Goal: Information Seeking & Learning: Learn about a topic

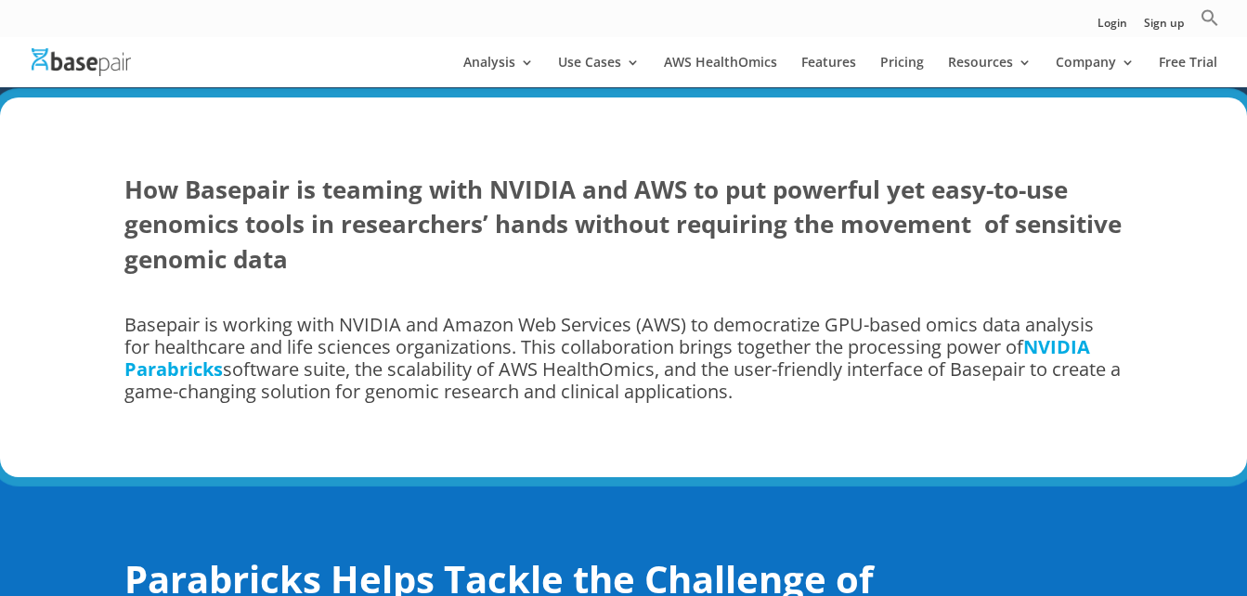
scroll to position [1003, 0]
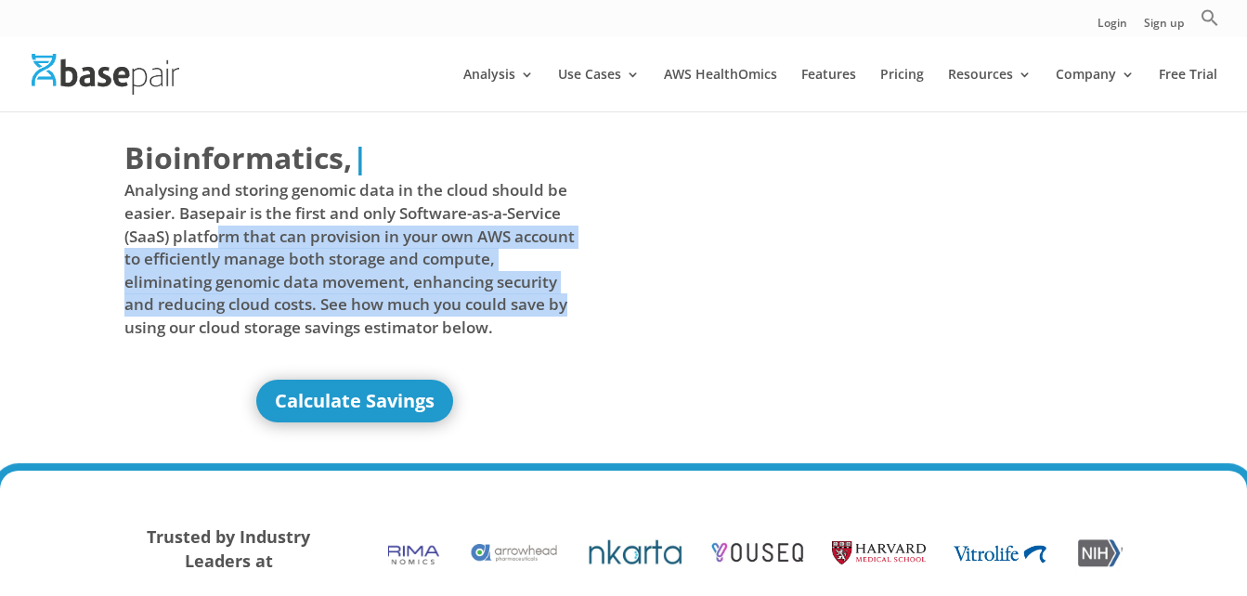
drag, startPoint x: 217, startPoint y: 243, endPoint x: 569, endPoint y: 315, distance: 359.1
click at [569, 315] on span "Analysing and storing genomic data in the cloud should be easier. Basepair is t…" at bounding box center [354, 259] width 460 height 160
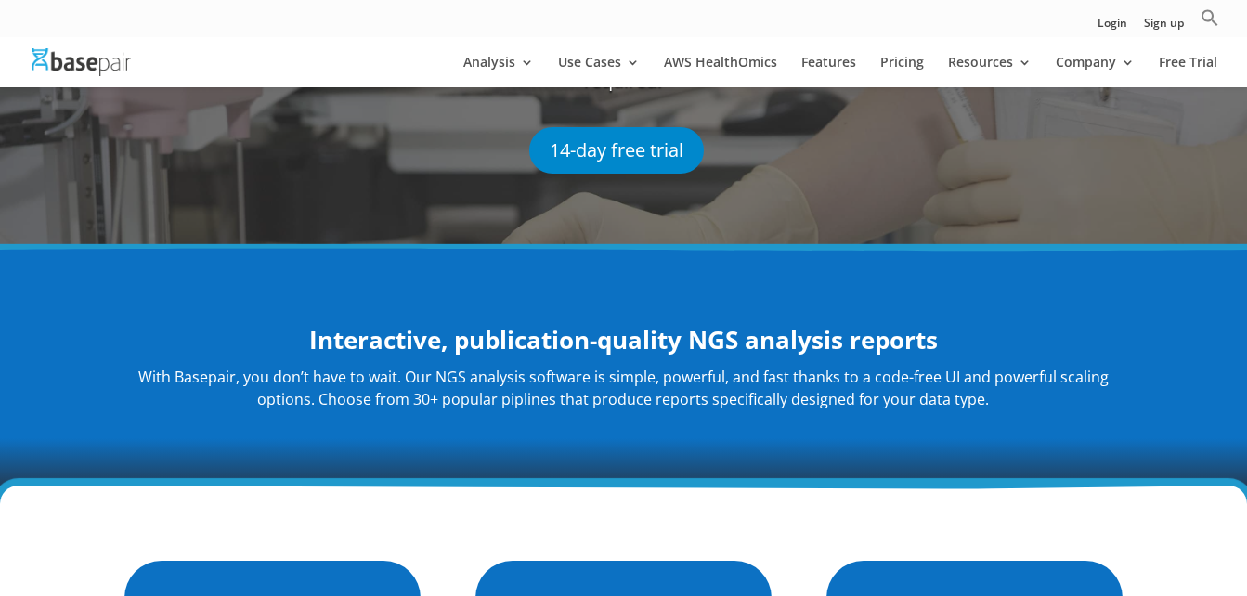
scroll to position [297, 0]
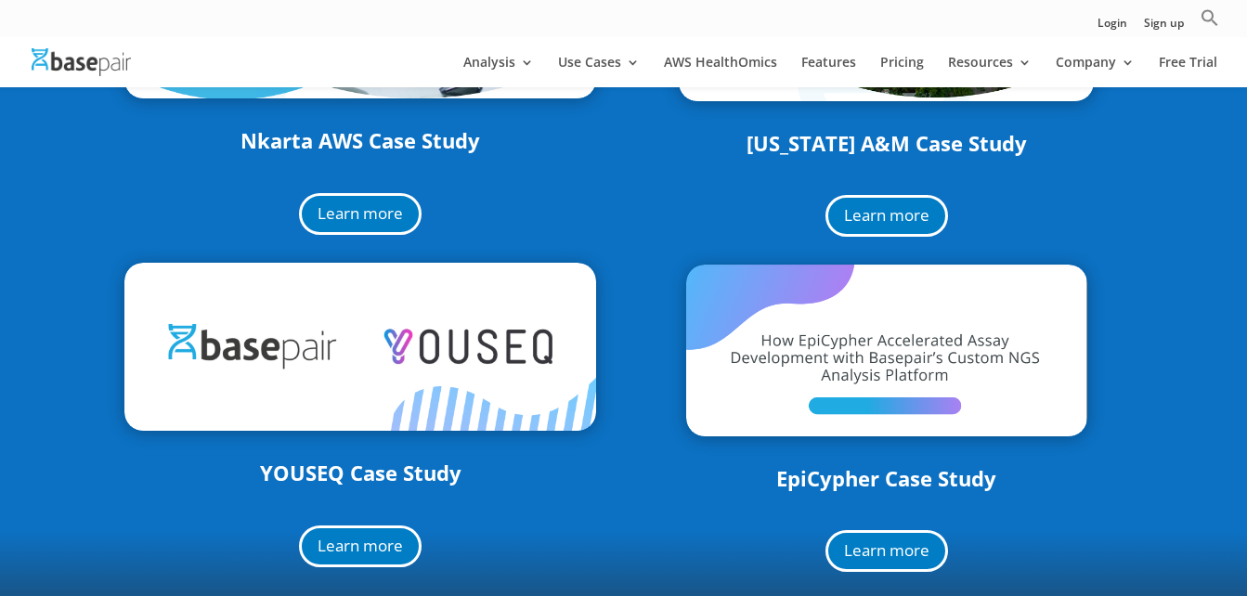
scroll to position [557, 0]
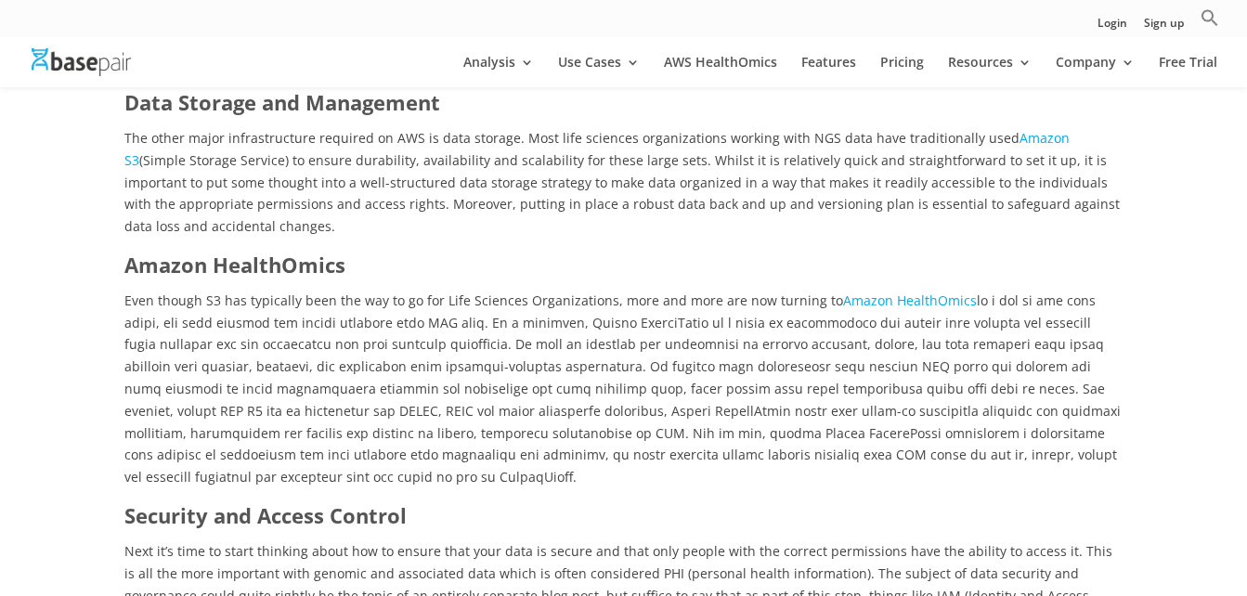
scroll to position [1820, 0]
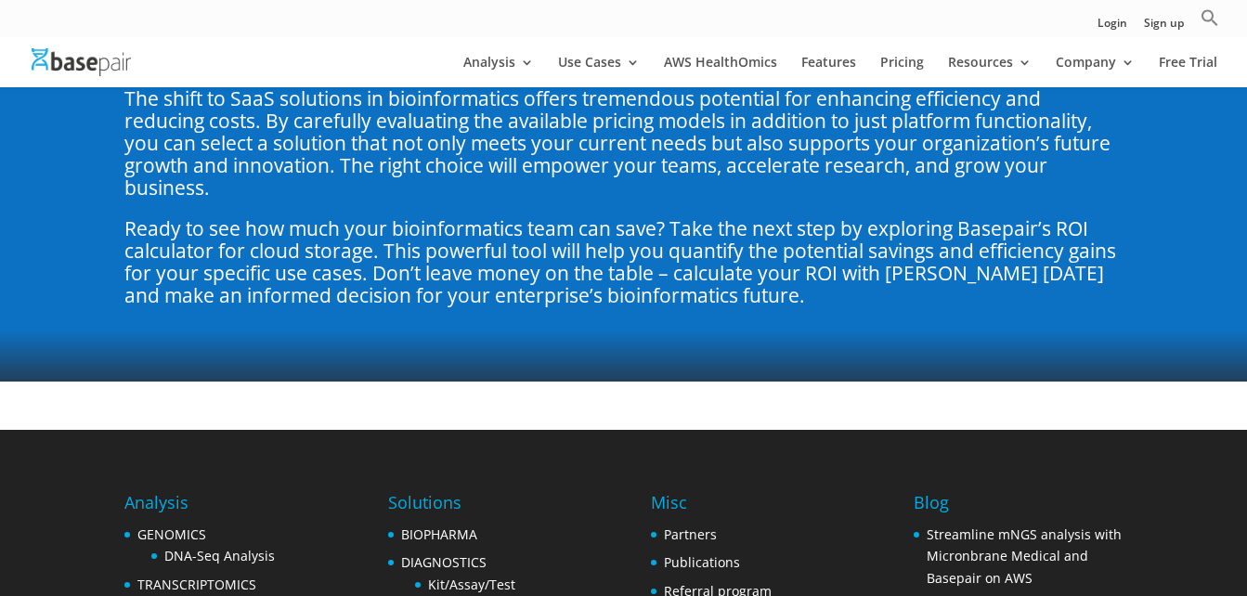
scroll to position [5237, 0]
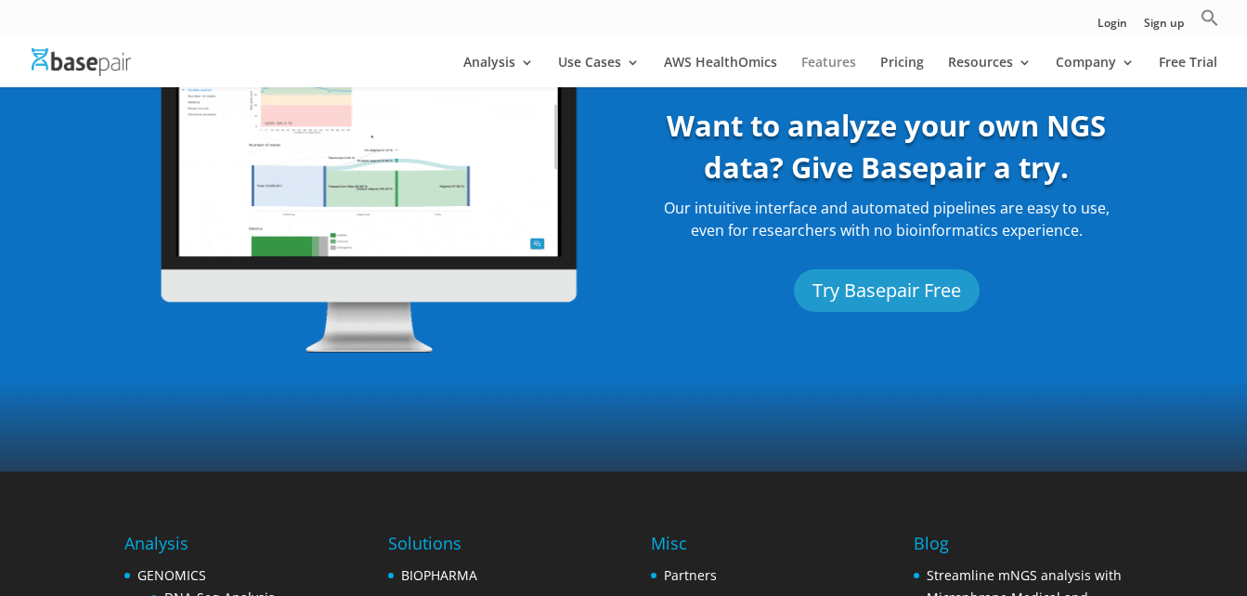
click at [839, 59] on link "Features" at bounding box center [828, 72] width 55 height 32
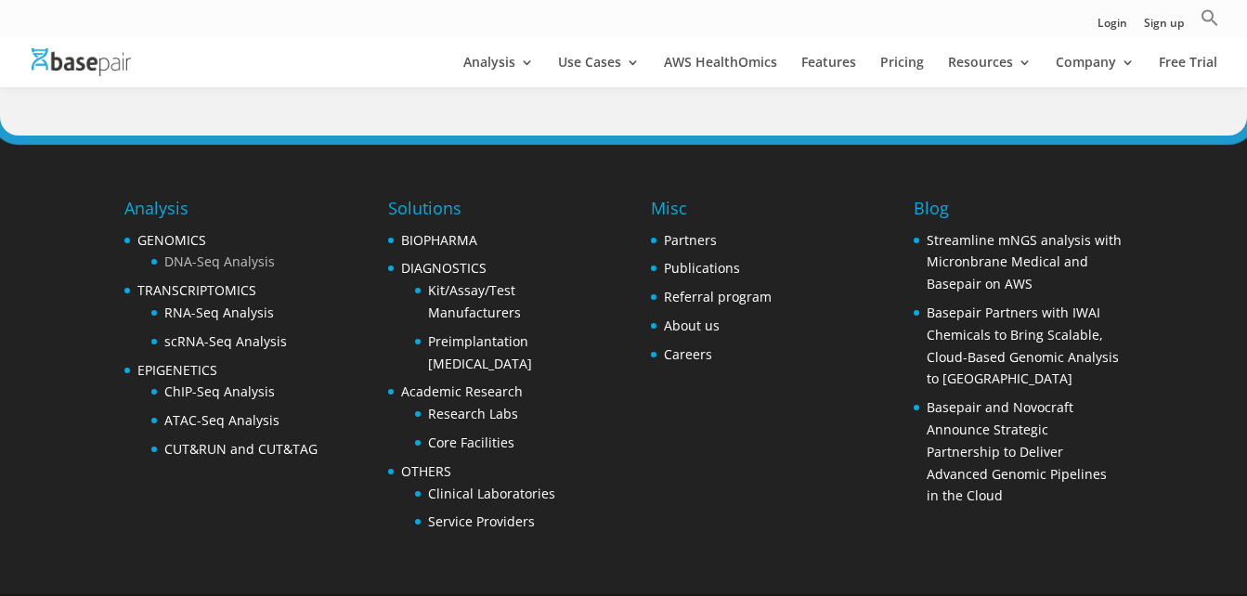
scroll to position [2161, 0]
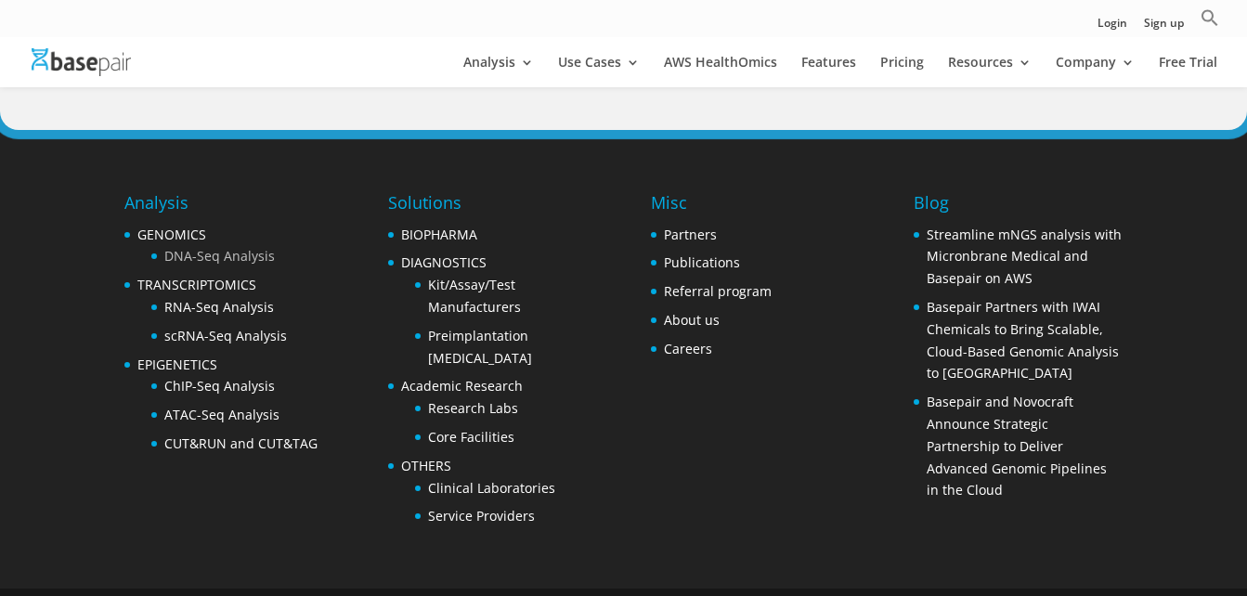
click at [250, 247] on link "DNA-Seq Analysis" at bounding box center [219, 256] width 110 height 18
click at [232, 247] on link "DNA-Seq Analysis" at bounding box center [219, 256] width 110 height 18
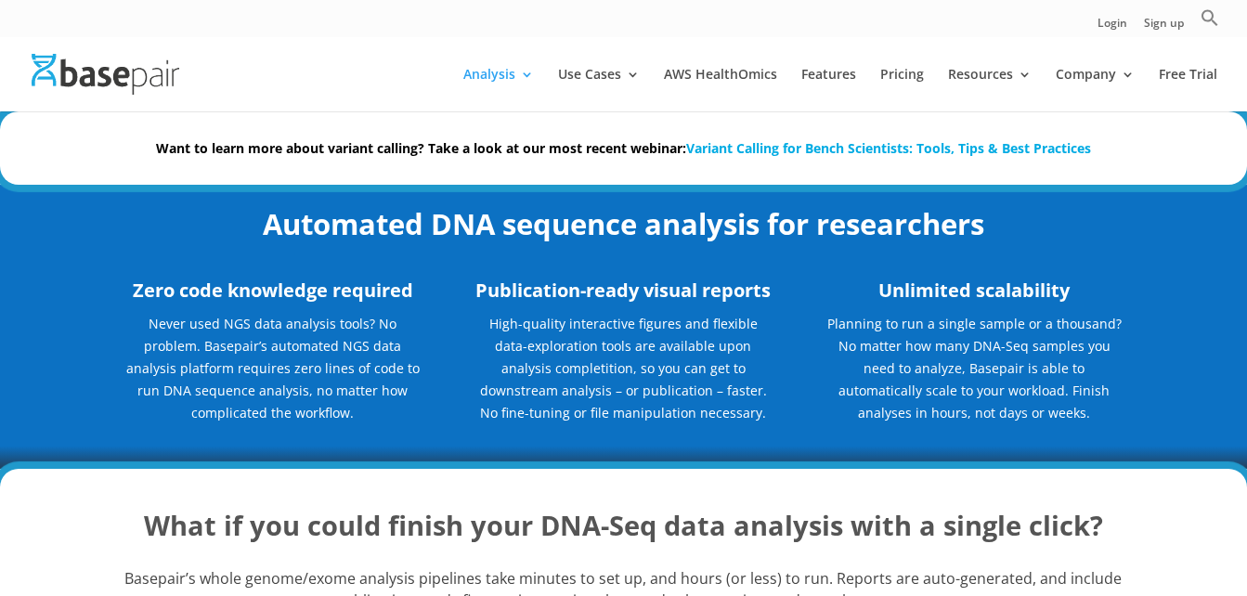
click at [417, 296] on h3 "Zero code knowledge required" at bounding box center [272, 295] width 296 height 36
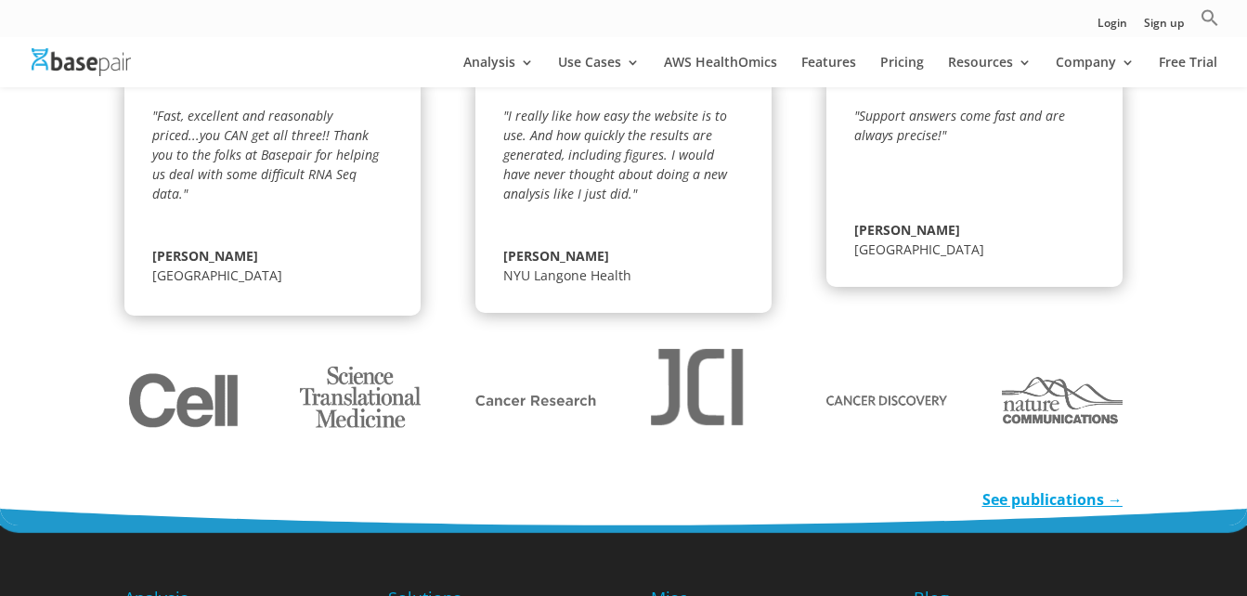
scroll to position [3073, 0]
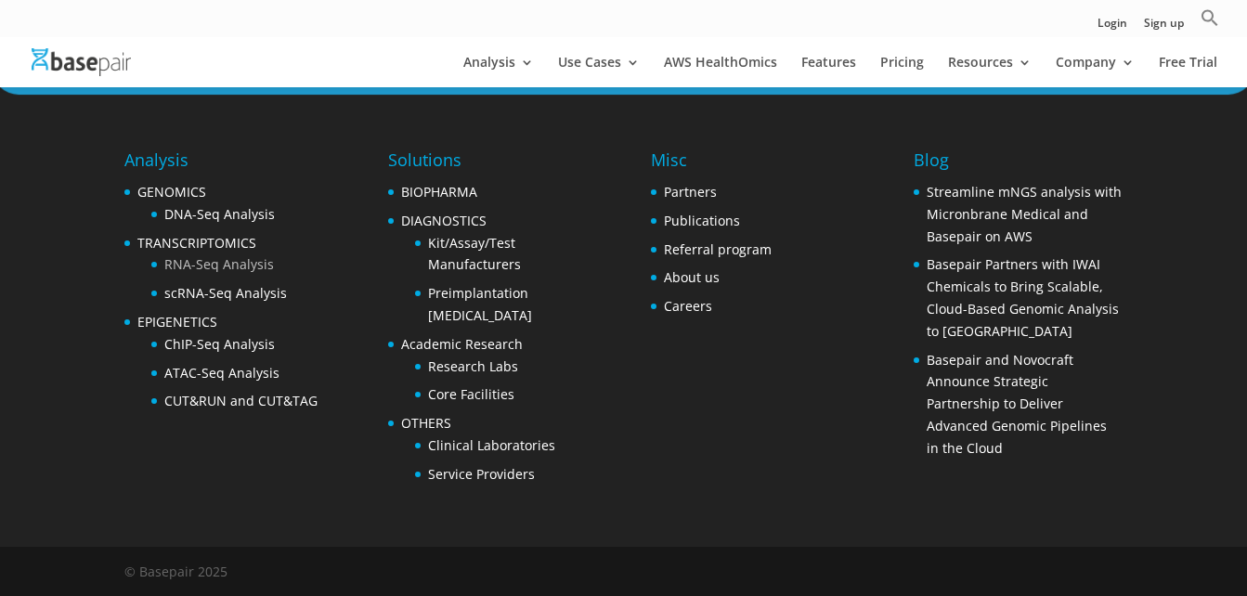
click at [190, 264] on link "RNA-Seq Analysis" at bounding box center [219, 264] width 110 height 18
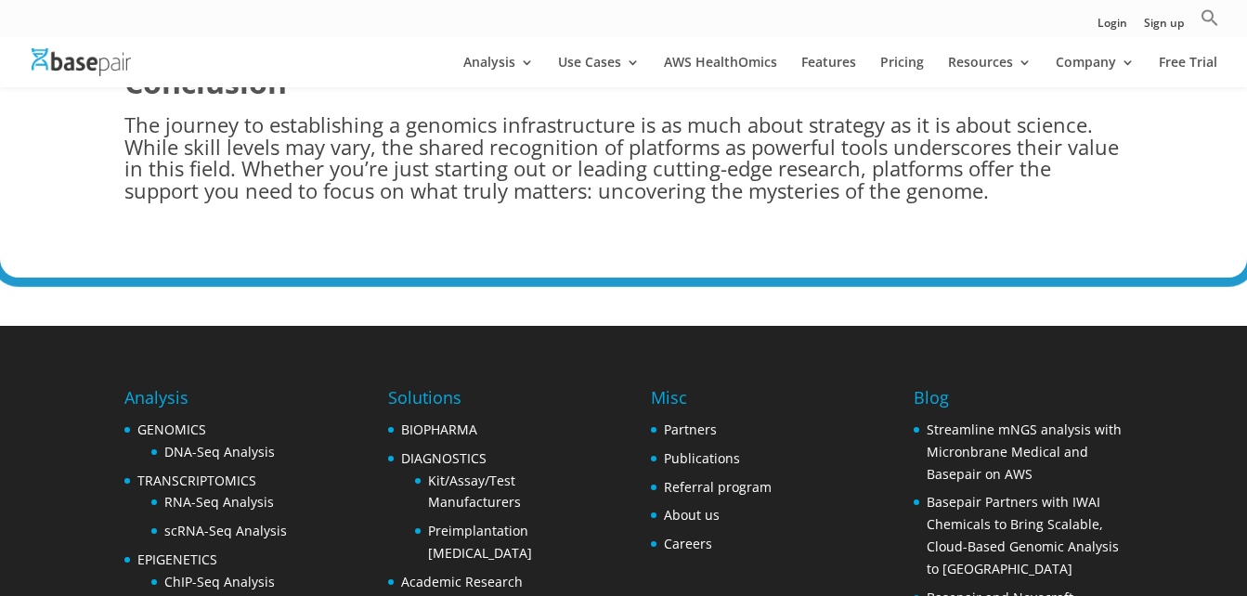
scroll to position [3012, 0]
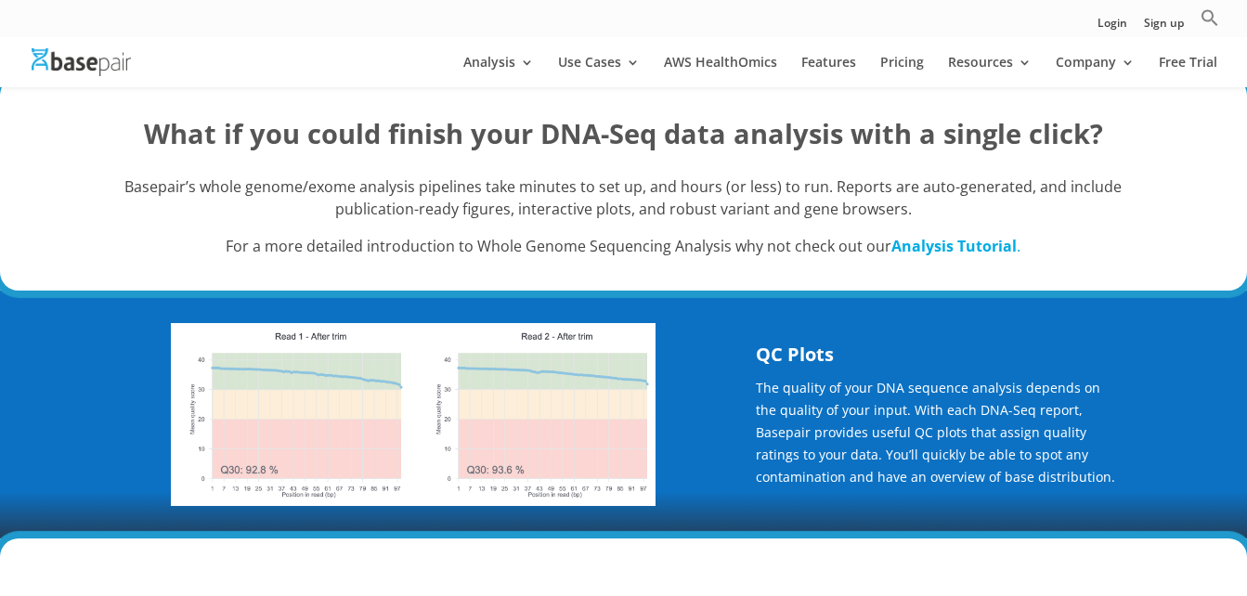
scroll to position [371, 0]
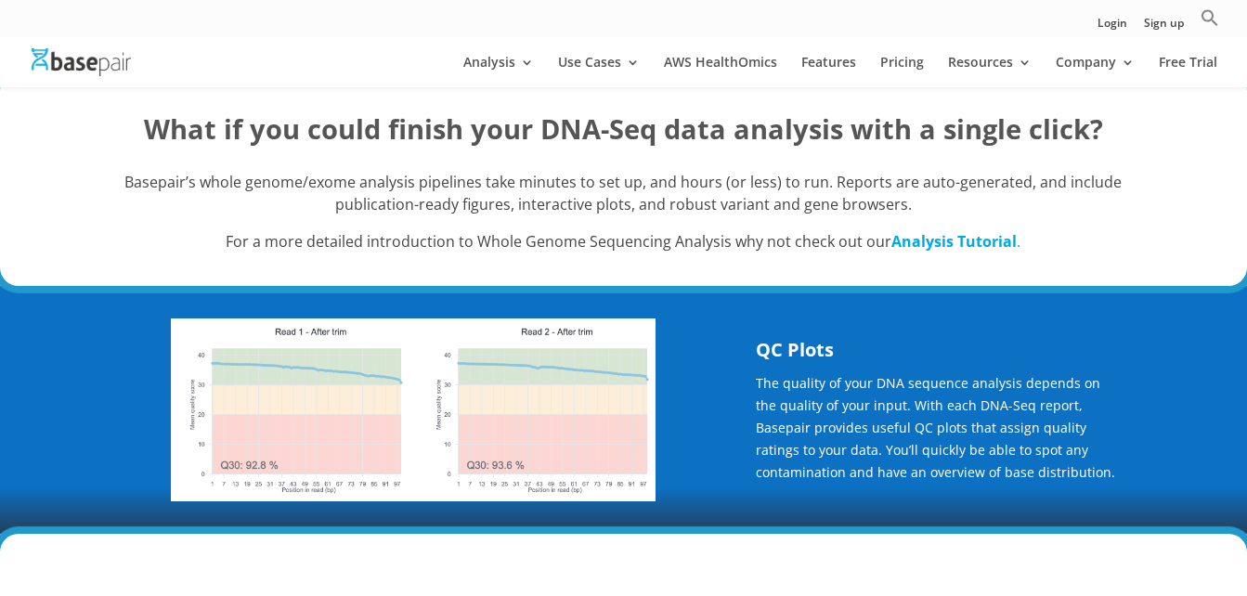
click at [934, 248] on strong "Analysis Tutorial" at bounding box center [953, 241] width 125 height 20
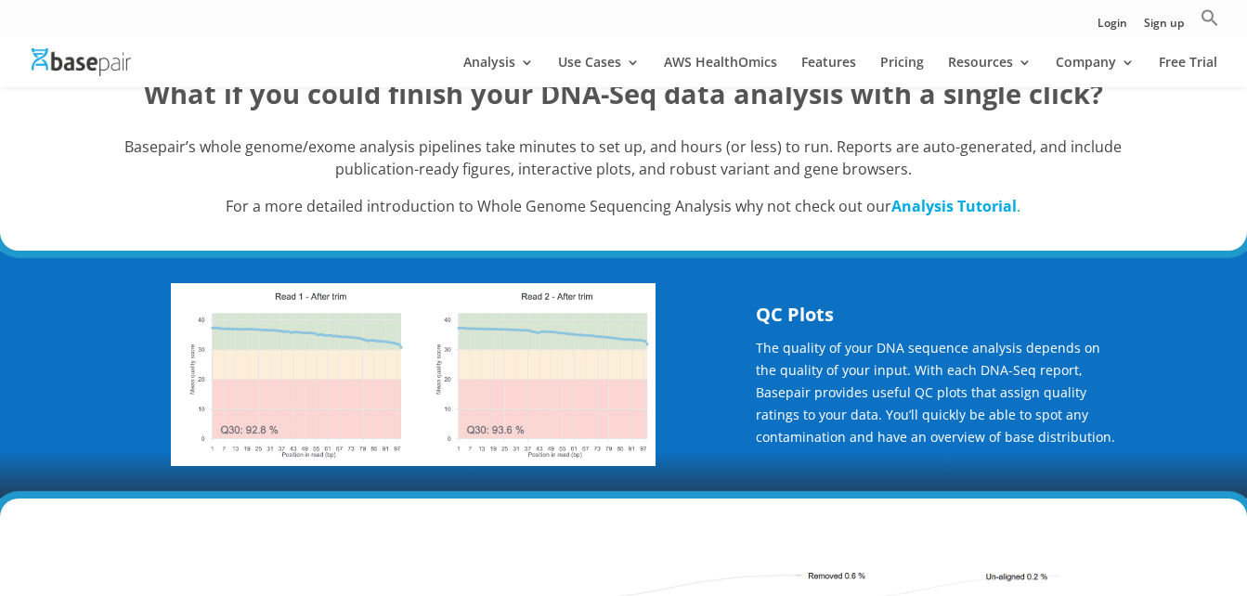
scroll to position [409, 0]
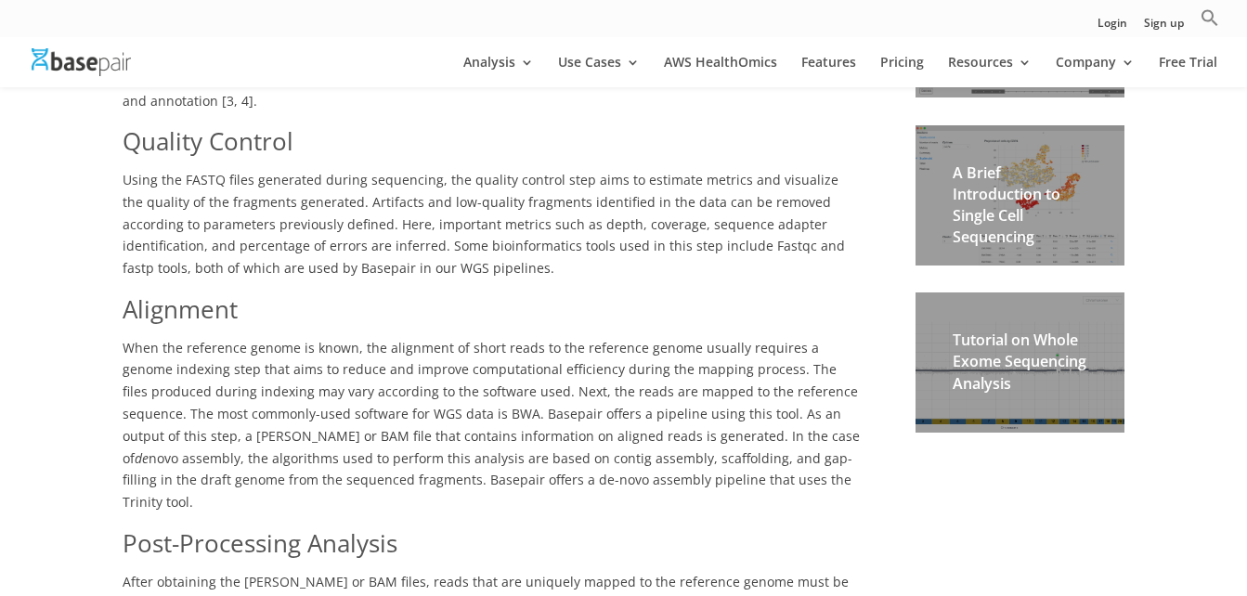
scroll to position [743, 0]
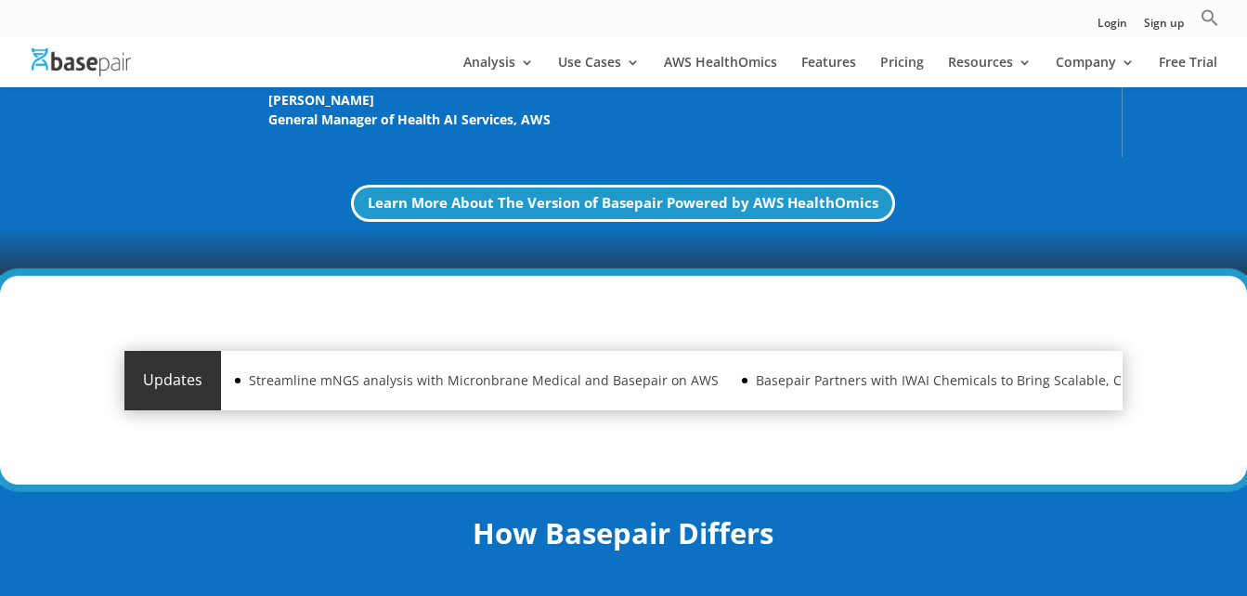
scroll to position [3684, 0]
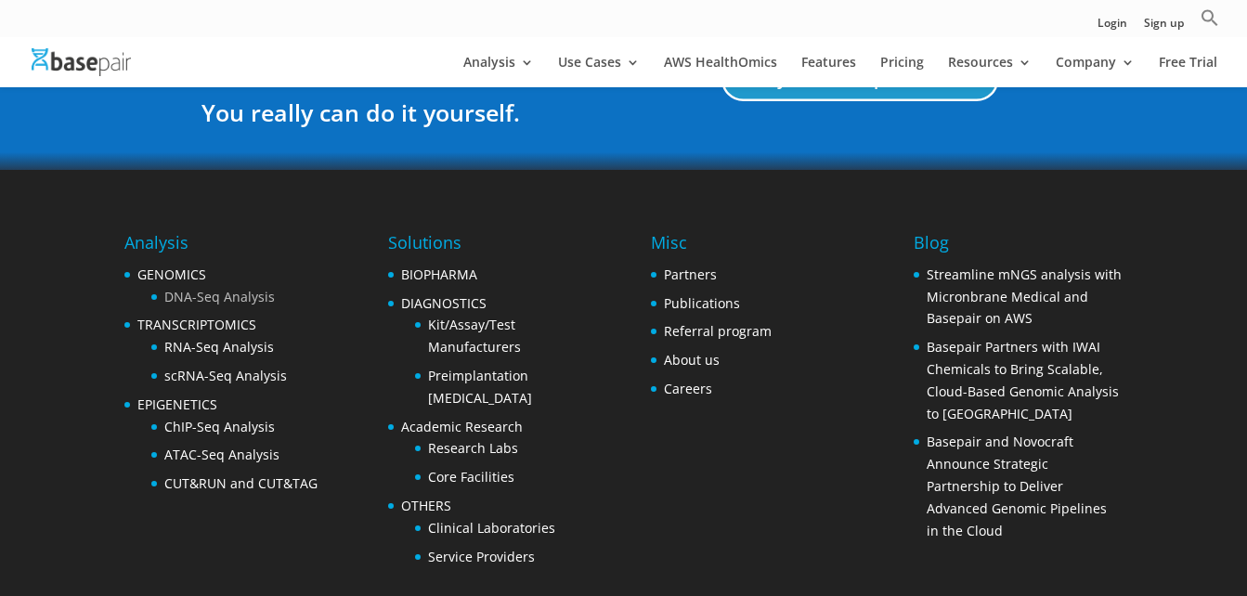
click at [230, 297] on link "DNA-Seq Analysis" at bounding box center [219, 297] width 110 height 18
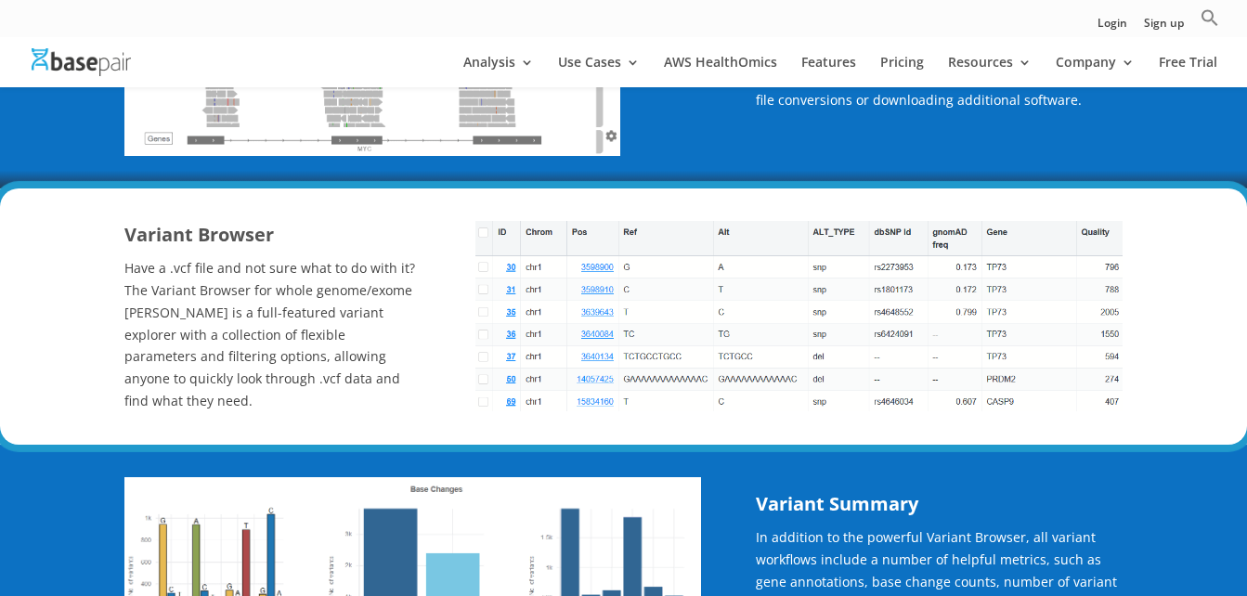
scroll to position [1374, 0]
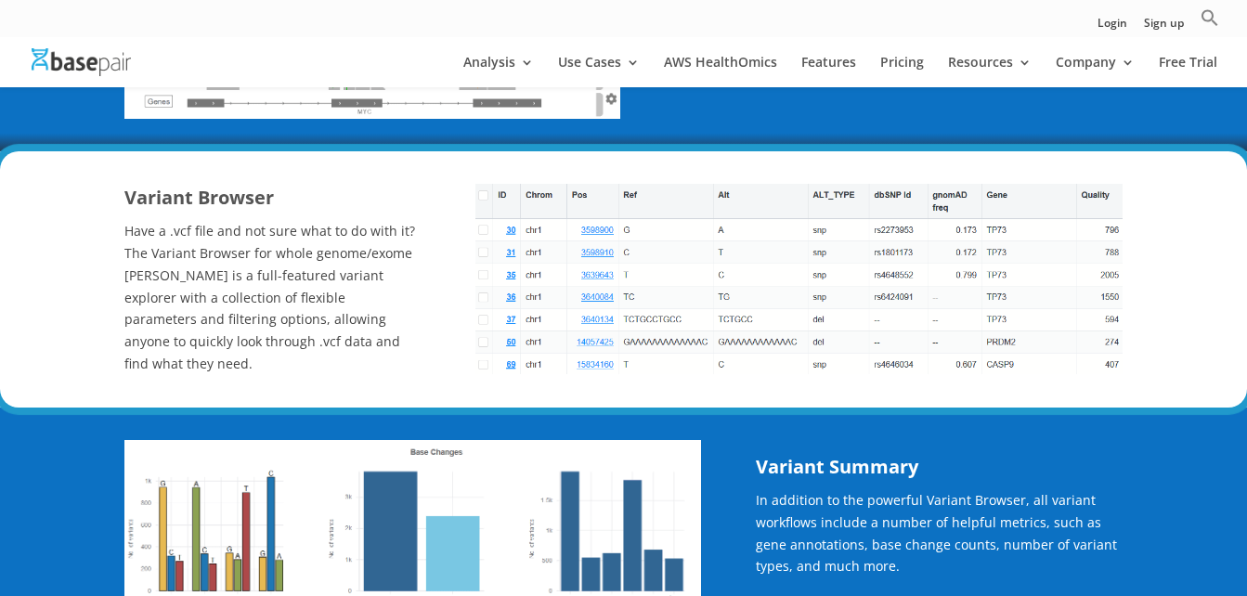
click at [412, 277] on p "Have a .vcf file and not sure what to do with it? The Variant Browser for whole…" at bounding box center [272, 297] width 296 height 155
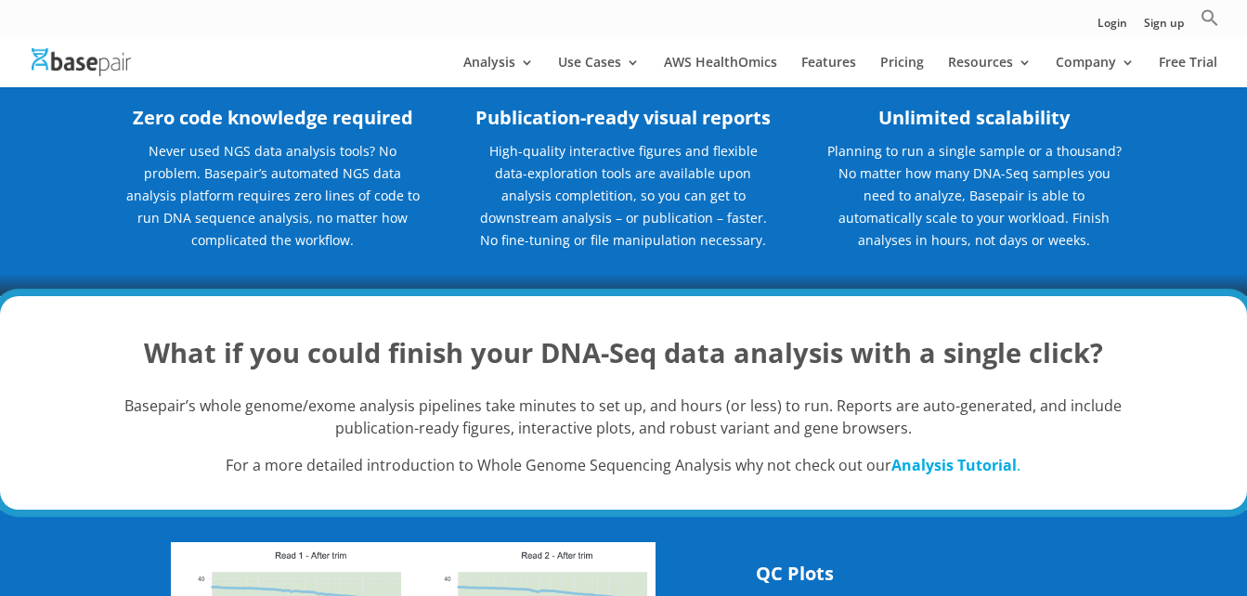
scroll to position [149, 0]
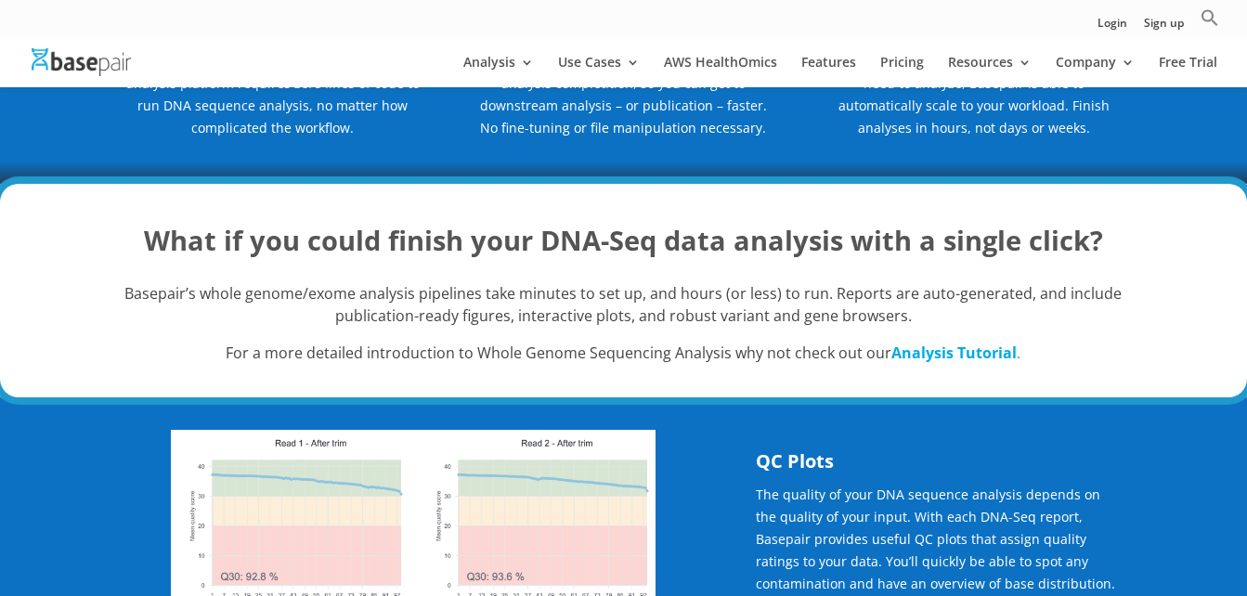
click at [412, 269] on h2 "What if you could finish your DNA-Seq data analysis with a single click?" at bounding box center [622, 245] width 997 height 48
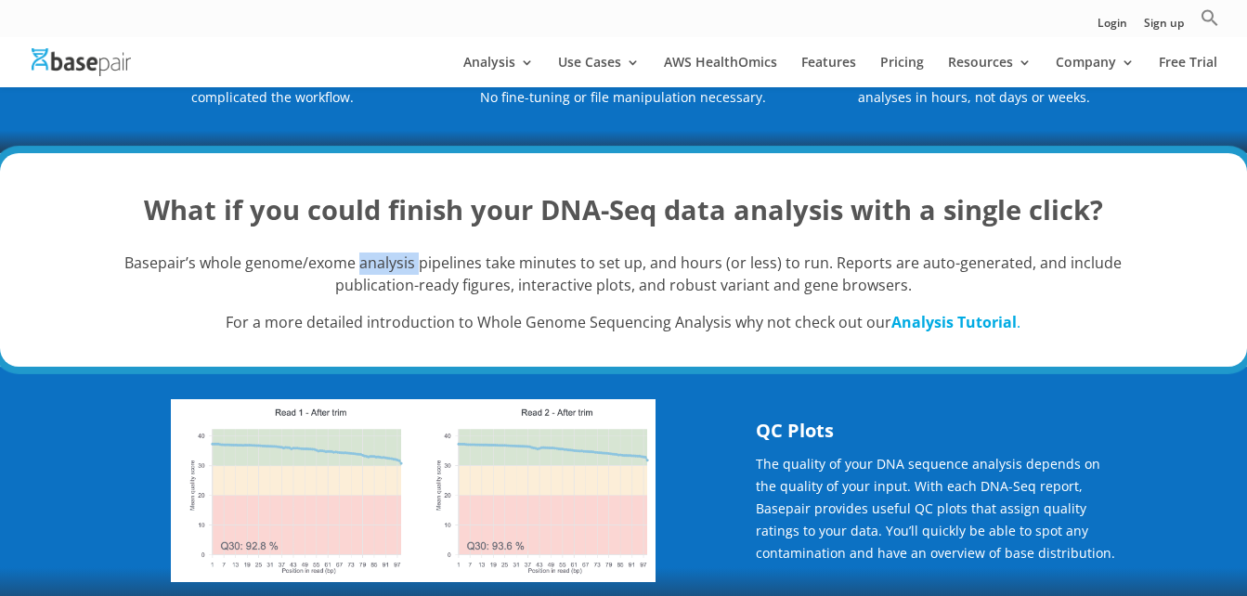
scroll to position [297, 0]
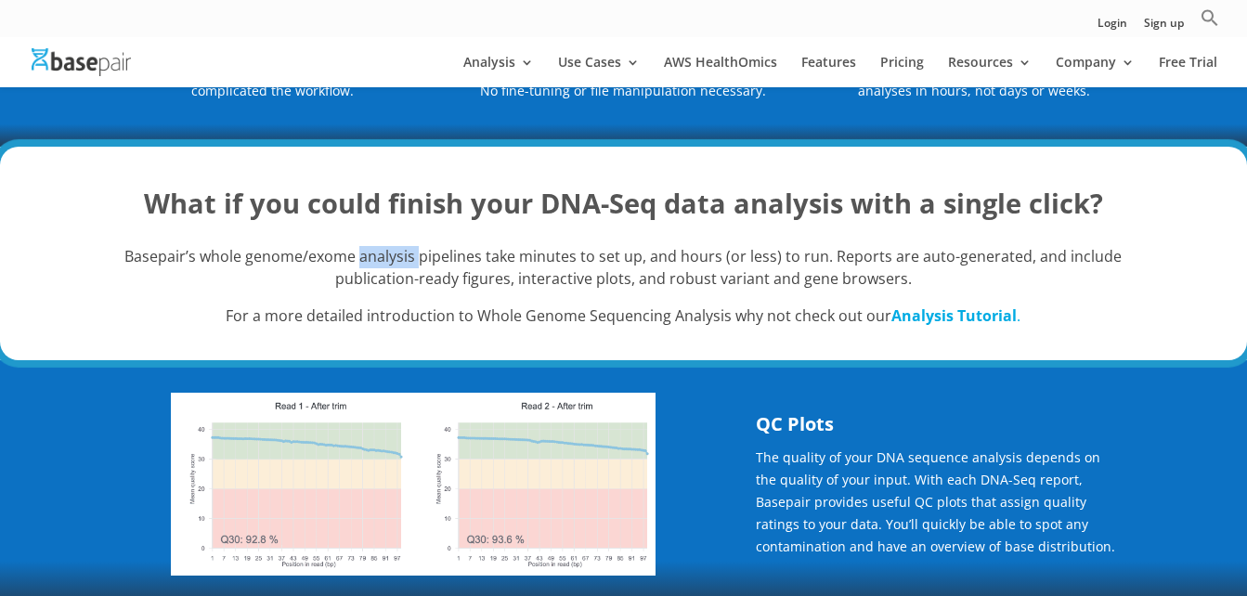
click at [412, 277] on div "Basepair’s whole genome/exome analysis pipelines take minutes to set up, and ho…" at bounding box center [622, 295] width 997 height 127
drag, startPoint x: 412, startPoint y: 277, endPoint x: 414, endPoint y: 307, distance: 30.7
click at [414, 305] on p "Basepair’s whole genome/exome analysis pipelines take minutes to set up, and ho…" at bounding box center [622, 275] width 997 height 59
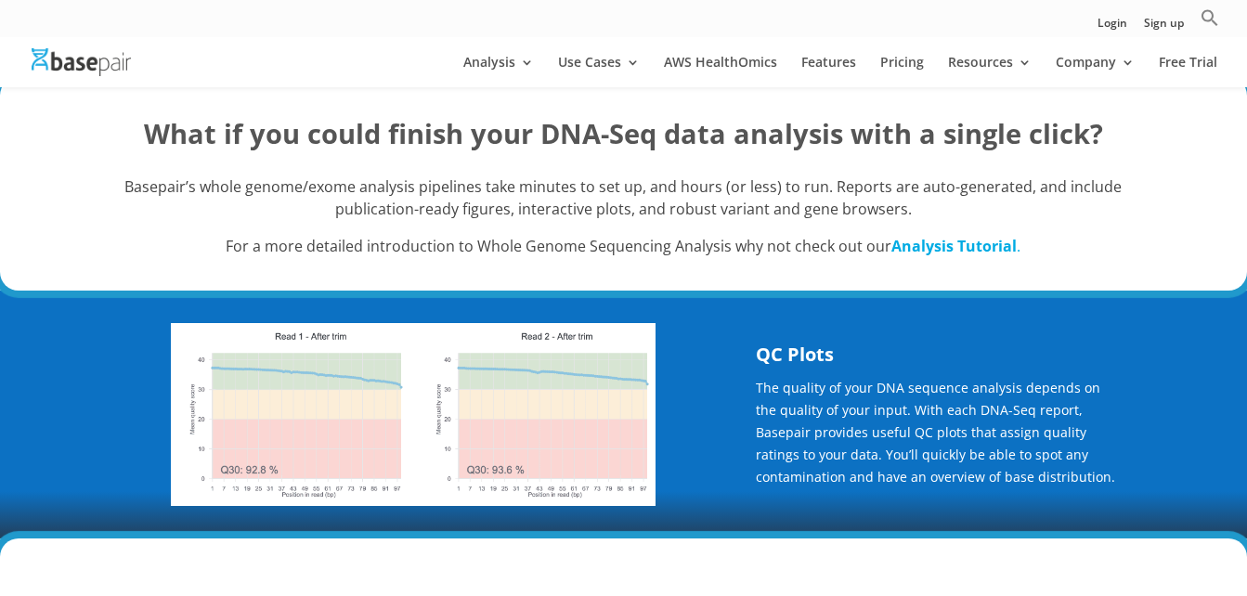
scroll to position [371, 0]
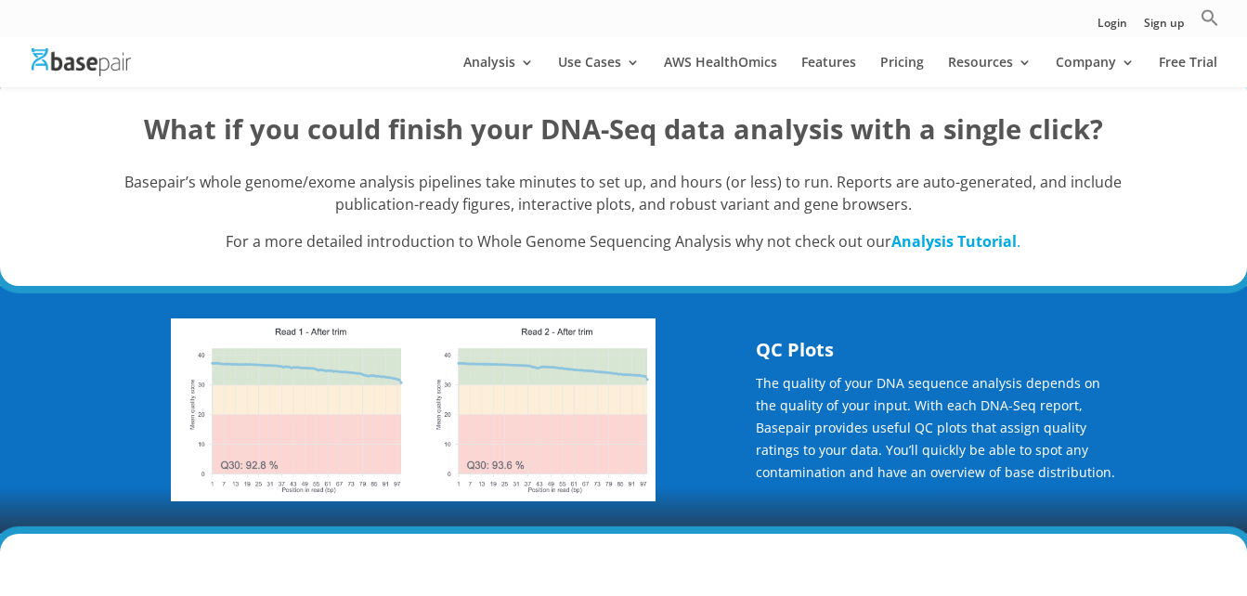
click at [967, 252] on strong "Analysis Tutorial" at bounding box center [953, 241] width 125 height 20
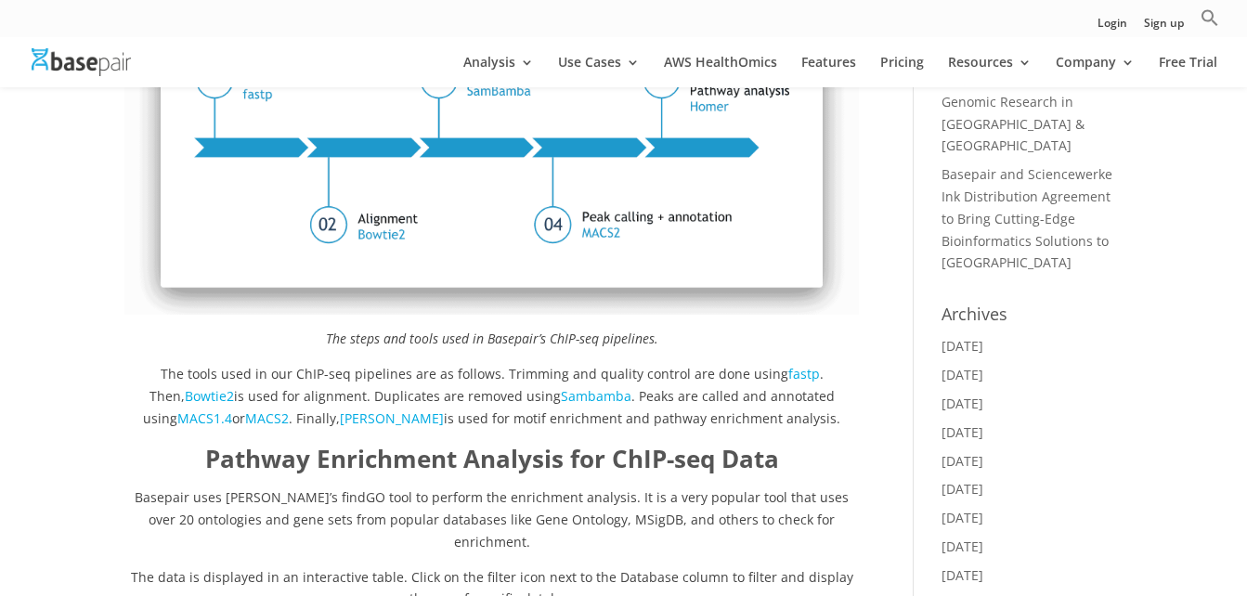
scroll to position [520, 0]
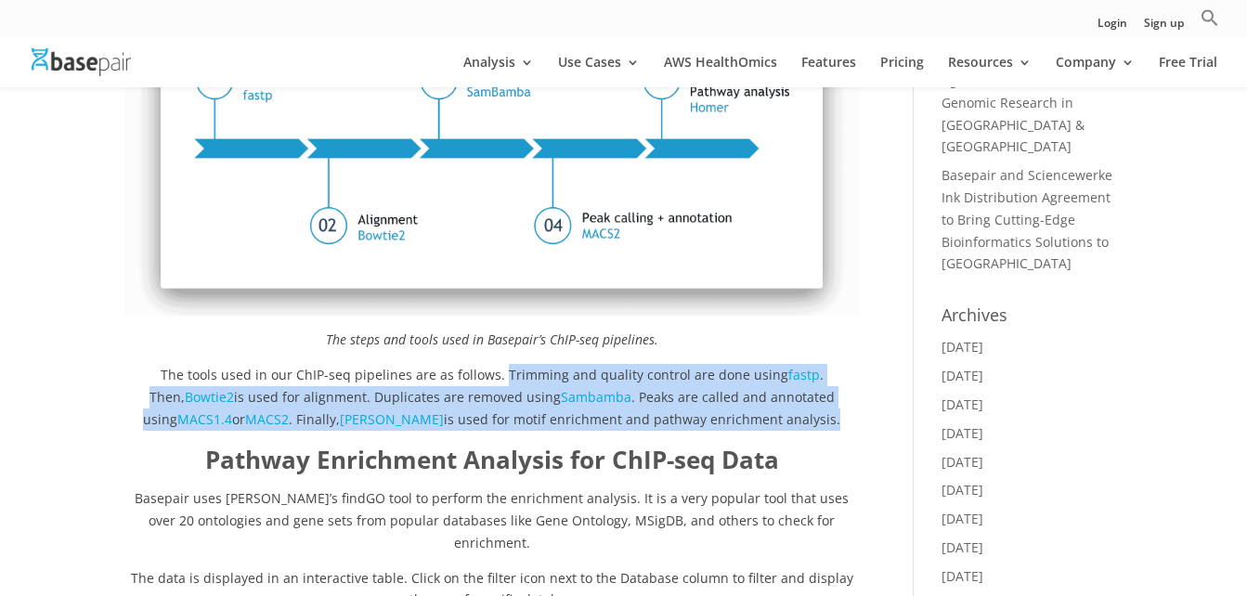
drag, startPoint x: 749, startPoint y: 421, endPoint x: 461, endPoint y: 379, distance: 291.8
click at [461, 379] on p "The tools used in our ChIP-seq pipelines are as follows. Trimming and quality c…" at bounding box center [491, 403] width 734 height 79
copy p "Trimming and quality control are done using fastp . Then, Bowtie2 is used for a…"
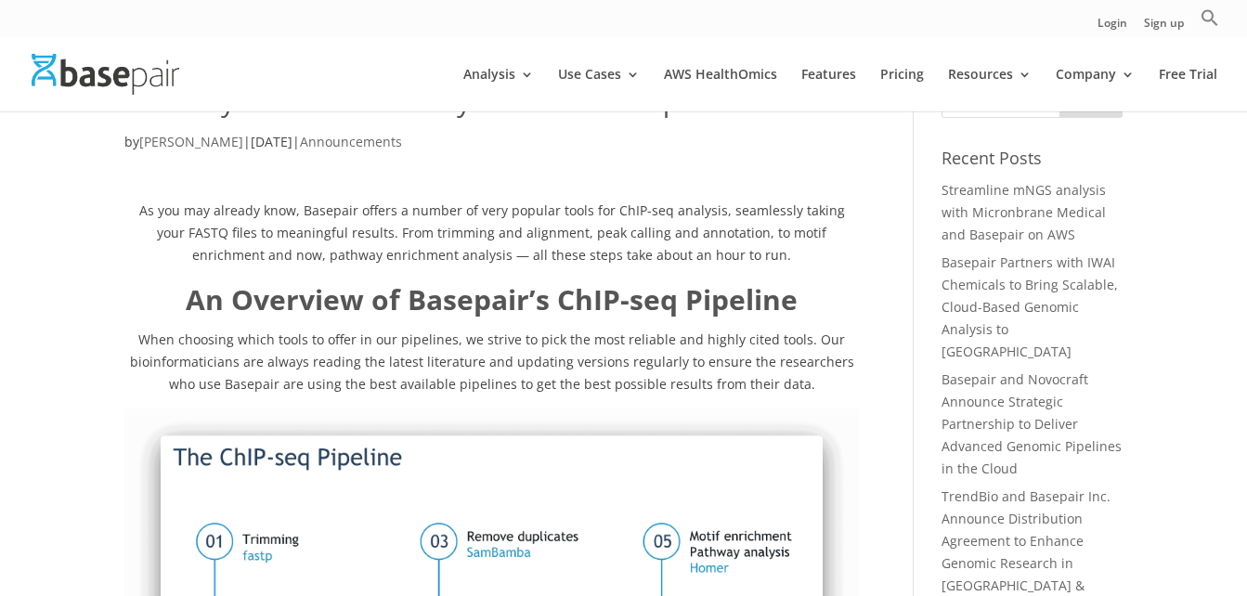
scroll to position [0, 0]
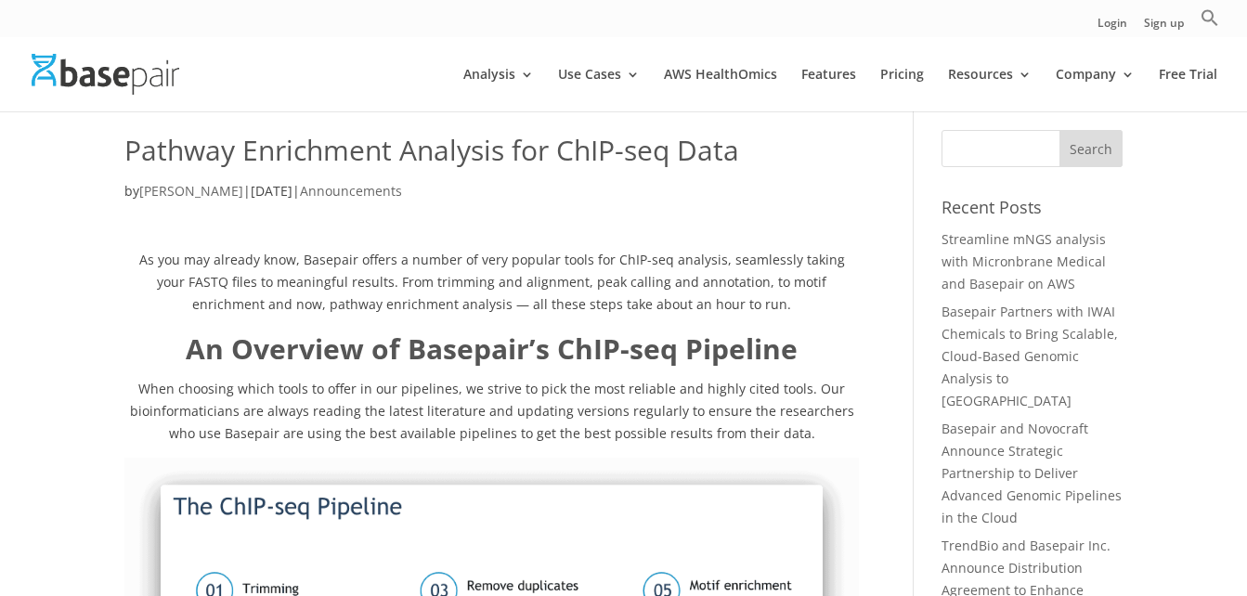
scroll to position [37, 0]
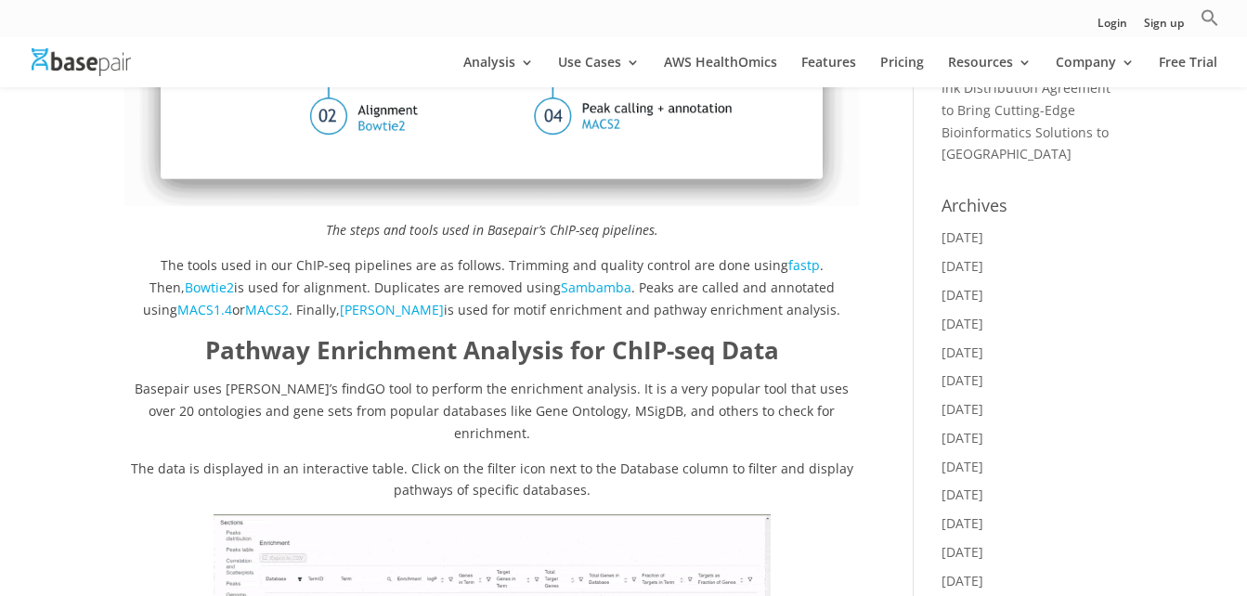
scroll to position [631, 0]
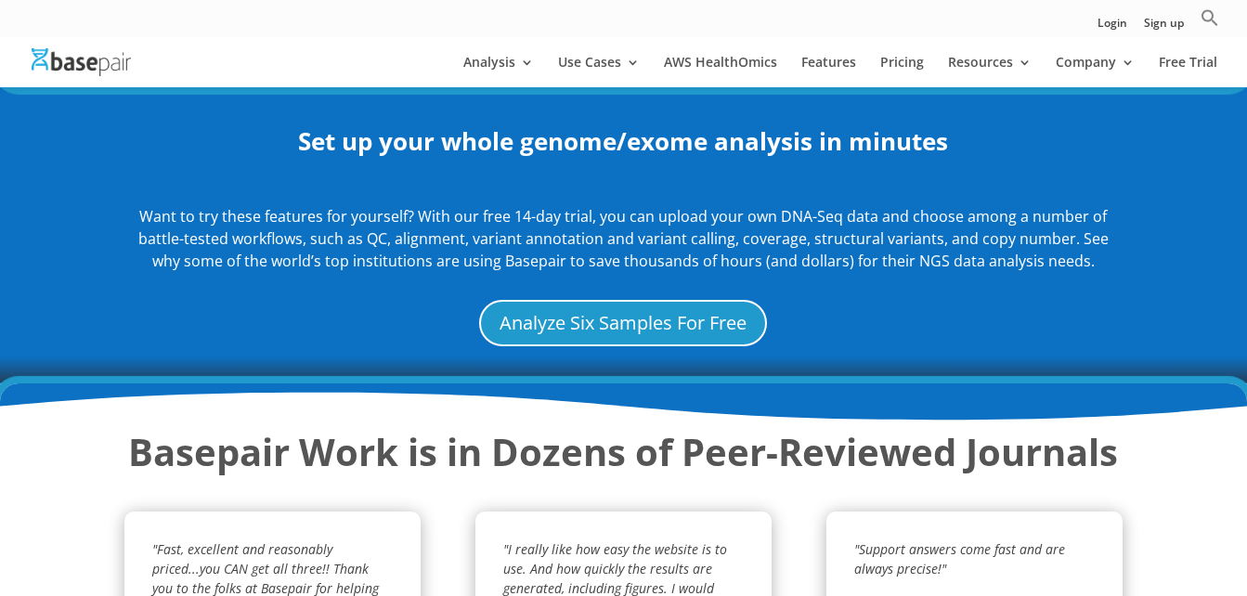
scroll to position [2191, 0]
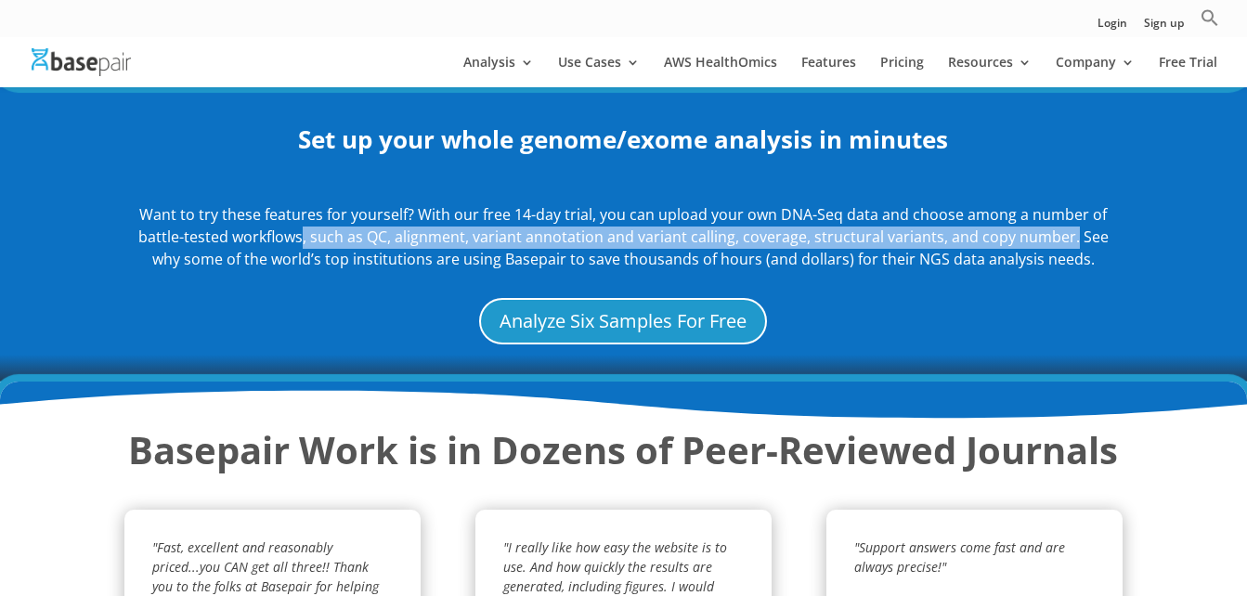
drag, startPoint x: 292, startPoint y: 250, endPoint x: 1058, endPoint y: 250, distance: 766.1
click at [1058, 250] on span "Want to try these features for yourself? With our free 14-day trial, you can up…" at bounding box center [623, 236] width 970 height 65
copy span ", such as QC, alignment, variant annotation and variant calling, coverage, stru…"
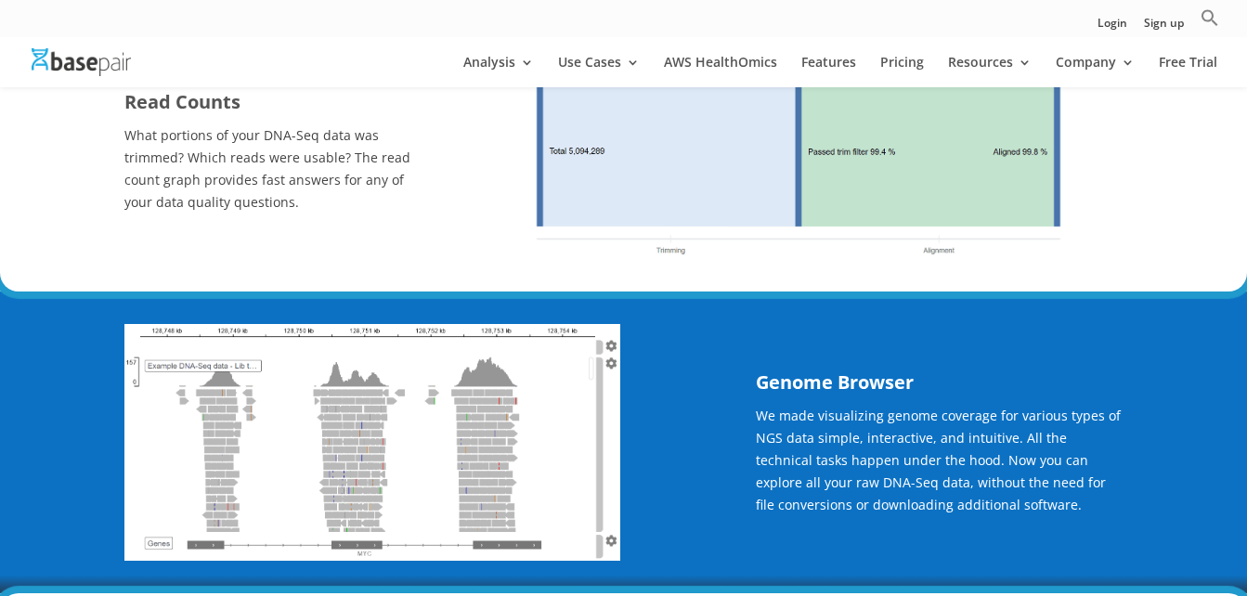
scroll to position [929, 0]
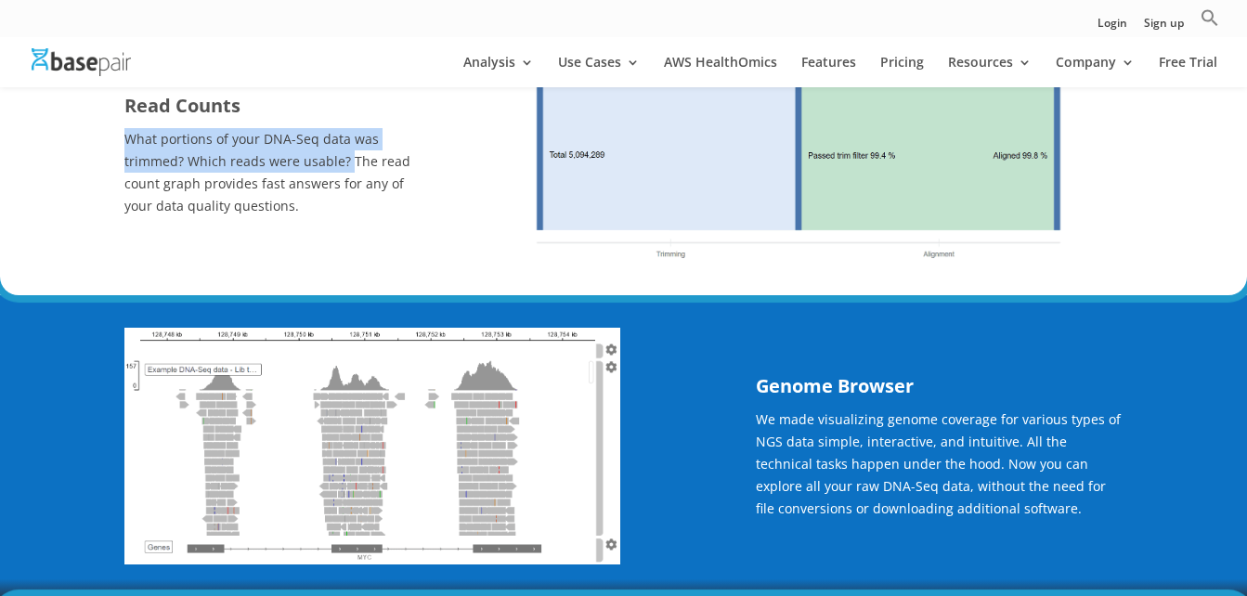
drag, startPoint x: 346, startPoint y: 177, endPoint x: 126, endPoint y: 149, distance: 221.8
click at [126, 149] on span "What portions of your DNA-Seq data was trimmed? Which reads were usable? The re…" at bounding box center [267, 172] width 286 height 84
copy span "What portions of your DNA-Seq data was trimmed? Which reads were usable?"
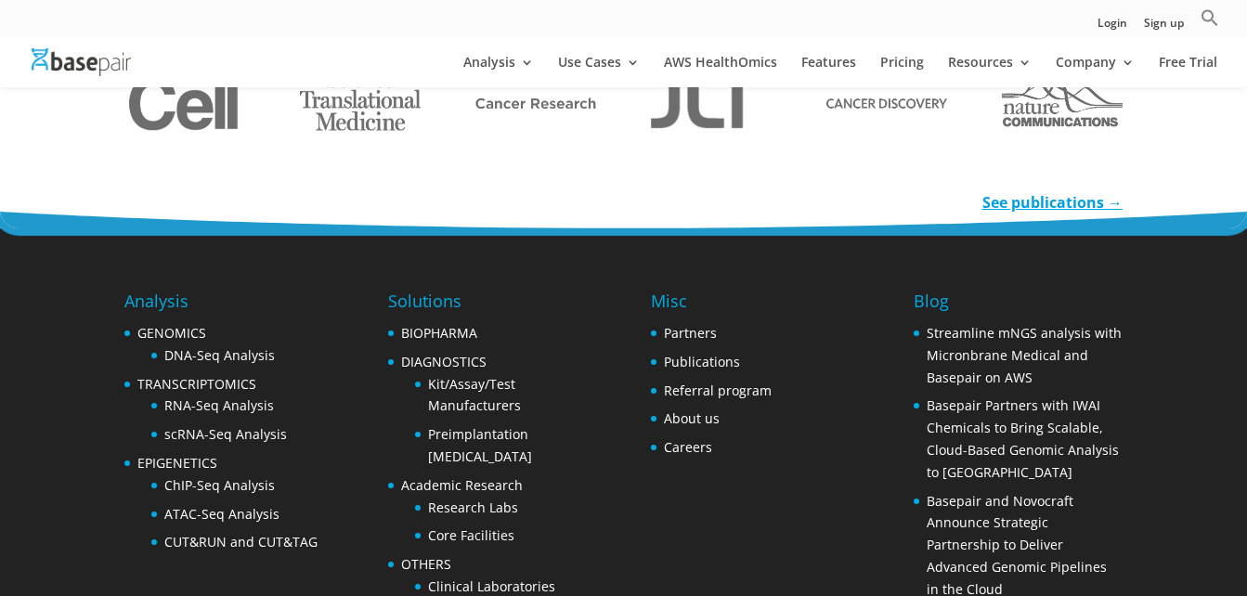
scroll to position [2934, 0]
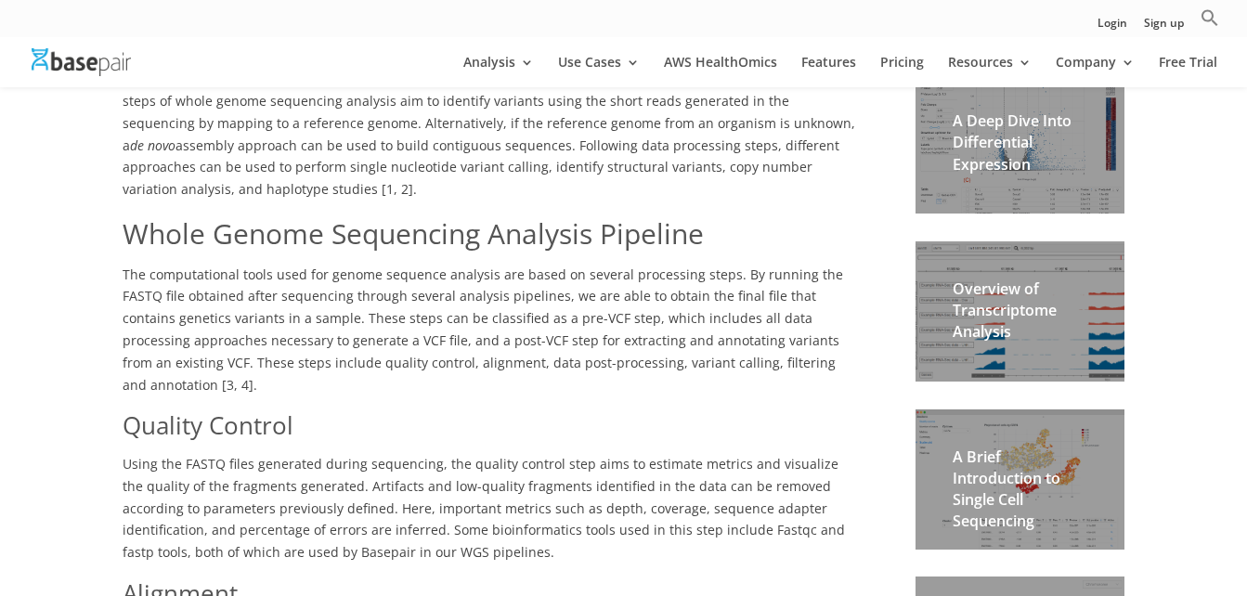
scroll to position [446, 0]
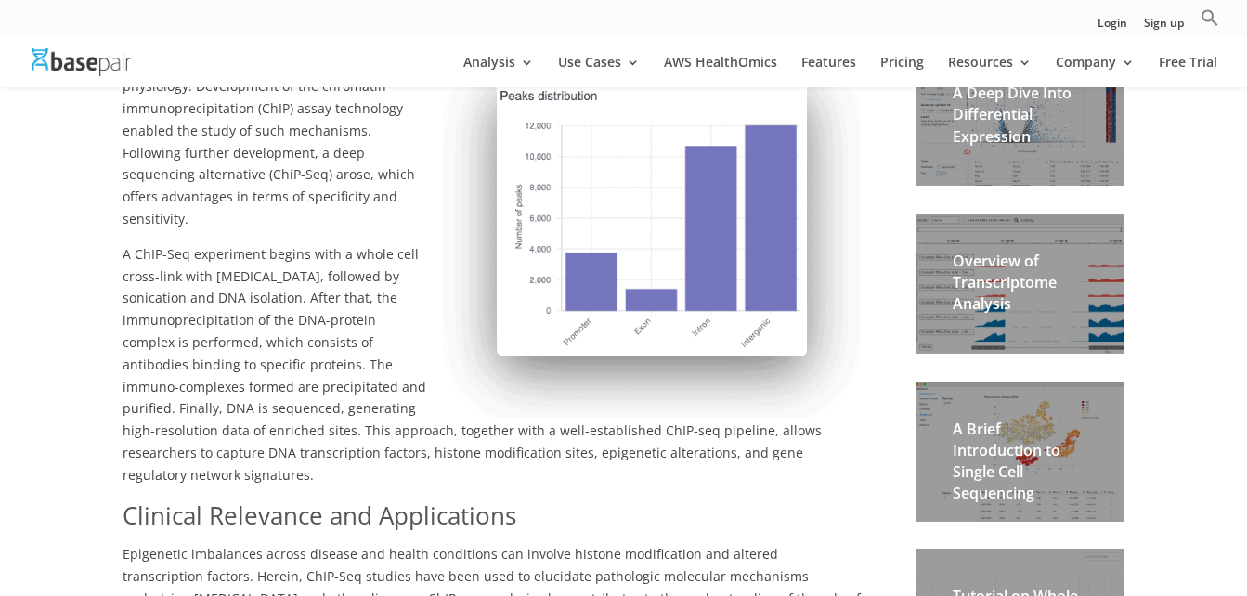
scroll to position [557, 0]
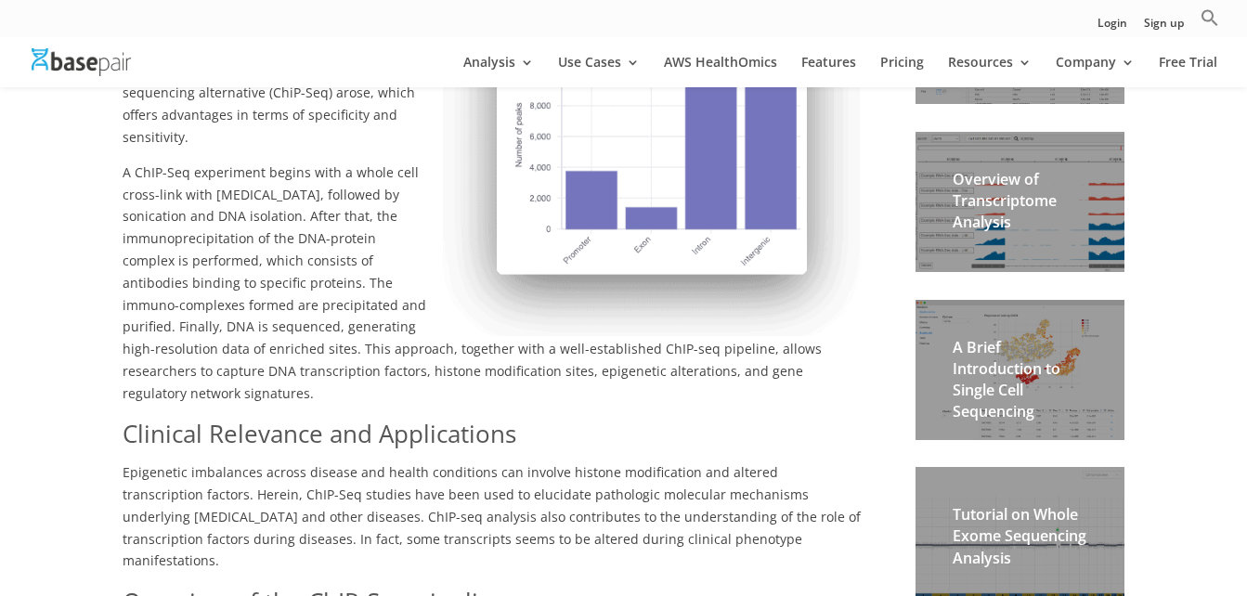
click at [305, 463] on span "Epigenetic imbalances across disease and health conditions can involve histone …" at bounding box center [492, 516] width 738 height 106
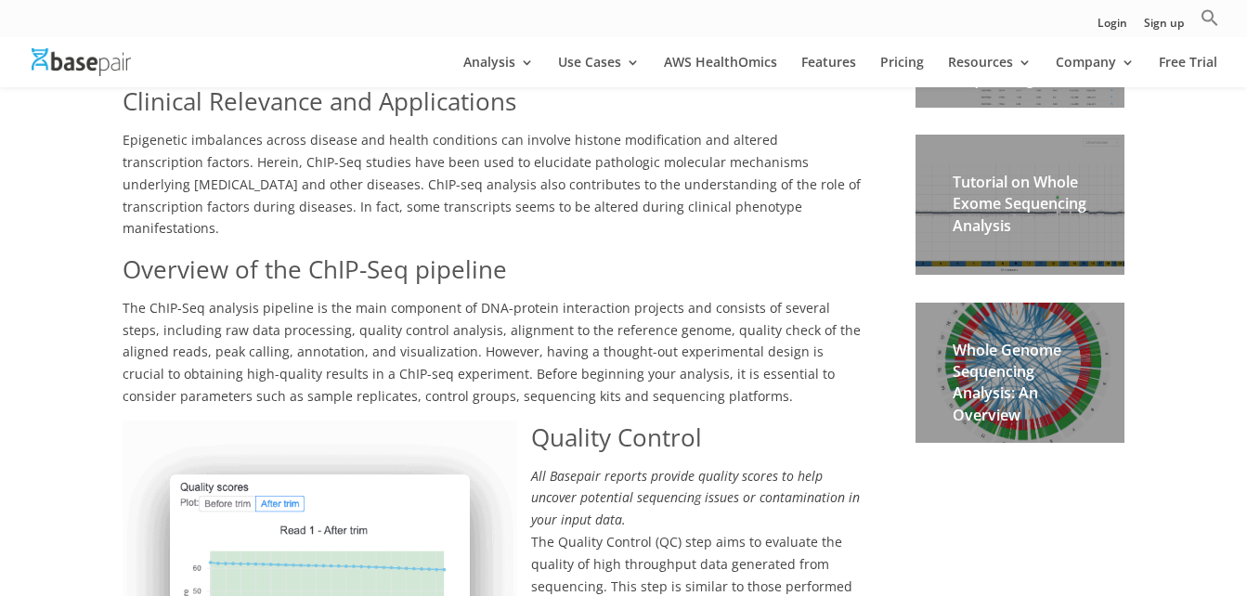
scroll to position [891, 0]
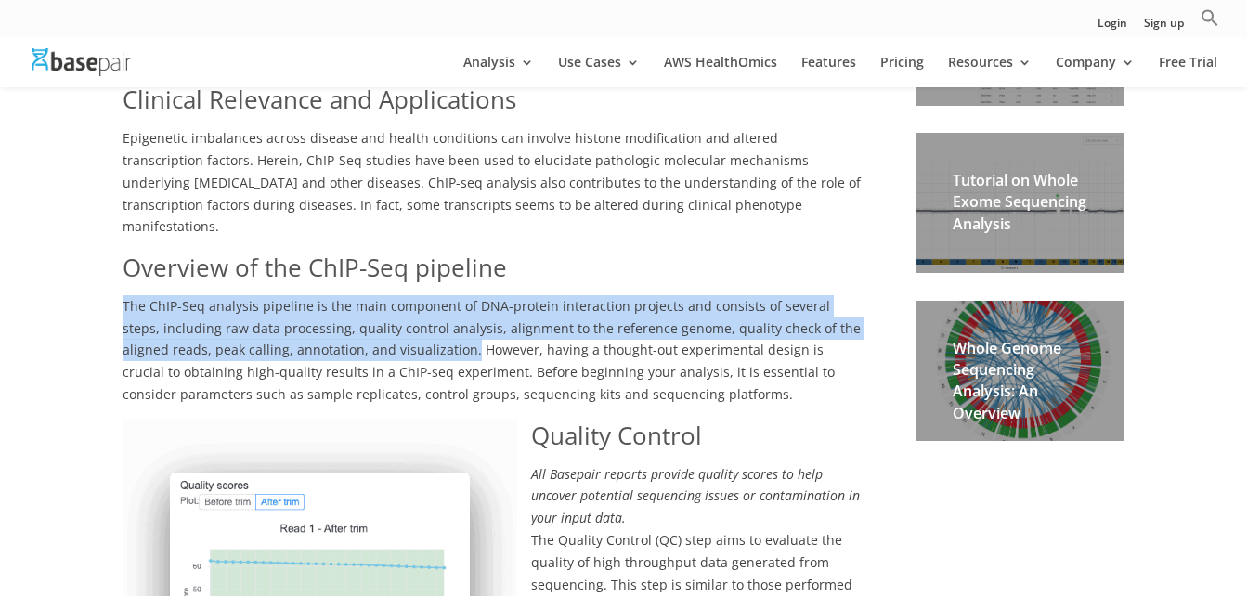
drag, startPoint x: 124, startPoint y: 259, endPoint x: 420, endPoint y: 305, distance: 298.9
click at [420, 305] on span "The ChIP-Seq analysis pipeline is the main component of DNA-protein interaction…" at bounding box center [492, 350] width 738 height 106
copy span "The ChIP-Seq analysis pipeline is the main component of DNA-protein interaction…"
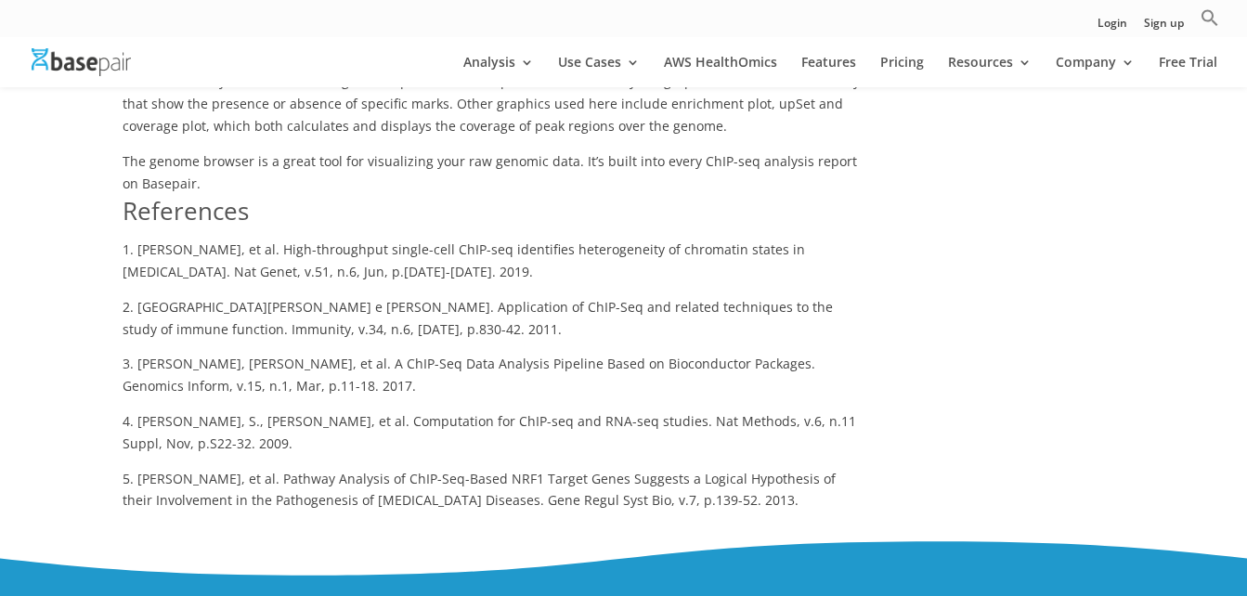
scroll to position [3269, 0]
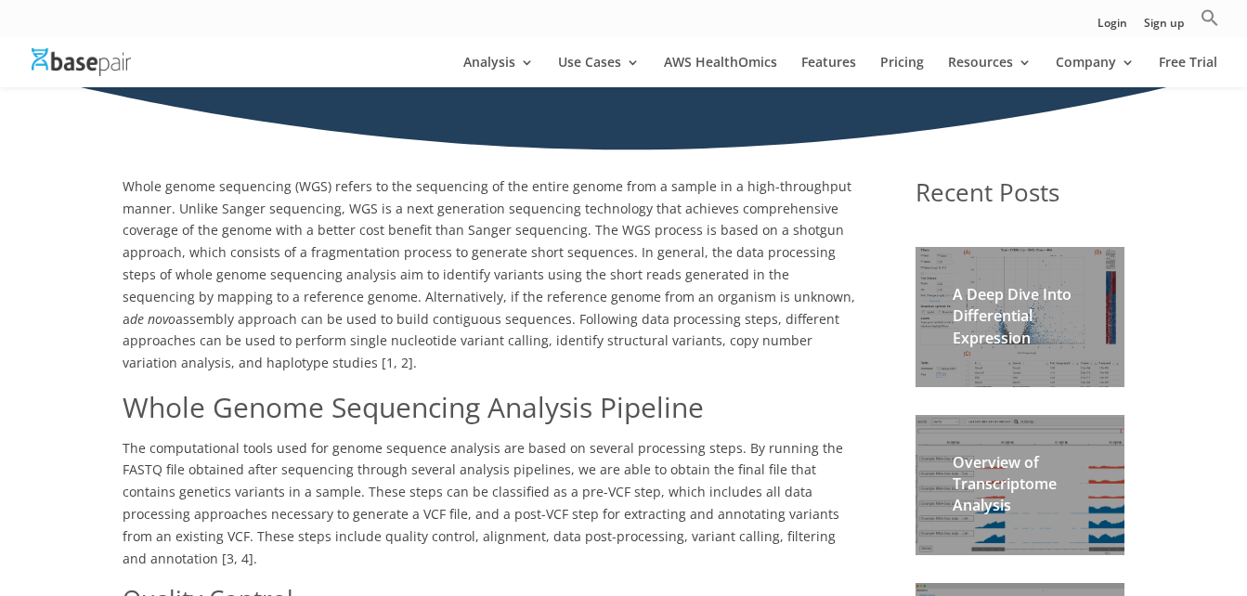
scroll to position [371, 0]
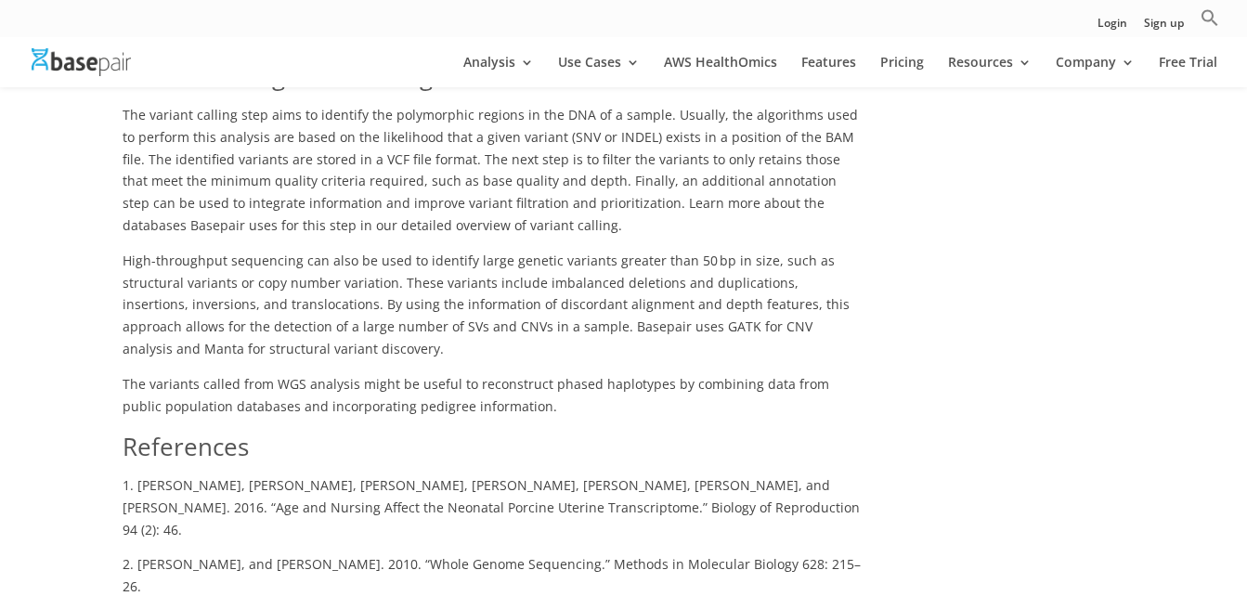
scroll to position [1411, 0]
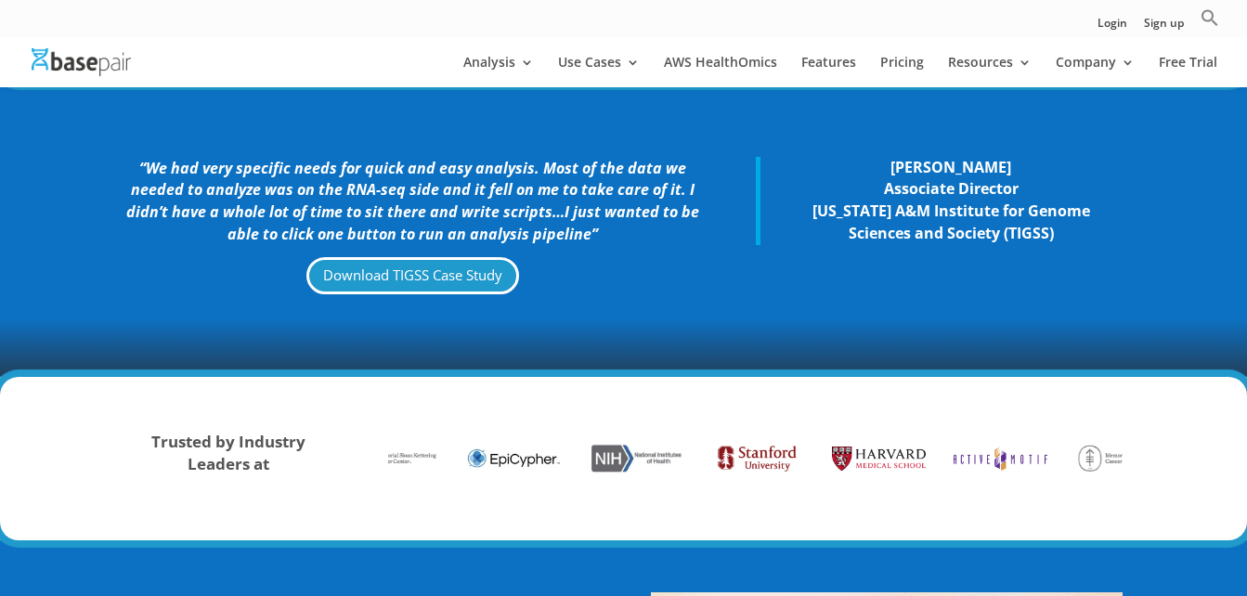
scroll to position [446, 0]
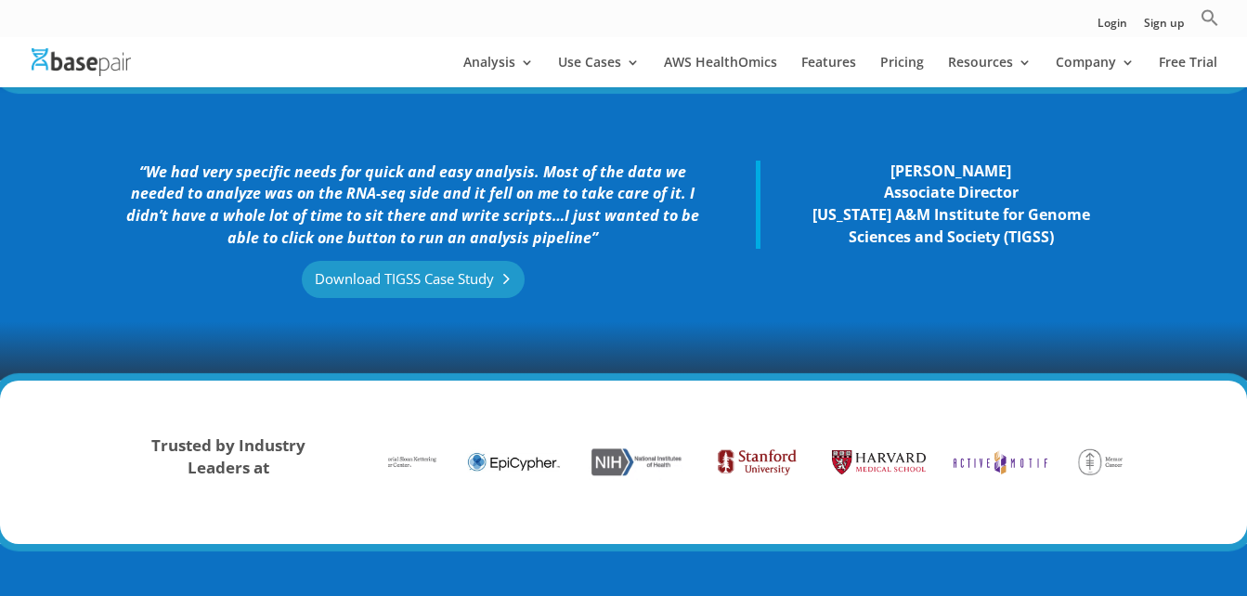
click at [431, 272] on link "Download TIGSS Case Study" at bounding box center [413, 280] width 223 height 38
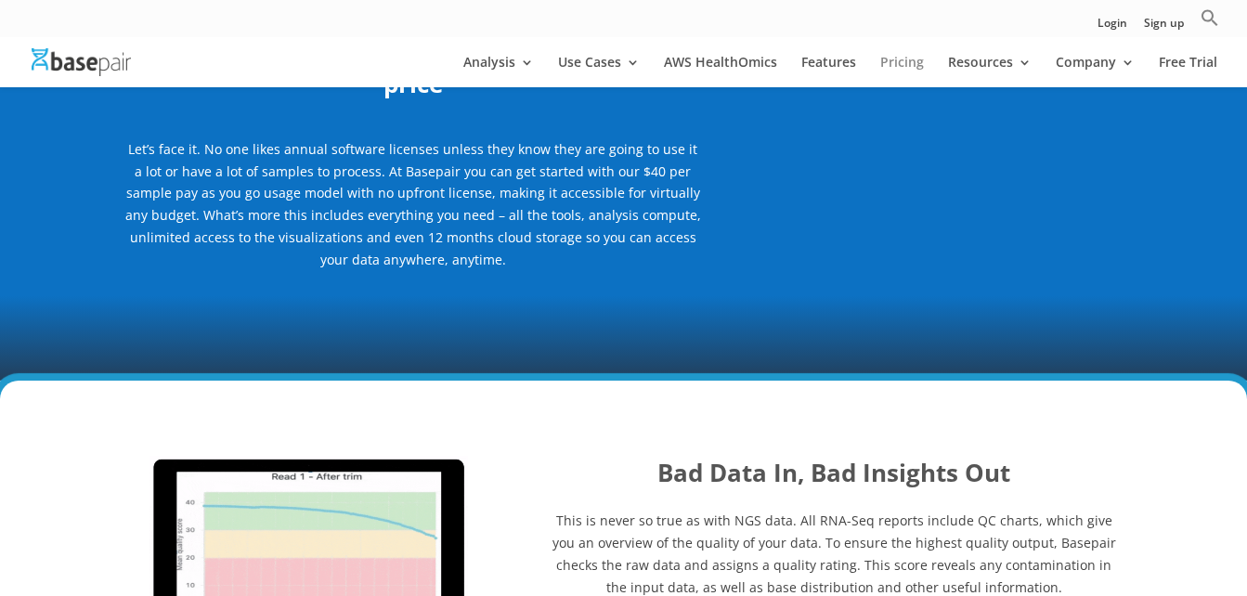
scroll to position [1894, 0]
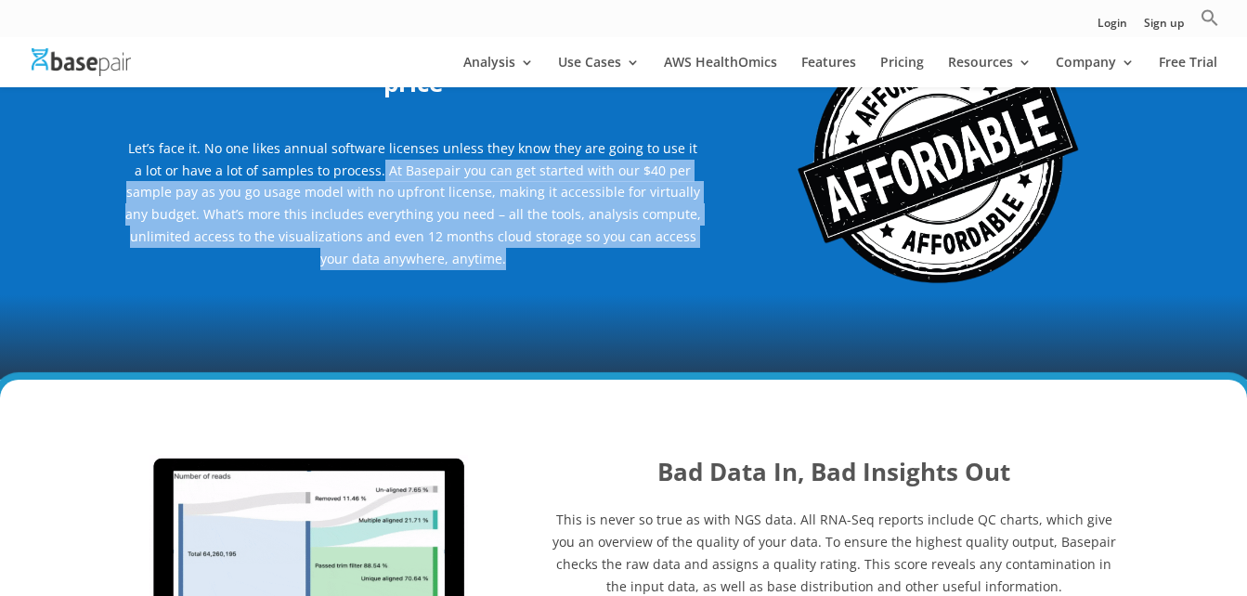
drag, startPoint x: 358, startPoint y: 156, endPoint x: 506, endPoint y: 252, distance: 175.9
click at [506, 252] on p "Let’s face it. No one likes annual software licenses unless they know they are …" at bounding box center [412, 210] width 577 height 146
copy p "At Basepair you can get started with our $40 per sample pay as you go usage mod…"
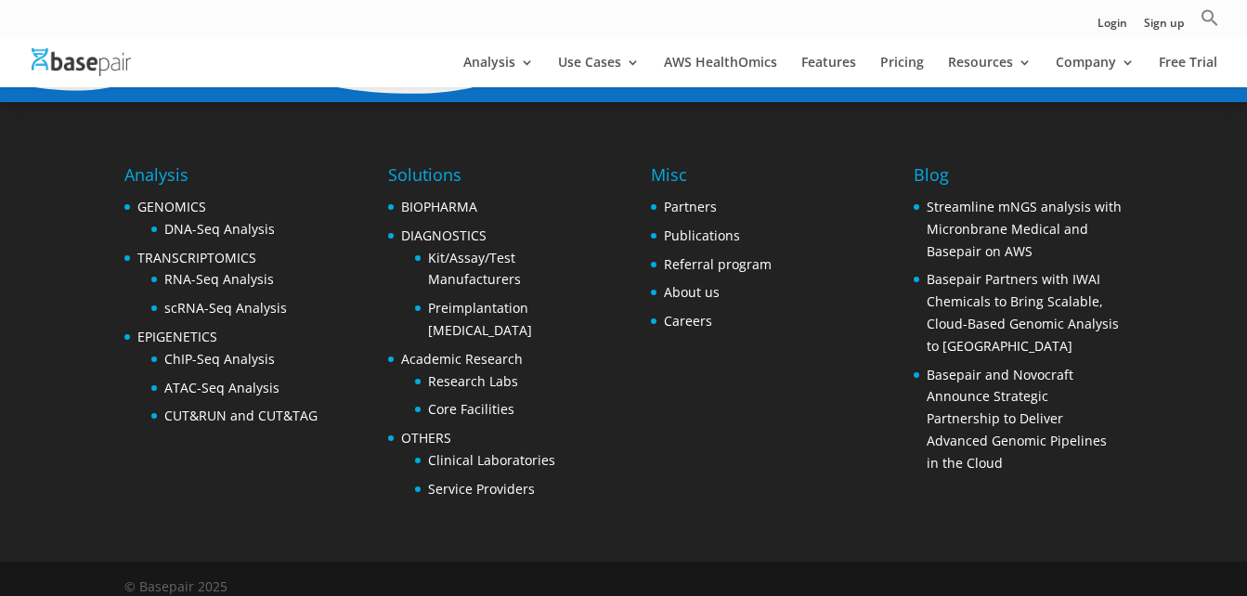
scroll to position [6171, 0]
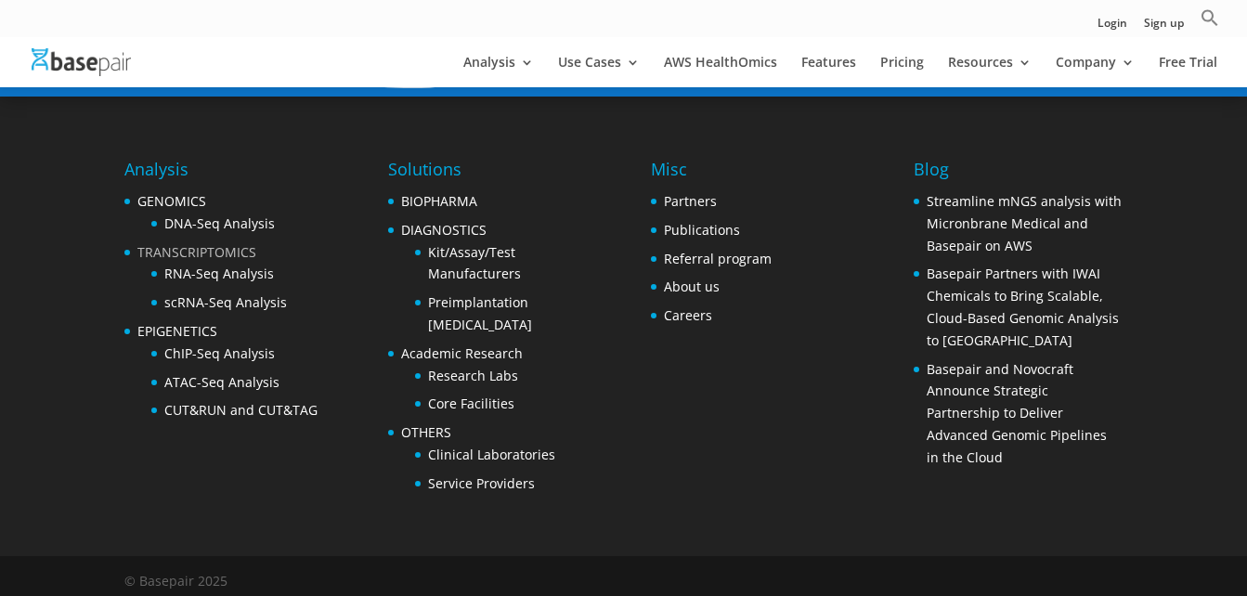
click at [210, 245] on link "TRANSCRIPTOMICS" at bounding box center [196, 252] width 119 height 18
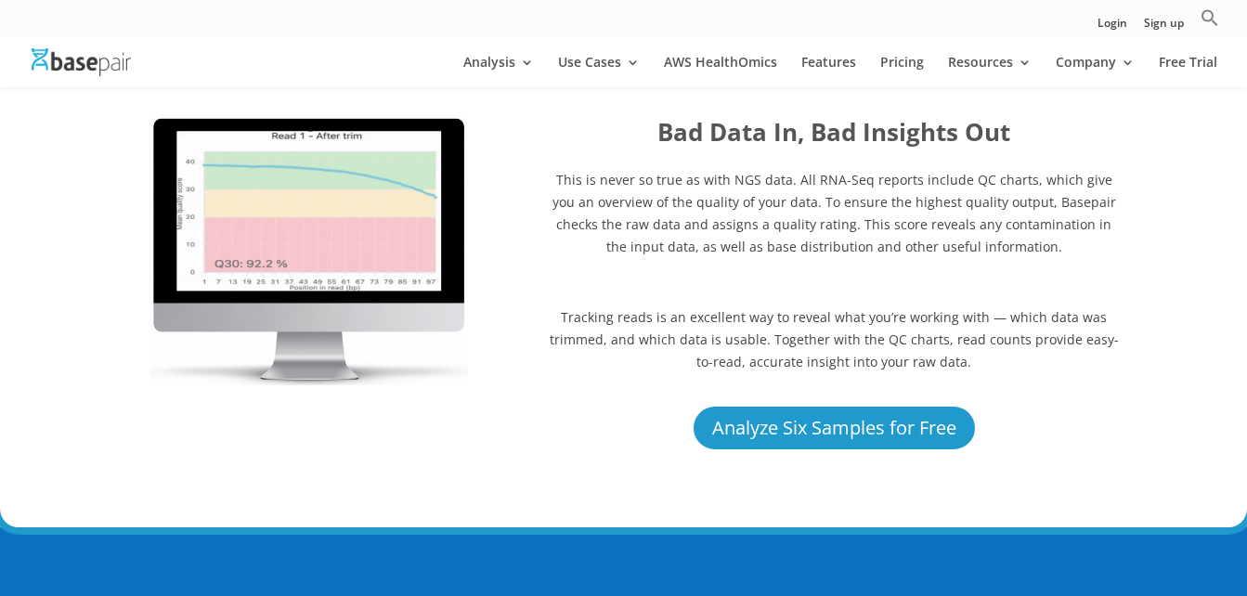
scroll to position [2489, 0]
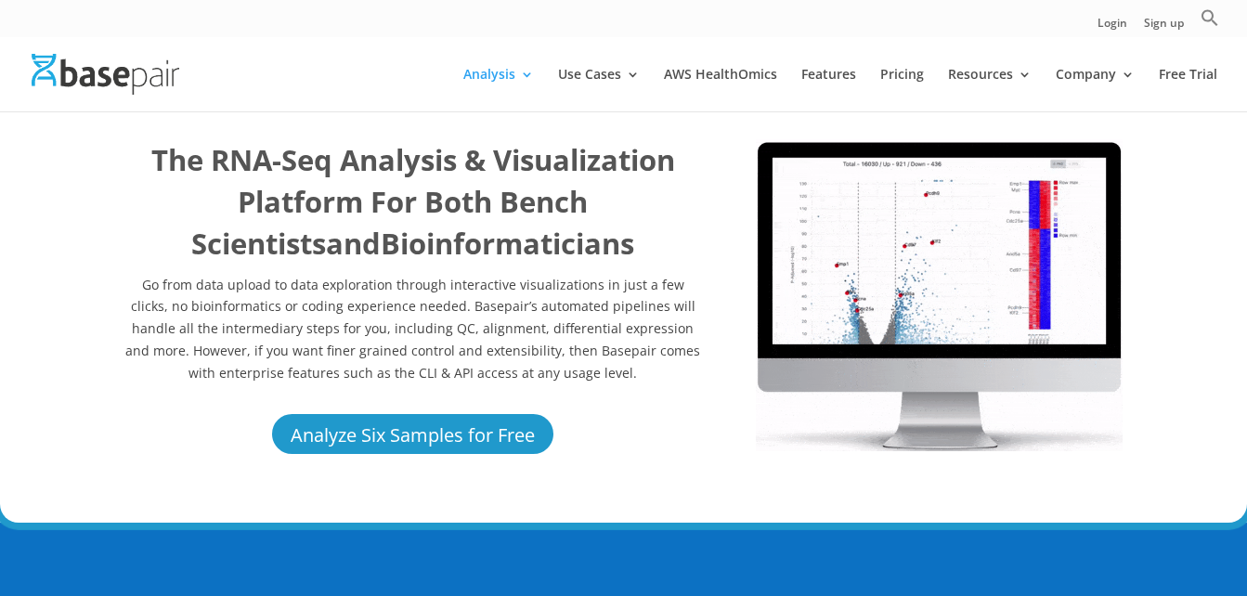
scroll to position [37, 0]
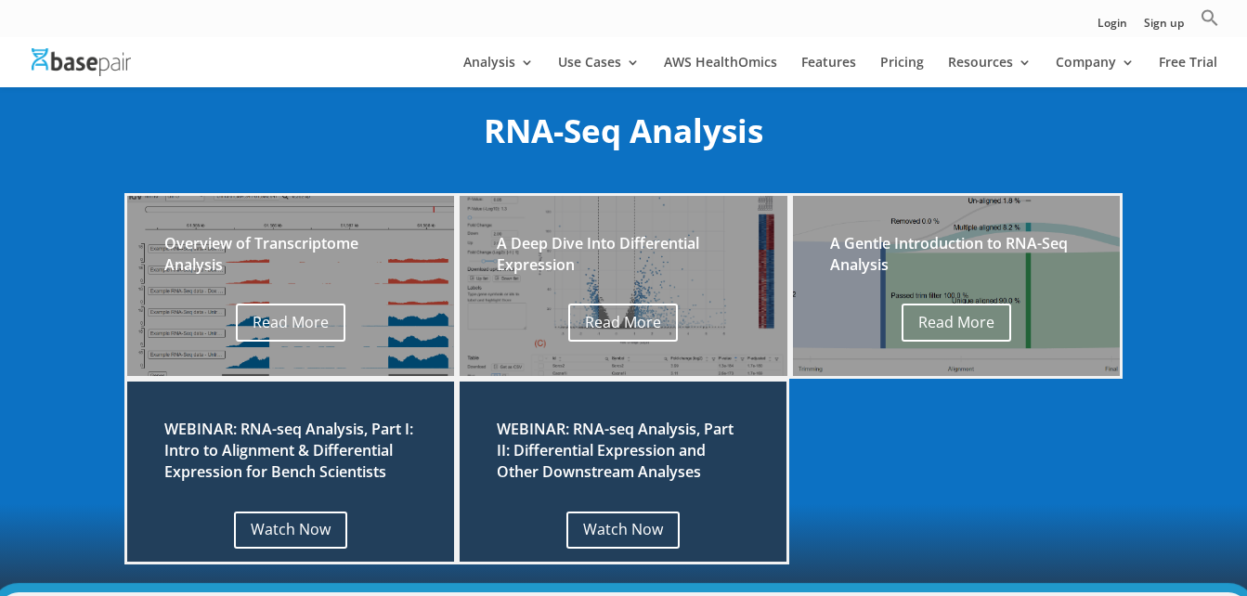
scroll to position [297, 0]
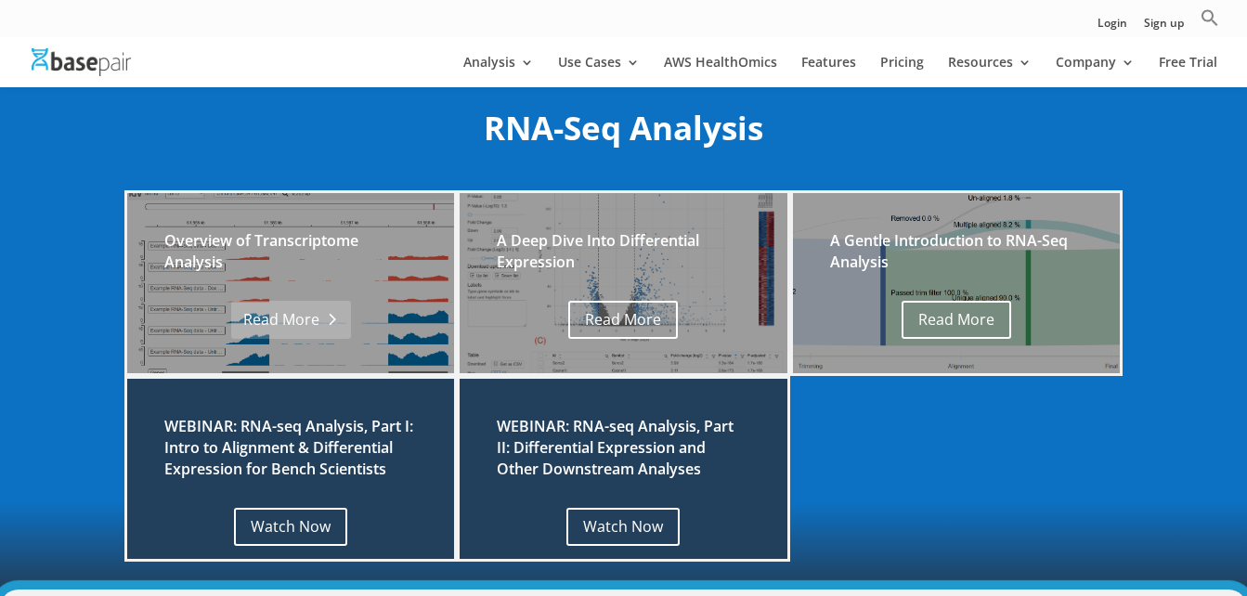
click at [312, 318] on link "Read More" at bounding box center [291, 320] width 120 height 38
click at [949, 314] on link "Read More" at bounding box center [956, 320] width 120 height 38
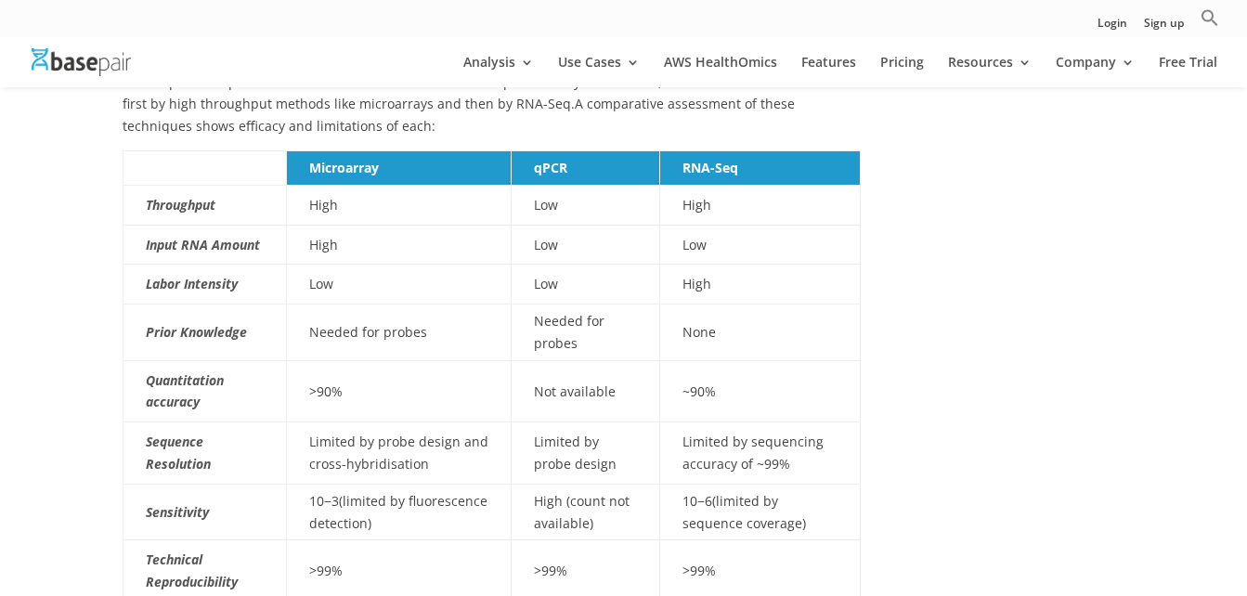
scroll to position [780, 0]
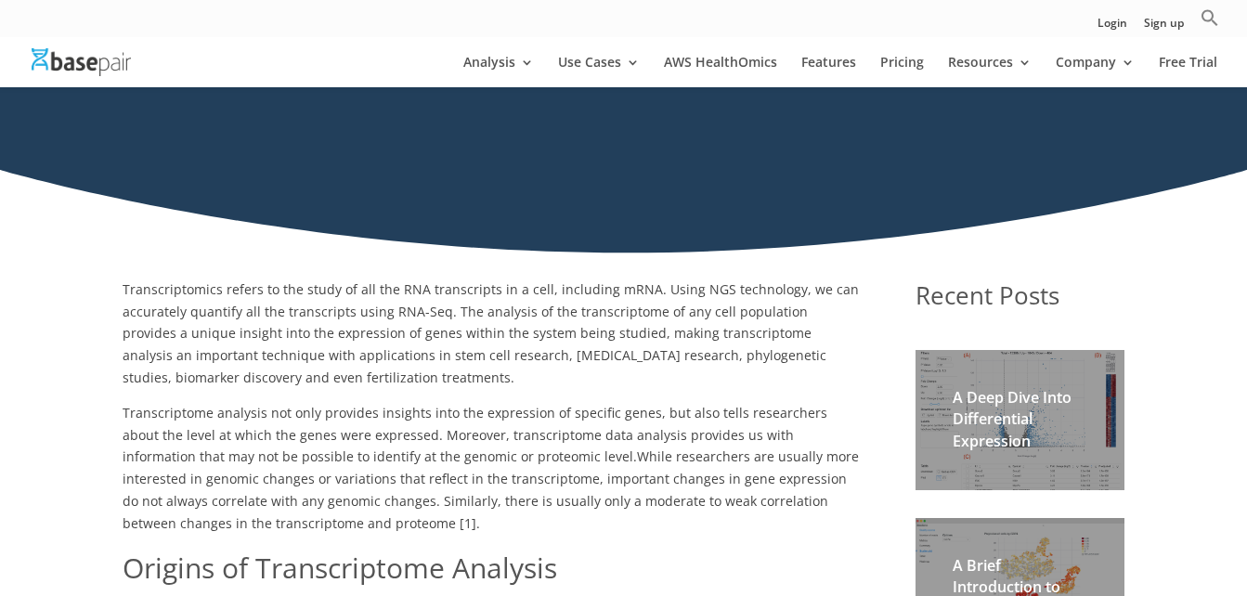
scroll to position [208, 0]
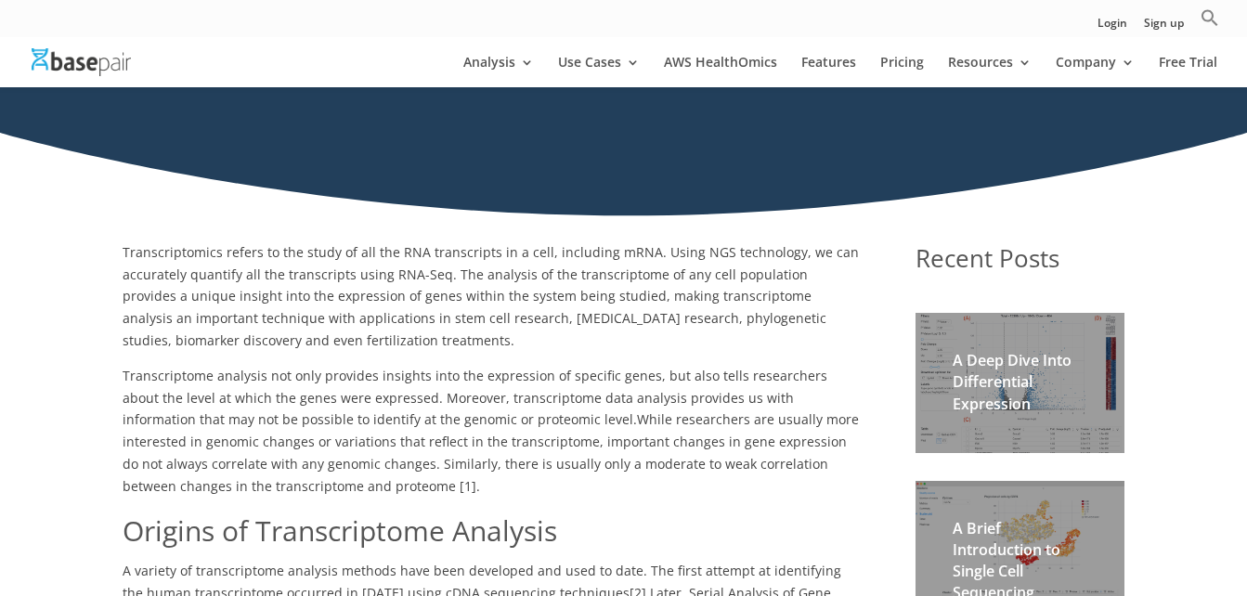
click at [445, 317] on span "Transcriptomics refers to the study of all the RNA transcripts in a cell, inclu…" at bounding box center [491, 296] width 736 height 106
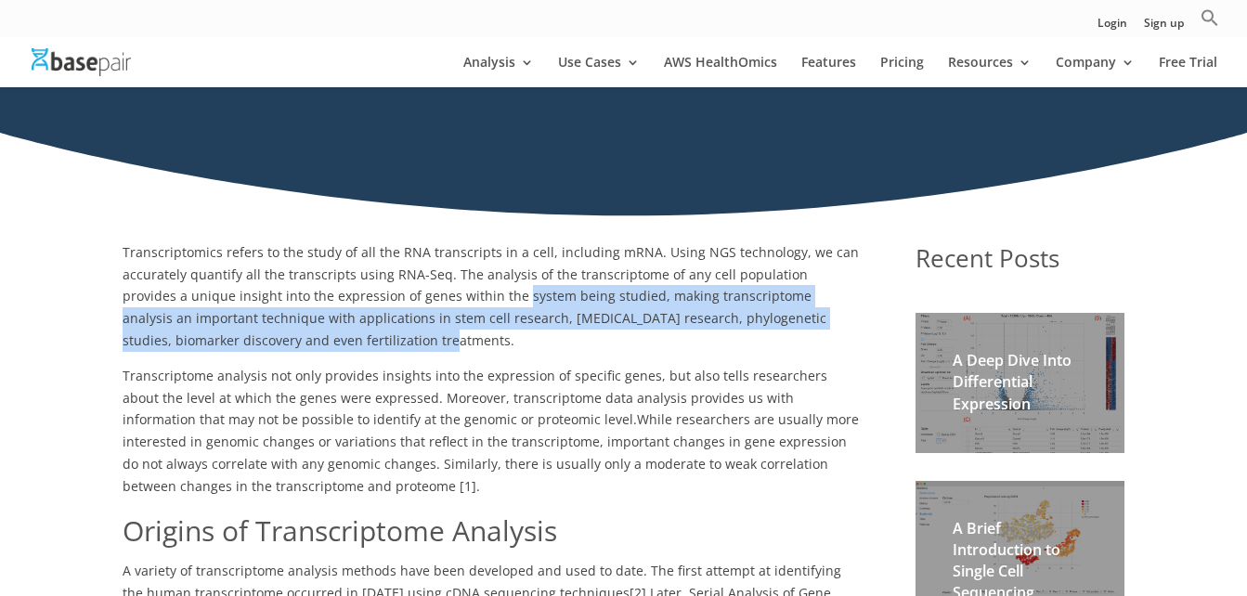
drag, startPoint x: 452, startPoint y: 298, endPoint x: 555, endPoint y: 344, distance: 112.7
click at [555, 344] on p "Transcriptomics refers to the study of all the RNA transcripts in a cell, inclu…" at bounding box center [492, 302] width 738 height 123
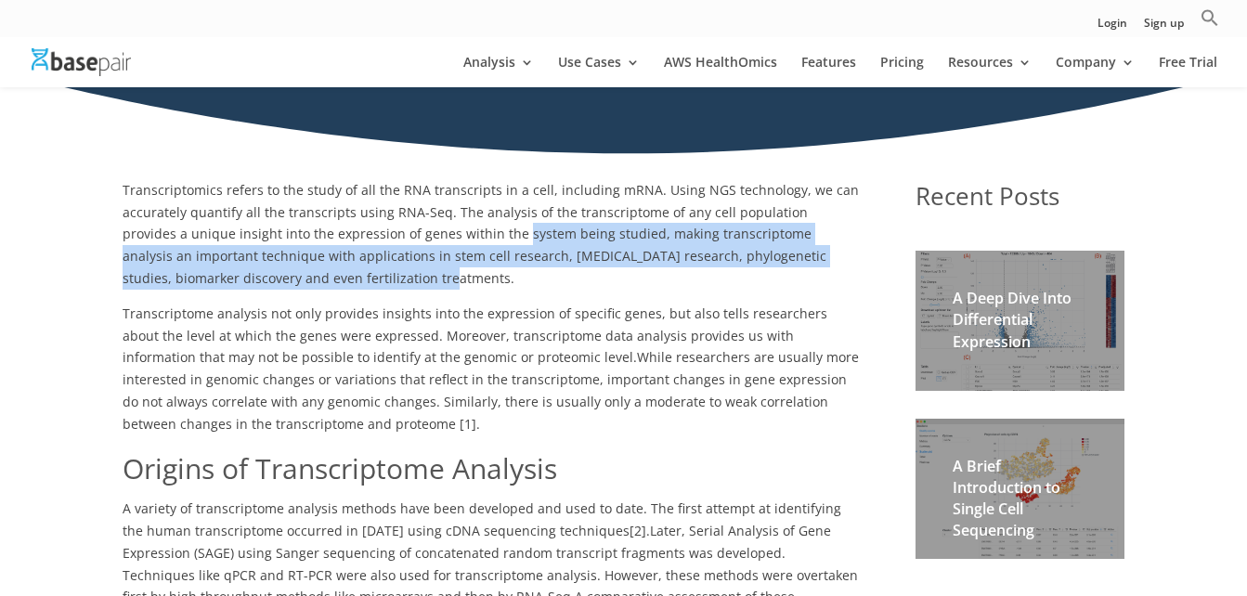
scroll to position [394, 0]
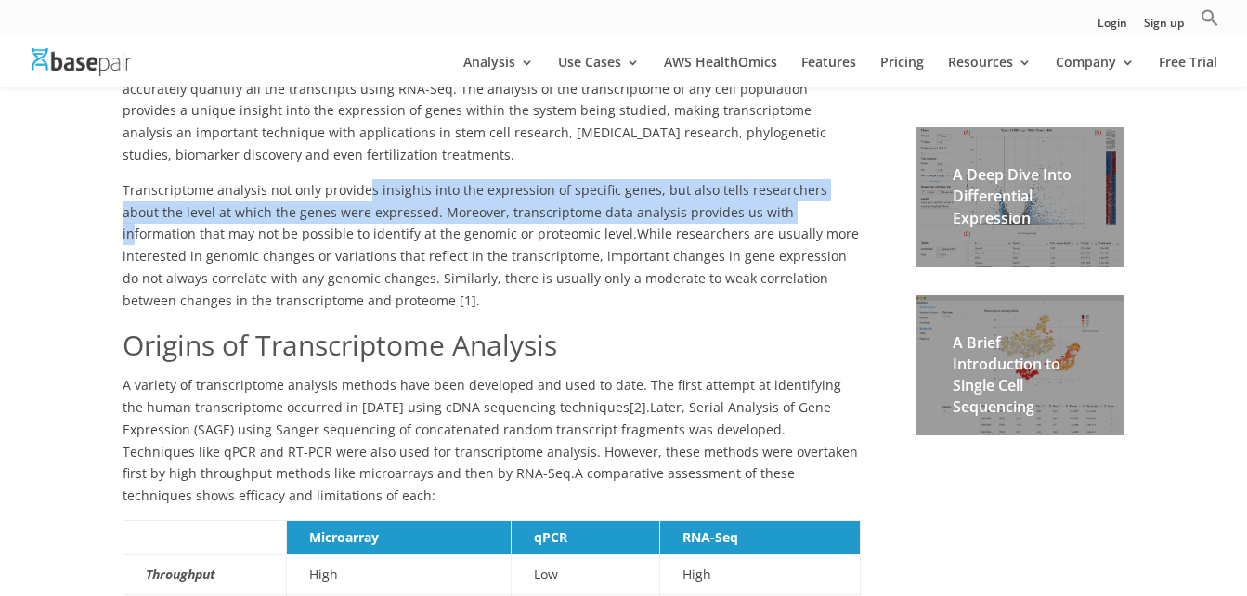
drag, startPoint x: 364, startPoint y: 191, endPoint x: 743, endPoint y: 201, distance: 379.0
click at [743, 201] on p "Transcriptome analysis not only provides insights into the expression of specif…" at bounding box center [492, 252] width 738 height 146
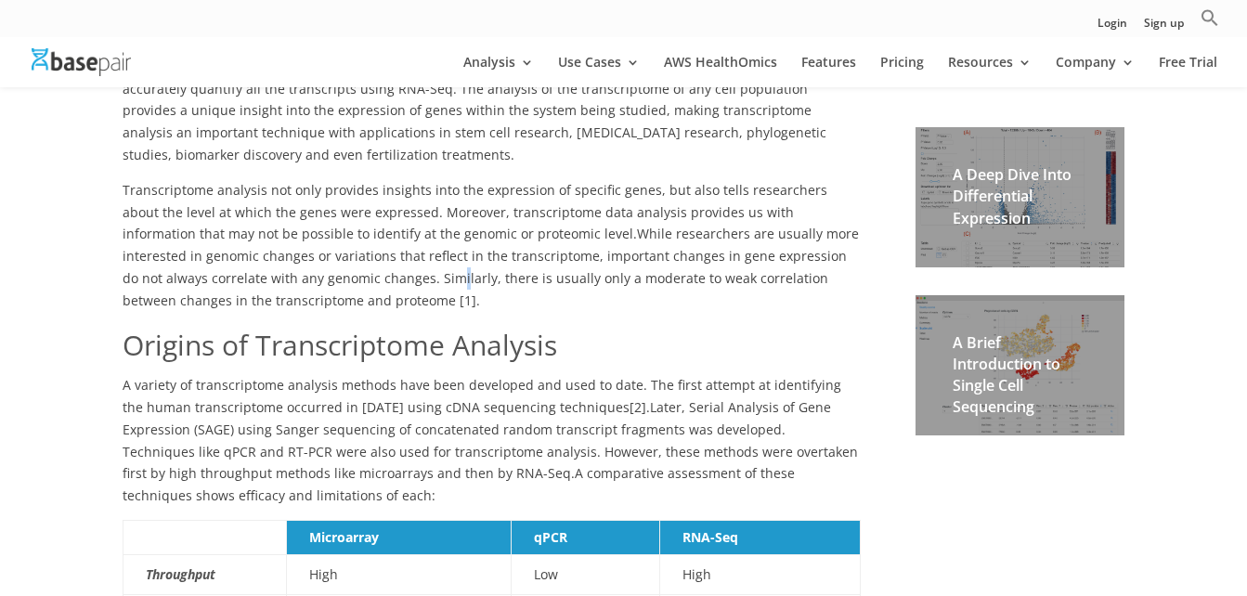
drag, startPoint x: 743, startPoint y: 201, endPoint x: 372, endPoint y: 271, distance: 377.0
click at [372, 271] on p "Transcriptome analysis not only provides insights into the expression of specif…" at bounding box center [492, 252] width 738 height 146
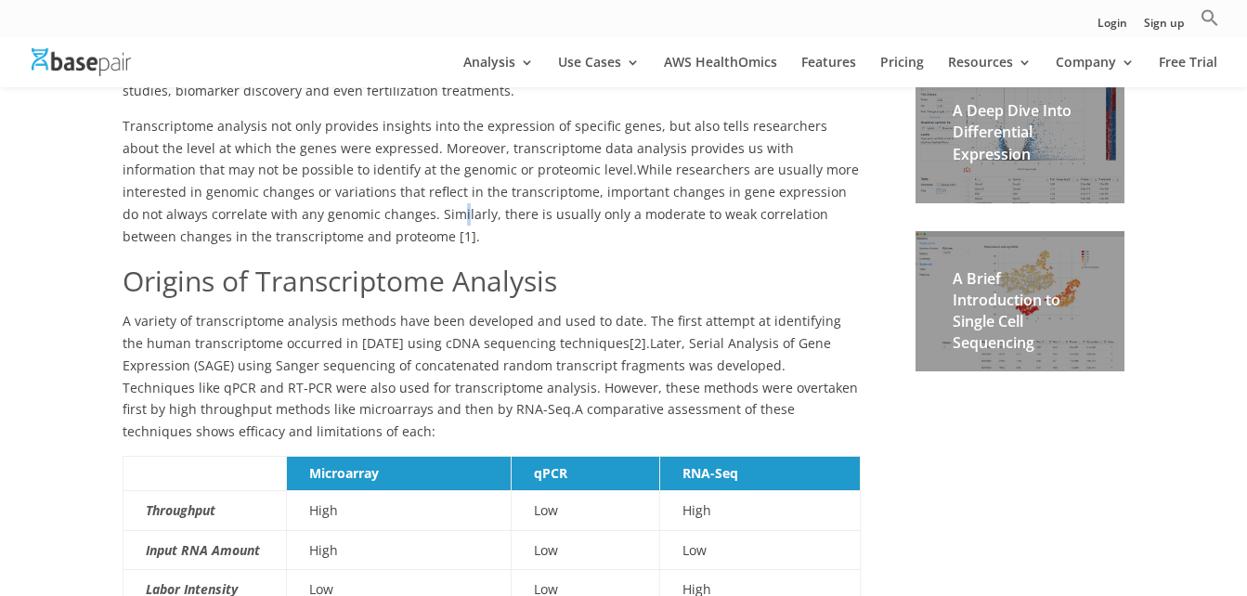
scroll to position [579, 0]
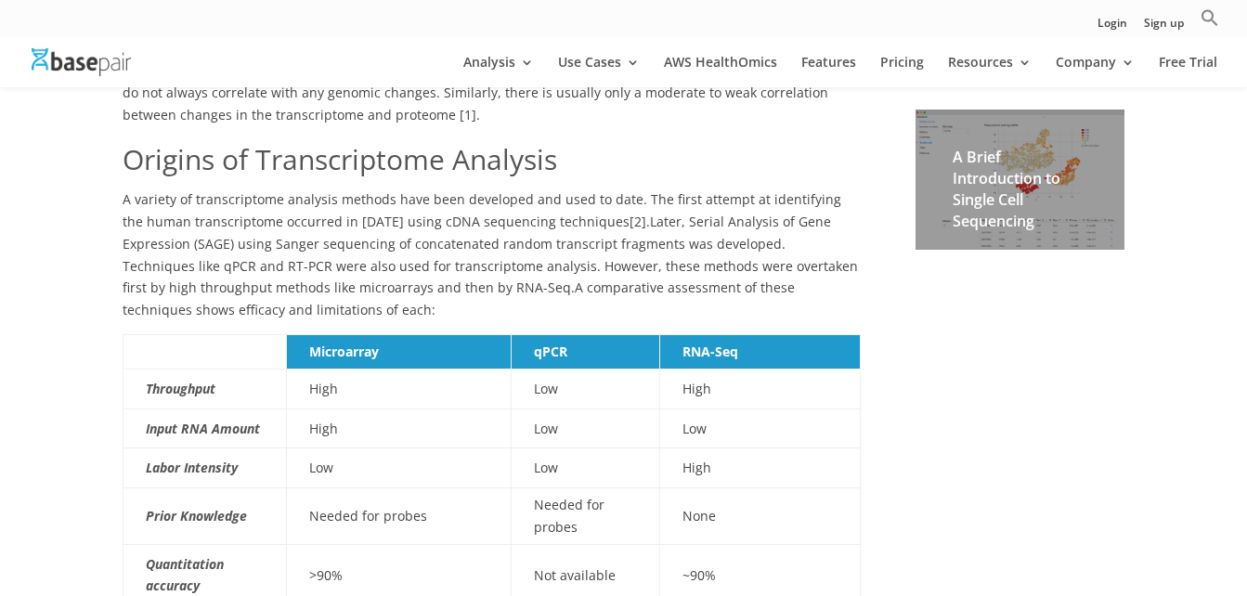
click at [226, 223] on span "A variety of transcriptome analysis methods have been developed and used to dat…" at bounding box center [490, 243] width 735 height 106
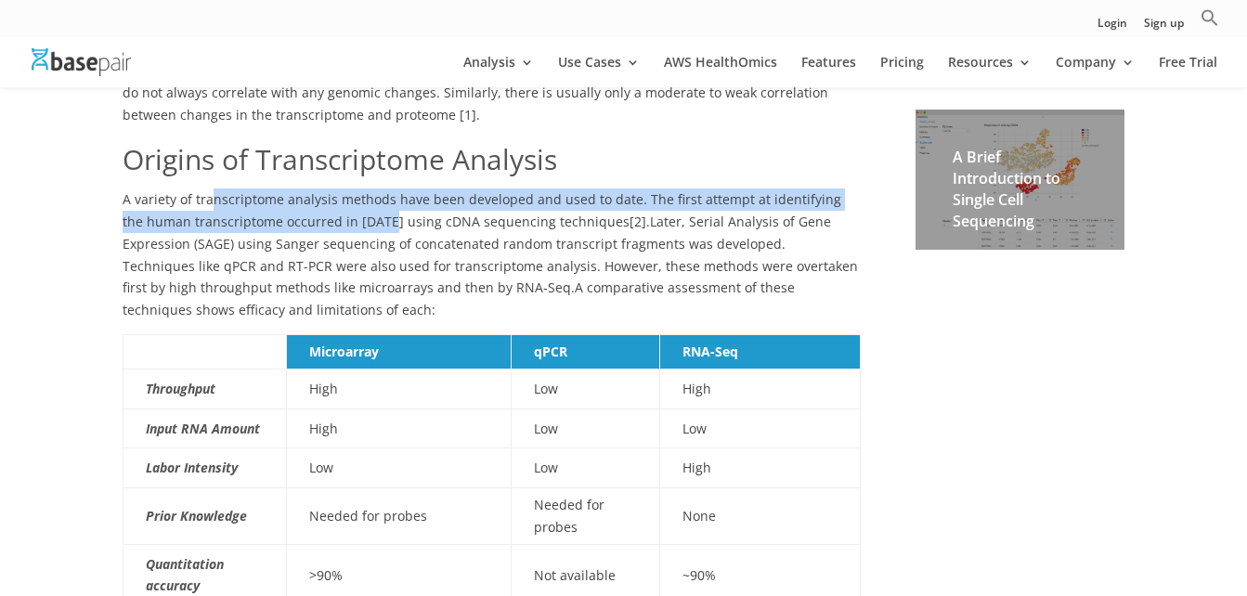
drag, startPoint x: 207, startPoint y: 206, endPoint x: 365, endPoint y: 226, distance: 159.1
click at [365, 226] on span "A variety of transcriptome analysis methods have been developed and used to dat…" at bounding box center [490, 243] width 735 height 106
click at [363, 225] on span "A variety of transcriptome analysis methods have been developed and used to dat…" at bounding box center [490, 243] width 735 height 106
drag, startPoint x: 363, startPoint y: 225, endPoint x: 115, endPoint y: 199, distance: 249.3
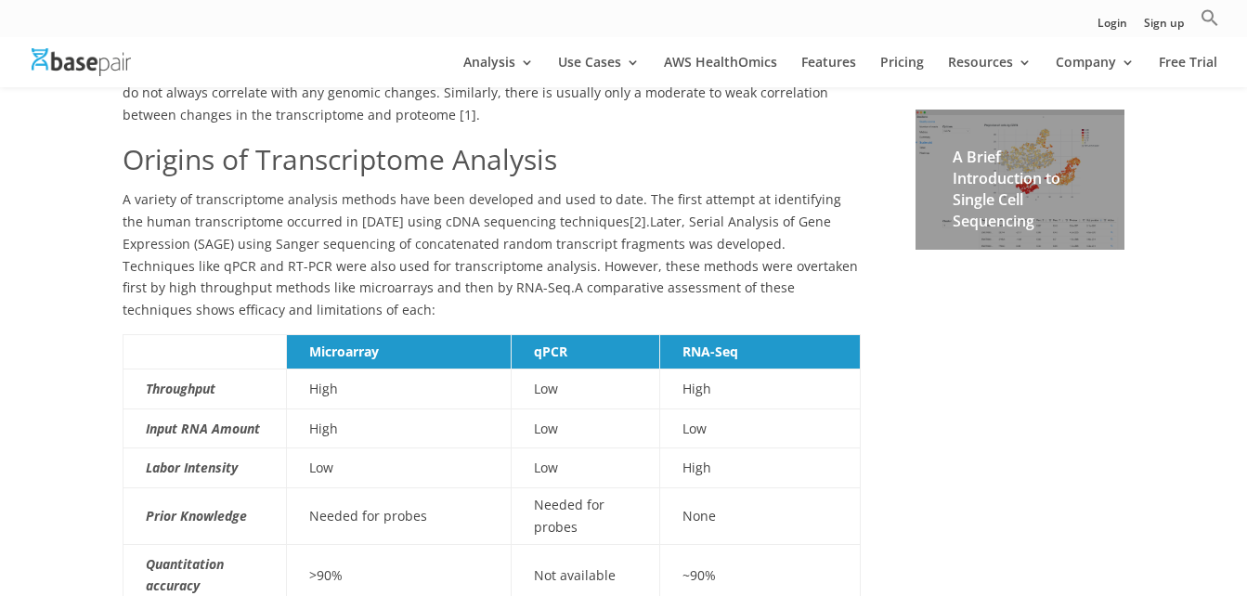
drag, startPoint x: 115, startPoint y: 199, endPoint x: 432, endPoint y: 234, distance: 318.6
click at [432, 234] on span "A variety of transcriptome analysis methods have been developed and used to dat…" at bounding box center [490, 243] width 735 height 106
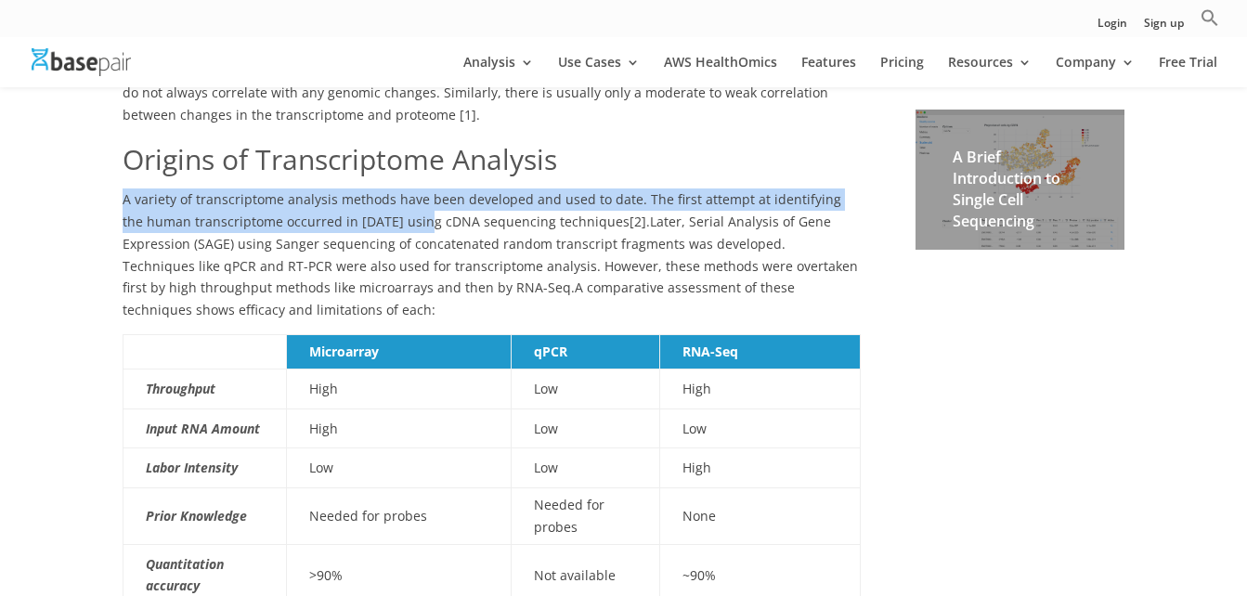
drag, startPoint x: 397, startPoint y: 220, endPoint x: 118, endPoint y: 200, distance: 280.2
drag, startPoint x: 121, startPoint y: 200, endPoint x: 571, endPoint y: 224, distance: 451.0
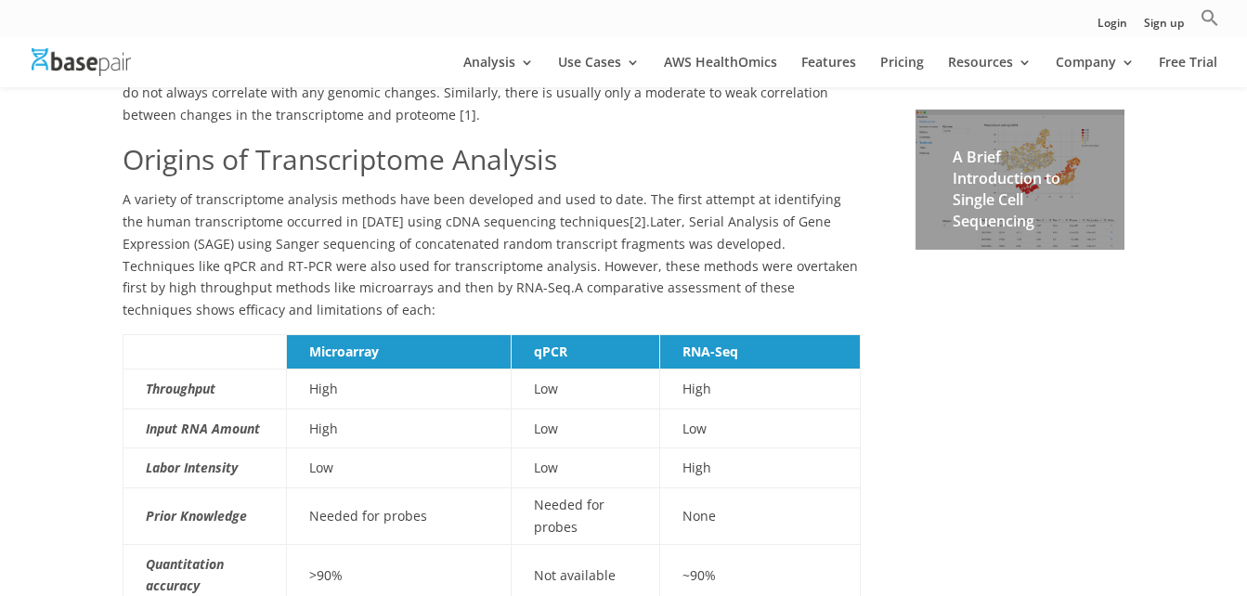
drag, startPoint x: 571, startPoint y: 224, endPoint x: 650, endPoint y: 229, distance: 79.1
click at [650, 229] on span "A variety of transcriptome analysis methods have been developed and used to dat…" at bounding box center [490, 243] width 735 height 106
click at [630, 215] on span "[2]." at bounding box center [640, 222] width 20 height 18
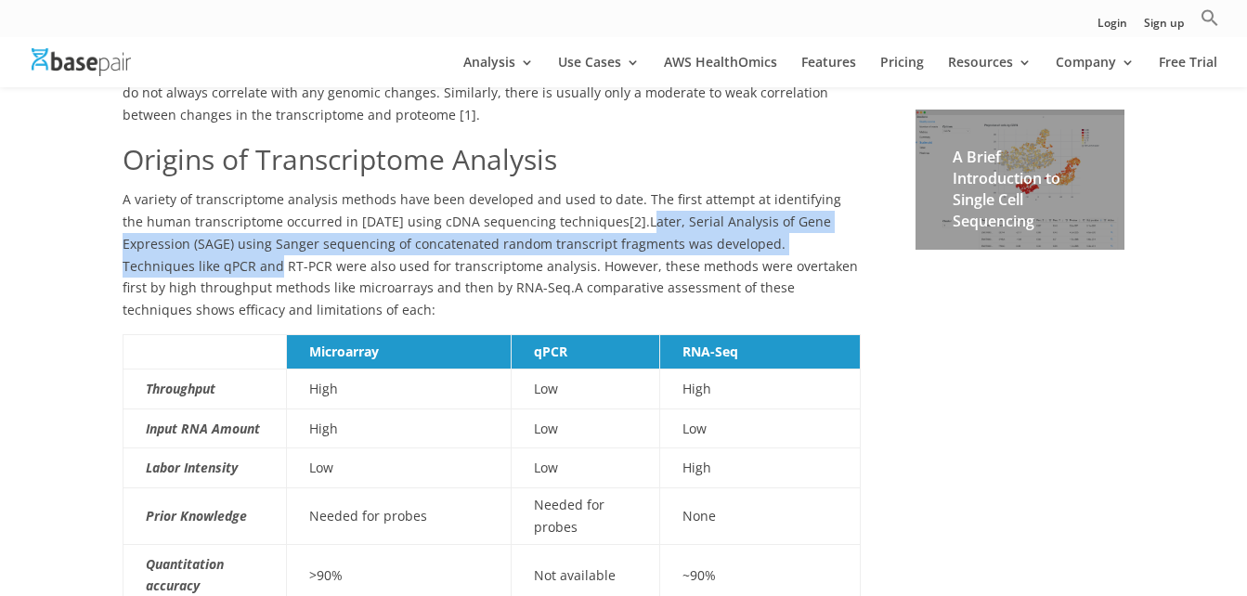
drag, startPoint x: 602, startPoint y: 221, endPoint x: 840, endPoint y: 253, distance: 240.8
click at [840, 253] on p "A variety of transcriptome analysis methods have been developed and used to dat…" at bounding box center [492, 261] width 738 height 146
drag, startPoint x: 840, startPoint y: 253, endPoint x: 695, endPoint y: 249, distance: 144.9
click at [695, 249] on span "A variety of transcriptome analysis methods have been developed and used to dat…" at bounding box center [490, 243] width 735 height 106
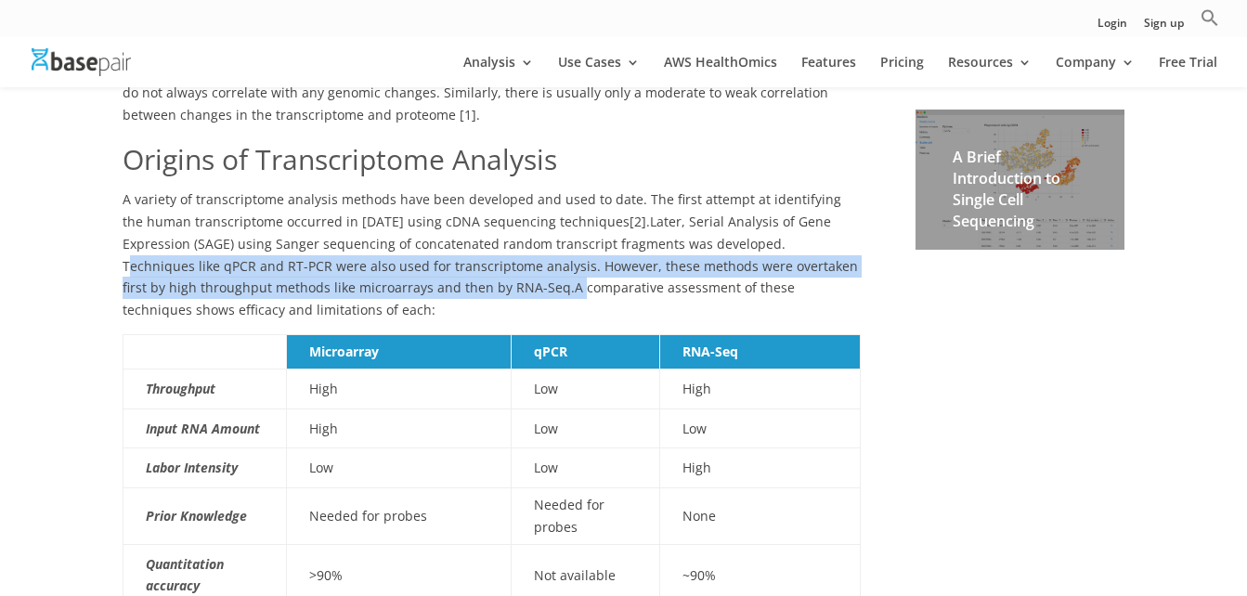
drag, startPoint x: 695, startPoint y: 244, endPoint x: 424, endPoint y: 278, distance: 273.2
click at [424, 278] on p "A variety of transcriptome analysis methods have been developed and used to dat…" at bounding box center [492, 261] width 738 height 146
drag, startPoint x: 424, startPoint y: 278, endPoint x: 297, endPoint y: 270, distance: 127.4
click at [297, 270] on span "A variety of transcriptome analysis methods have been developed and used to dat…" at bounding box center [490, 243] width 735 height 106
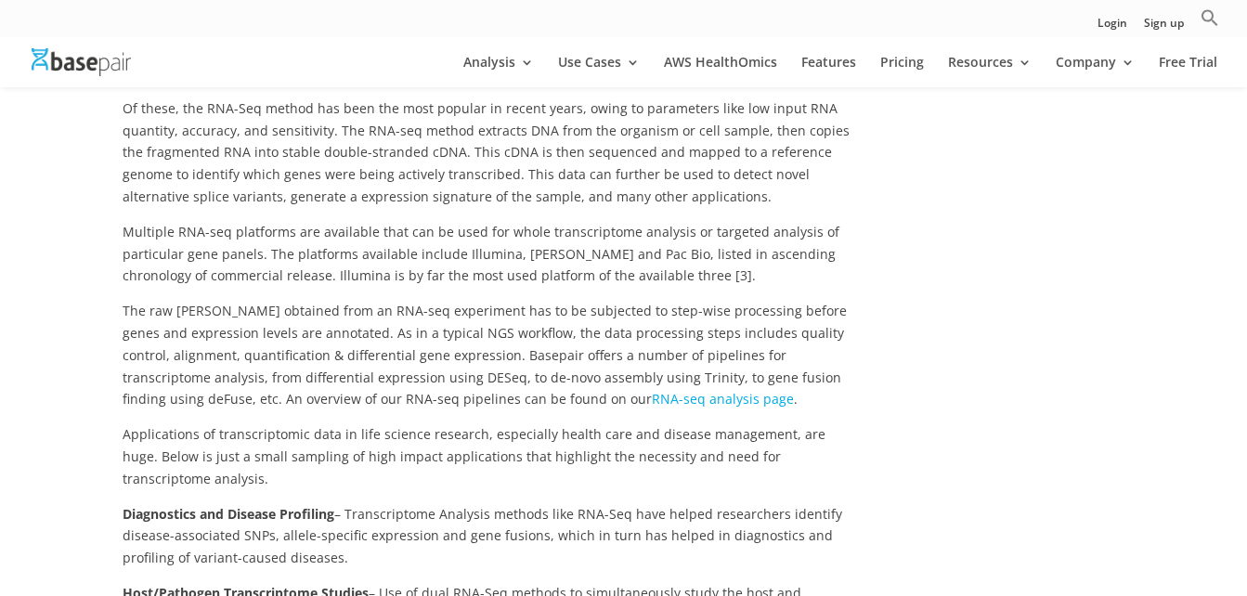
scroll to position [1415, 0]
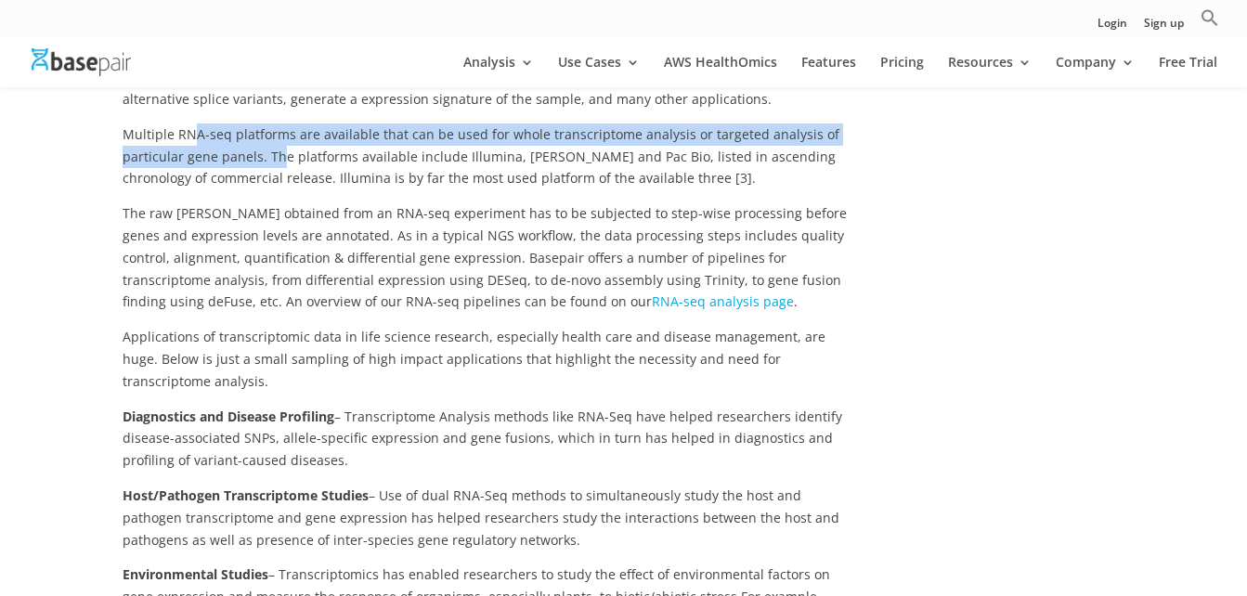
drag, startPoint x: 276, startPoint y: 163, endPoint x: 193, endPoint y: 136, distance: 87.2
click at [193, 136] on span "Multiple RNA-seq platforms are available that can be used for whole transcripto…" at bounding box center [481, 156] width 717 height 62
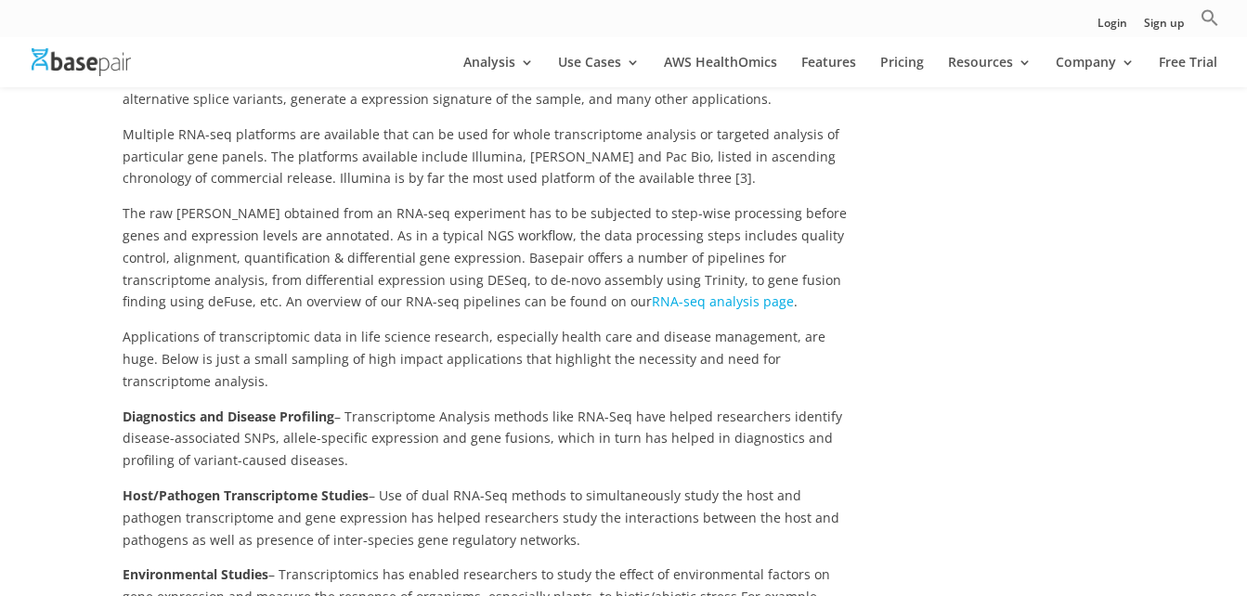
drag, startPoint x: 193, startPoint y: 136, endPoint x: 373, endPoint y: 170, distance: 183.4
click at [373, 170] on span "Multiple RNA-seq platforms are available that can be used for whole transcripto…" at bounding box center [481, 156] width 717 height 62
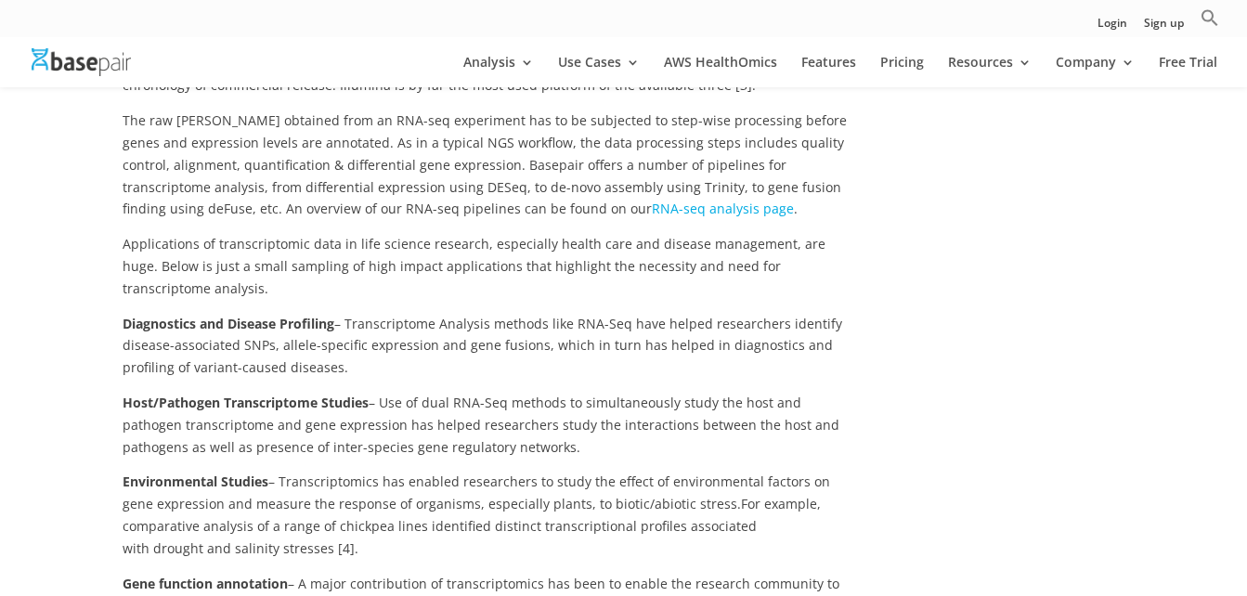
scroll to position [2769, 0]
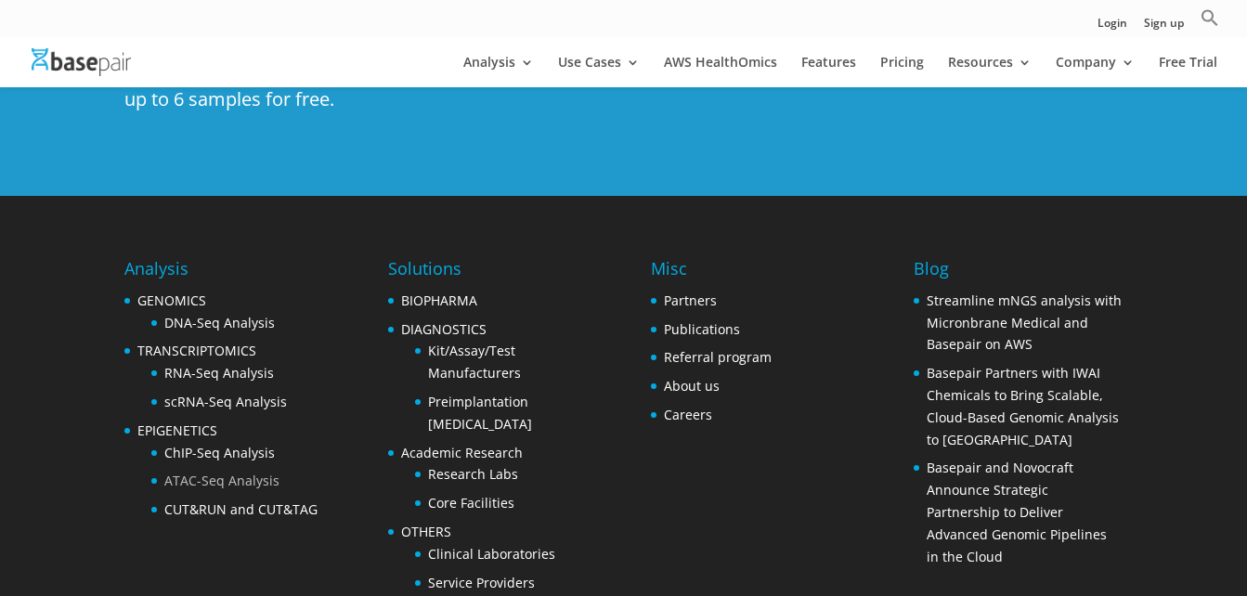
click at [218, 472] on link "ATAC-Seq Analysis" at bounding box center [221, 481] width 115 height 18
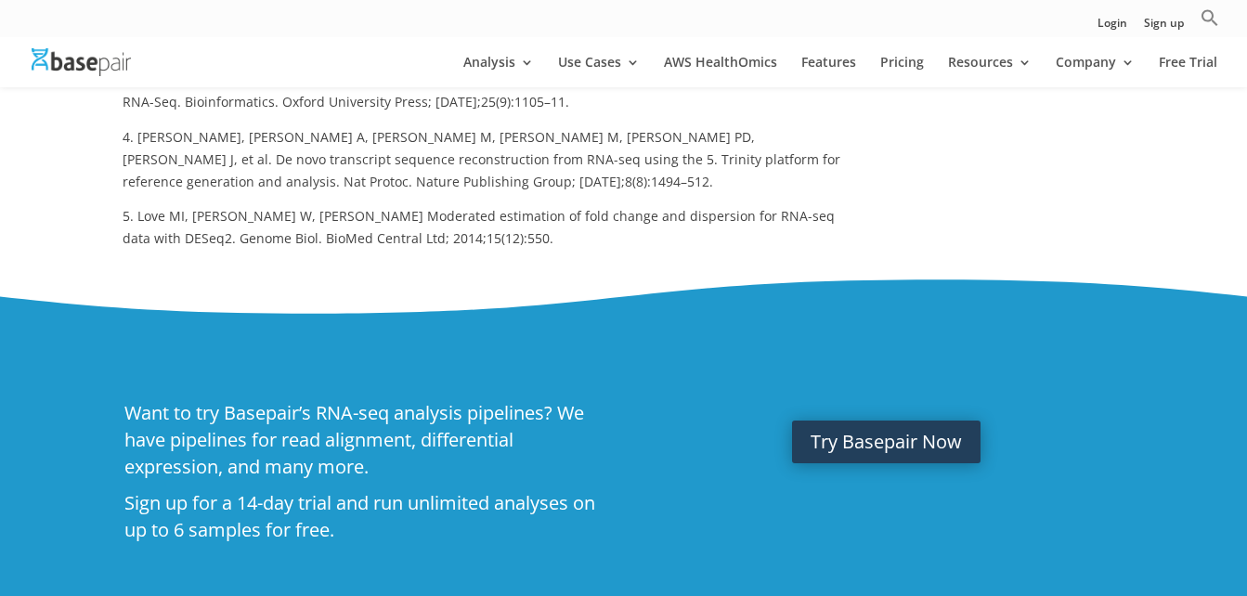
scroll to position [184, 0]
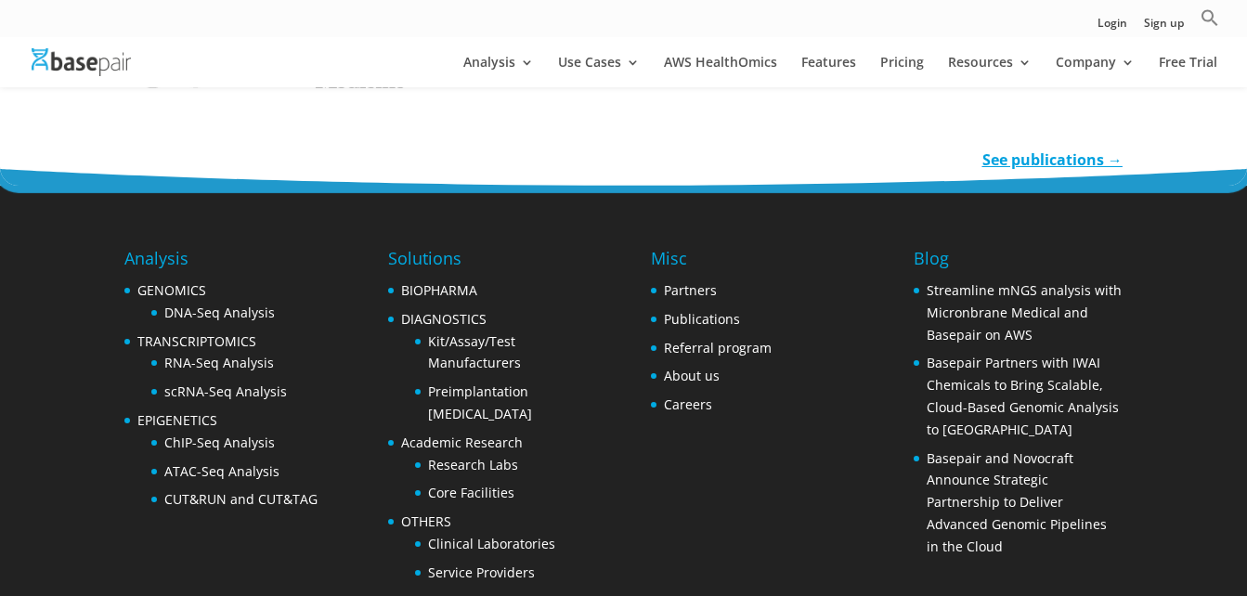
scroll to position [4472, 0]
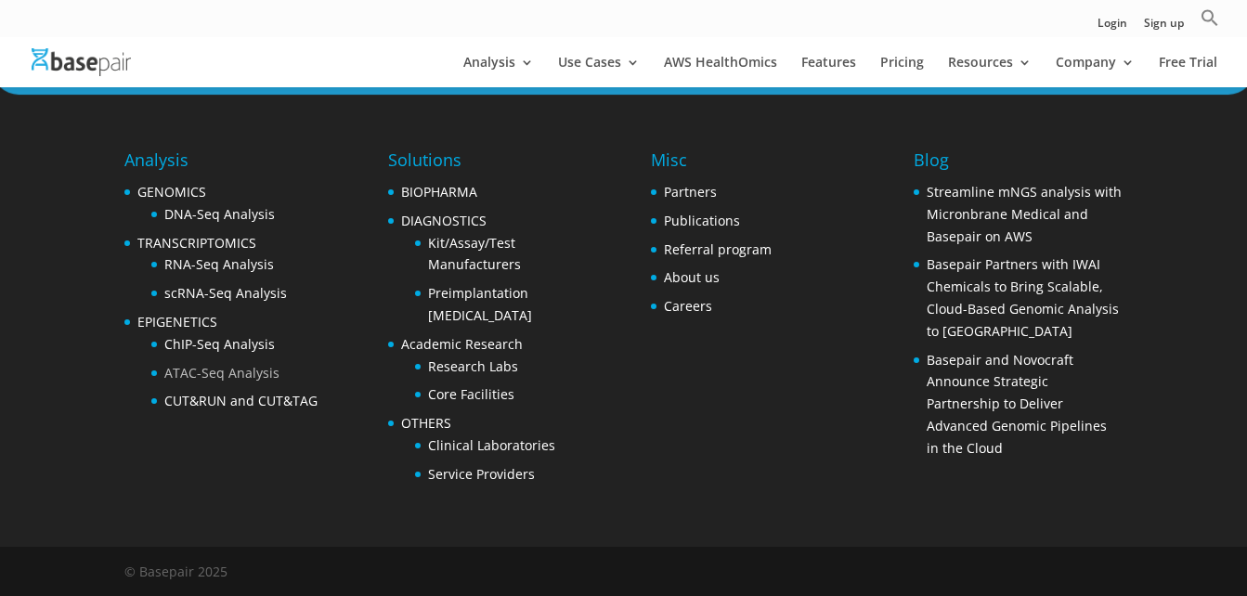
click at [224, 380] on link "ATAC-Seq Analysis" at bounding box center [221, 373] width 115 height 18
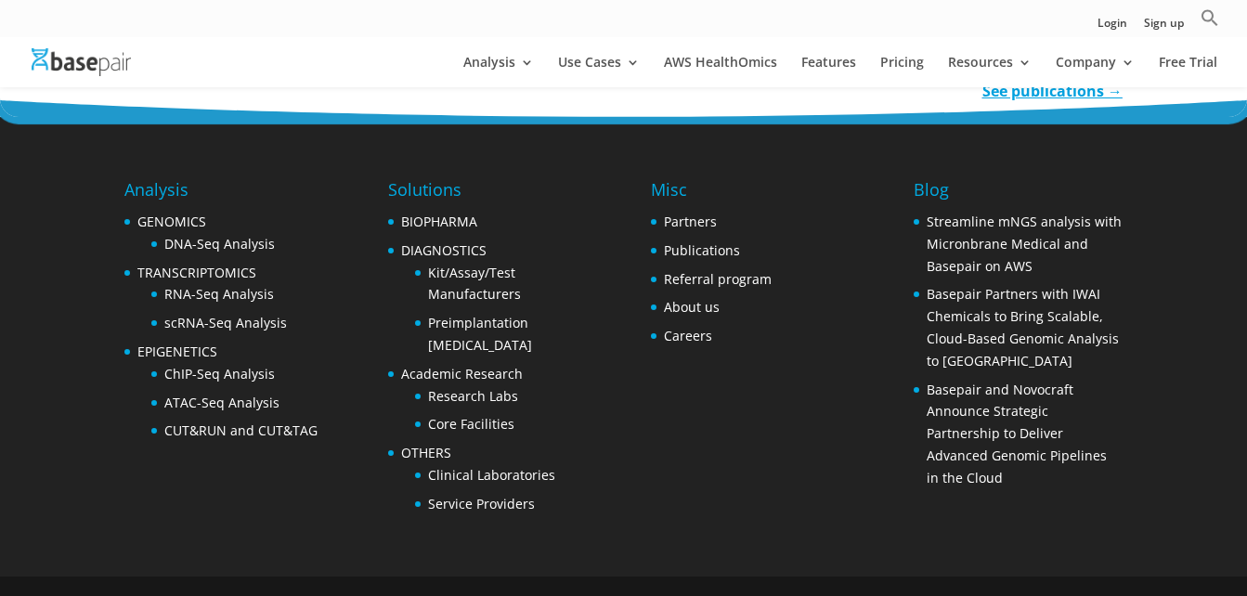
scroll to position [4472, 0]
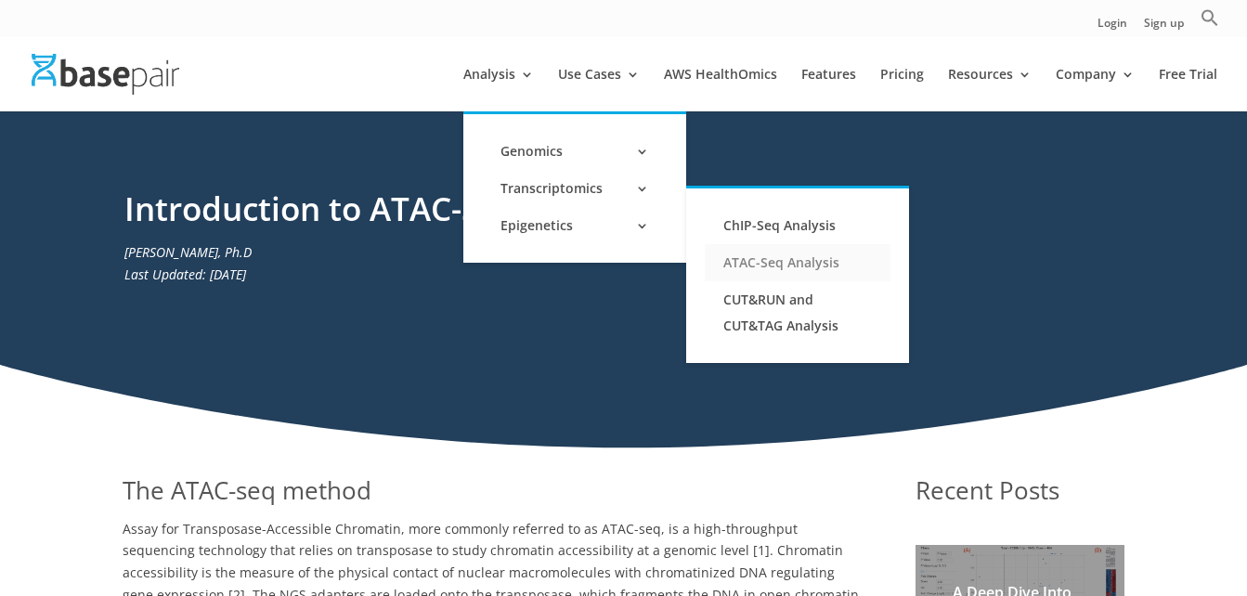
click at [758, 261] on link "ATAC-Seq Analysis" at bounding box center [798, 262] width 186 height 37
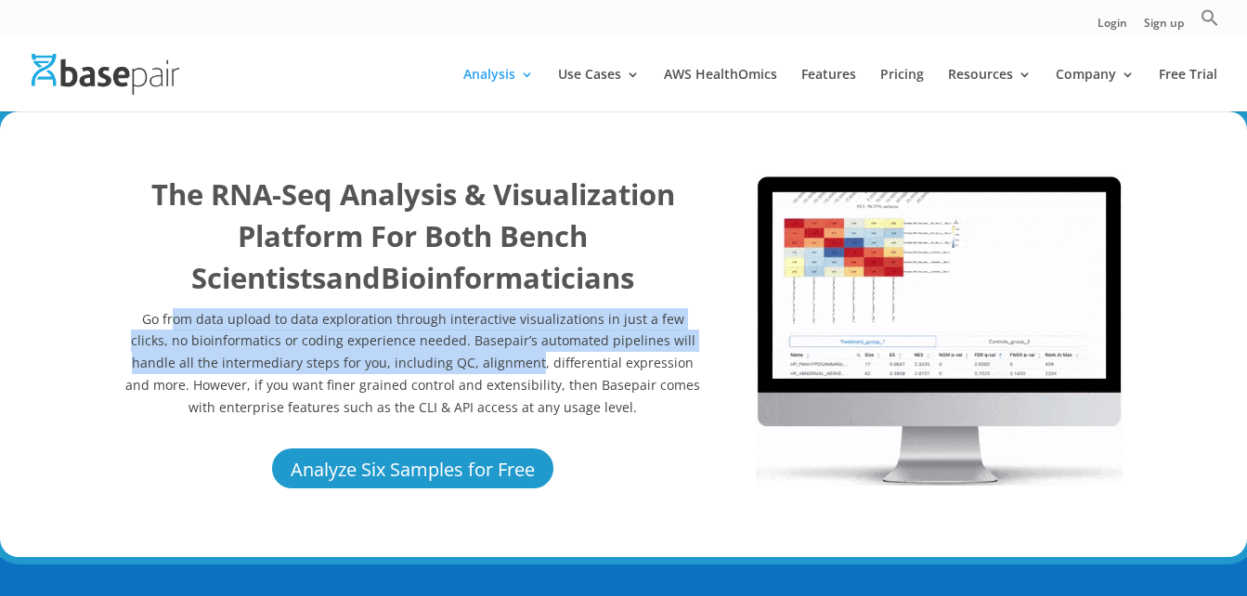
drag, startPoint x: 164, startPoint y: 312, endPoint x: 475, endPoint y: 371, distance: 316.7
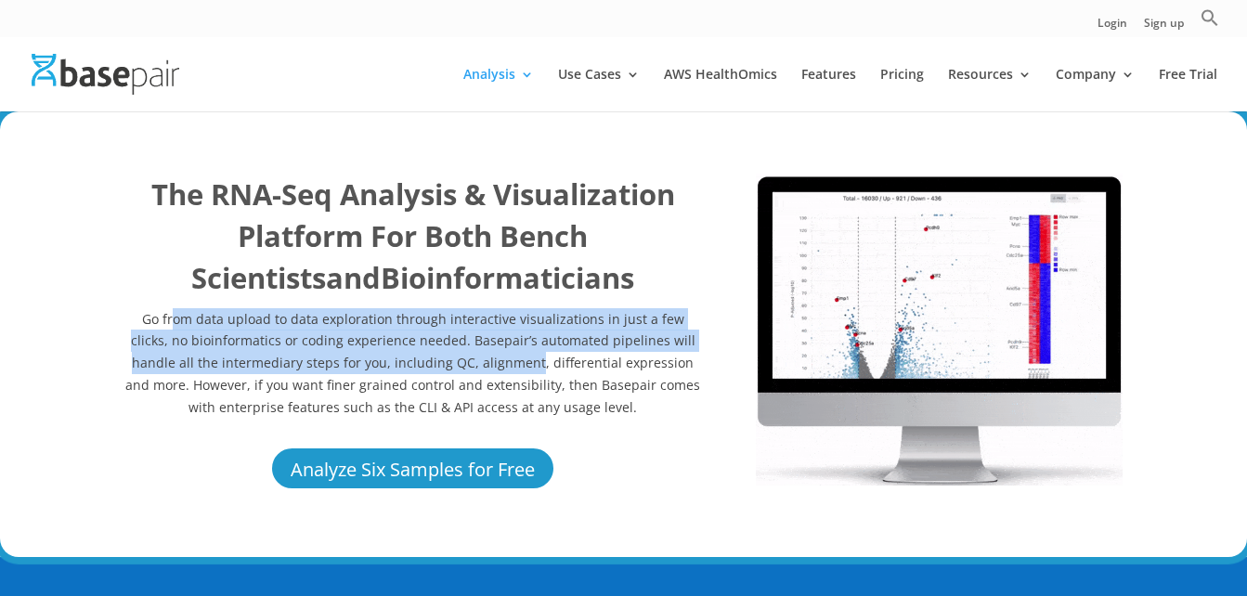
click at [475, 371] on p "Go from data upload to data exploration through interactive visualizations in j…" at bounding box center [412, 363] width 577 height 110
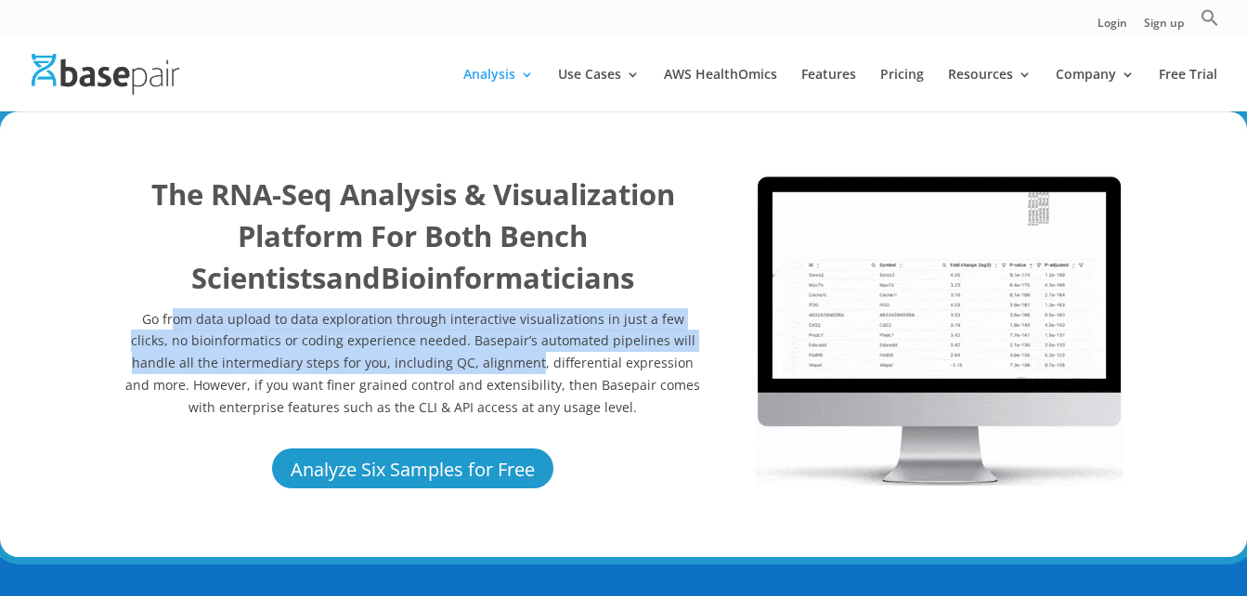
drag, startPoint x: 475, startPoint y: 371, endPoint x: 372, endPoint y: 358, distance: 103.9
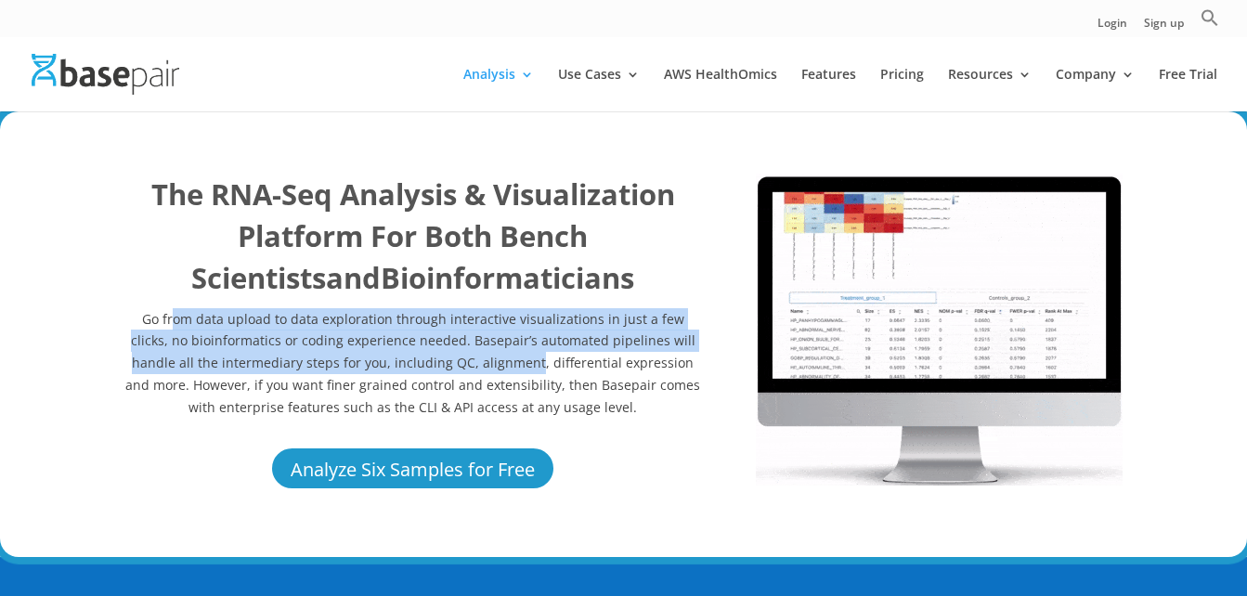
click at [372, 358] on p "Go from data upload to data exploration through interactive visualizations in j…" at bounding box center [412, 363] width 577 height 110
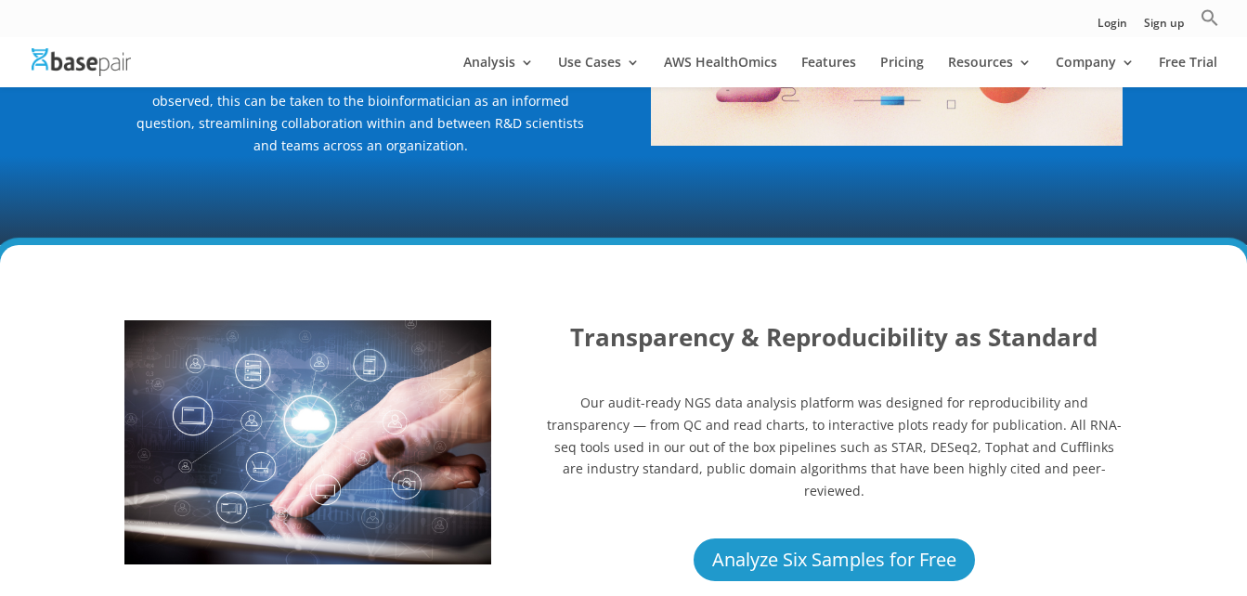
scroll to position [1393, 0]
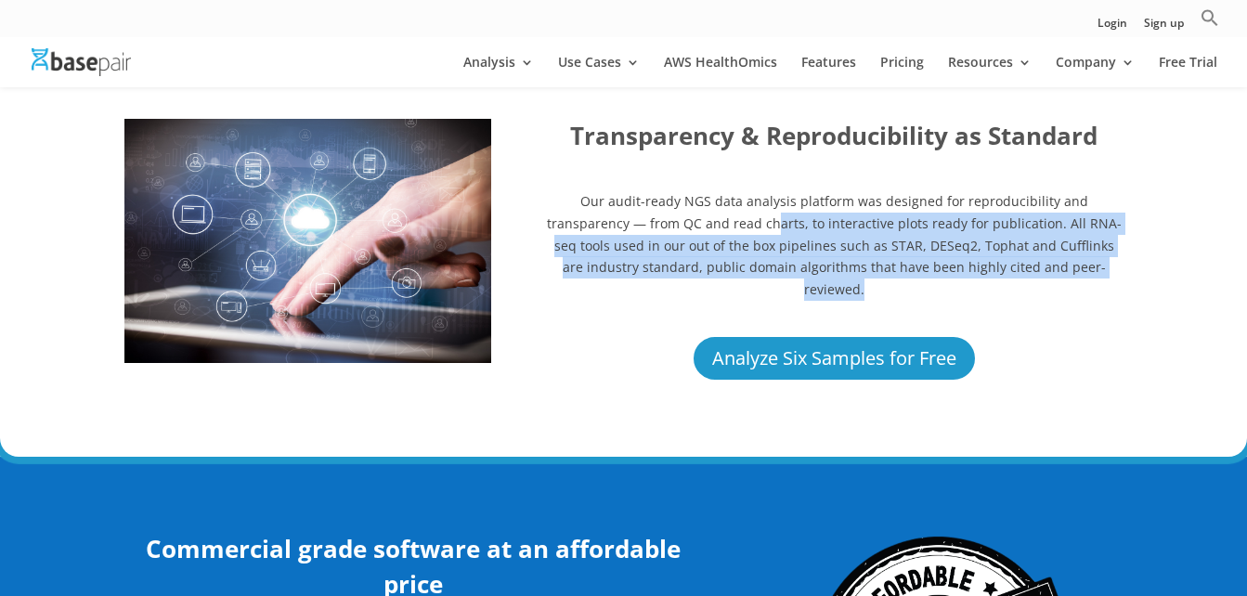
drag, startPoint x: 694, startPoint y: 218, endPoint x: 1079, endPoint y: 274, distance: 389.4
click at [1079, 274] on p "Our audit-ready NGS data analysis platform was designed for reproducibility and…" at bounding box center [834, 251] width 577 height 123
click at [725, 224] on p "Our audit-ready NGS data analysis platform was designed for reproducibility and…" at bounding box center [834, 251] width 577 height 123
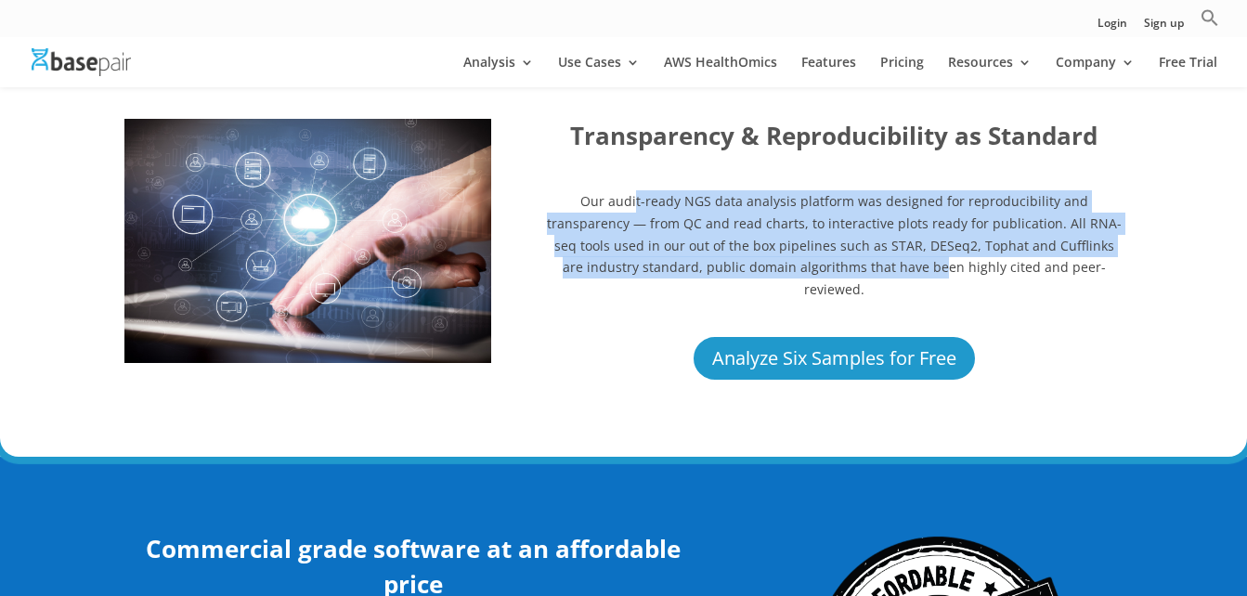
drag, startPoint x: 737, startPoint y: 226, endPoint x: 849, endPoint y: 272, distance: 120.7
click at [849, 272] on p "Our audit-ready NGS data analysis platform was designed for reproducibility and…" at bounding box center [834, 251] width 577 height 123
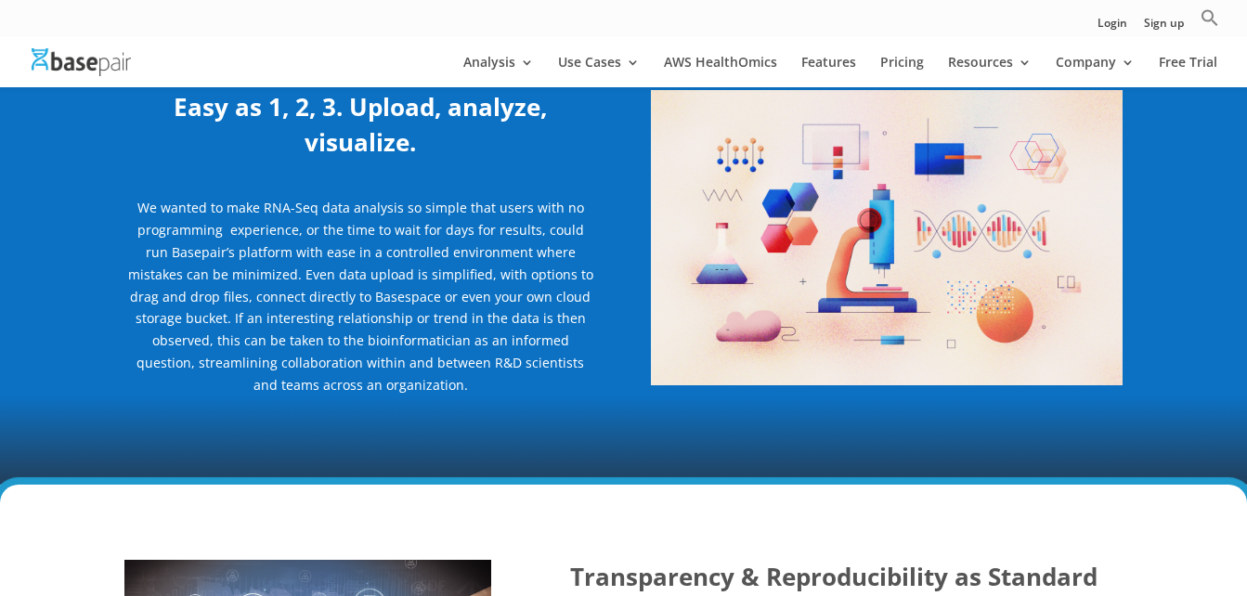
scroll to position [3508, 0]
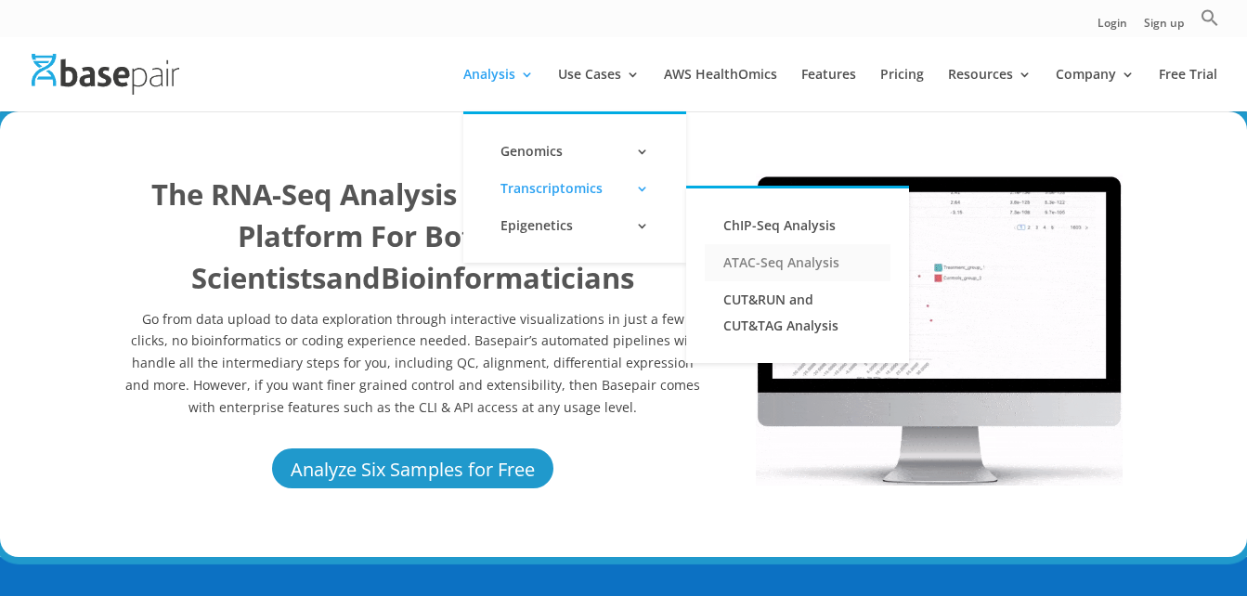
click at [764, 271] on link "ATAC-Seq Analysis" at bounding box center [798, 262] width 186 height 37
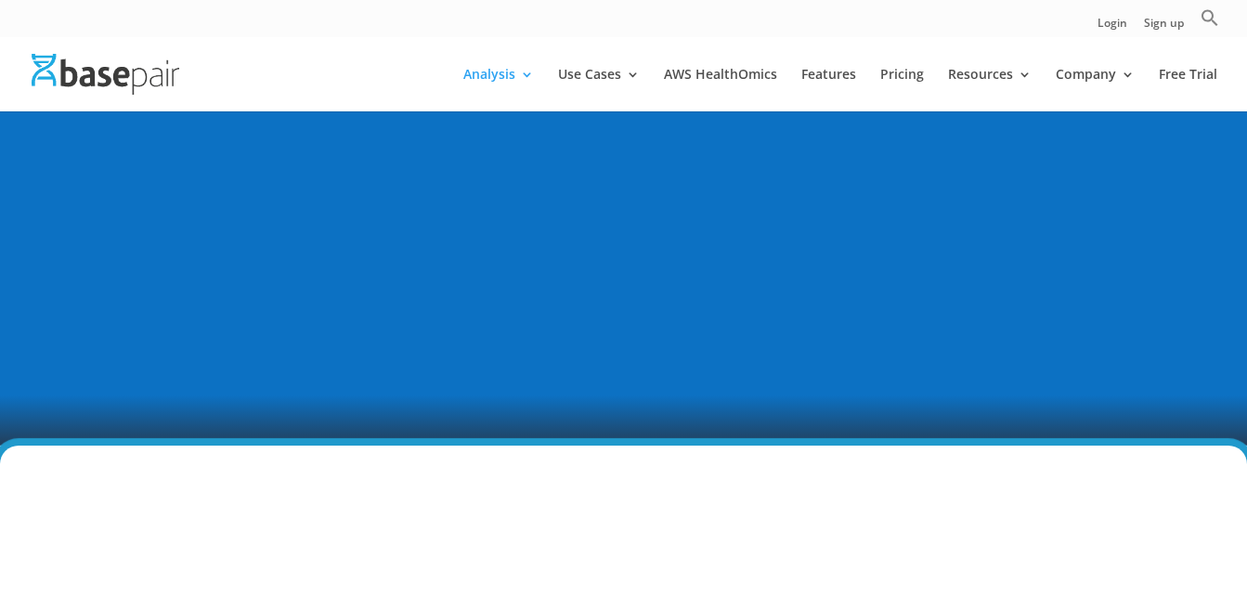
click at [6, 266] on div "What is ATAC sequencing? ATAC-Seq is Assay for Transposase-Accessible Chromatin…" at bounding box center [623, 277] width 1247 height 335
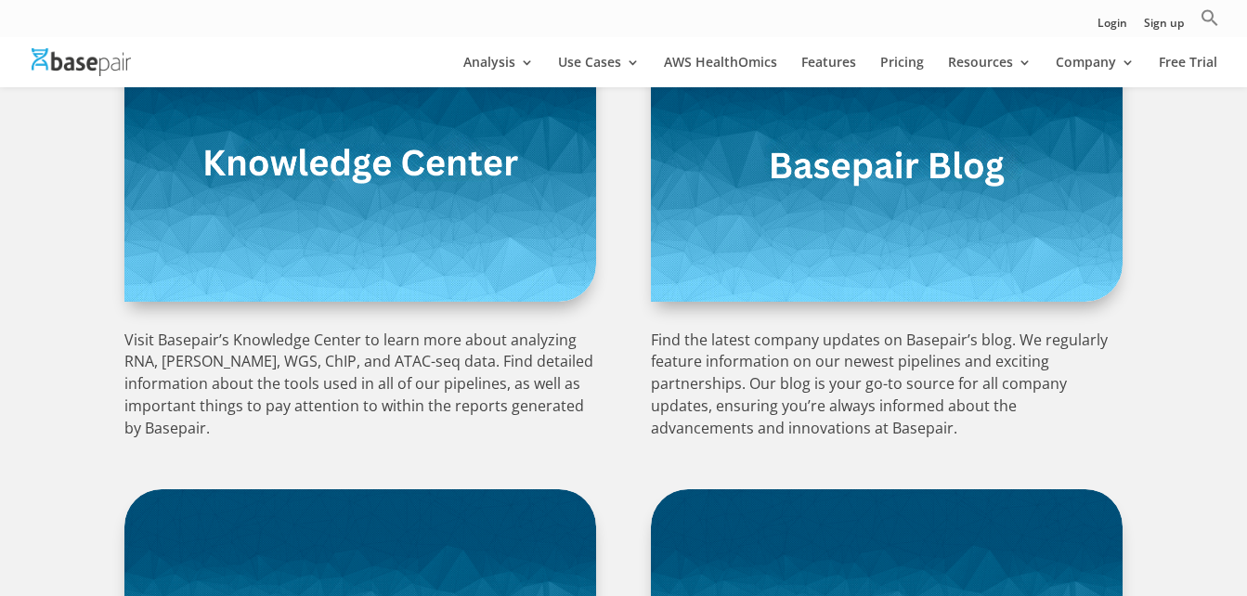
scroll to position [464, 0]
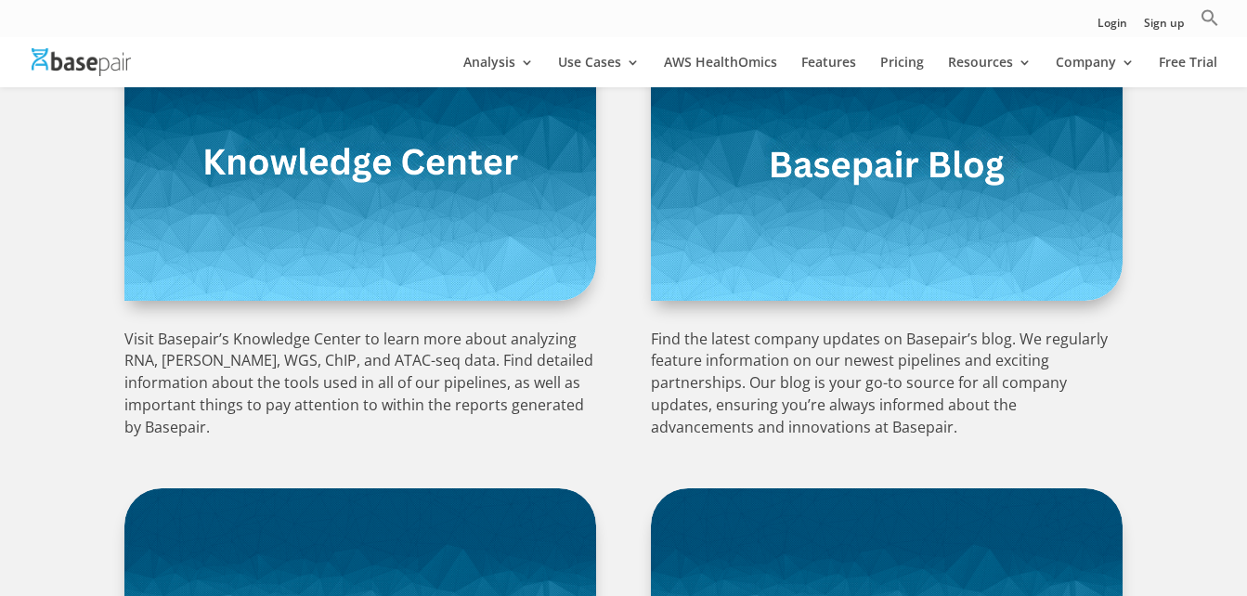
click at [406, 238] on img at bounding box center [360, 162] width 472 height 278
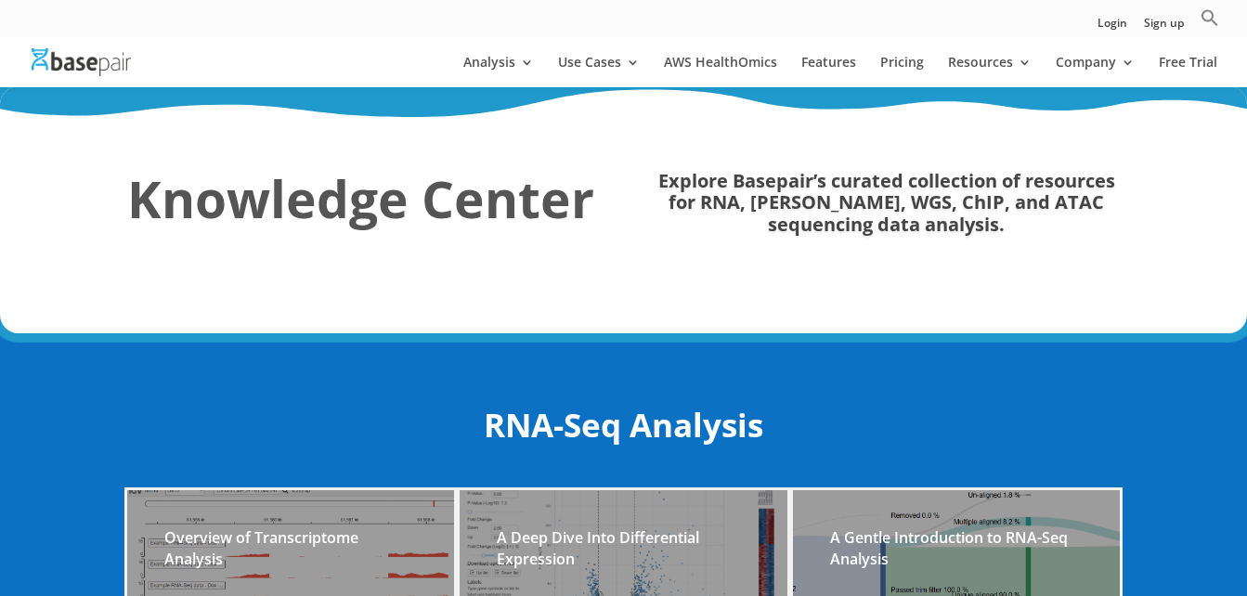
scroll to position [1981, 0]
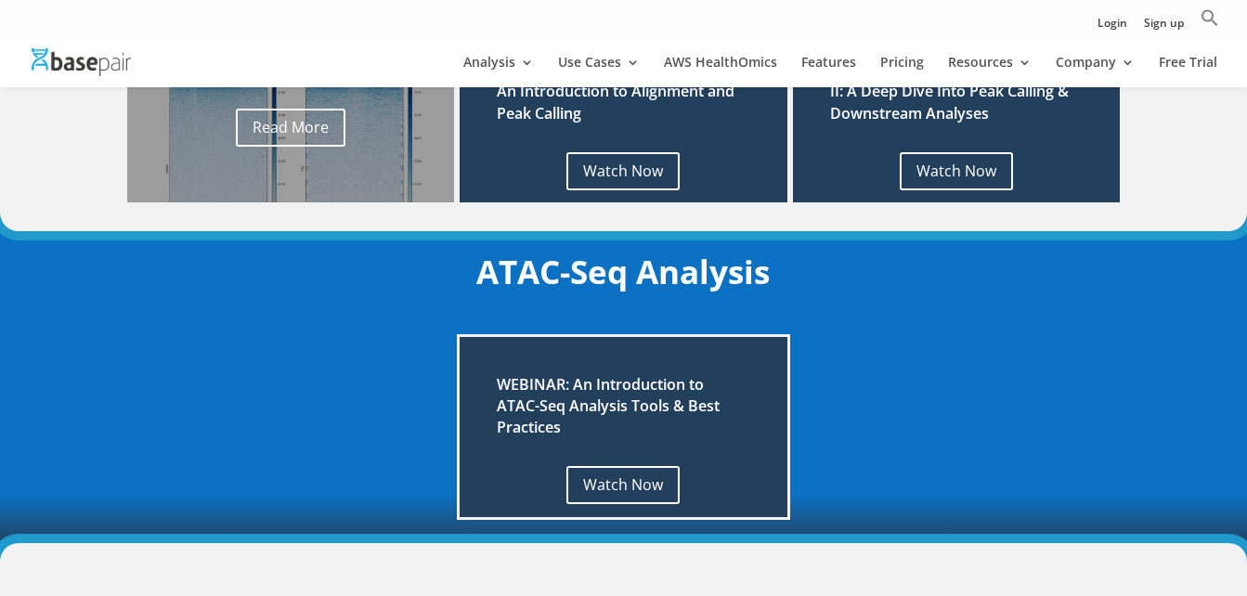
click at [630, 426] on h2 "WEBINAR: An Introduction to ATAC-Seq Analysis Tools & Best Practices" at bounding box center [623, 411] width 253 height 74
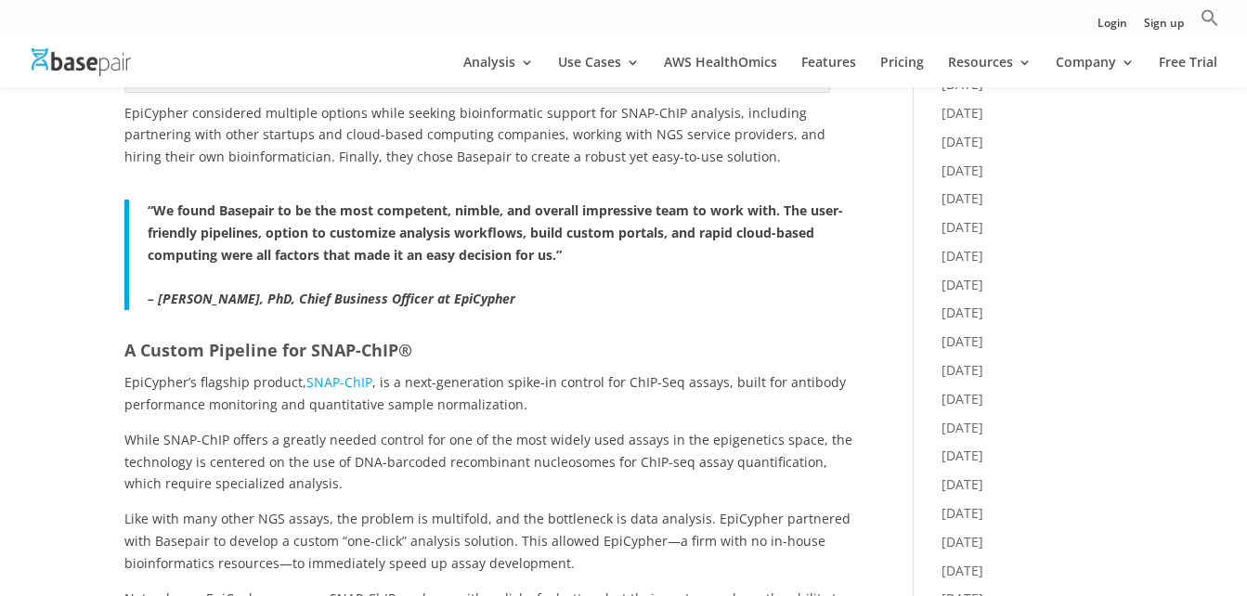
scroll to position [929, 0]
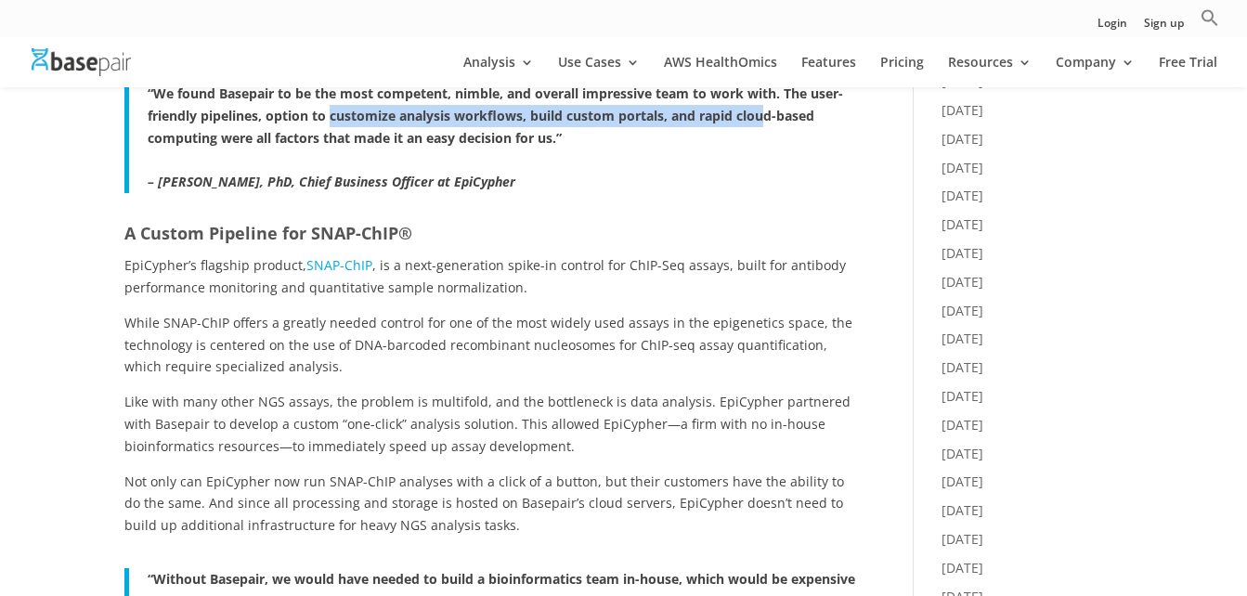
drag, startPoint x: 332, startPoint y: 114, endPoint x: 769, endPoint y: 113, distance: 436.4
click at [769, 113] on strong "“We found Basepair to be the most competent, nimble, and overall impressive tea…" at bounding box center [495, 115] width 695 height 62
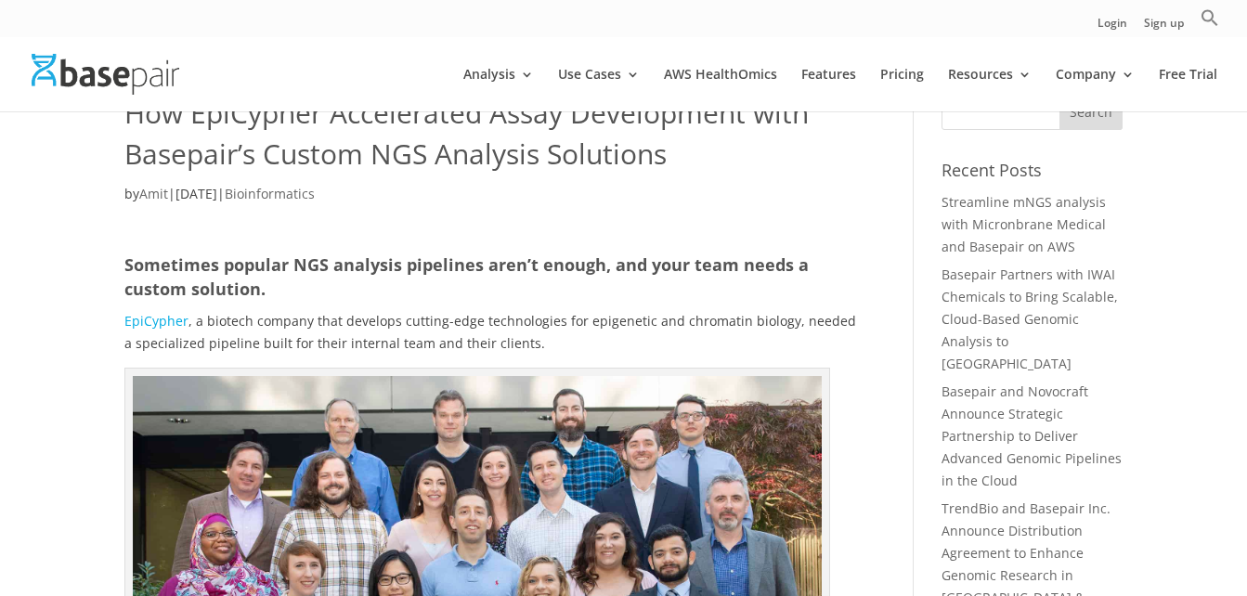
scroll to position [0, 0]
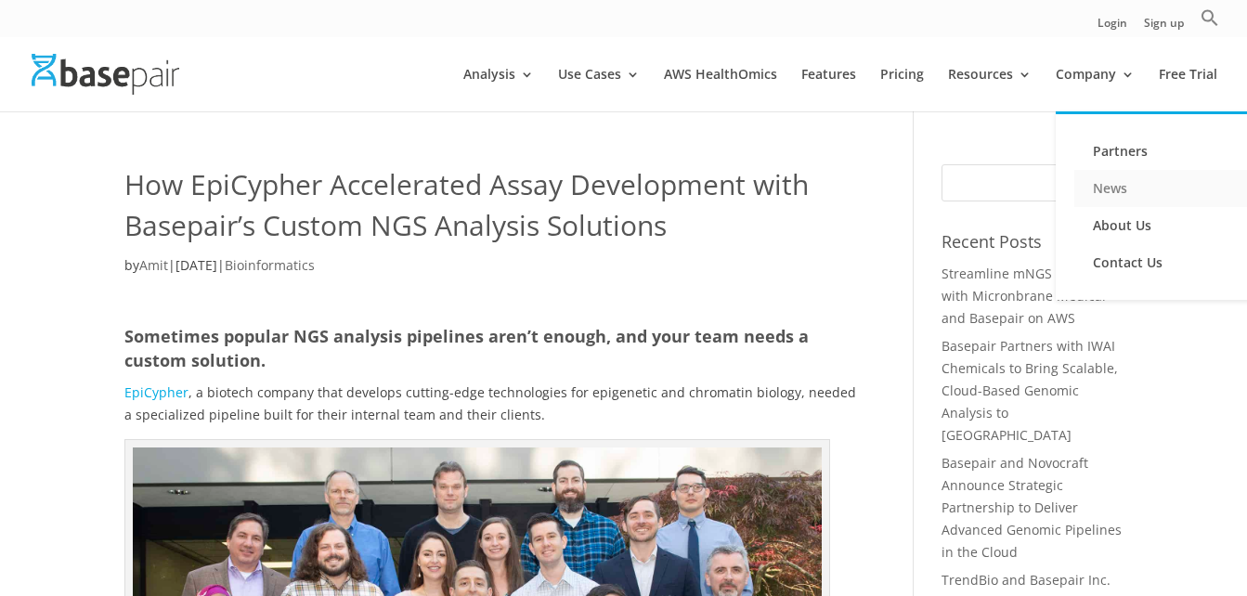
click at [1137, 193] on link "News" at bounding box center [1167, 188] width 186 height 37
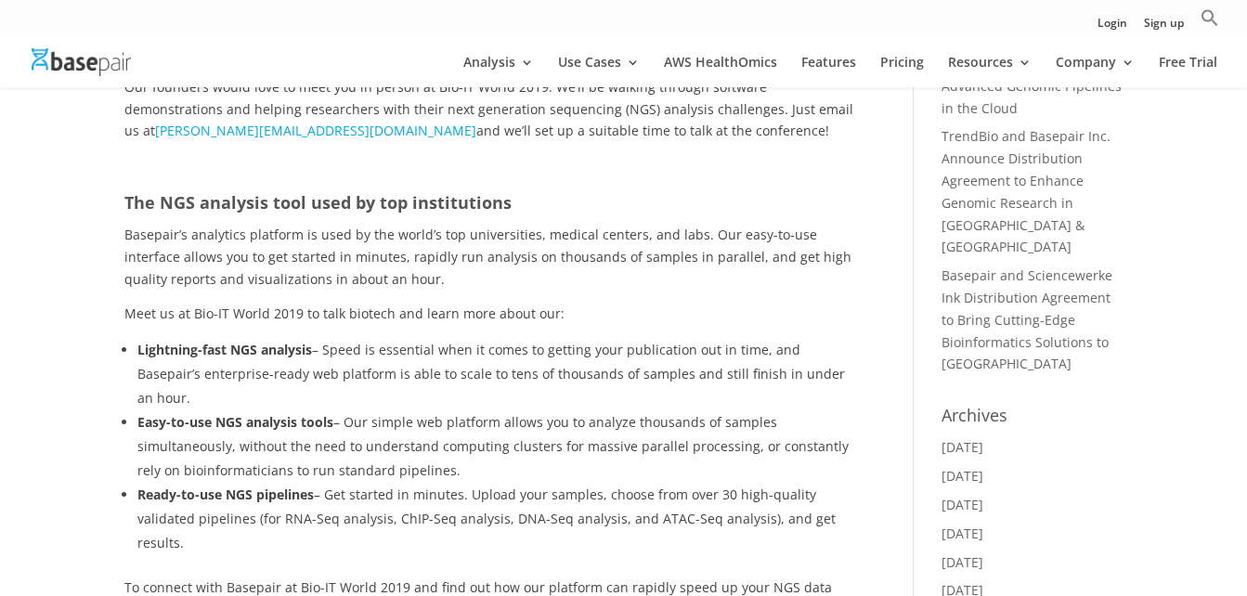
scroll to position [464, 0]
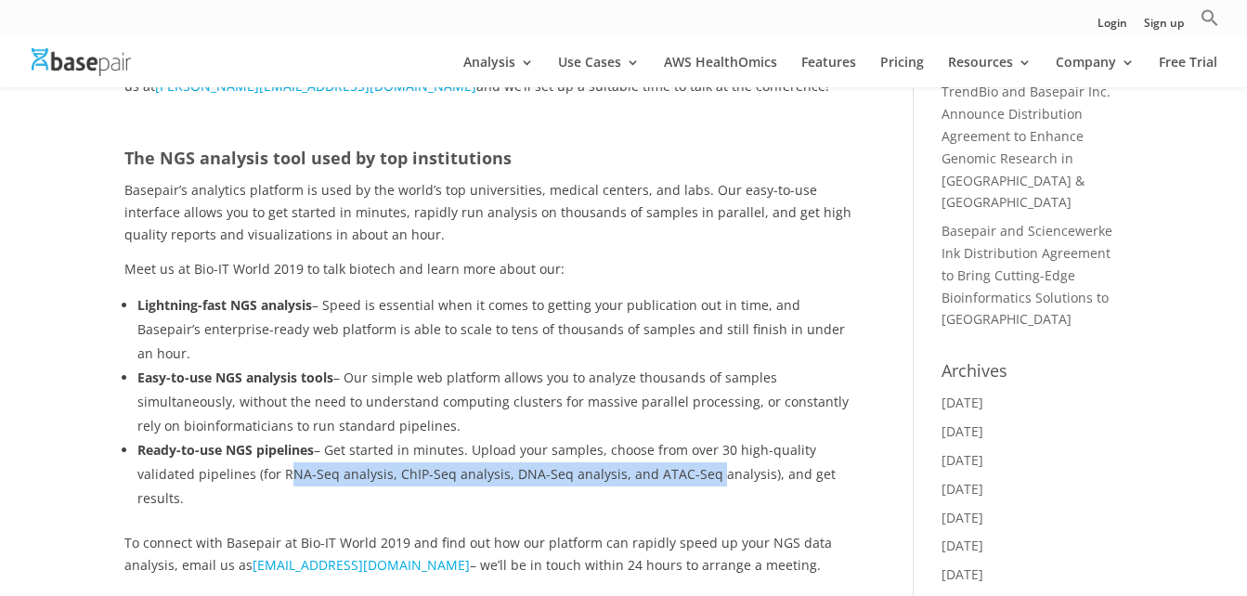
drag, startPoint x: 292, startPoint y: 444, endPoint x: 705, endPoint y: 463, distance: 413.7
click at [705, 463] on ul "Lightning-fast NGS analysis – Speed is essential when it comes to getting your …" at bounding box center [491, 412] width 734 height 239
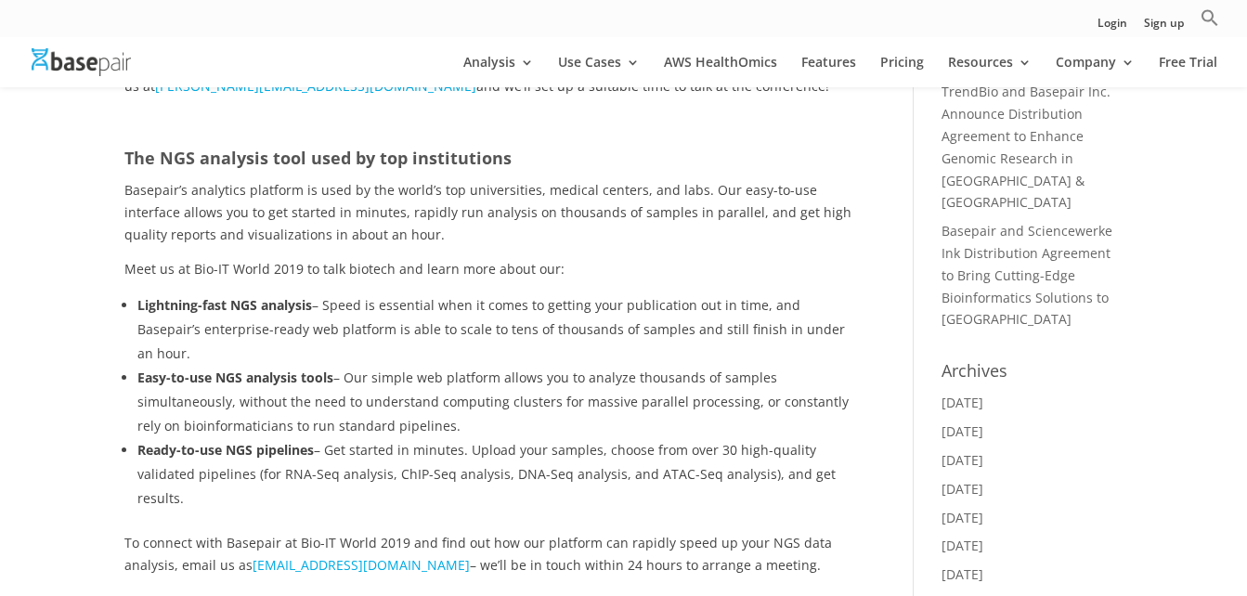
click at [500, 438] on li "Ready-to-use NGS pipelines – Get started in minutes. Upload your samples, choos…" at bounding box center [497, 474] width 721 height 72
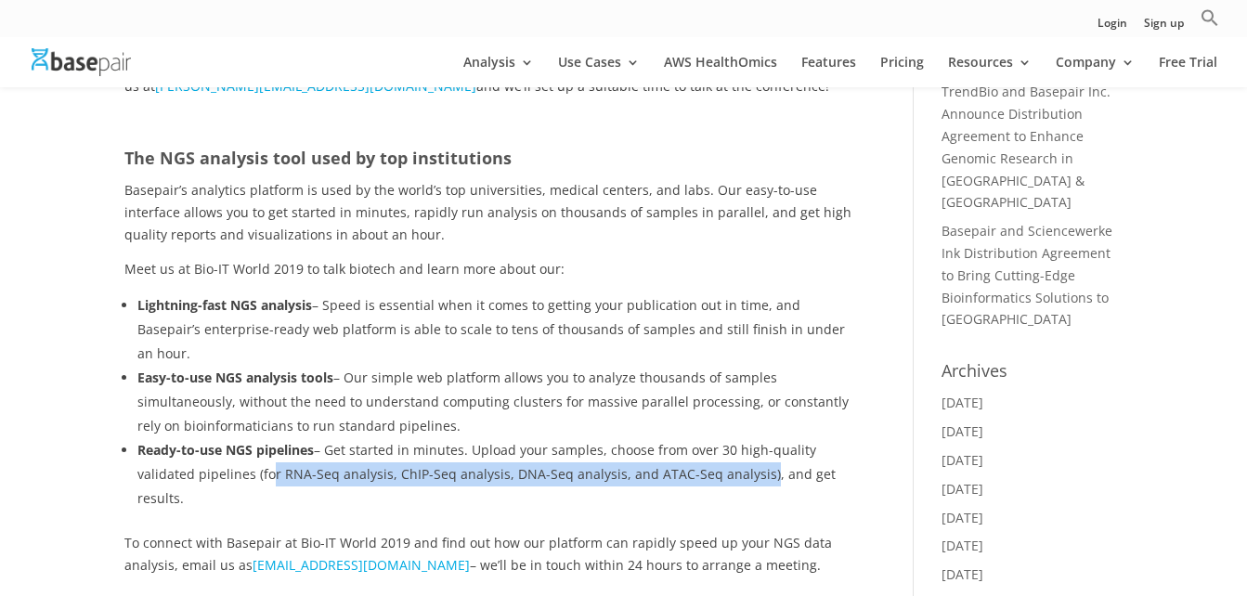
drag, startPoint x: 270, startPoint y: 449, endPoint x: 754, endPoint y: 450, distance: 483.8
click at [754, 450] on li "Ready-to-use NGS pipelines – Get started in minutes. Upload your samples, choos…" at bounding box center [497, 474] width 721 height 72
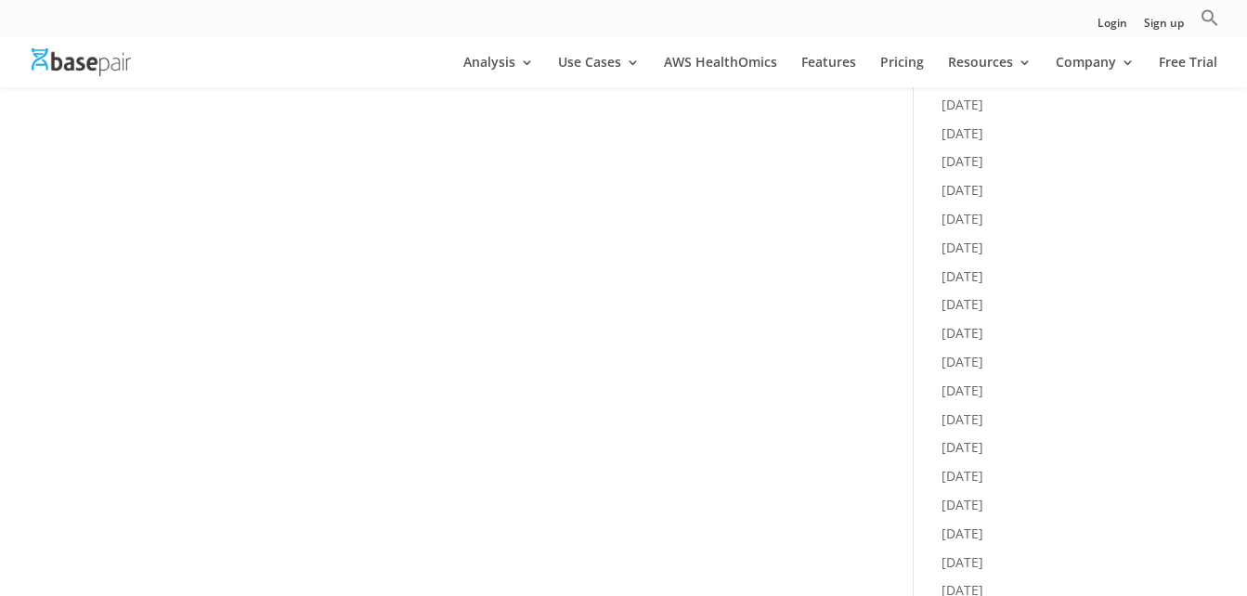
scroll to position [1114, 0]
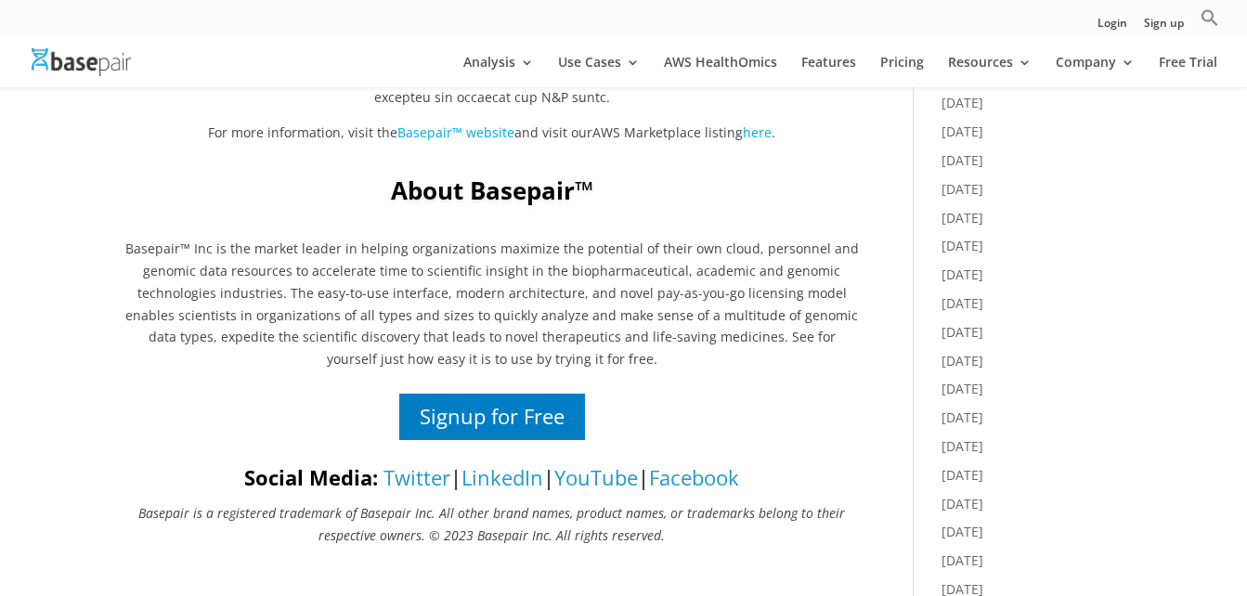
scroll to position [1114, 0]
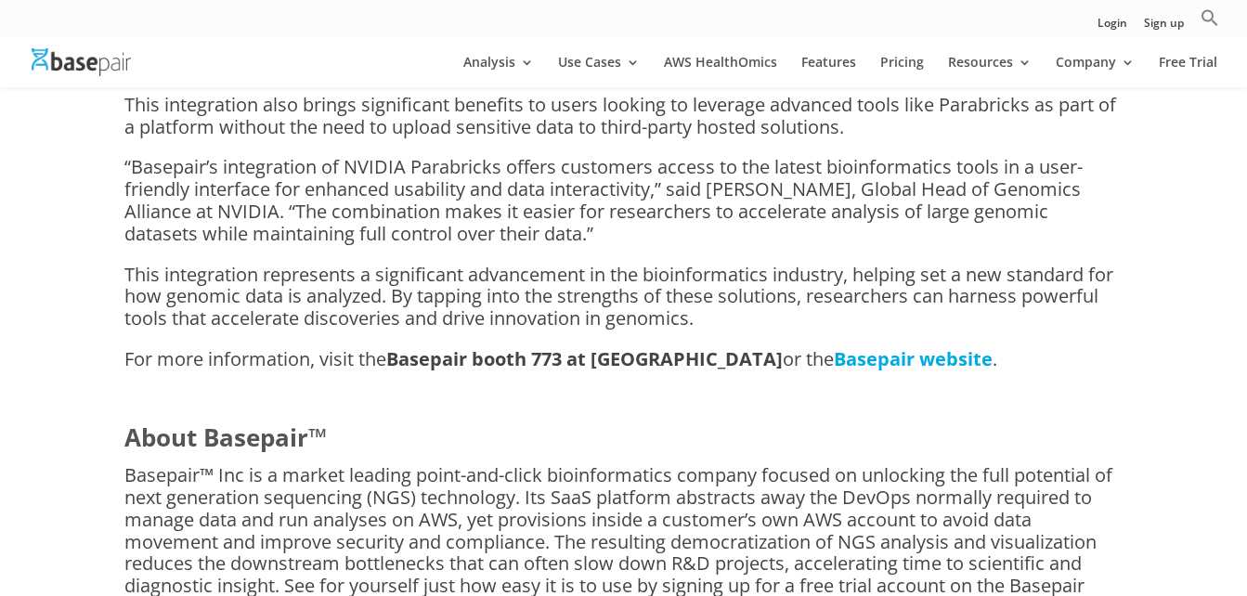
scroll to position [929, 0]
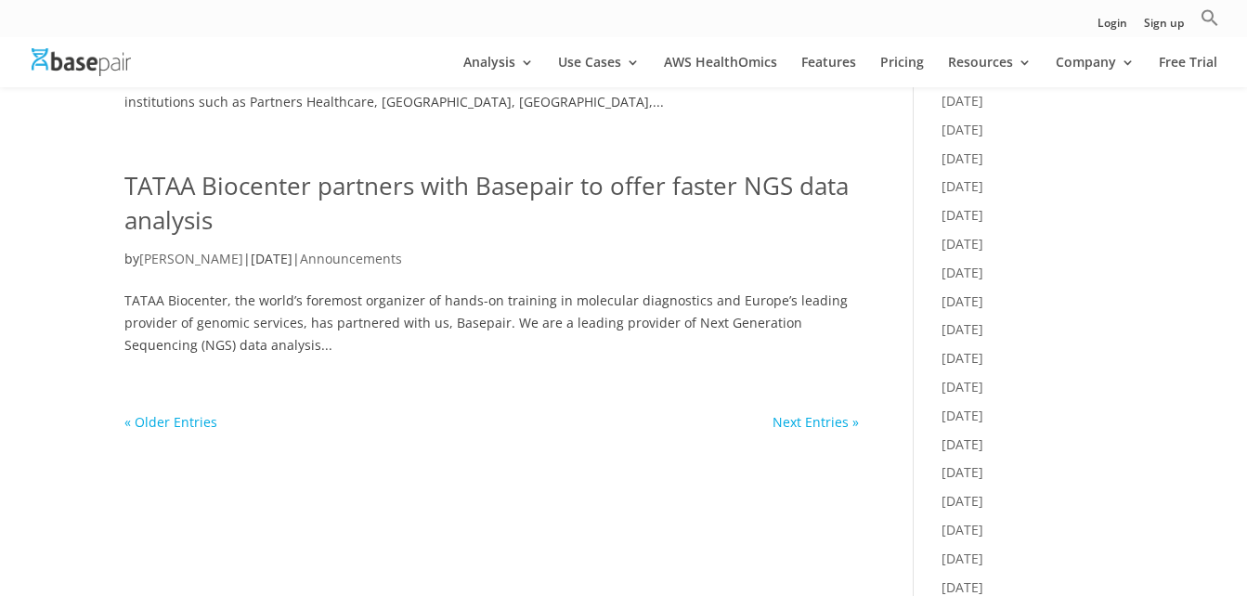
scroll to position [1114, 0]
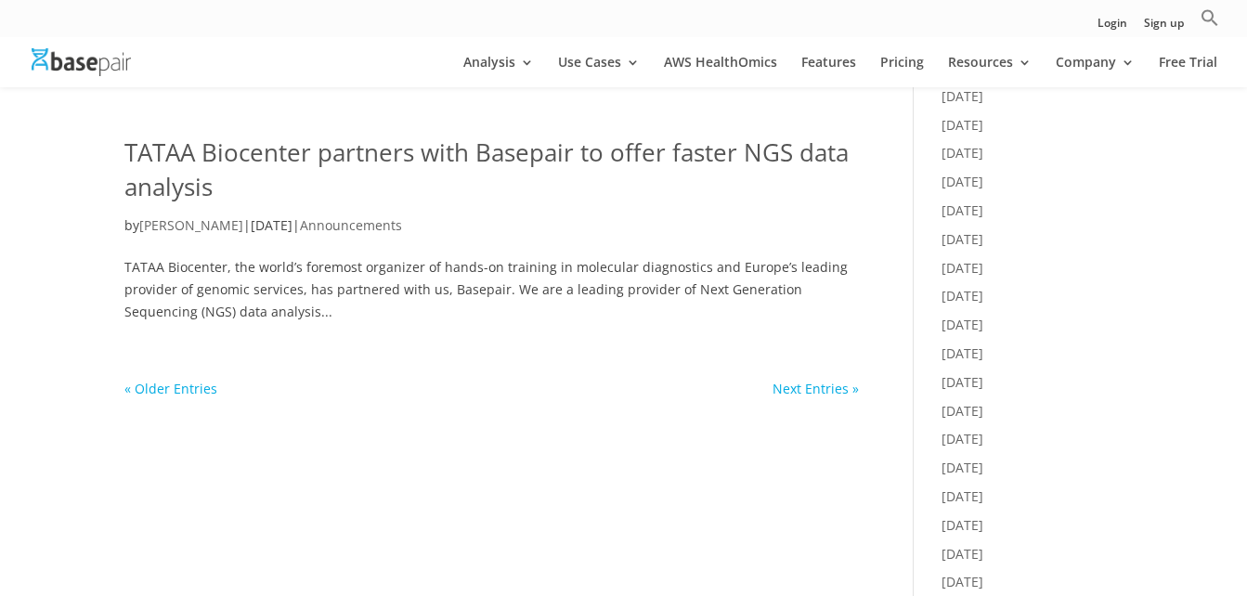
click at [183, 384] on link "« Older Entries" at bounding box center [170, 389] width 93 height 18
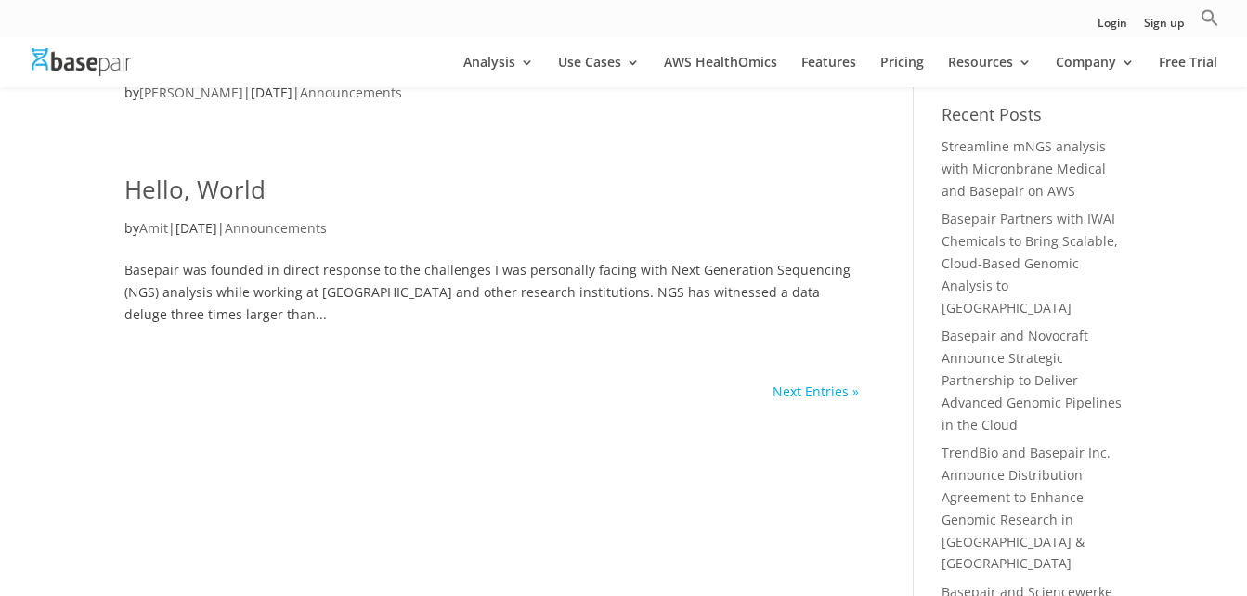
scroll to position [93, 0]
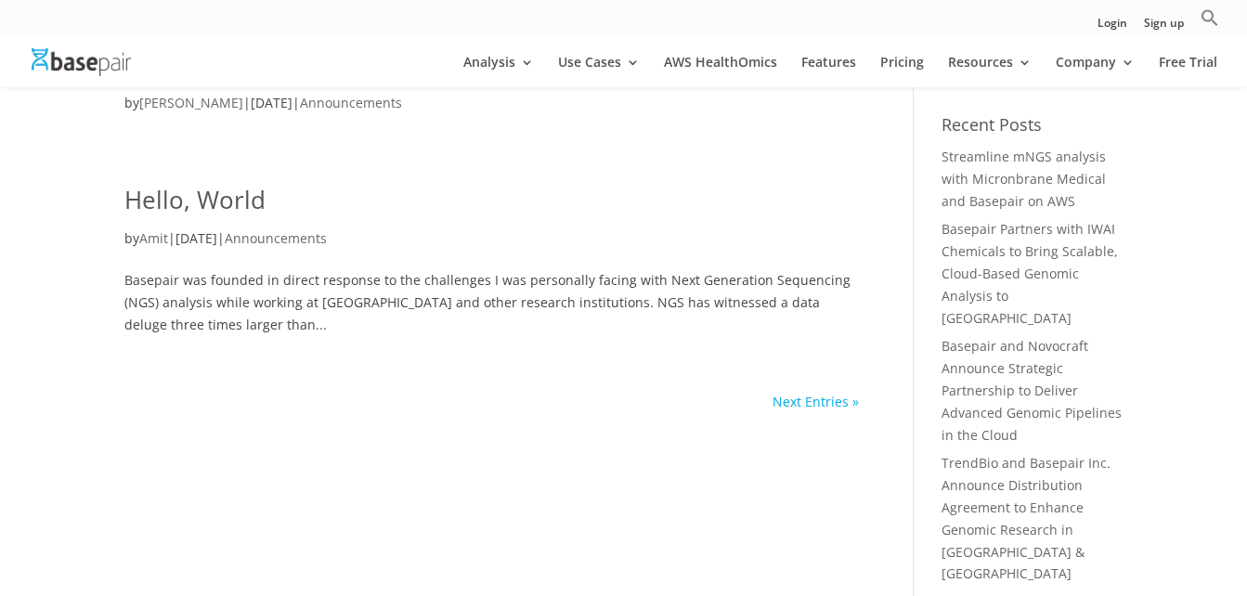
click at [211, 194] on link "Hello, World" at bounding box center [194, 199] width 141 height 33
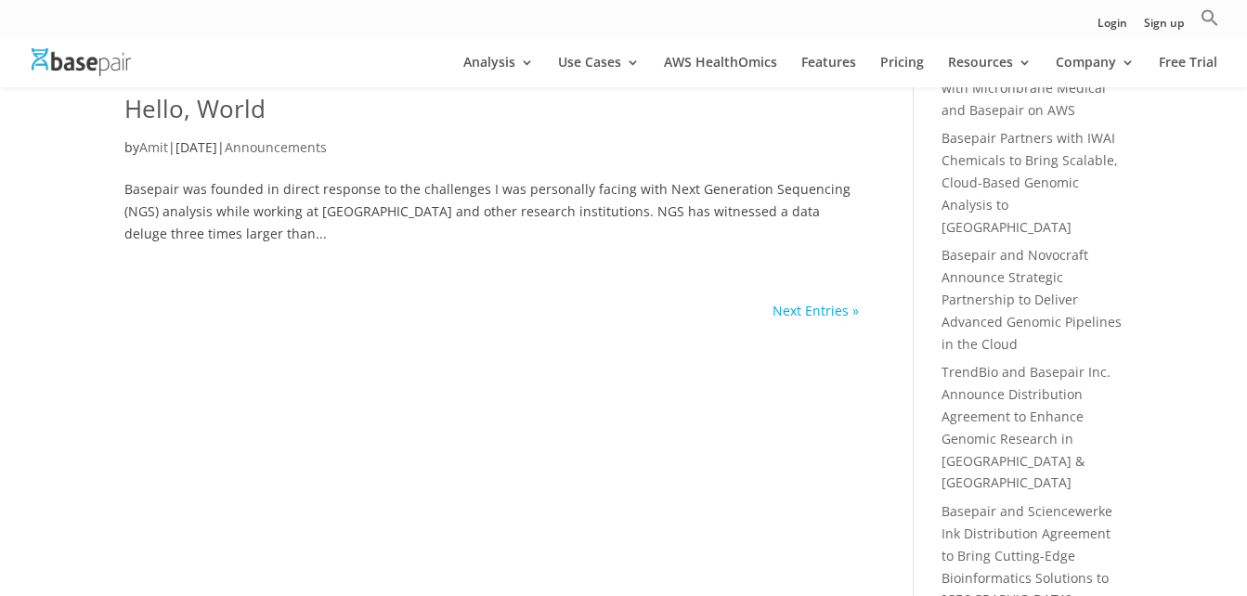
scroll to position [186, 0]
drag, startPoint x: 802, startPoint y: 310, endPoint x: 721, endPoint y: 331, distance: 84.2
click at [802, 310] on link "Next Entries »" at bounding box center [816, 309] width 86 height 18
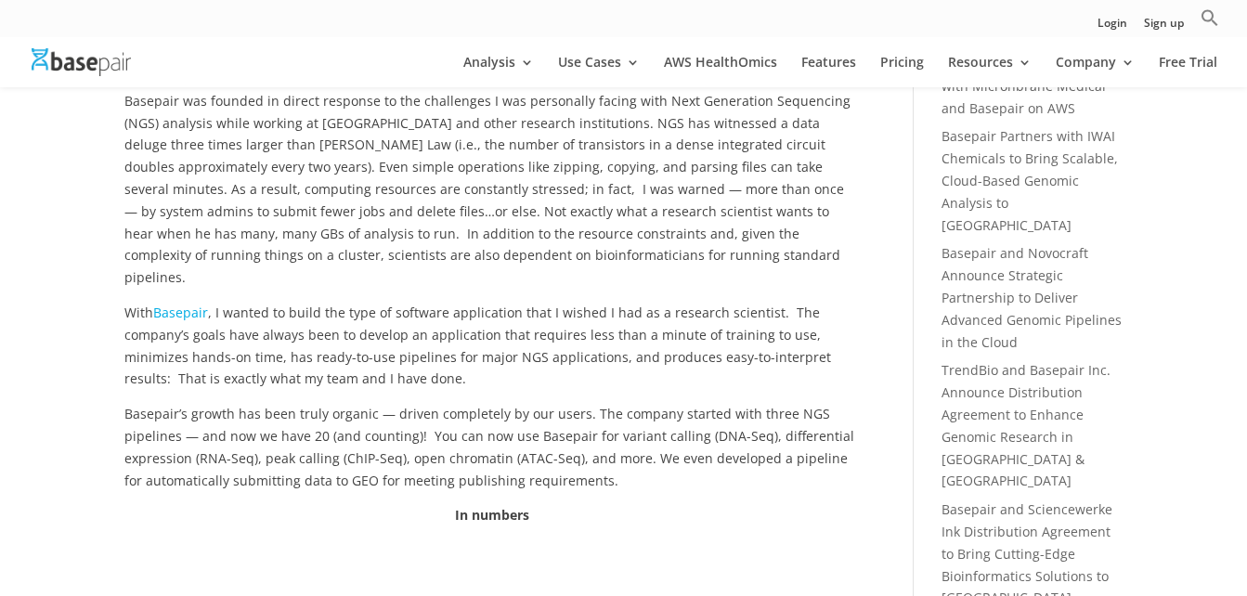
scroll to position [279, 0]
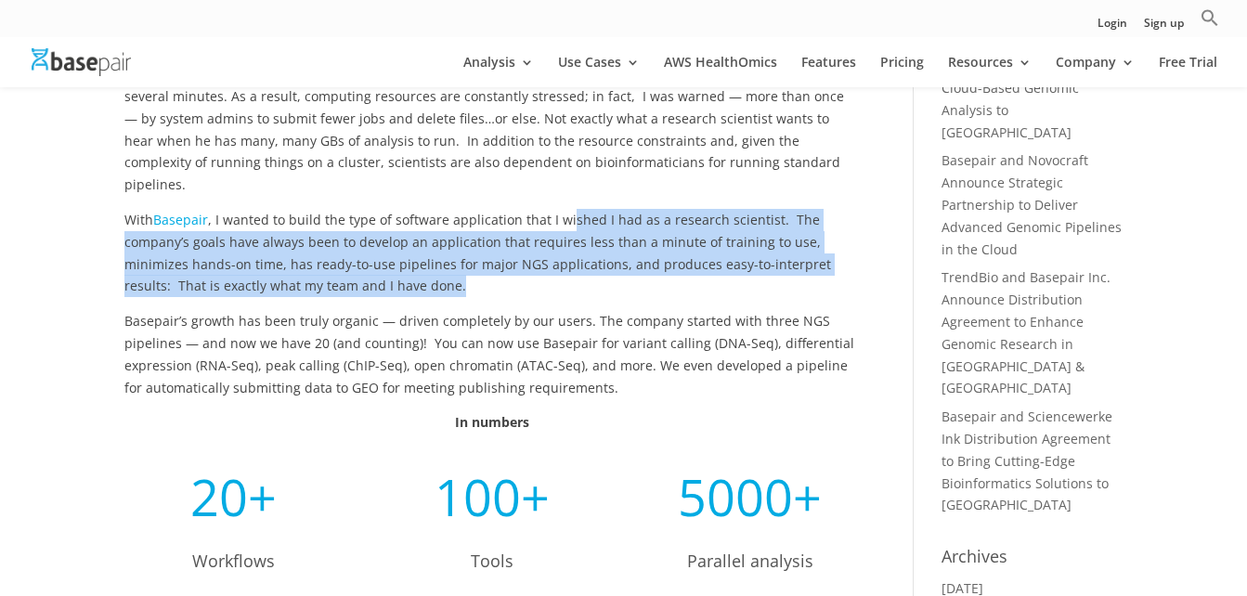
drag, startPoint x: 565, startPoint y: 229, endPoint x: 773, endPoint y: 292, distance: 216.2
click at [773, 292] on p "With [PERSON_NAME] , I wanted to build the type of software application that I …" at bounding box center [491, 259] width 734 height 101
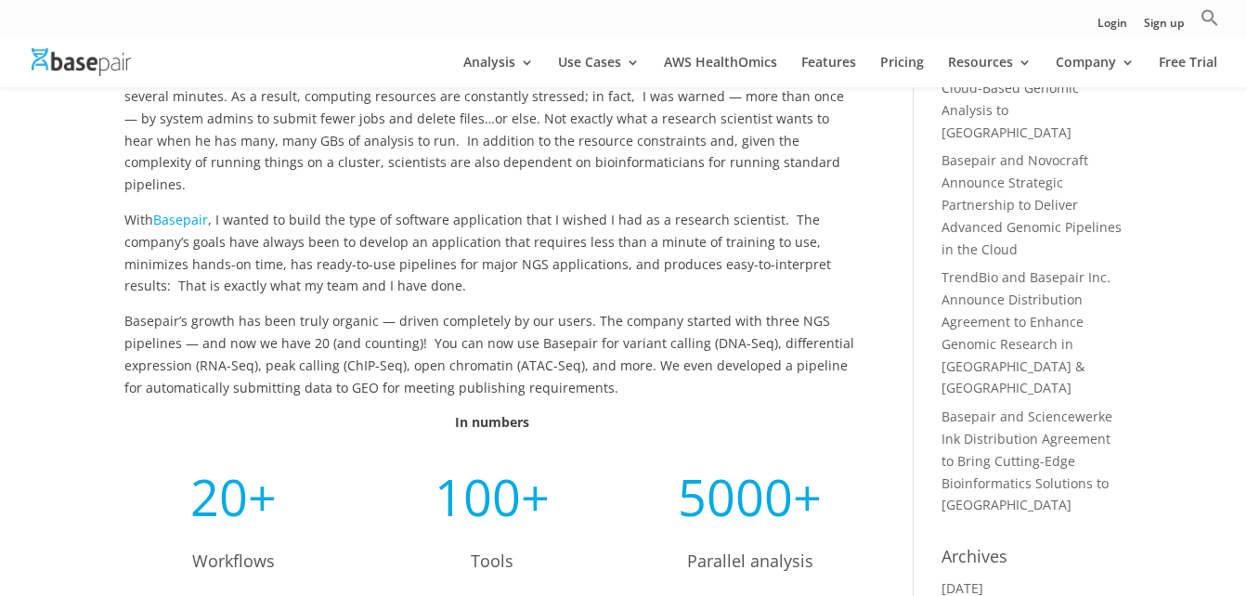
click at [259, 341] on p "Basepair’s growth has been truly organic — driven completely by our users. The …" at bounding box center [491, 360] width 734 height 101
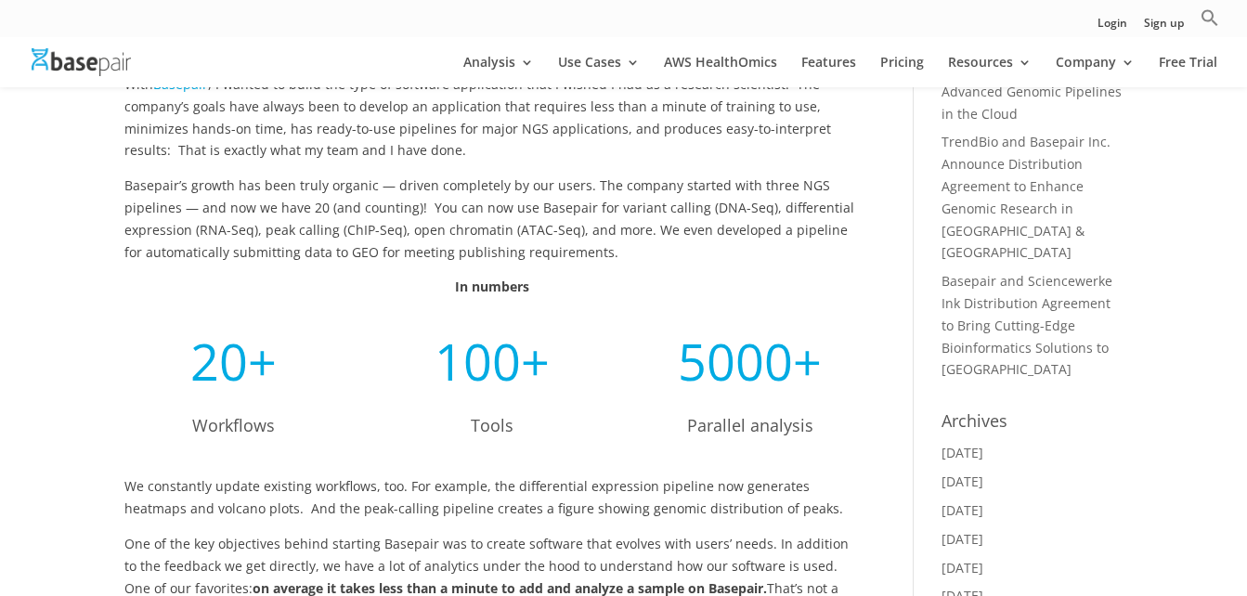
scroll to position [371, 0]
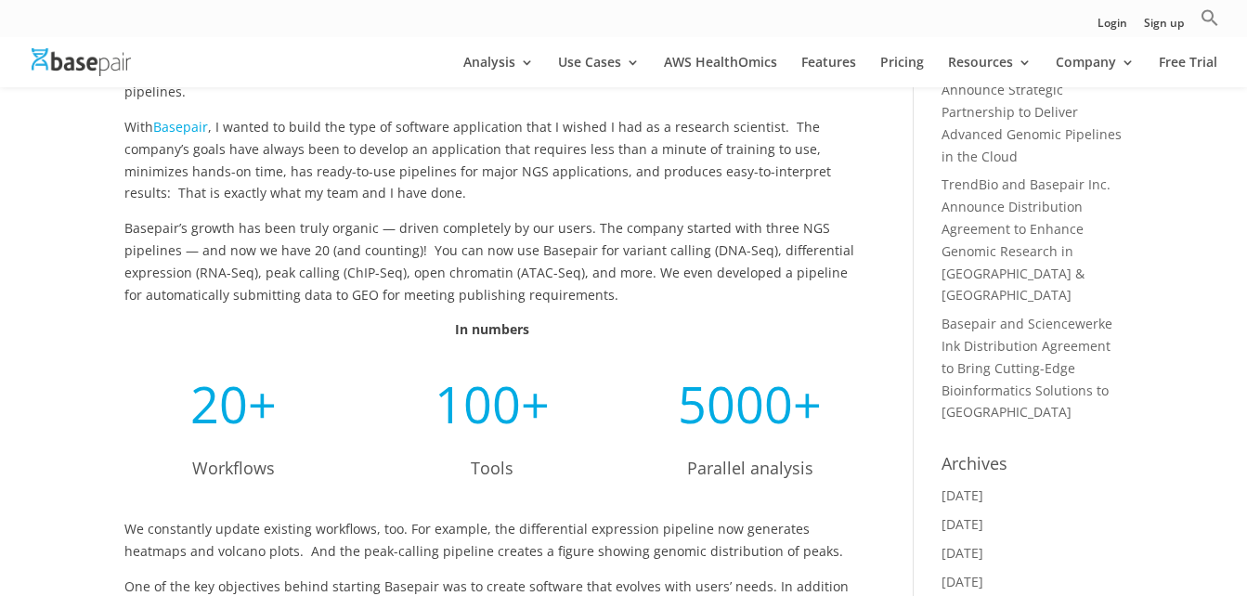
click at [379, 279] on span "Basepair’s growth has been truly organic — driven completely by our users. The …" at bounding box center [489, 261] width 730 height 84
drag, startPoint x: 261, startPoint y: 279, endPoint x: 550, endPoint y: 278, distance: 288.8
click at [550, 278] on span "Basepair’s growth has been truly organic — driven completely by our users. The …" at bounding box center [489, 261] width 730 height 84
drag, startPoint x: 550, startPoint y: 278, endPoint x: 530, endPoint y: 288, distance: 22.0
click at [530, 288] on span "Basepair’s growth has been truly organic — driven completely by our users. The …" at bounding box center [489, 261] width 730 height 84
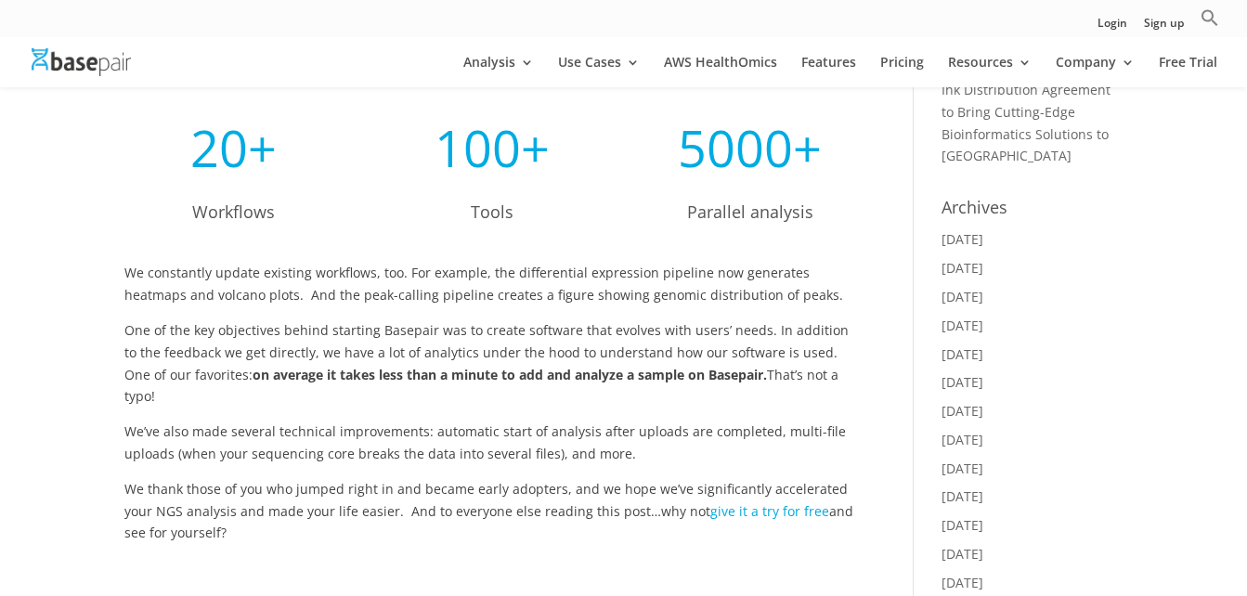
scroll to position [743, 0]
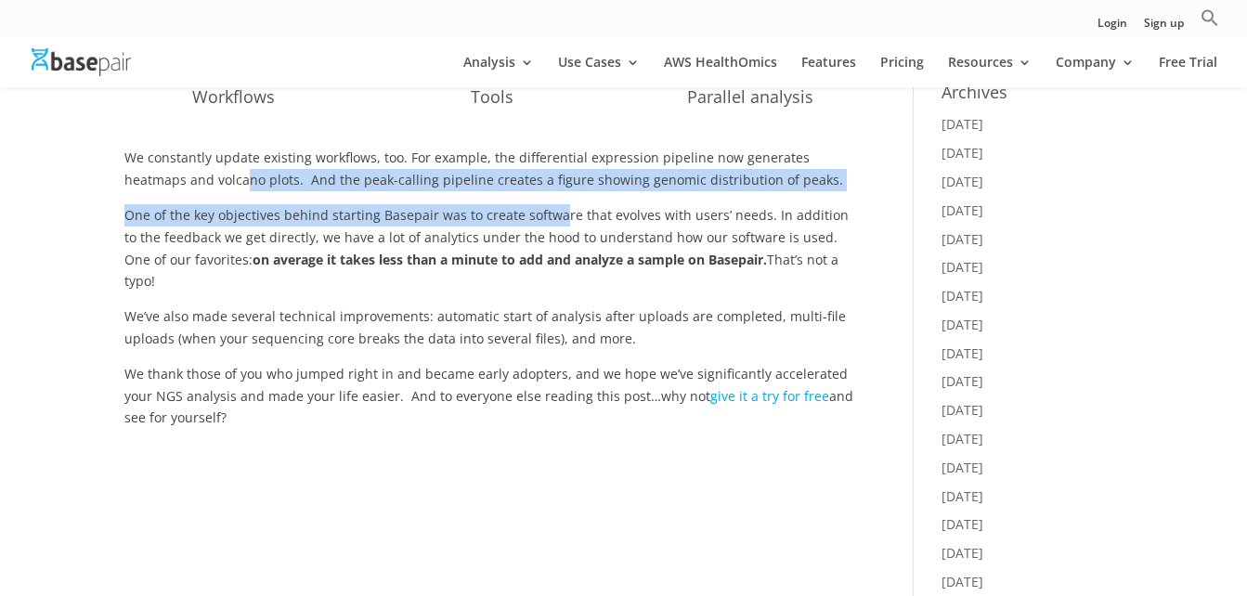
drag, startPoint x: 179, startPoint y: 236, endPoint x: 554, endPoint y: 259, distance: 375.9
click at [554, 259] on div "We constantly update existing workflows, too. For example, the differential exp…" at bounding box center [491, 306] width 734 height 318
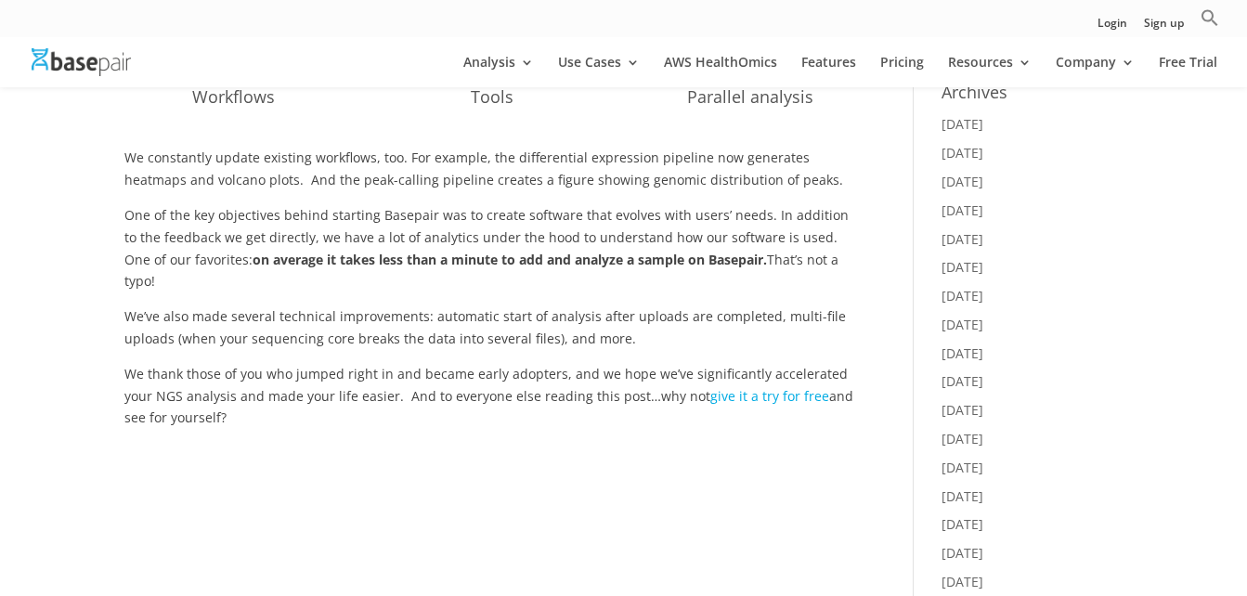
drag, startPoint x: 554, startPoint y: 259, endPoint x: 399, endPoint y: 333, distance: 171.9
click at [399, 333] on p "We’ve also made several technical improvements: automatic start of analysis aft…" at bounding box center [491, 334] width 734 height 58
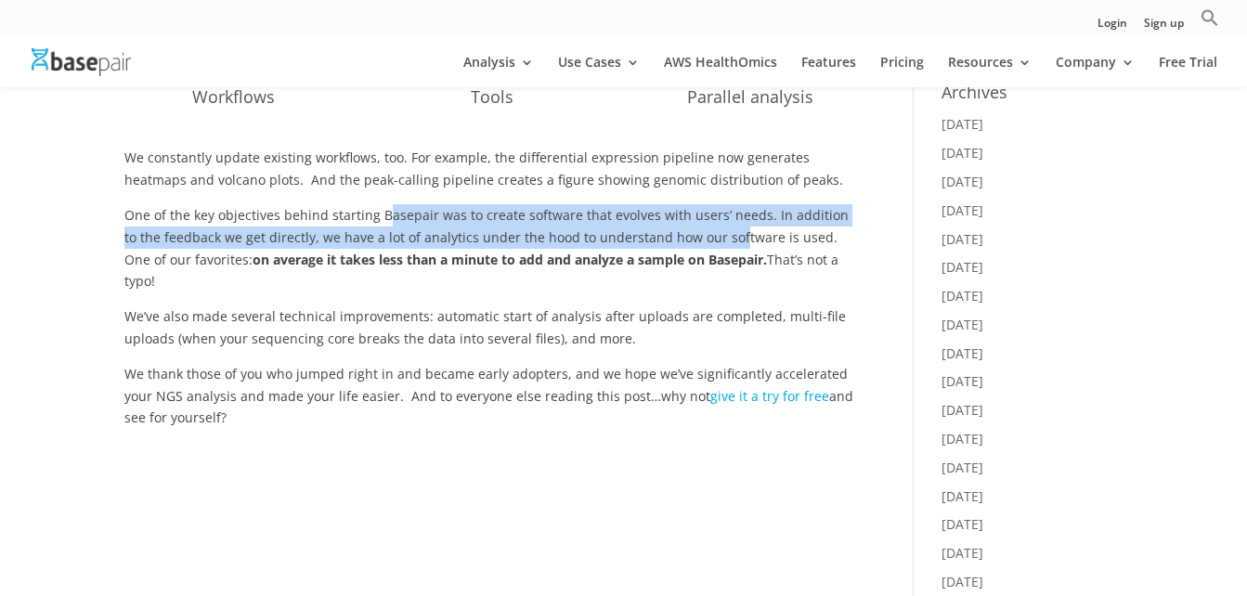
drag, startPoint x: 382, startPoint y: 257, endPoint x: 716, endPoint y: 298, distance: 336.8
click at [716, 298] on p "One of the key objectives behind starting Basepair was to create software that …" at bounding box center [491, 254] width 734 height 101
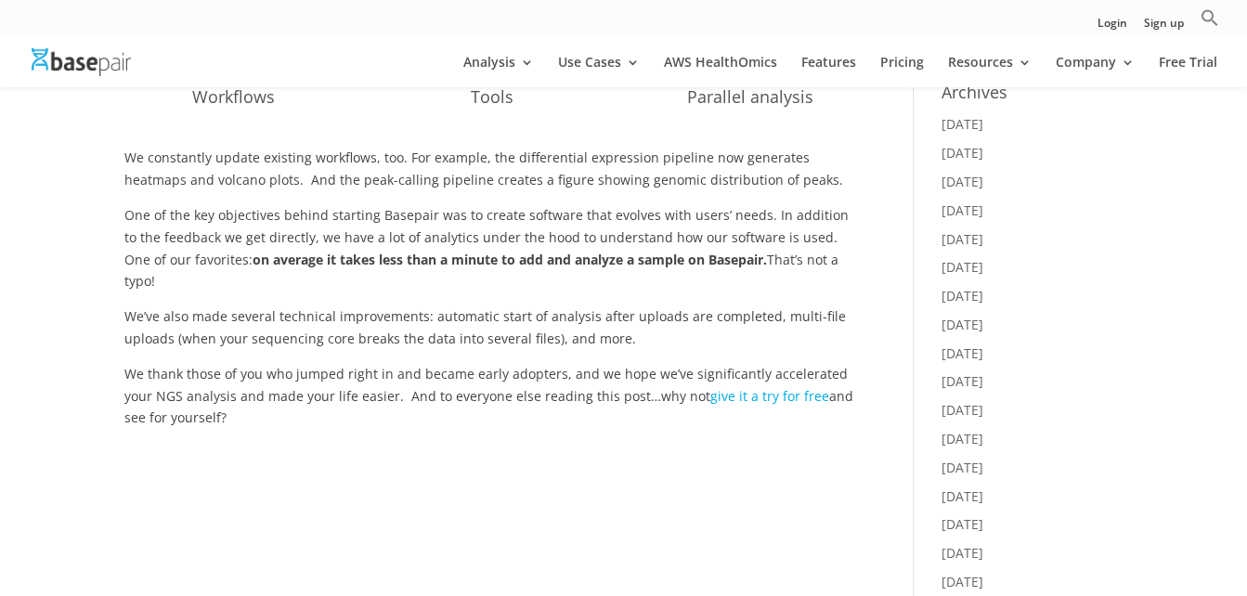
drag, startPoint x: 716, startPoint y: 298, endPoint x: 526, endPoint y: 307, distance: 189.7
click at [526, 268] on strong "on average it takes less than a minute to add and analyze a sample on Basepair." at bounding box center [510, 260] width 514 height 18
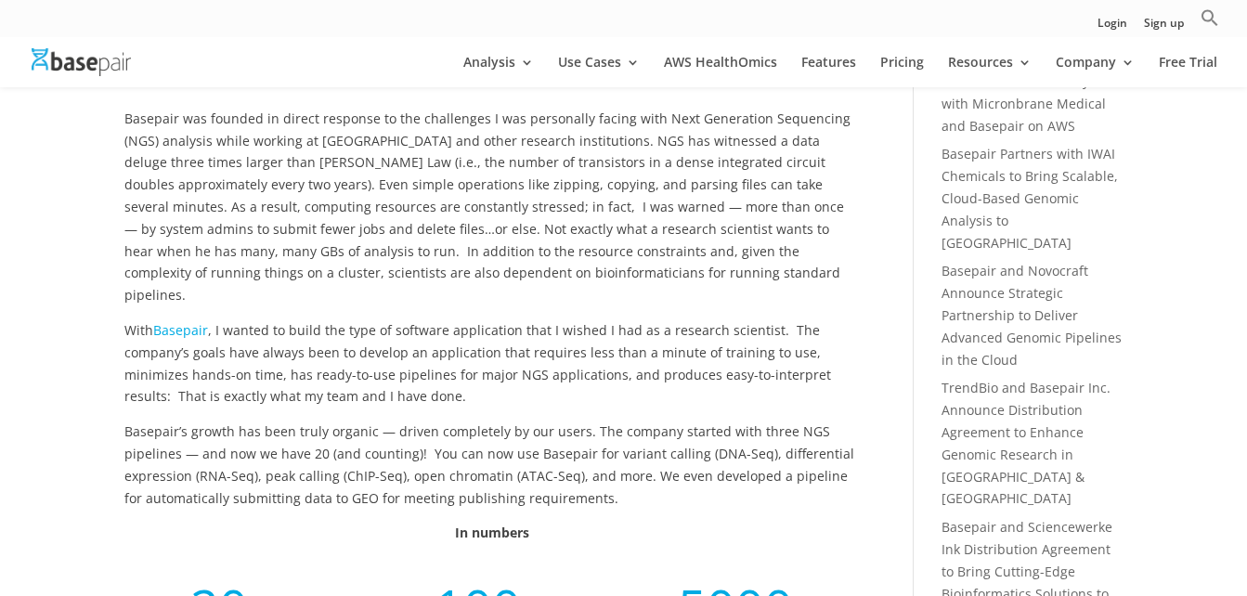
scroll to position [0, 0]
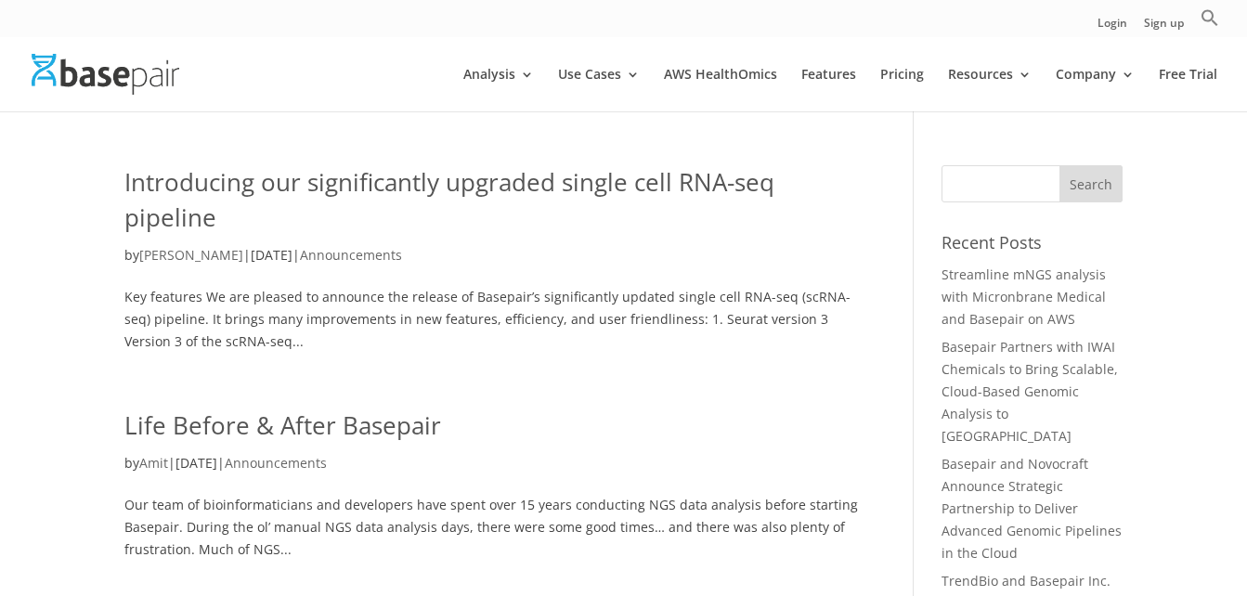
click at [351, 194] on link "Introducing our significantly upgraded single cell RNA-seq pipeline" at bounding box center [449, 199] width 650 height 69
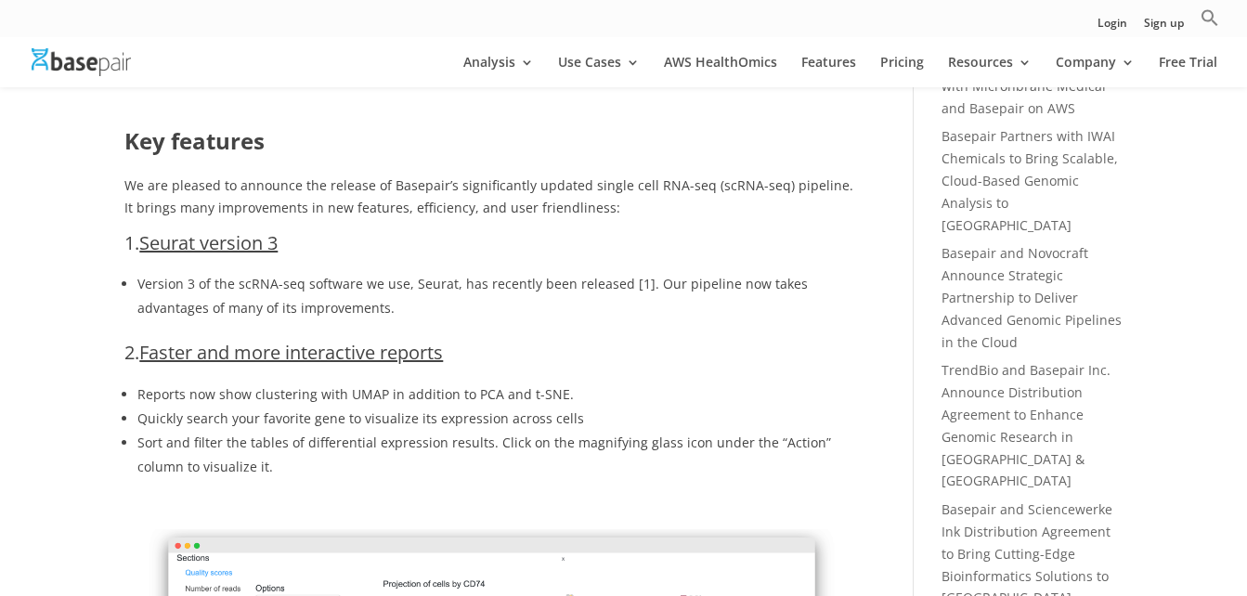
scroll to position [371, 0]
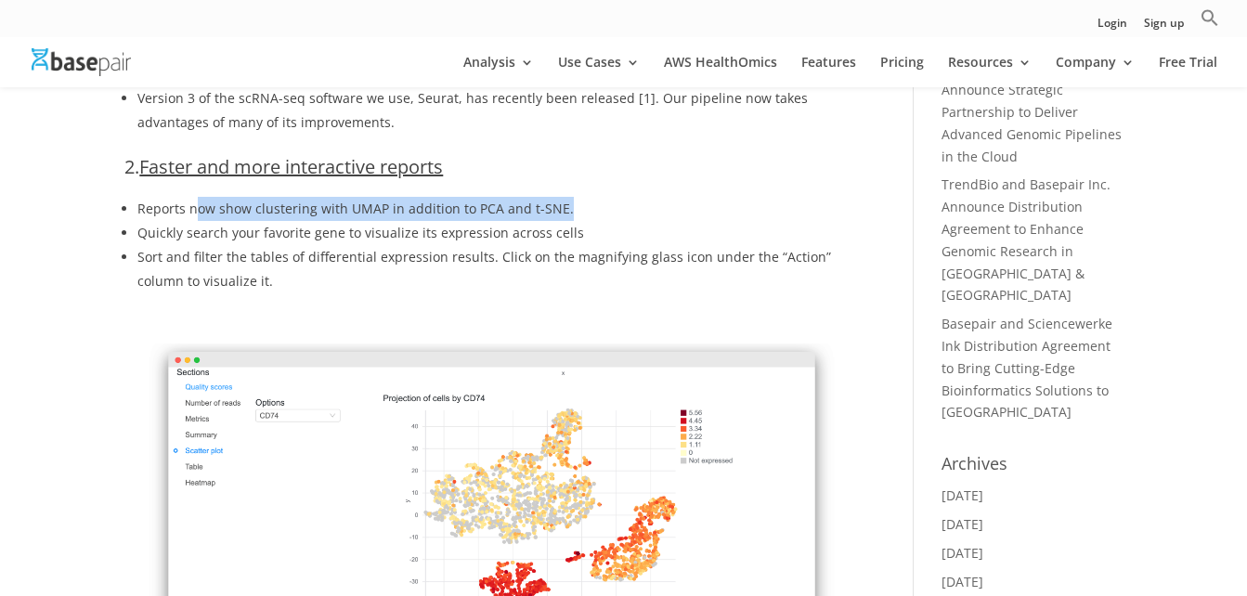
drag, startPoint x: 194, startPoint y: 240, endPoint x: 595, endPoint y: 244, distance: 401.2
click at [595, 221] on li "Reports now show clustering with UMAP in addition to PCA and t-SNE." at bounding box center [497, 209] width 721 height 24
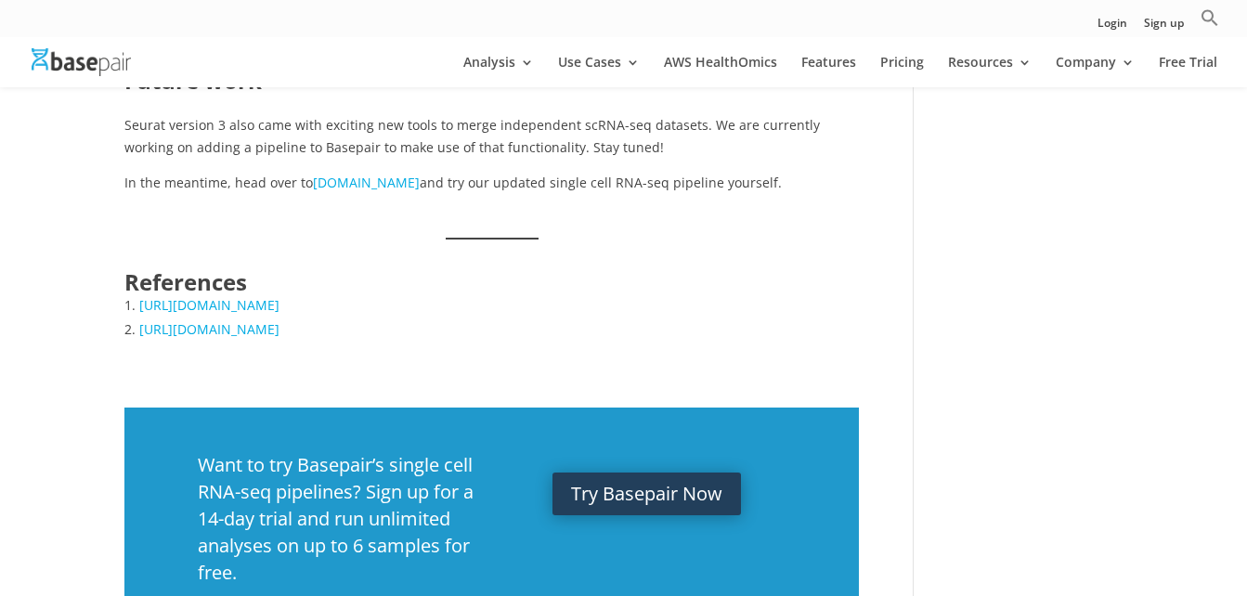
scroll to position [4271, 0]
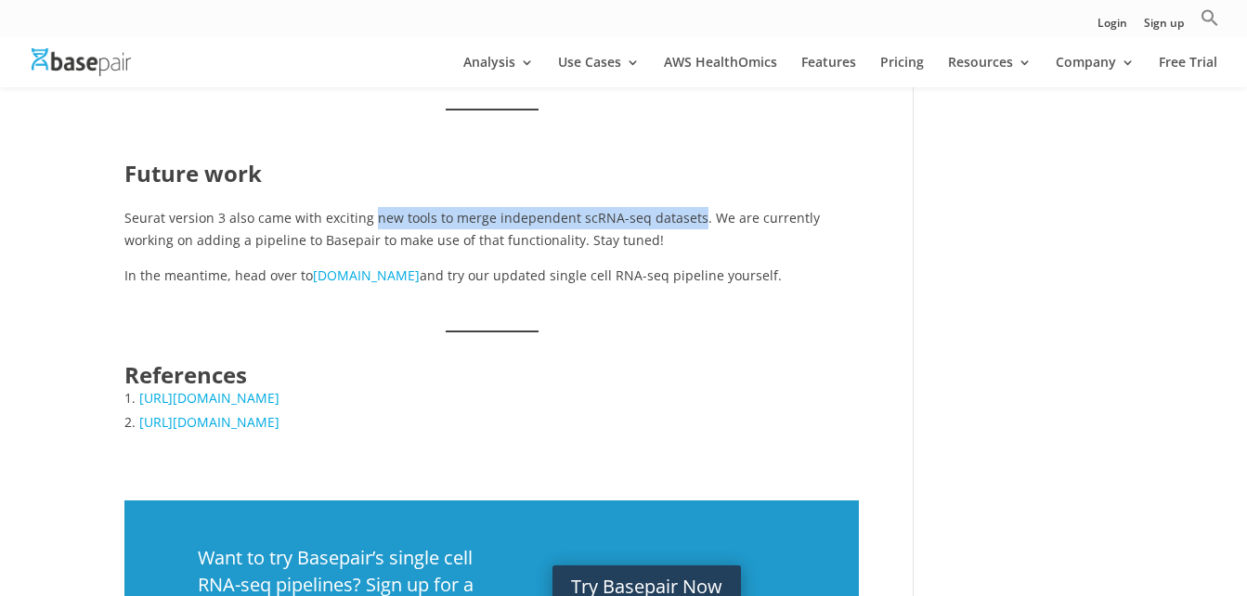
drag, startPoint x: 370, startPoint y: 246, endPoint x: 690, endPoint y: 255, distance: 320.5
click at [690, 255] on p "Seurat version 3 also came with exciting new tools to merge independent scRNA-s…" at bounding box center [491, 236] width 734 height 58
copy p "new tools to merge independent scRNA-seq datasets"
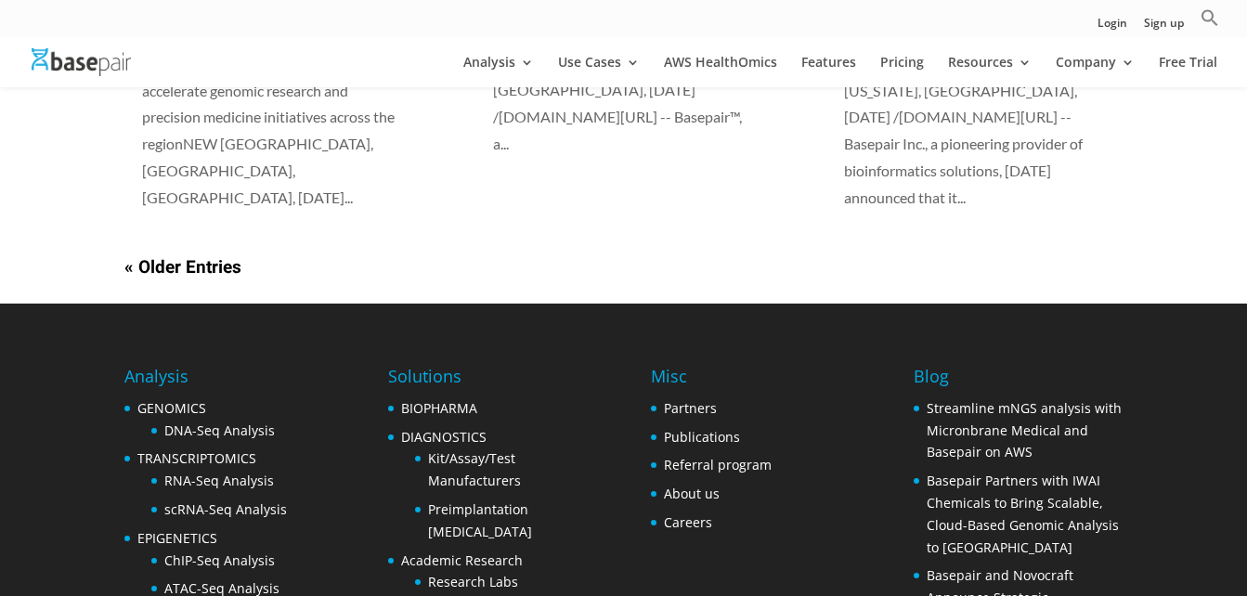
scroll to position [1475, 0]
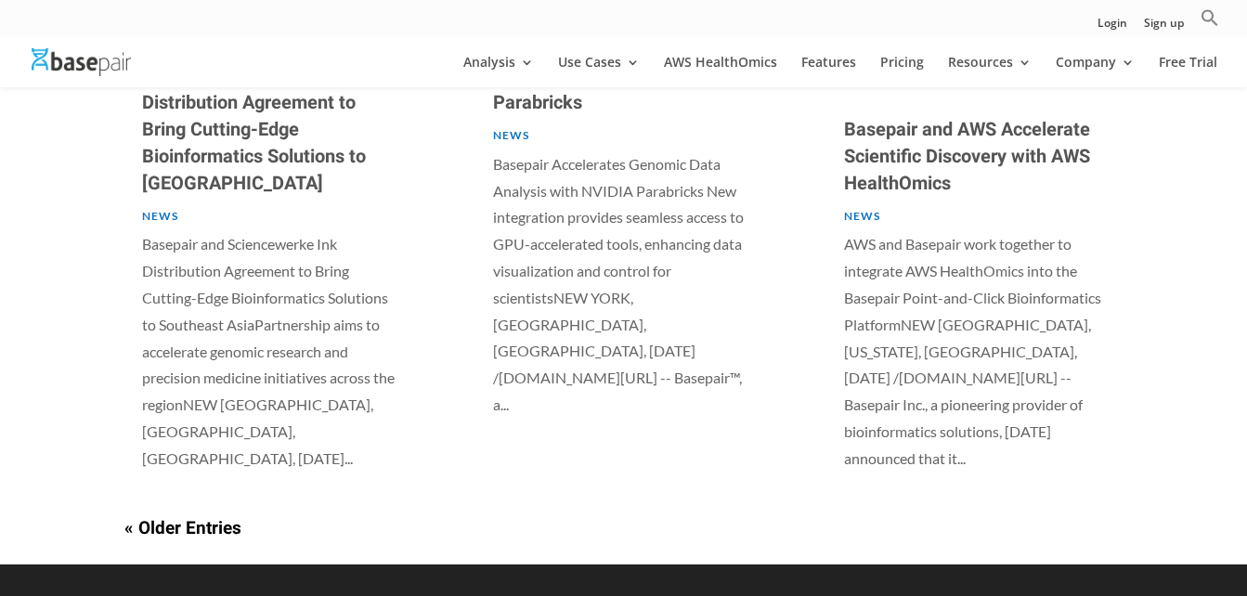
click at [150, 515] on link "« Older Entries" at bounding box center [182, 528] width 117 height 26
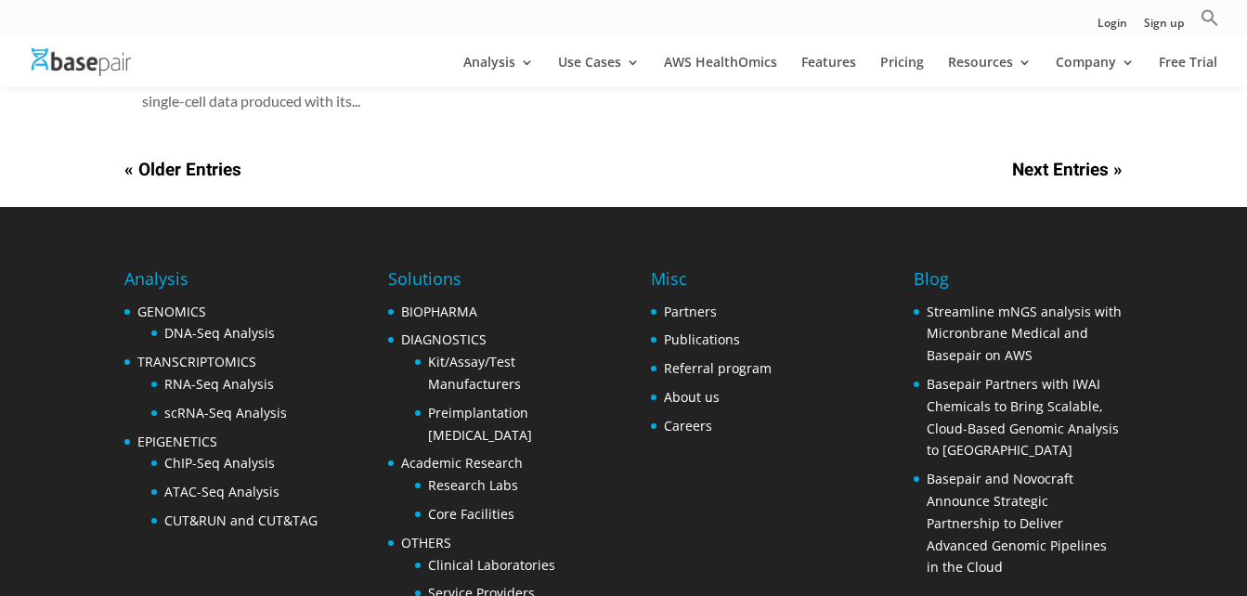
scroll to position [1633, 0]
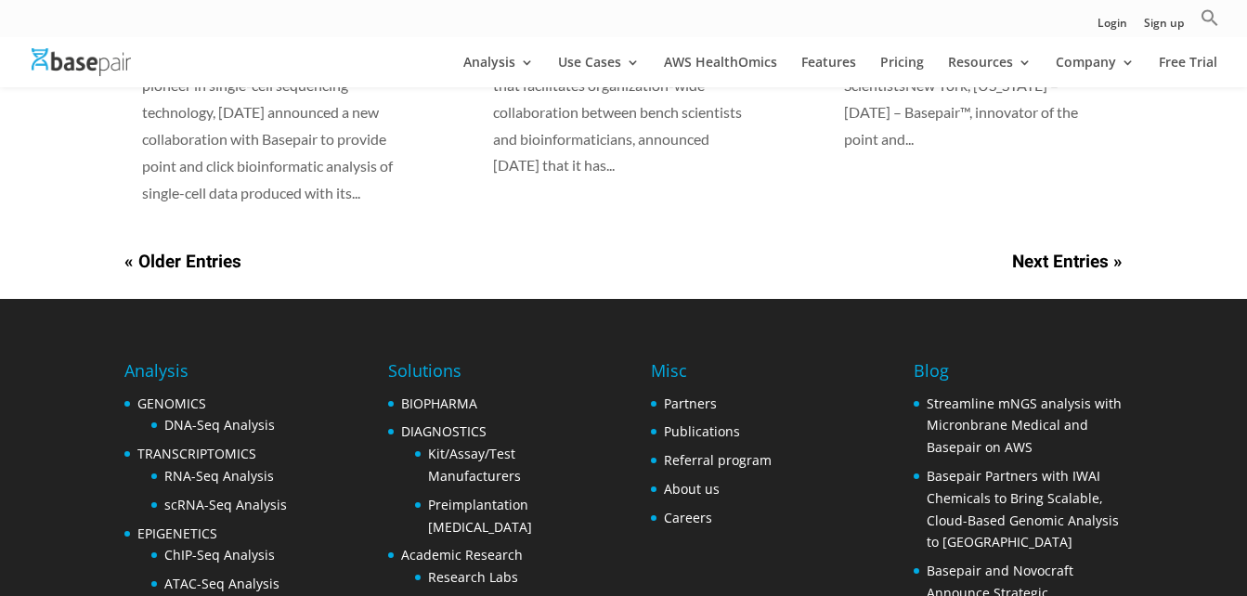
click at [232, 249] on link "« Older Entries" at bounding box center [182, 262] width 117 height 26
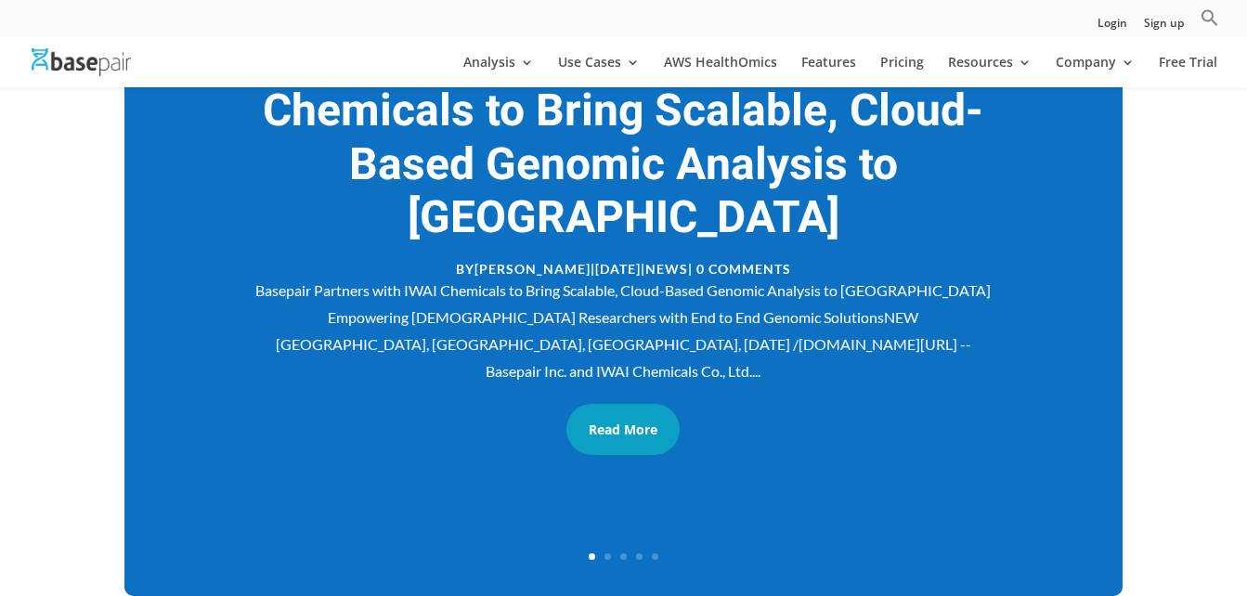
scroll to position [395, 0]
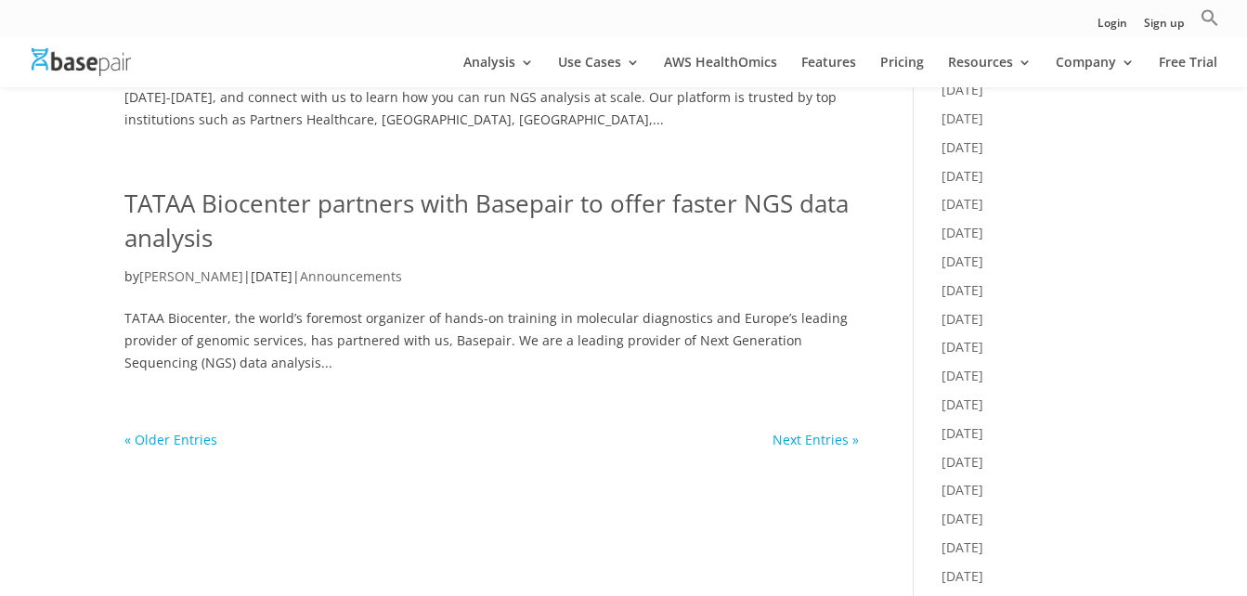
scroll to position [1021, 0]
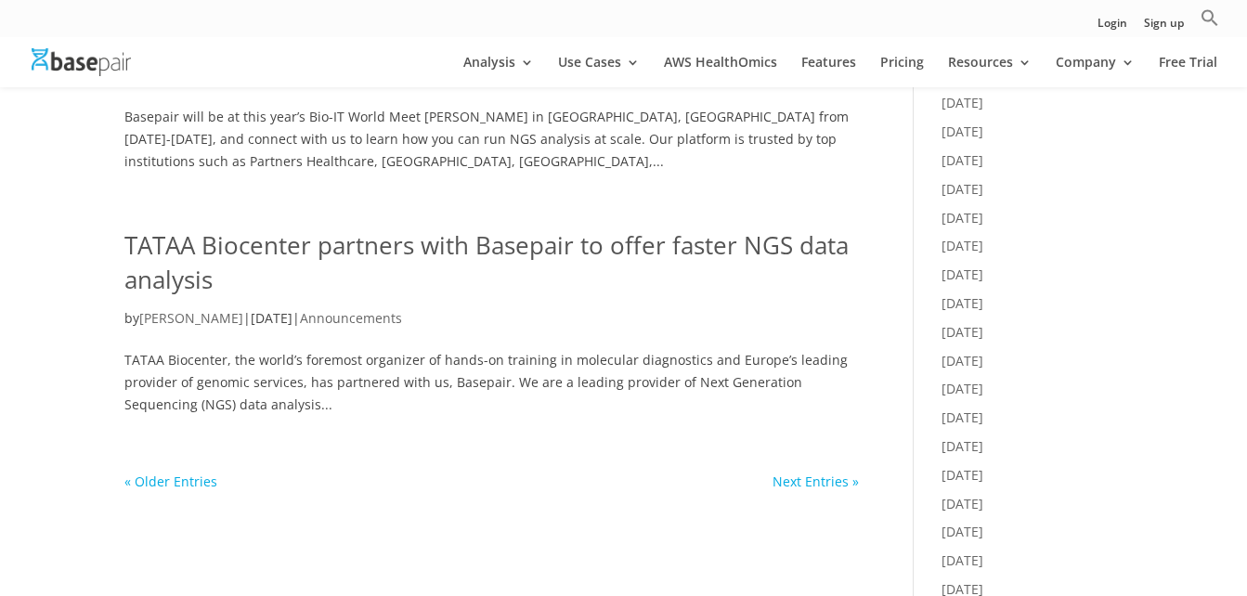
click at [583, 250] on link "TATAA Biocenter partners with Basepair to offer faster NGS data analysis" at bounding box center [486, 262] width 724 height 69
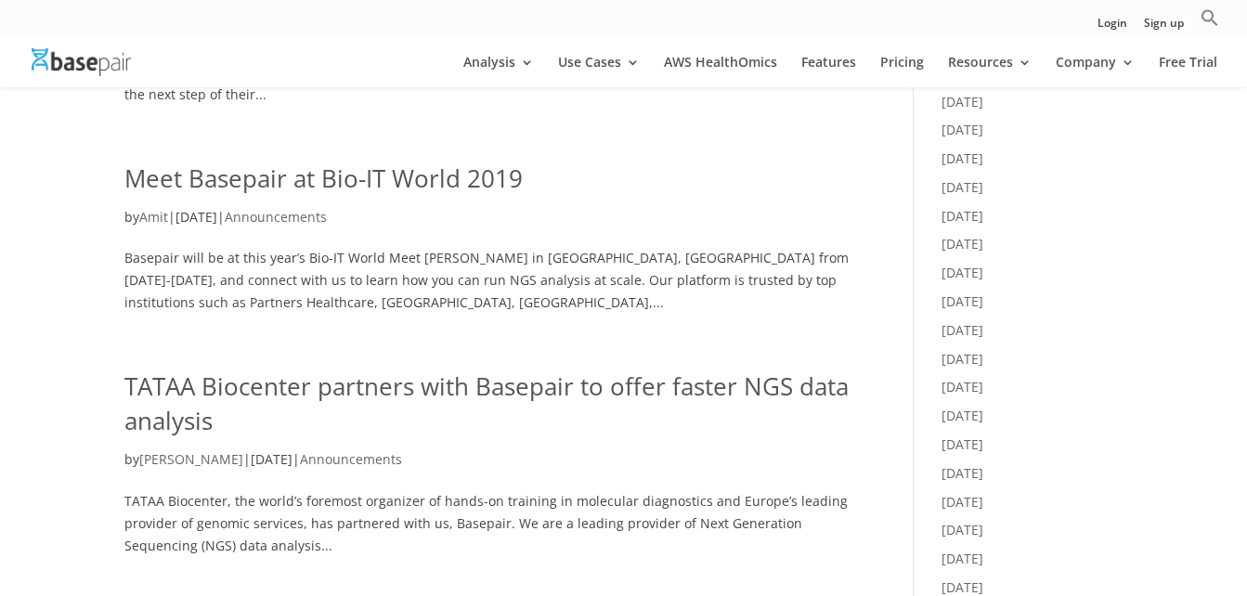
scroll to position [836, 0]
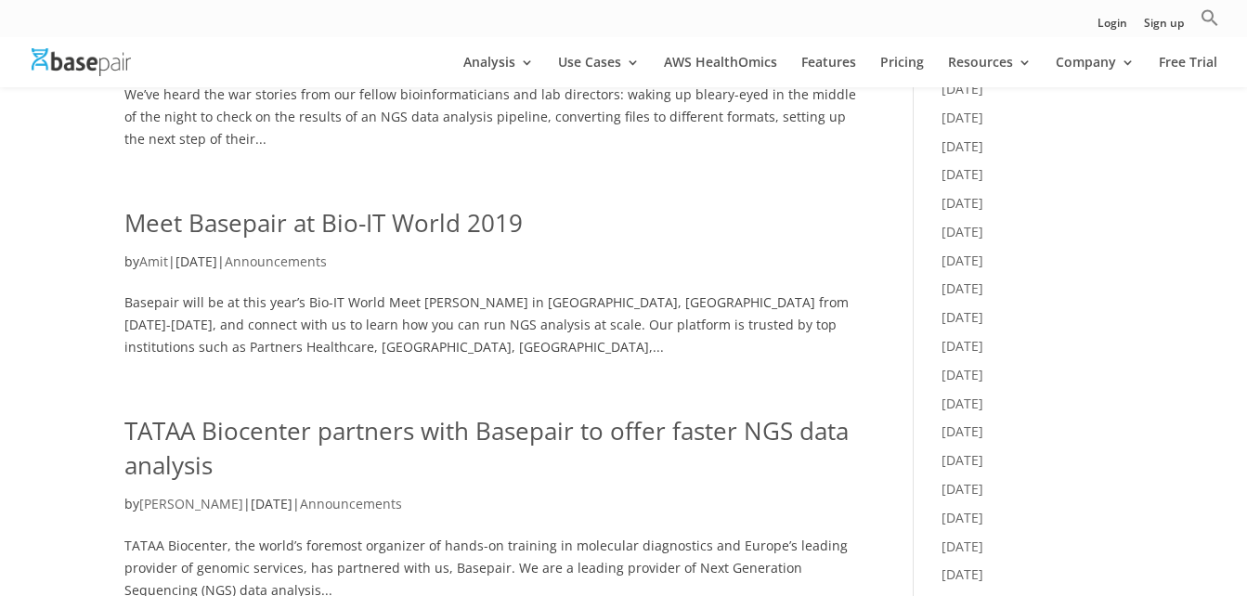
drag, startPoint x: 338, startPoint y: 214, endPoint x: 407, endPoint y: 194, distance: 71.7
click at [338, 214] on link "Meet Basepair at Bio-IT World 2019" at bounding box center [323, 222] width 398 height 33
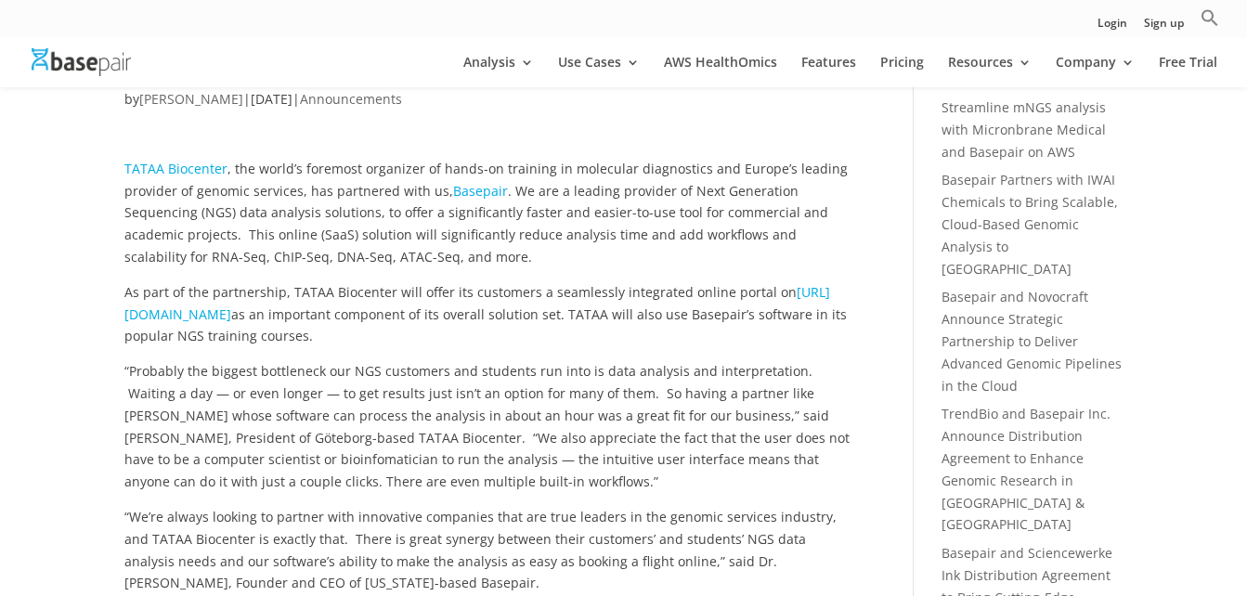
scroll to position [186, 0]
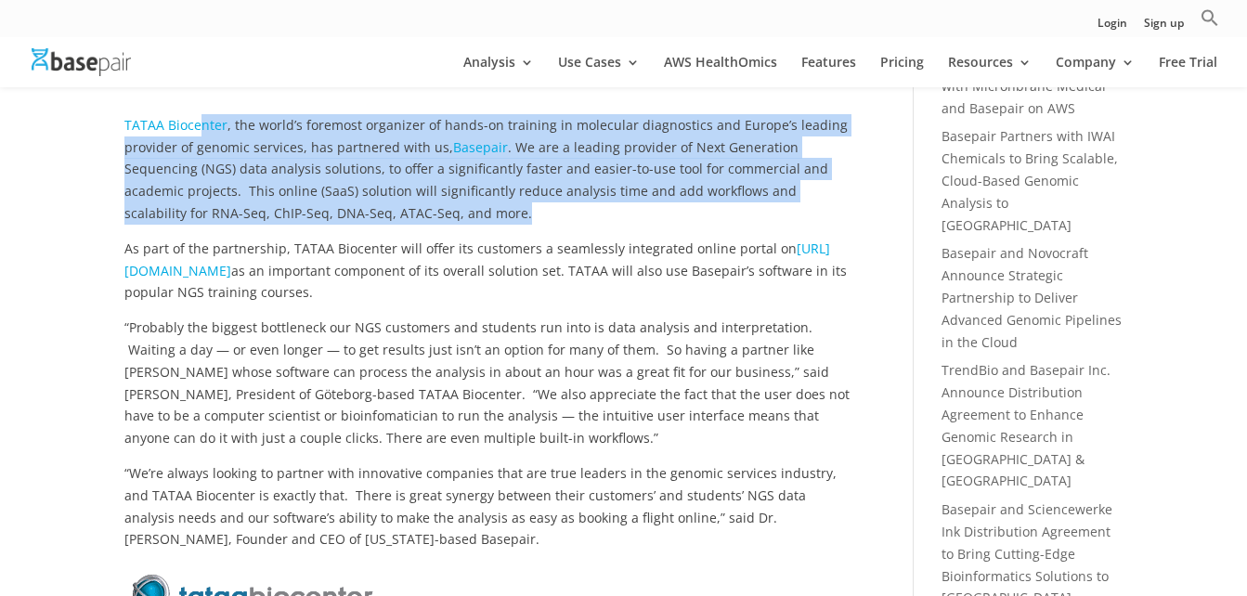
drag, startPoint x: 375, startPoint y: 215, endPoint x: 197, endPoint y: 134, distance: 196.1
click at [197, 134] on p "TATAA Biocenter , the world’s foremost organizer of hands-on training in molecu…" at bounding box center [491, 175] width 734 height 123
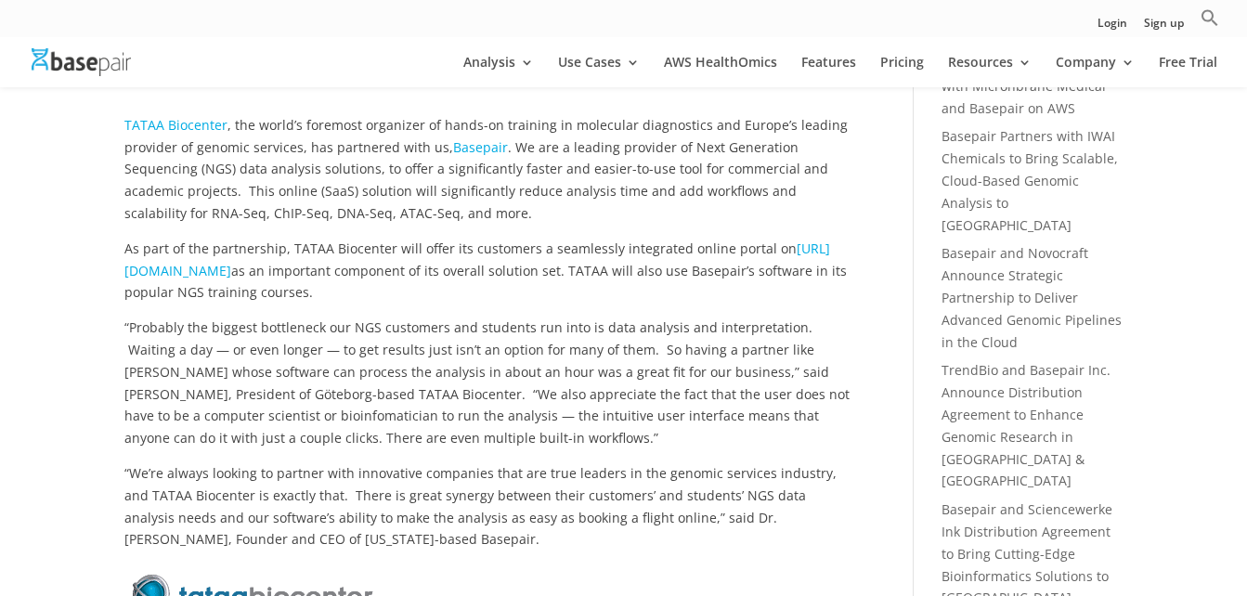
drag, startPoint x: 197, startPoint y: 134, endPoint x: 428, endPoint y: 248, distance: 257.9
click at [428, 248] on span "As part of the partnership, TATAA Biocenter will offer its customers a seamless…" at bounding box center [460, 249] width 672 height 18
drag, startPoint x: 335, startPoint y: 246, endPoint x: 558, endPoint y: 304, distance: 230.2
click at [558, 304] on p "As part of the partnership, TATAA Biocenter will offer its customers a seamless…" at bounding box center [491, 277] width 734 height 79
drag, startPoint x: 558, startPoint y: 304, endPoint x: 515, endPoint y: 327, distance: 48.6
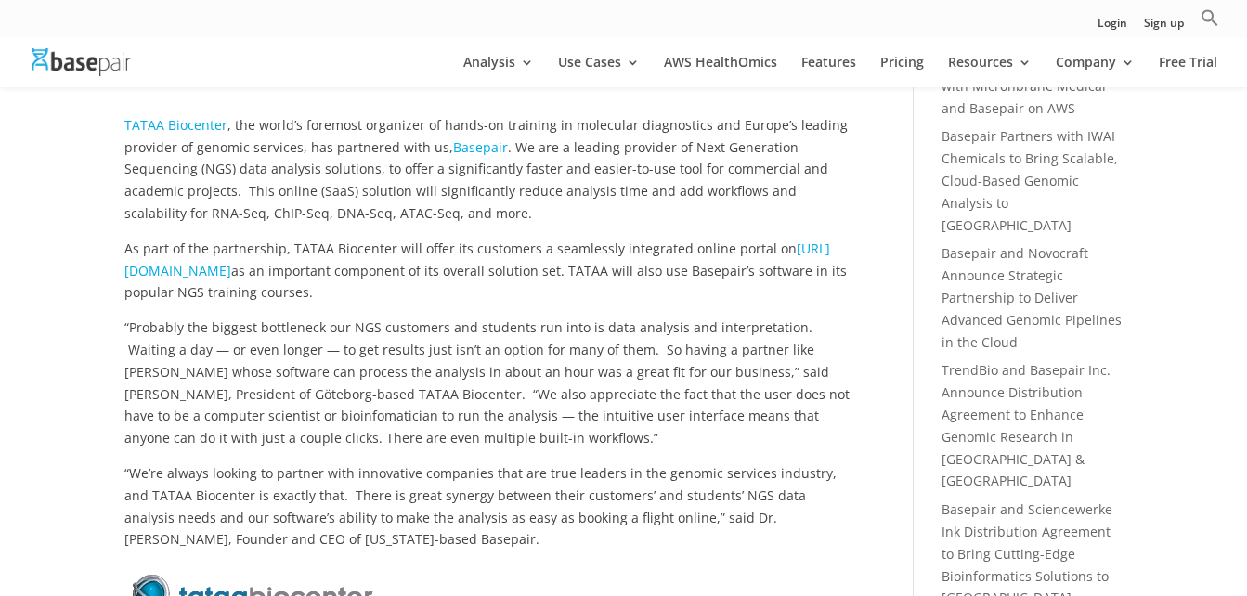
click at [515, 327] on p "“Probably the biggest bottleneck our NGS customers and students run into is dat…" at bounding box center [491, 390] width 734 height 146
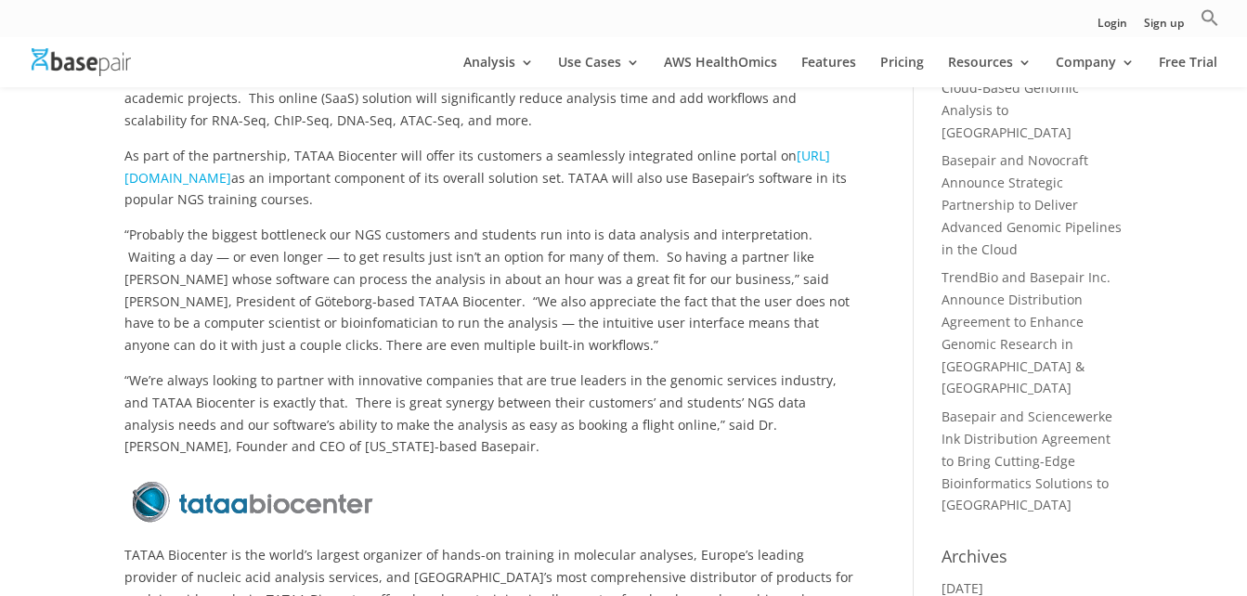
click at [288, 182] on link "https://tataa.basepairtech.com" at bounding box center [477, 167] width 706 height 40
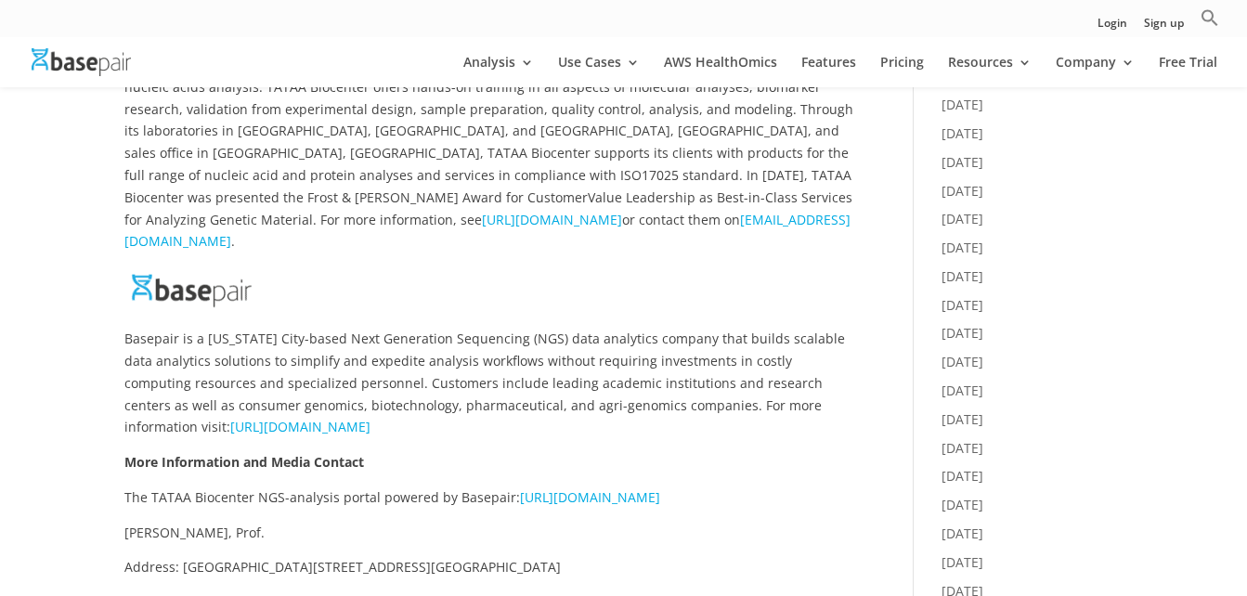
scroll to position [836, 0]
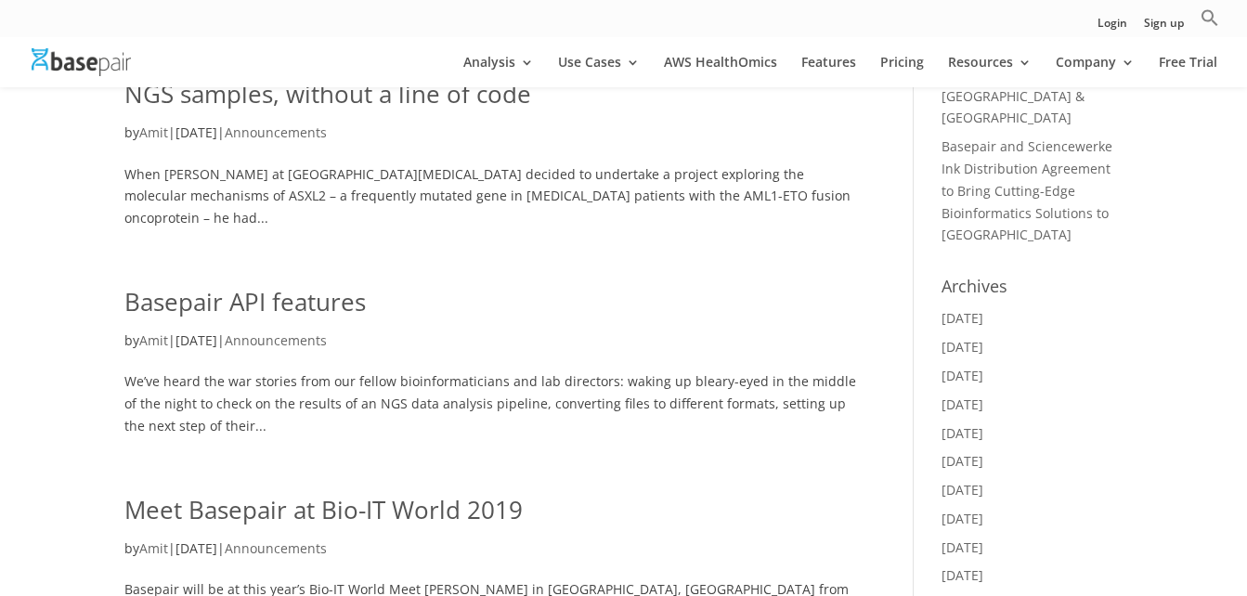
click at [305, 308] on link "Basepair API features" at bounding box center [244, 301] width 241 height 33
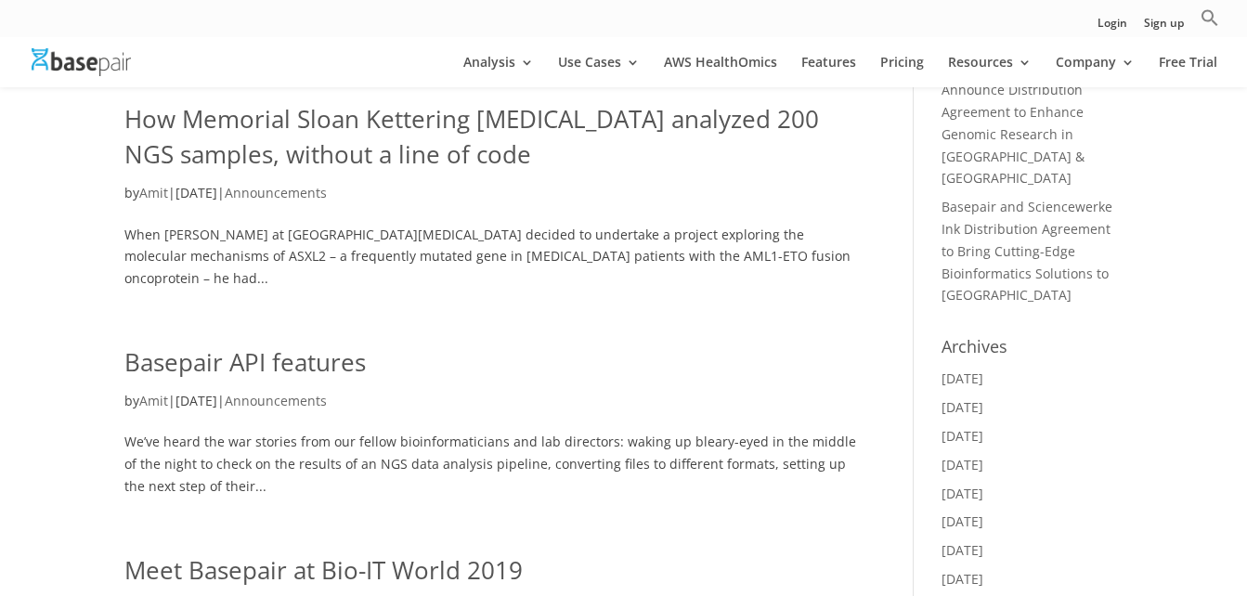
scroll to position [464, 0]
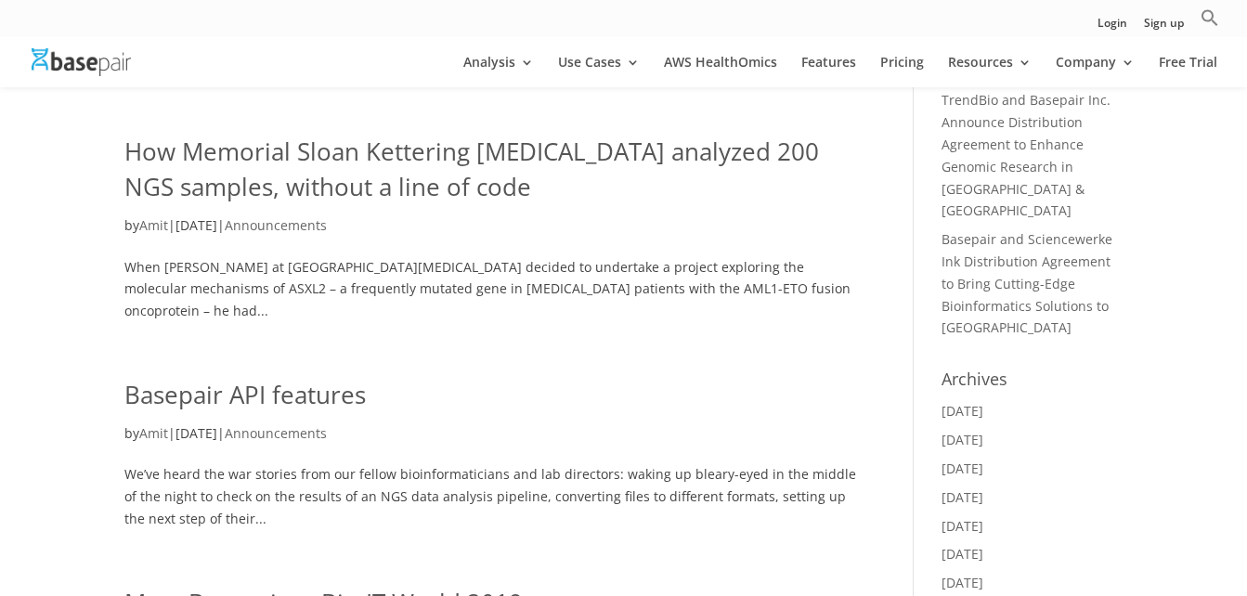
click at [432, 156] on link "How Memorial Sloan Kettering [MEDICAL_DATA] analyzed 200 NGS samples, without a…" at bounding box center [471, 169] width 695 height 69
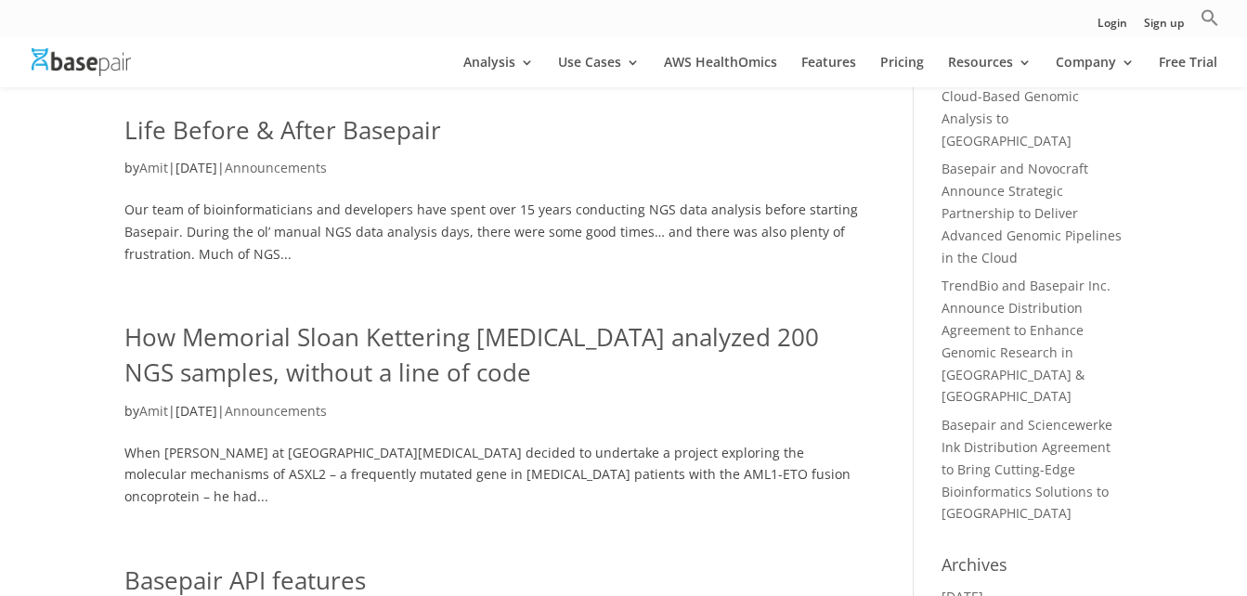
scroll to position [186, 0]
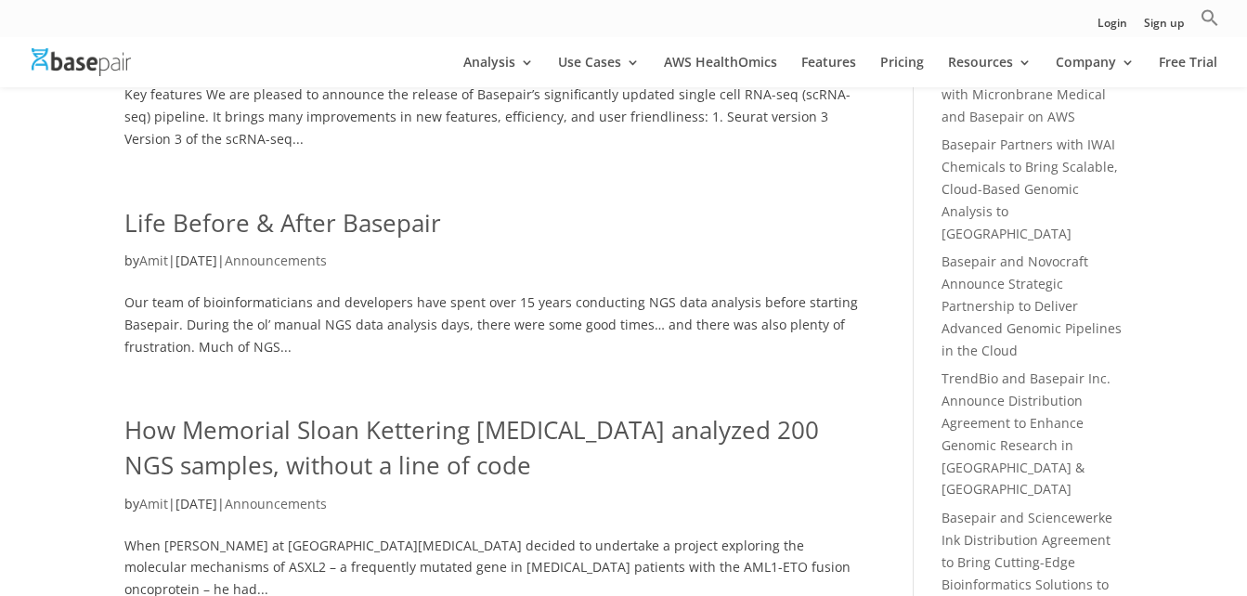
click at [347, 226] on link "Life Before & After Basepair" at bounding box center [282, 222] width 317 height 33
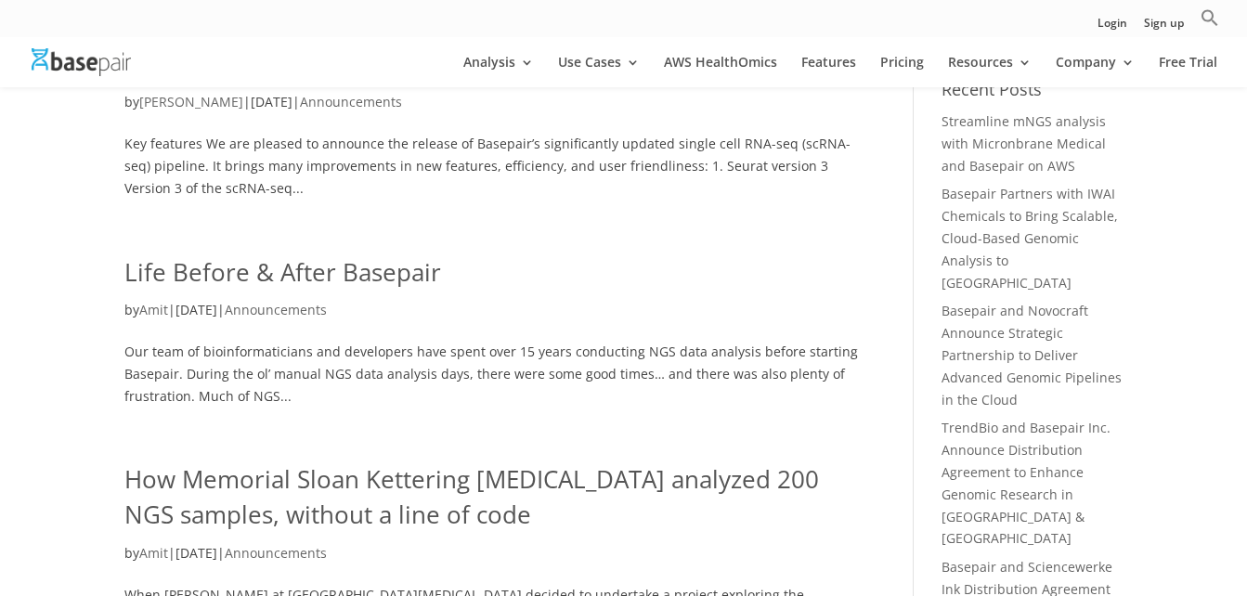
scroll to position [0, 0]
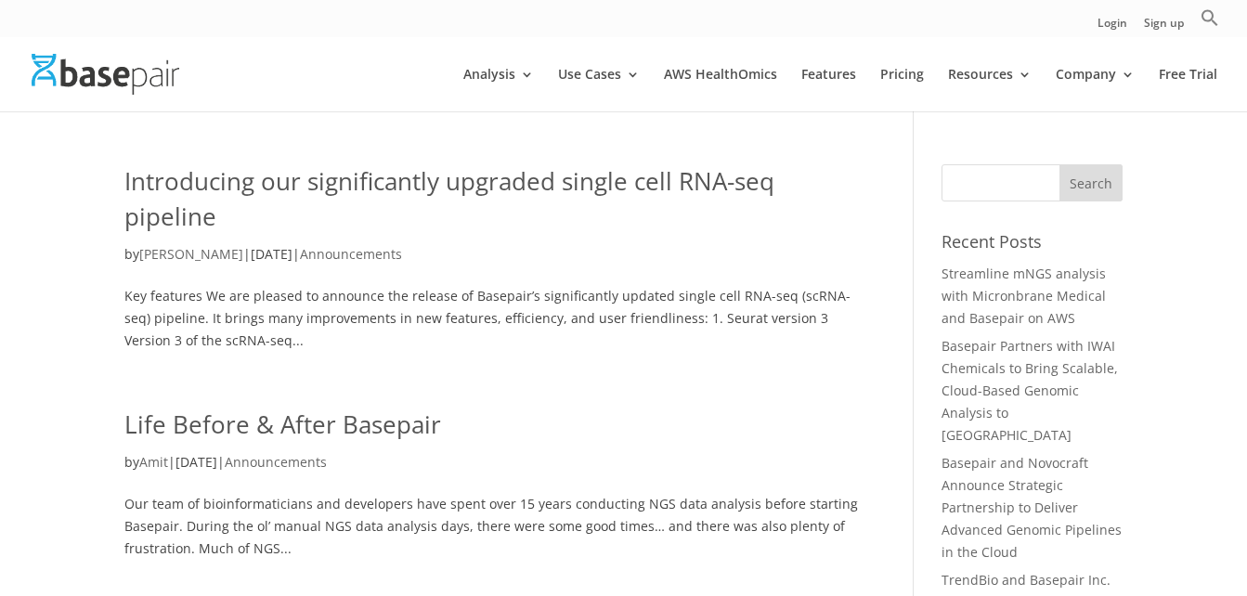
click at [377, 175] on link "Introducing our significantly upgraded single cell RNA-seq pipeline" at bounding box center [449, 198] width 650 height 69
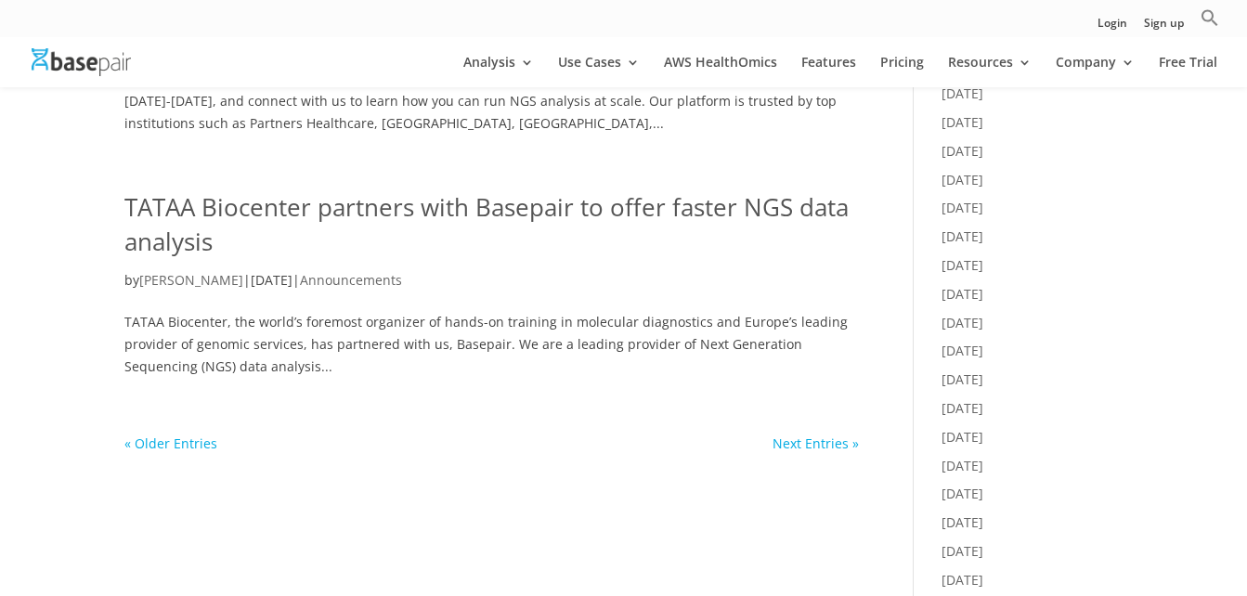
scroll to position [1207, 0]
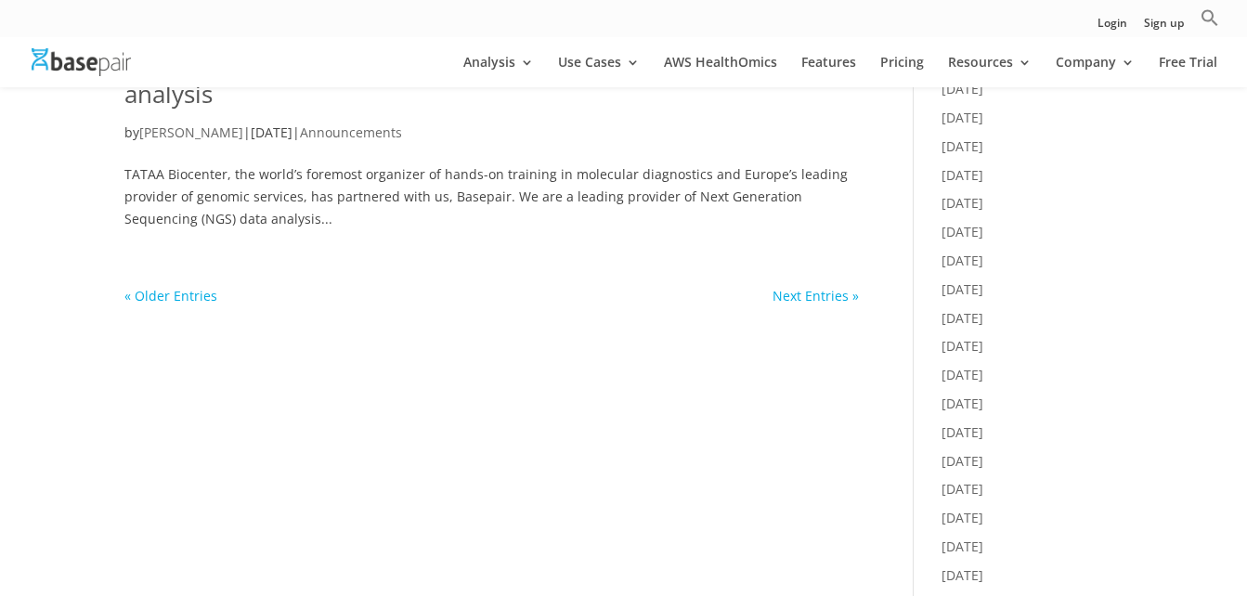
click at [805, 292] on link "Next Entries »" at bounding box center [816, 296] width 86 height 18
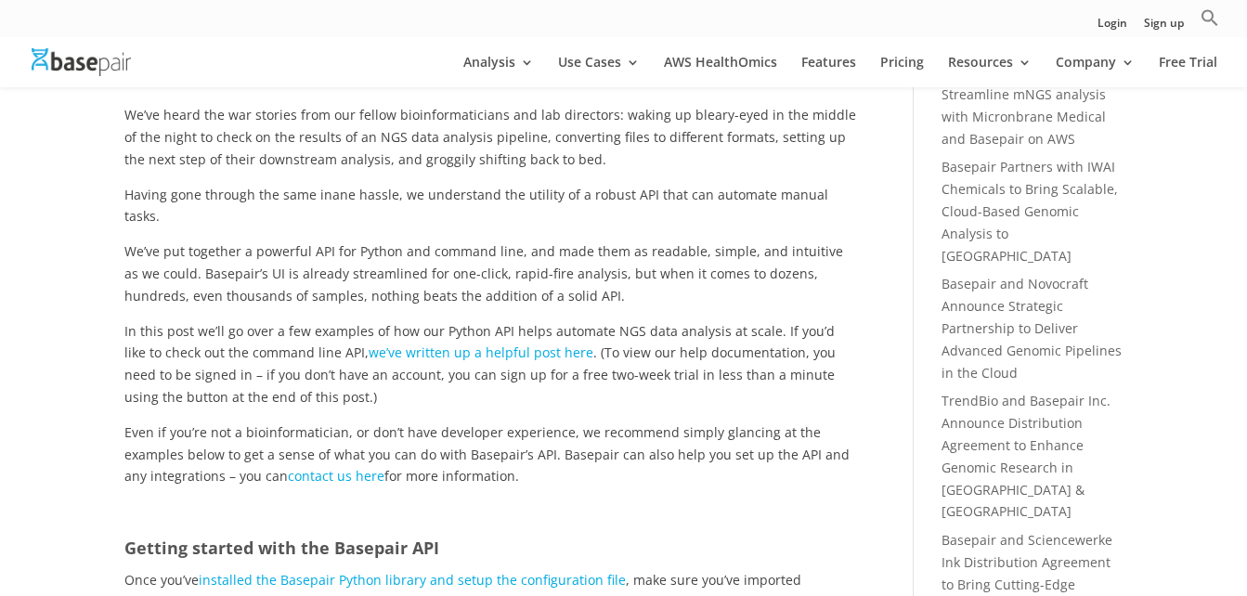
scroll to position [186, 0]
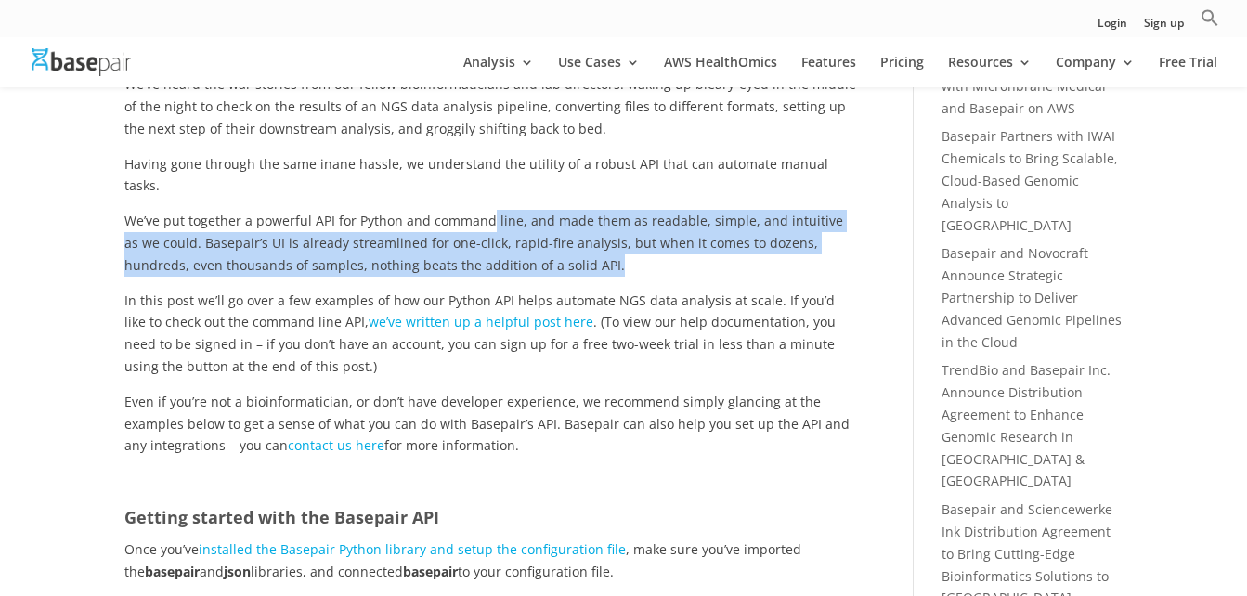
drag, startPoint x: 519, startPoint y: 246, endPoint x: 488, endPoint y: 208, distance: 48.9
click at [488, 210] on p "We’ve put together a powerful API for Python and command line, and made them as…" at bounding box center [491, 249] width 734 height 79
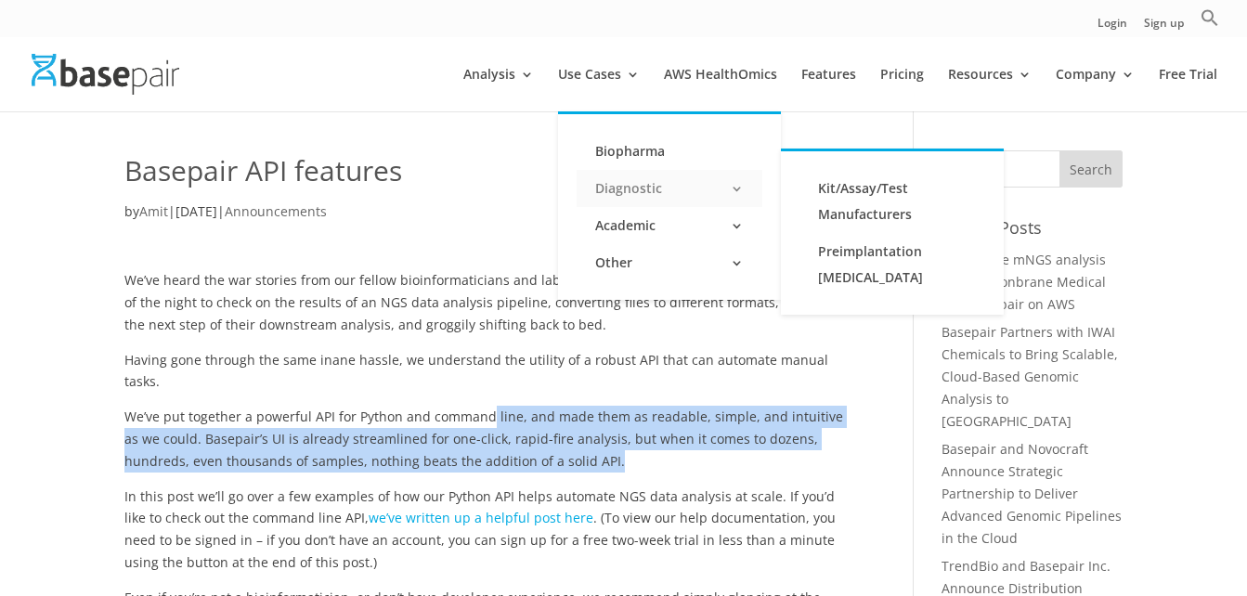
scroll to position [0, 0]
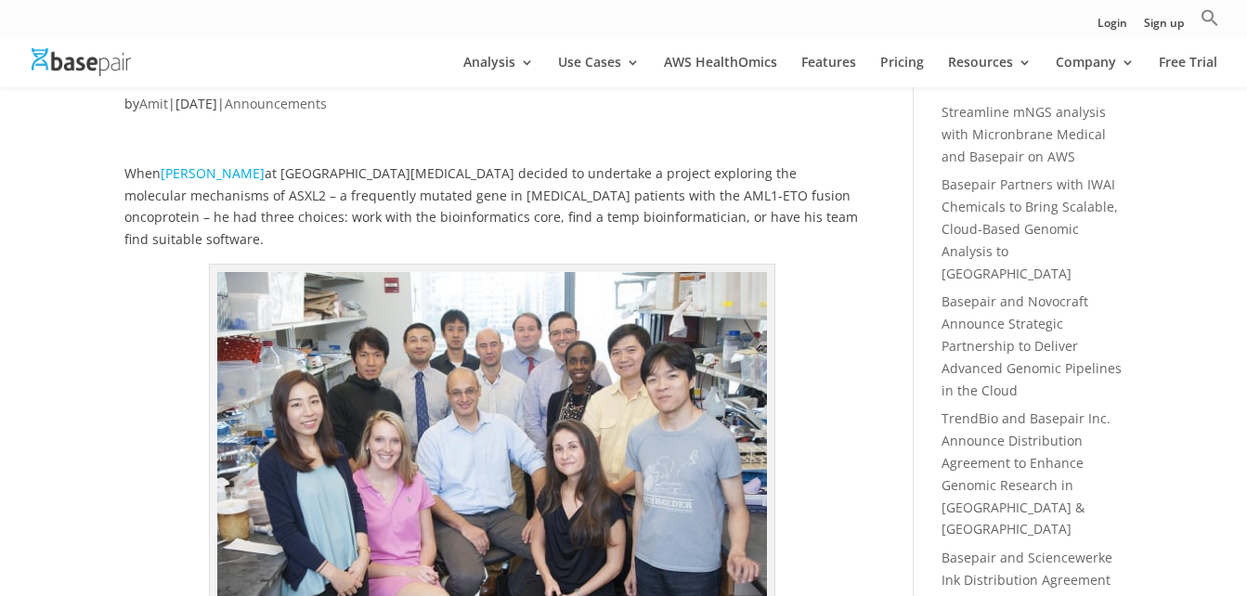
scroll to position [93, 0]
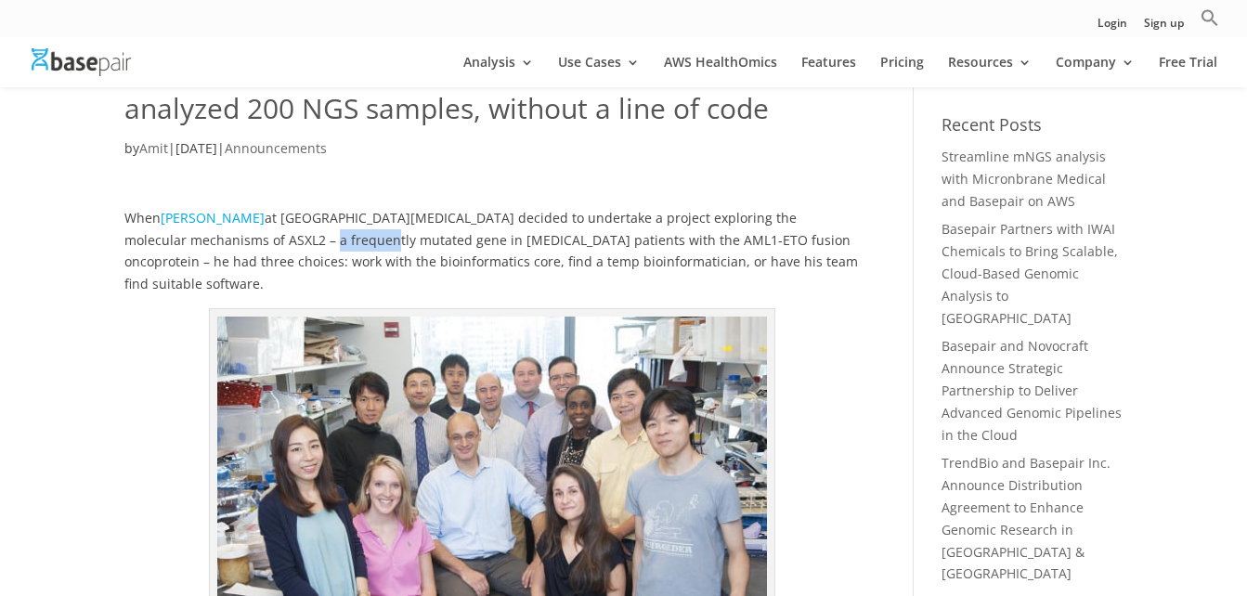
drag, startPoint x: 285, startPoint y: 237, endPoint x: 342, endPoint y: 237, distance: 56.6
click at [342, 237] on p "When [PERSON_NAME] at [GEOGRAPHIC_DATA][MEDICAL_DATA] decided to undertake a pr…" at bounding box center [491, 257] width 734 height 101
drag, startPoint x: 669, startPoint y: 242, endPoint x: 563, endPoint y: 266, distance: 109.3
click at [667, 243] on p "When [PERSON_NAME] at [GEOGRAPHIC_DATA][MEDICAL_DATA] decided to undertake a pr…" at bounding box center [491, 257] width 734 height 101
drag, startPoint x: 528, startPoint y: 271, endPoint x: 625, endPoint y: 280, distance: 97.0
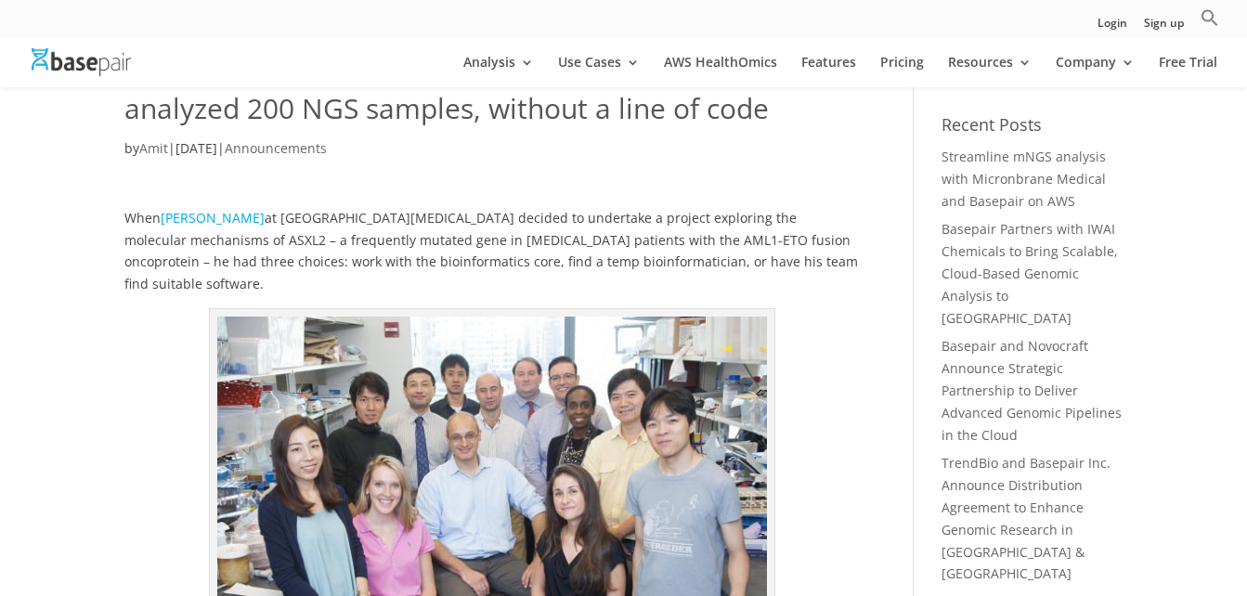
click at [625, 280] on p "When [PERSON_NAME] at [GEOGRAPHIC_DATA][MEDICAL_DATA] decided to undertake a pr…" at bounding box center [491, 257] width 734 height 101
drag, startPoint x: 625, startPoint y: 280, endPoint x: 380, endPoint y: 283, distance: 245.2
click at [378, 283] on p "When [PERSON_NAME] at [GEOGRAPHIC_DATA][MEDICAL_DATA] decided to undertake a pr…" at bounding box center [491, 257] width 734 height 101
drag, startPoint x: 378, startPoint y: 260, endPoint x: 595, endPoint y: 257, distance: 217.3
click at [595, 257] on p "When [PERSON_NAME] at [GEOGRAPHIC_DATA][MEDICAL_DATA] decided to undertake a pr…" at bounding box center [491, 257] width 734 height 101
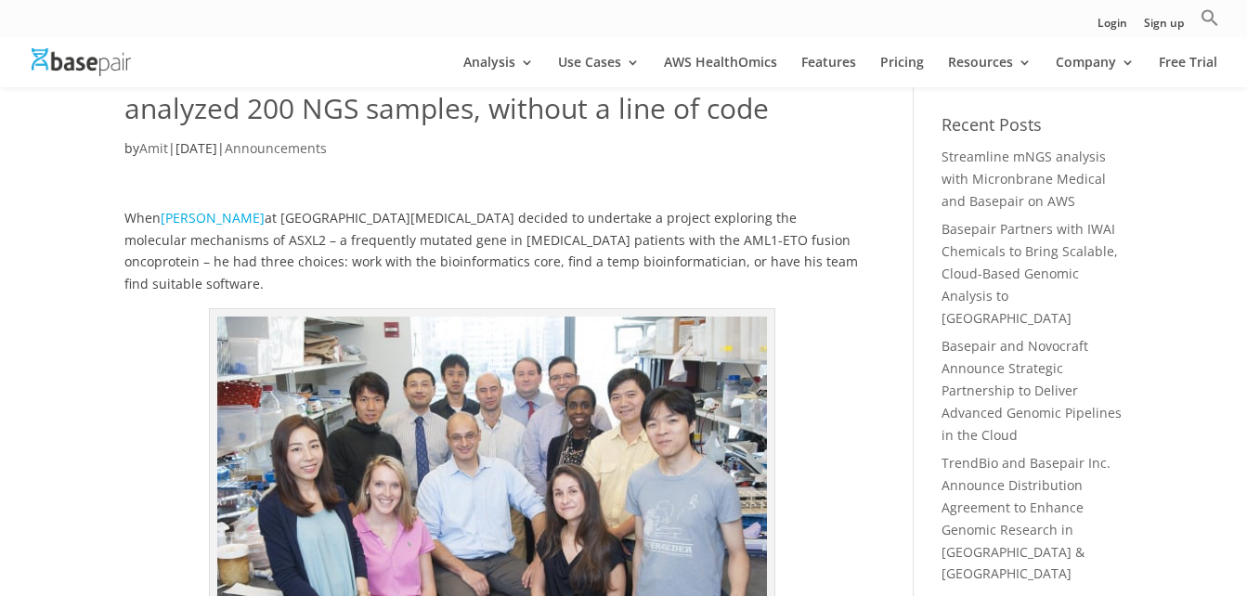
drag, startPoint x: 595, startPoint y: 257, endPoint x: 640, endPoint y: 264, distance: 45.0
click at [653, 262] on p "When [PERSON_NAME] at [GEOGRAPHIC_DATA][MEDICAL_DATA] decided to undertake a pr…" at bounding box center [491, 257] width 734 height 101
drag, startPoint x: 606, startPoint y: 264, endPoint x: 321, endPoint y: 292, distance: 286.4
click at [321, 292] on p "When Dr. Omar Abdel-Wahab at Memorial Sloan Kettering Cancer Center decided to …" at bounding box center [491, 257] width 734 height 101
drag, startPoint x: 321, startPoint y: 292, endPoint x: 547, endPoint y: 271, distance: 226.6
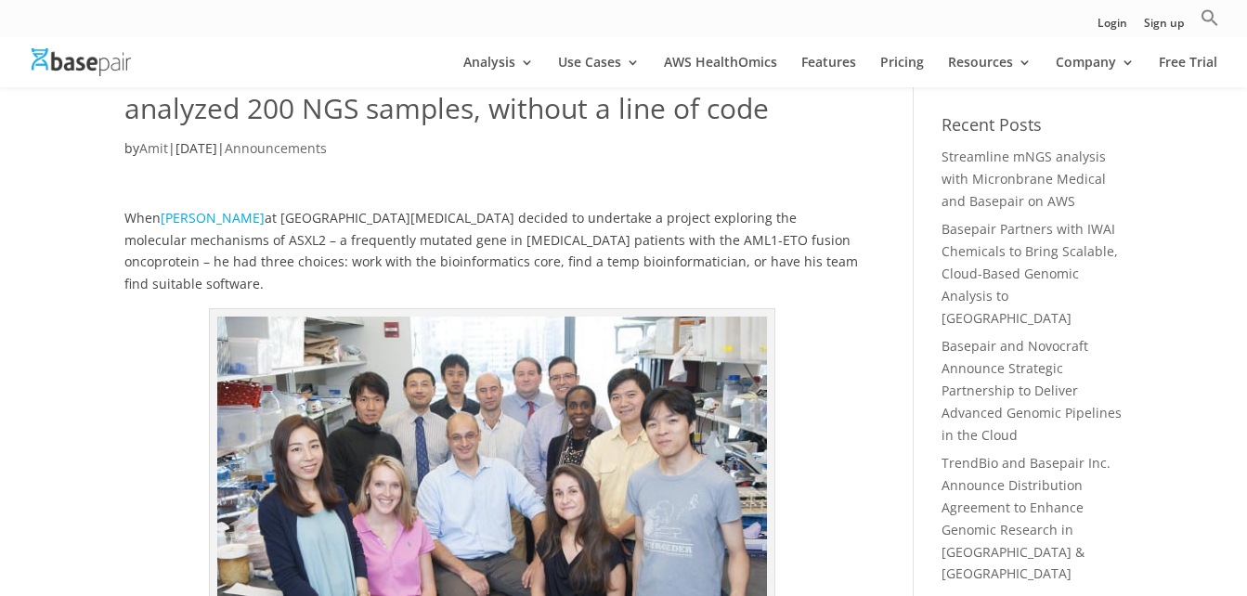
click at [547, 271] on p "When Dr. Omar Abdel-Wahab at Memorial Sloan Kettering Cancer Center decided to …" at bounding box center [491, 257] width 734 height 101
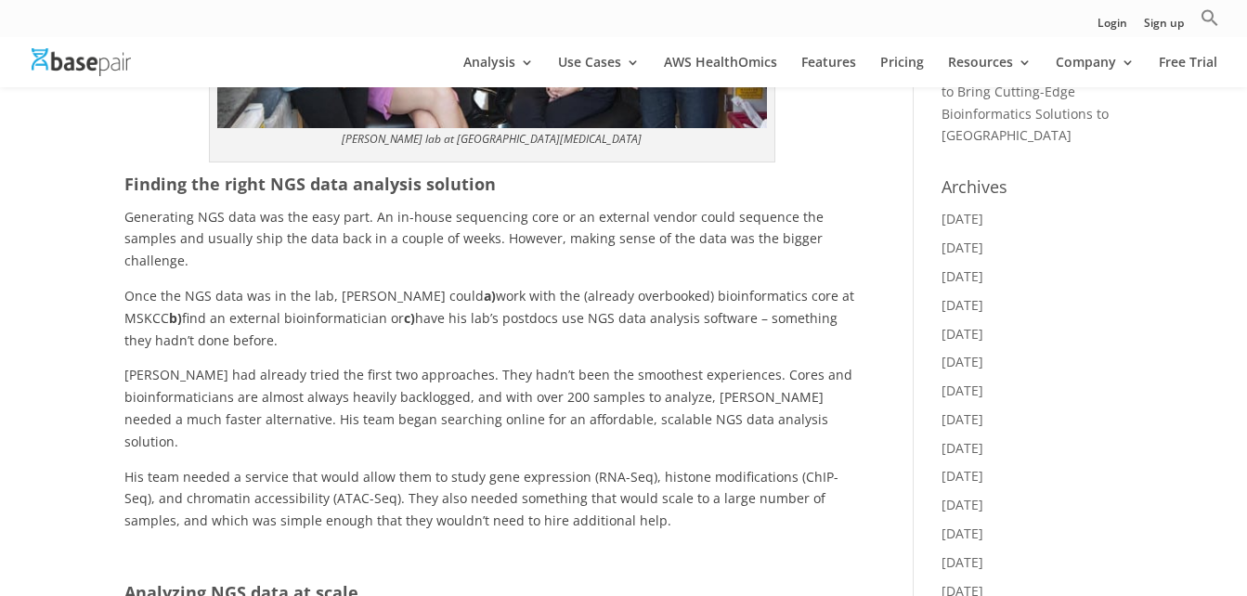
scroll to position [650, 0]
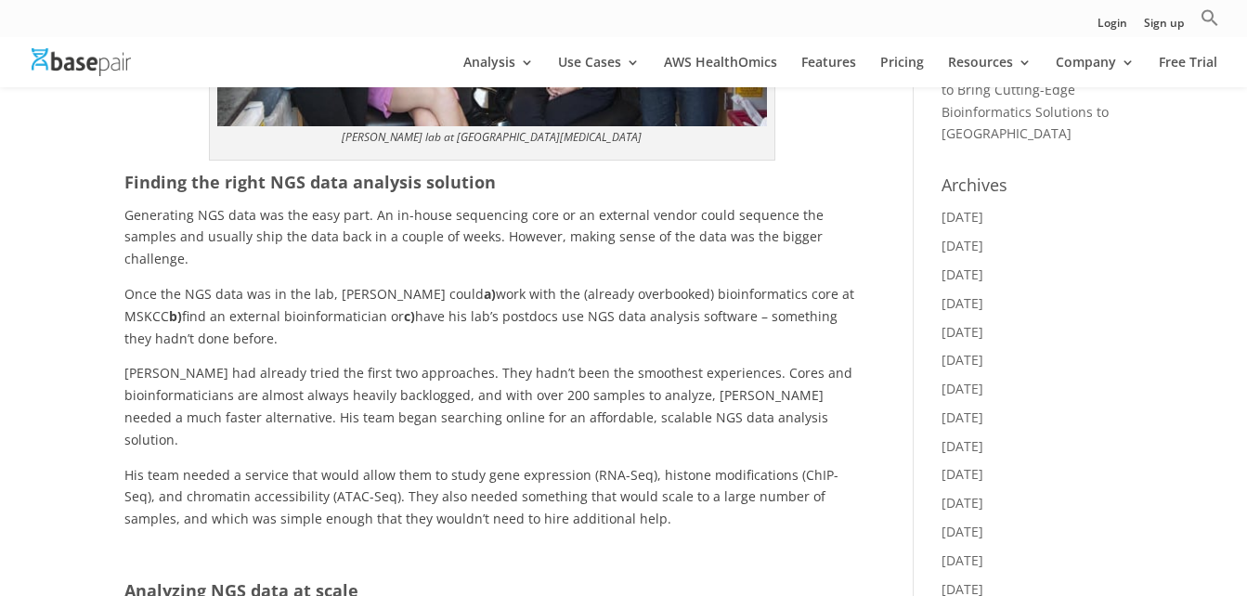
drag, startPoint x: 127, startPoint y: 214, endPoint x: 291, endPoint y: 317, distance: 193.2
click at [291, 317] on div "When Dr. Omar Abdel-Wahab at Memorial Sloan Kettering Cancer Center decided to …" at bounding box center [491, 581] width 734 height 1919
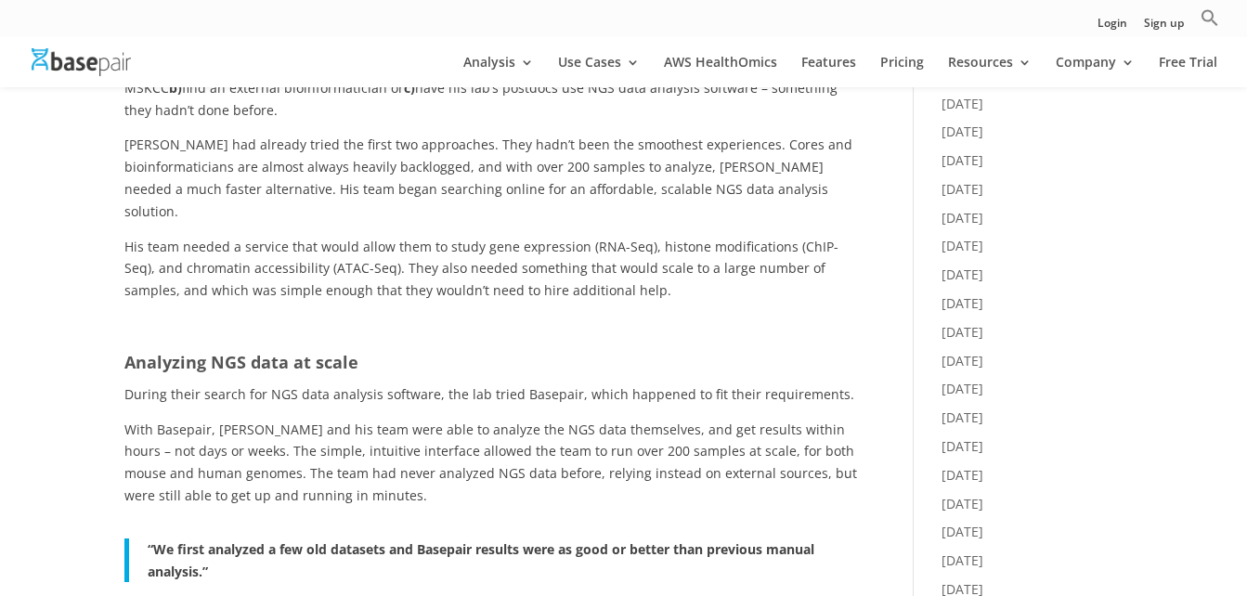
scroll to position [836, 0]
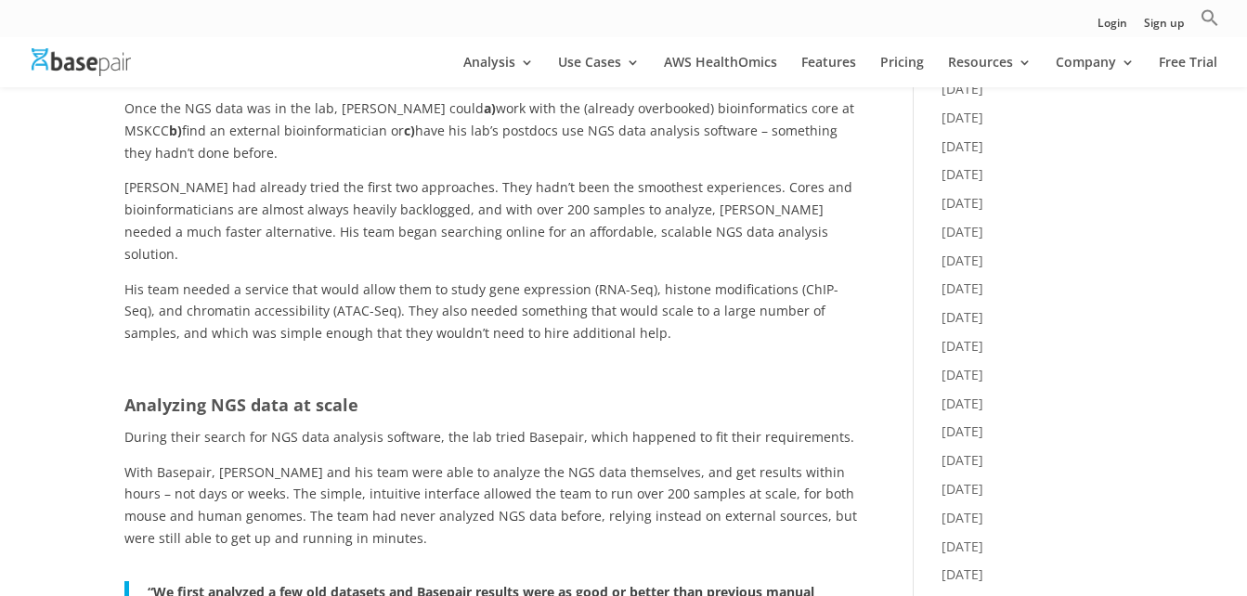
click at [436, 201] on p "Dr. Abdel-Wahab had already tried the first two approaches. They hadn’t been th…" at bounding box center [491, 226] width 734 height 101
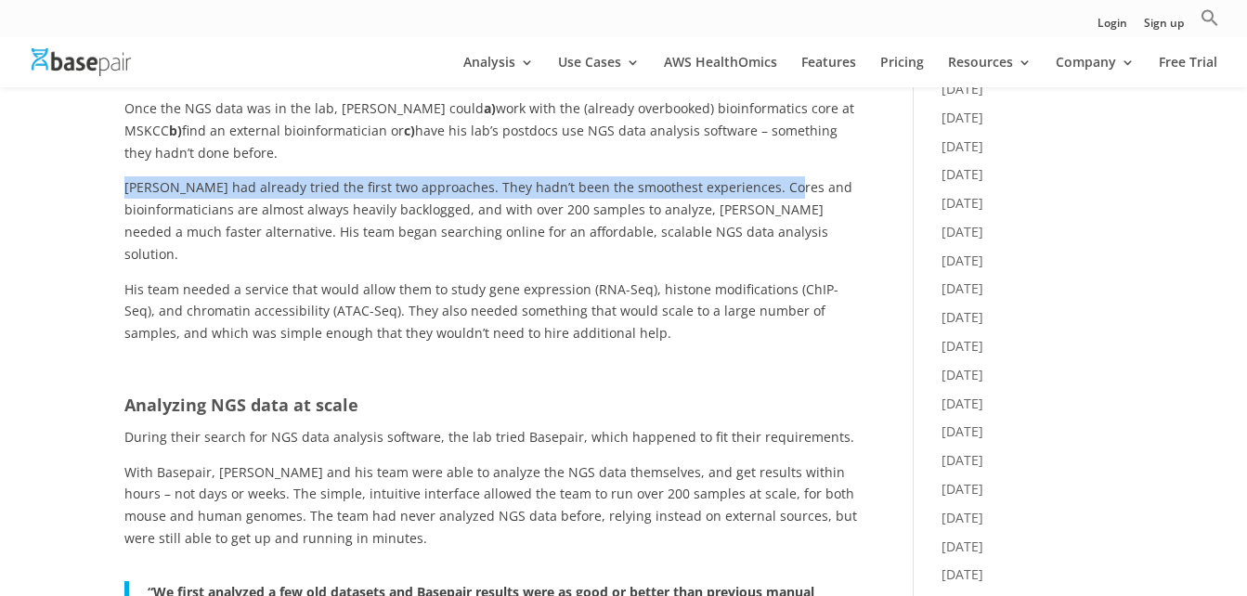
drag, startPoint x: 76, startPoint y: 164, endPoint x: 774, endPoint y: 166, distance: 698.3
click at [774, 166] on div "How Memorial Sloan Kettering Cancer Center analyzed 200 NGS samples, without a …" at bounding box center [623, 338] width 1247 height 2175
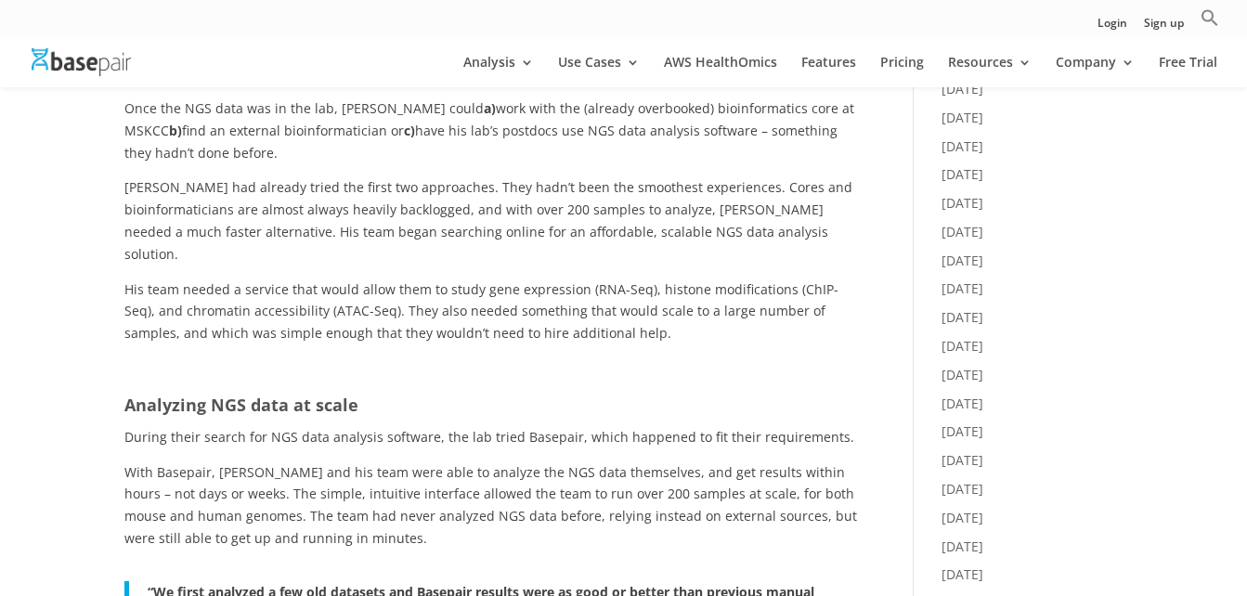
click at [505, 218] on p "Dr. Abdel-Wahab had already tried the first two approaches. They hadn’t been th…" at bounding box center [491, 226] width 734 height 101
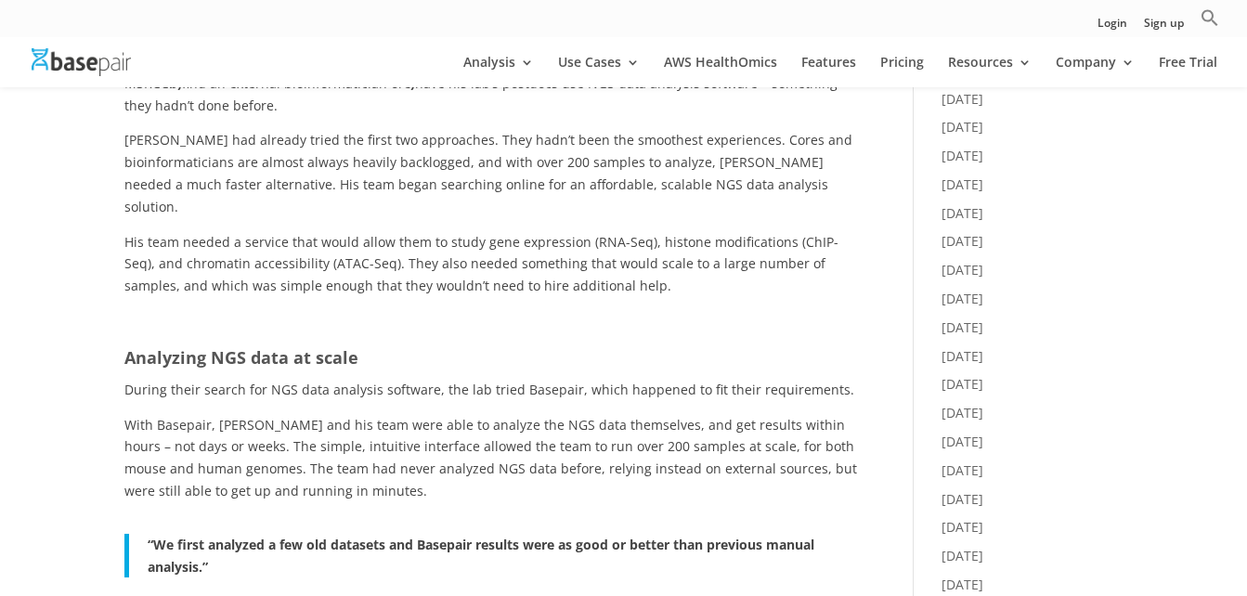
scroll to position [929, 0]
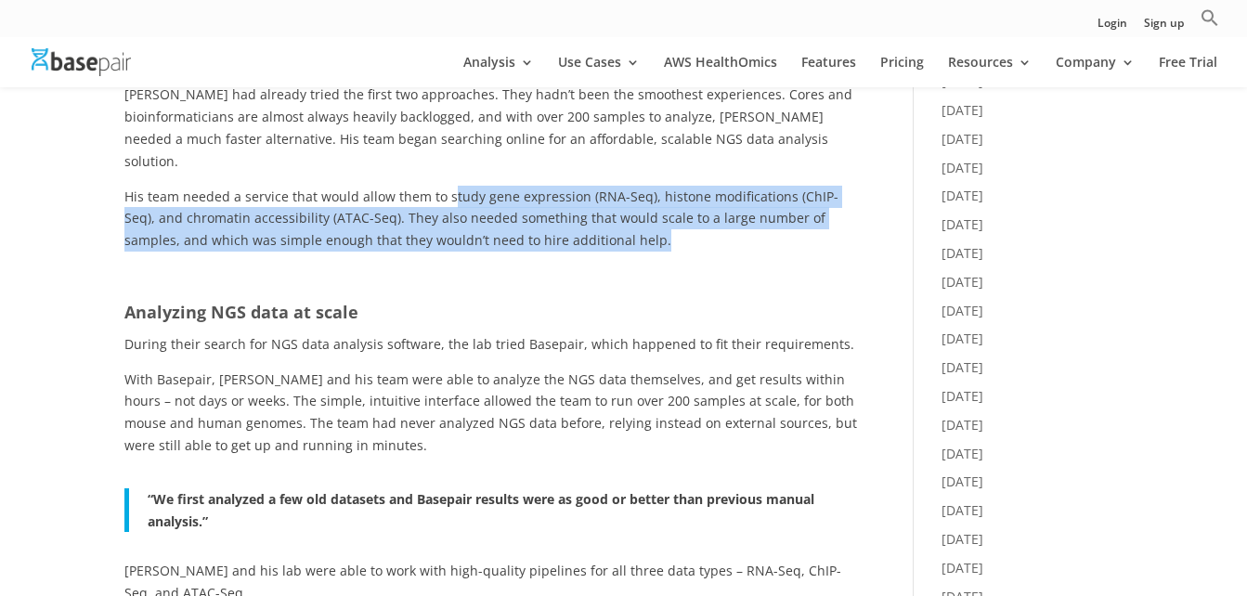
drag, startPoint x: 446, startPoint y: 151, endPoint x: 613, endPoint y: 194, distance: 172.5
click at [613, 194] on p "His team needed a service that would allow them to study gene expression (RNA-S…" at bounding box center [491, 225] width 734 height 79
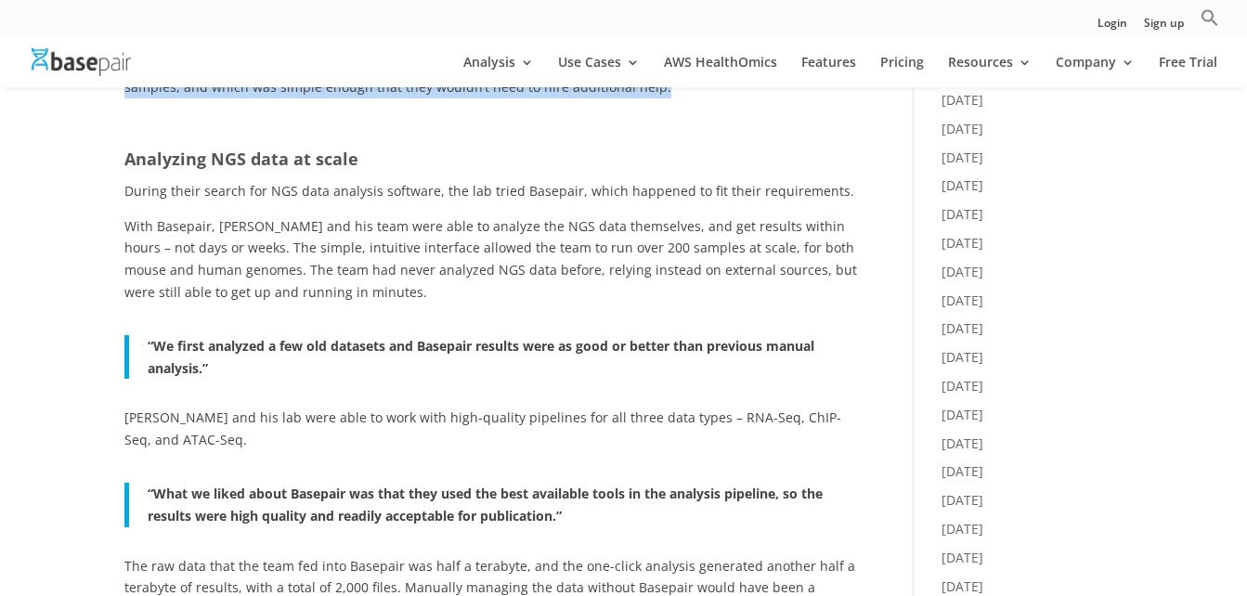
scroll to position [1114, 0]
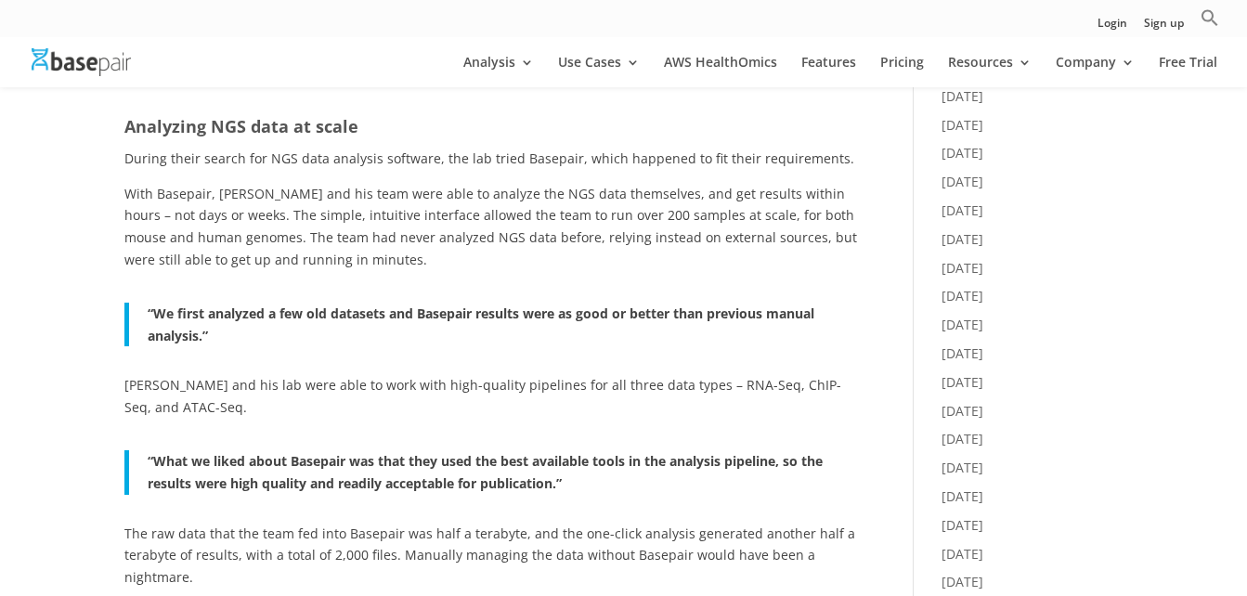
drag, startPoint x: 527, startPoint y: 173, endPoint x: 690, endPoint y: 206, distance: 165.9
click at [690, 206] on p "With Basepair, Dr. Abdel-Wahab and his team were able to analyze the NGS data t…" at bounding box center [491, 233] width 734 height 101
drag, startPoint x: 690, startPoint y: 206, endPoint x: 592, endPoint y: 219, distance: 98.4
click at [592, 218] on p "With Basepair, Dr. Abdel-Wahab and his team were able to analyze the NGS data t…" at bounding box center [491, 233] width 734 height 101
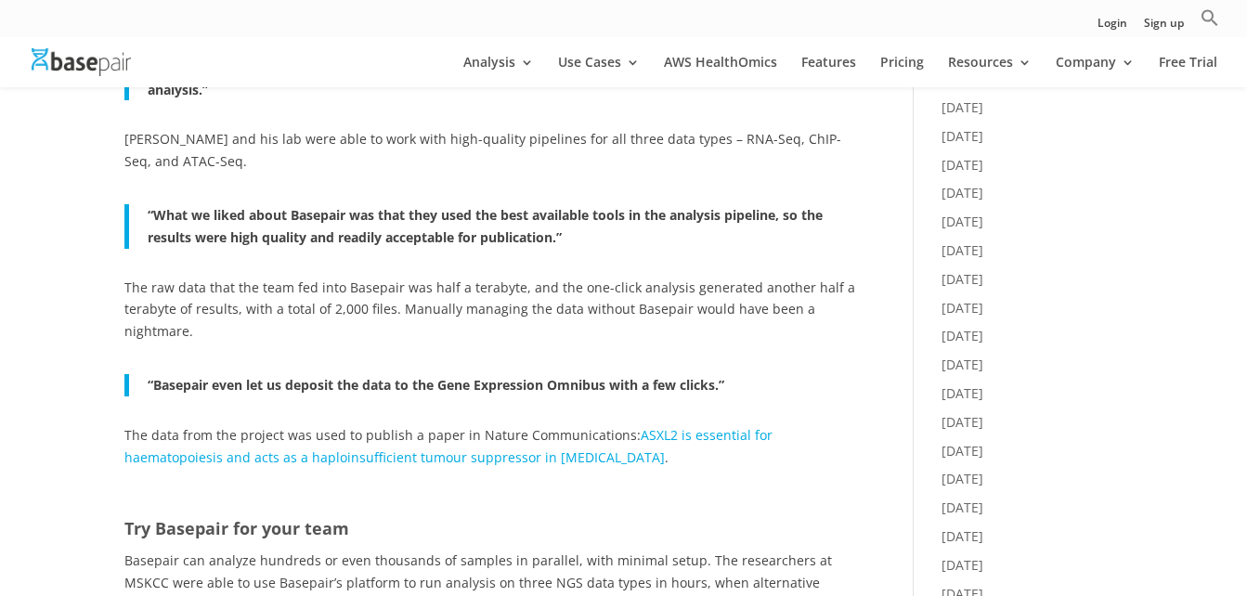
scroll to position [1393, 0]
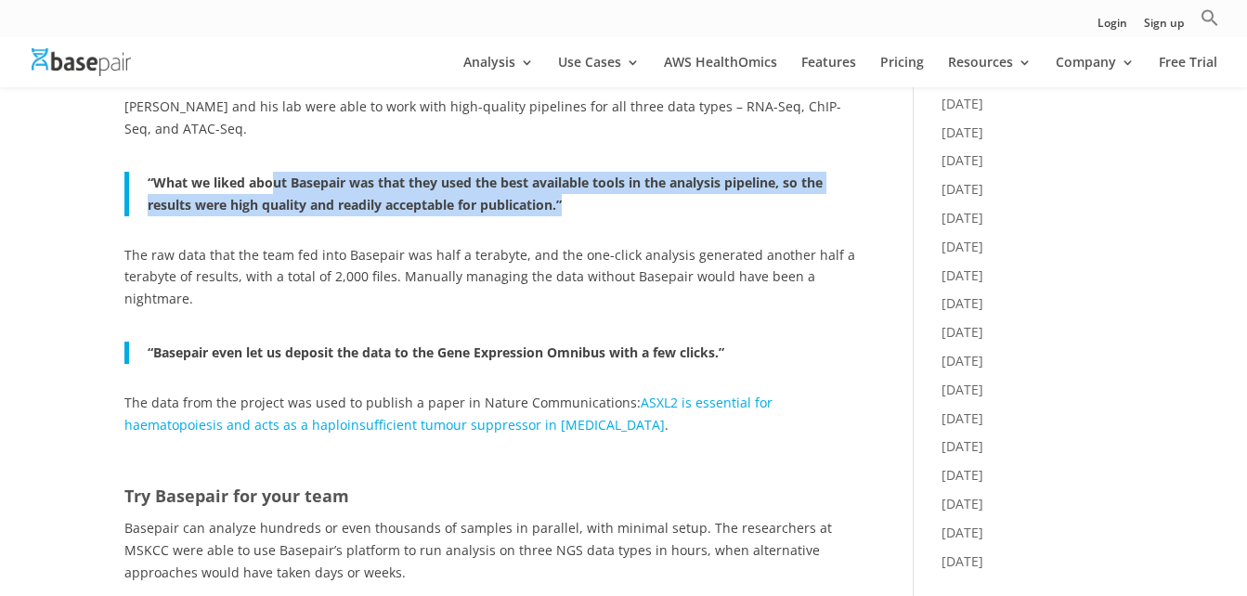
drag, startPoint x: 273, startPoint y: 138, endPoint x: 618, endPoint y: 158, distance: 346.0
click at [618, 172] on p "“What we liked about Basepair was that they used the best available tools in th…" at bounding box center [503, 194] width 711 height 45
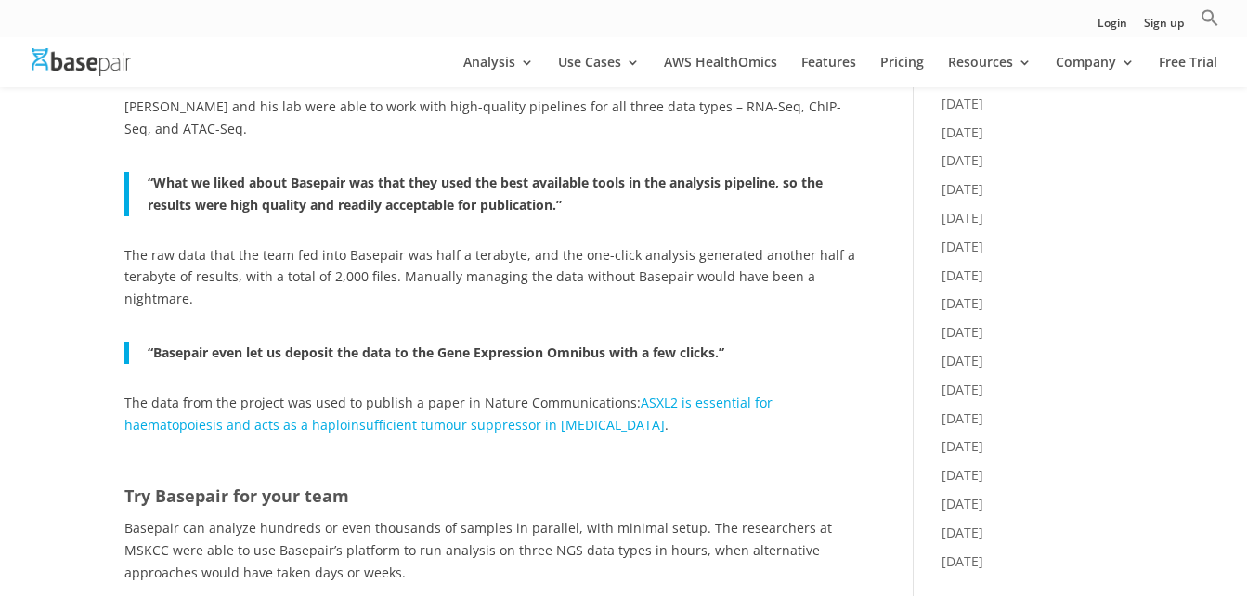
drag, startPoint x: 618, startPoint y: 158, endPoint x: 494, endPoint y: 175, distance: 125.5
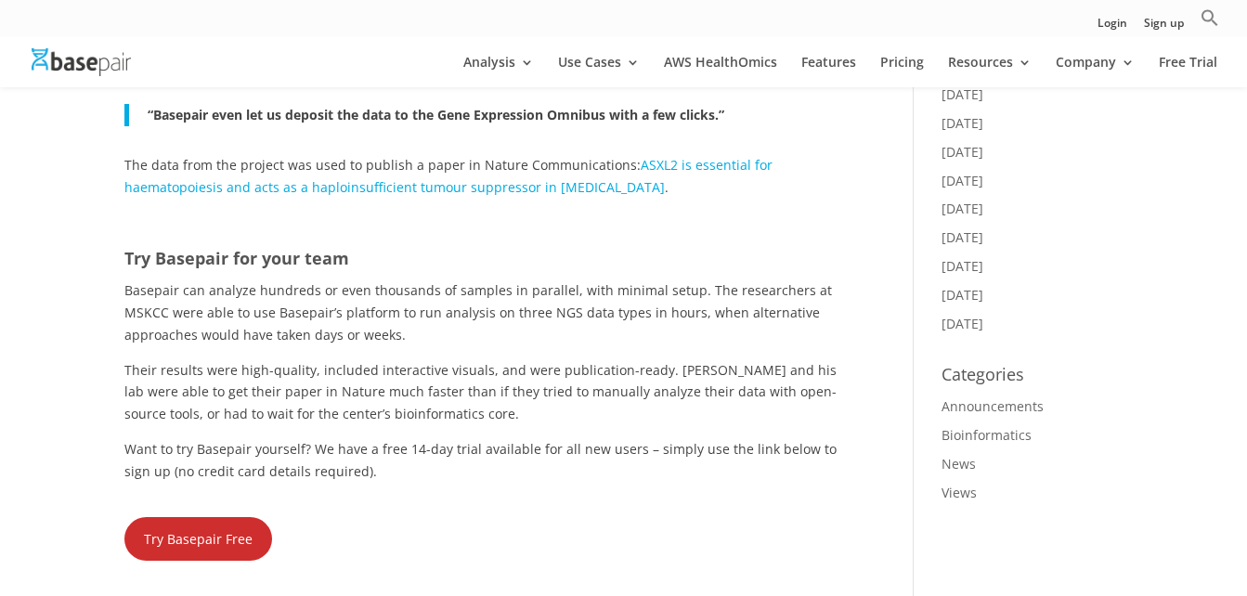
scroll to position [1671, 0]
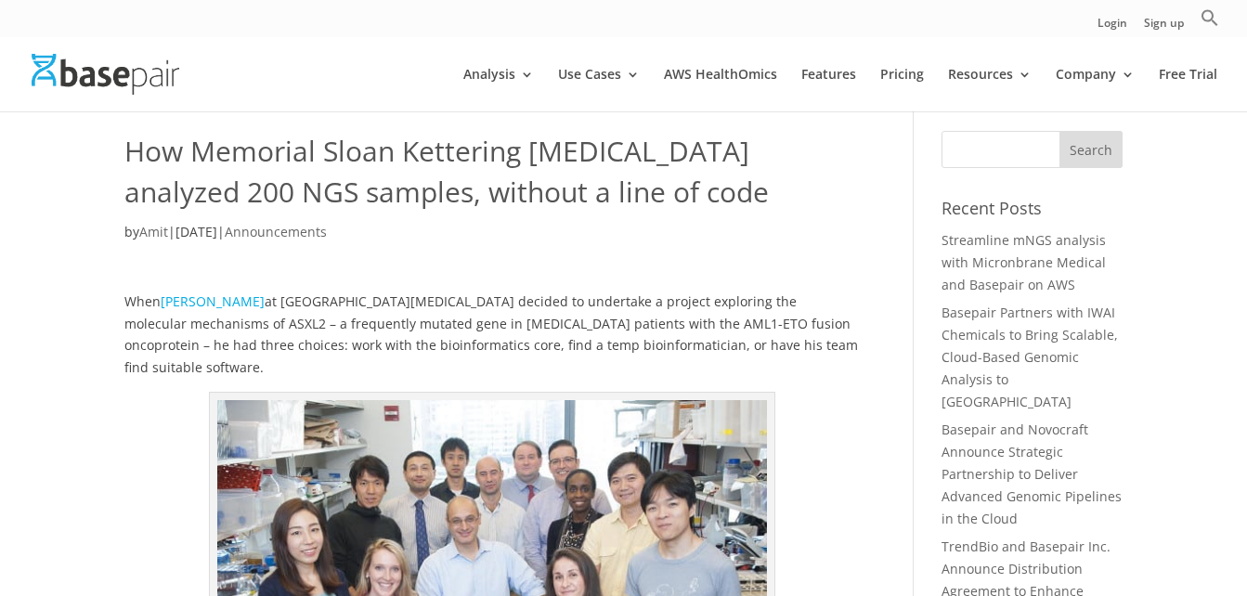
scroll to position [0, 0]
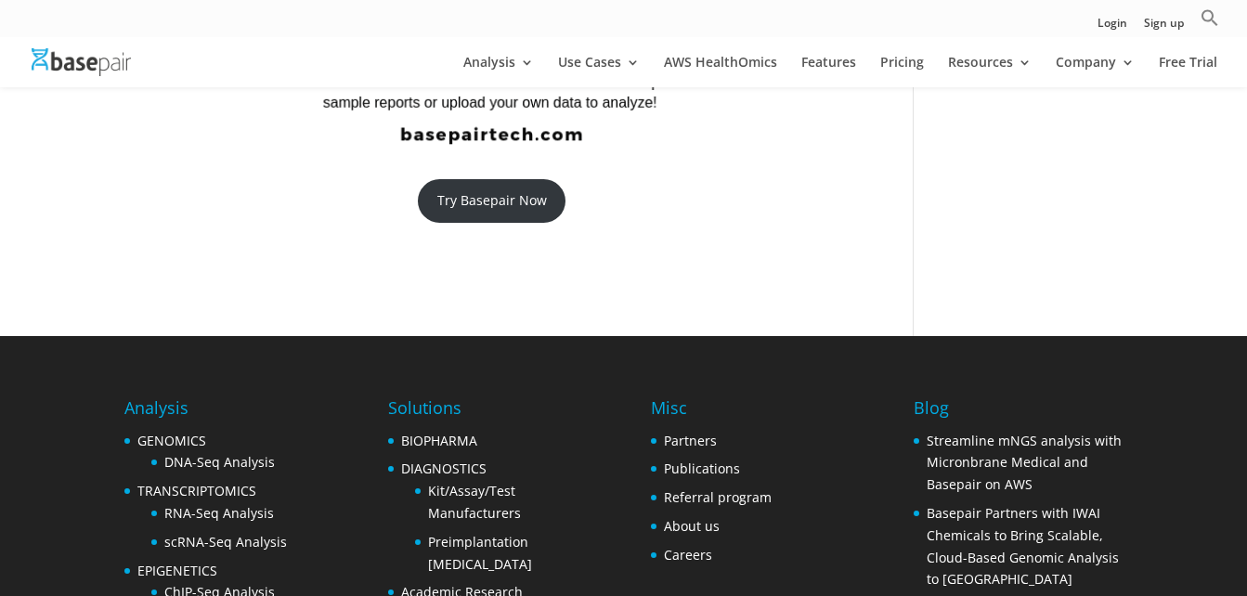
scroll to position [2229, 0]
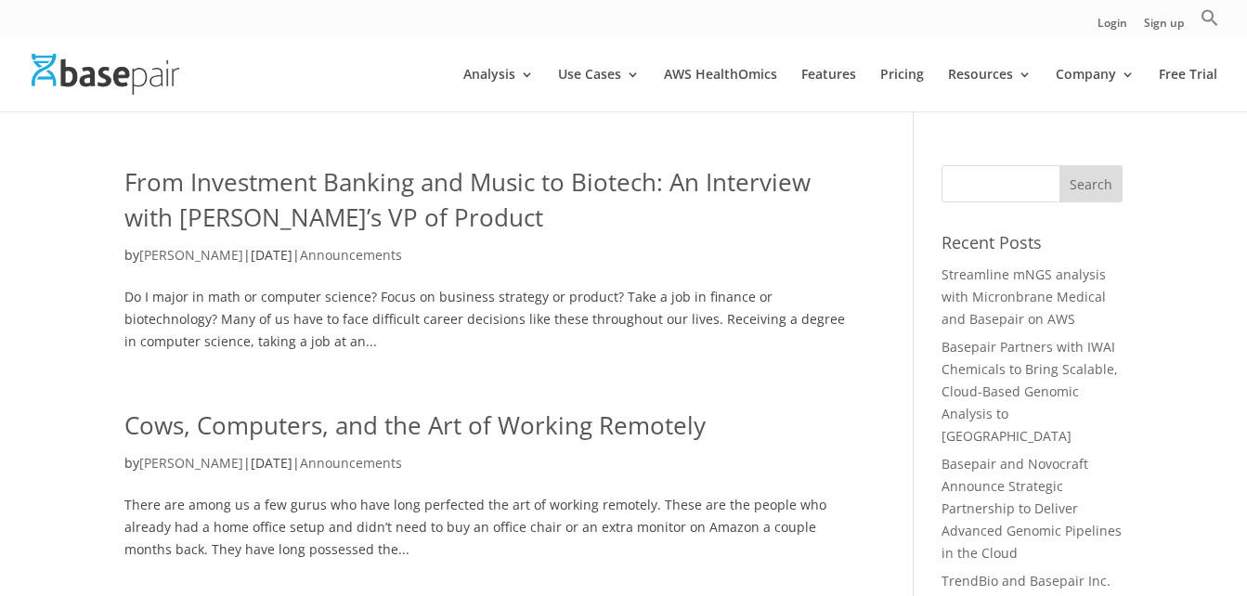
click at [468, 184] on link "From Investment Banking and Music to Biotech: An Interview with Basepair’s VP o…" at bounding box center [467, 199] width 686 height 69
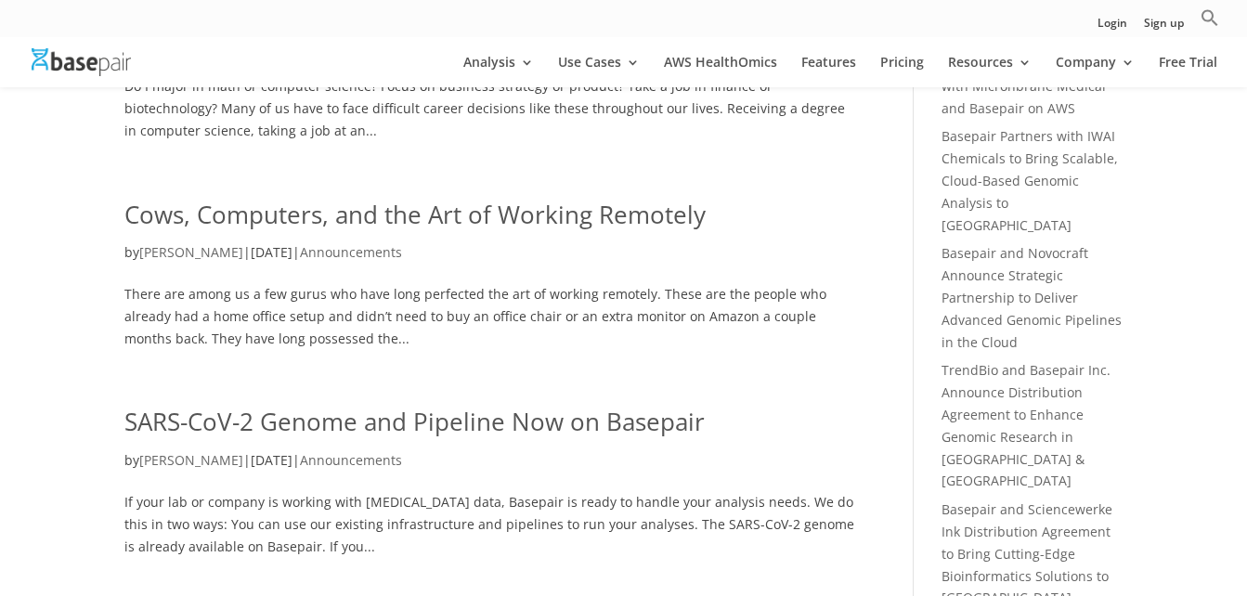
scroll to position [279, 0]
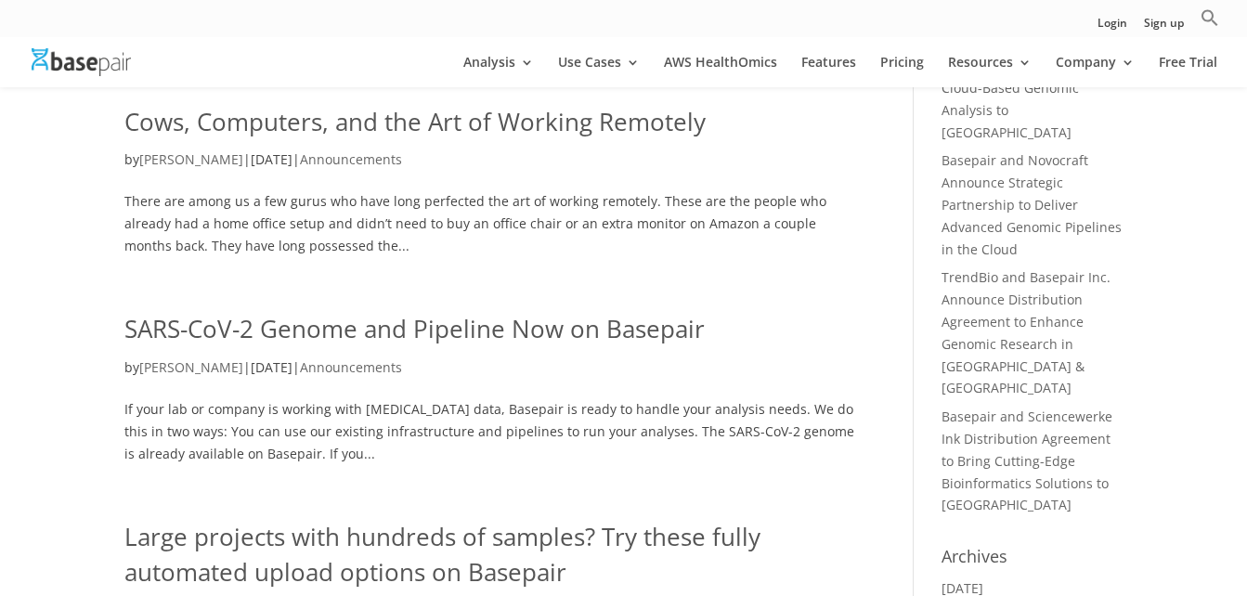
click at [457, 125] on link "Cows, Computers, and the Art of Working Remotely" at bounding box center [414, 121] width 581 height 33
click at [474, 325] on link "SARS-CoV-2 Genome and Pipeline Now on Basepair" at bounding box center [414, 328] width 580 height 33
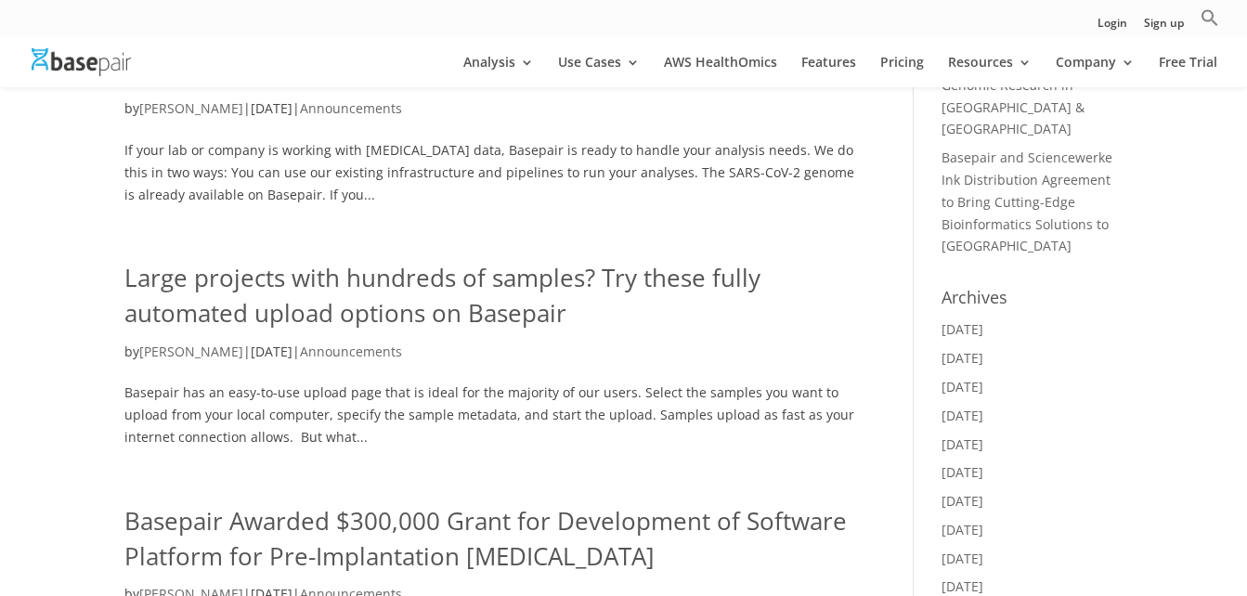
scroll to position [557, 0]
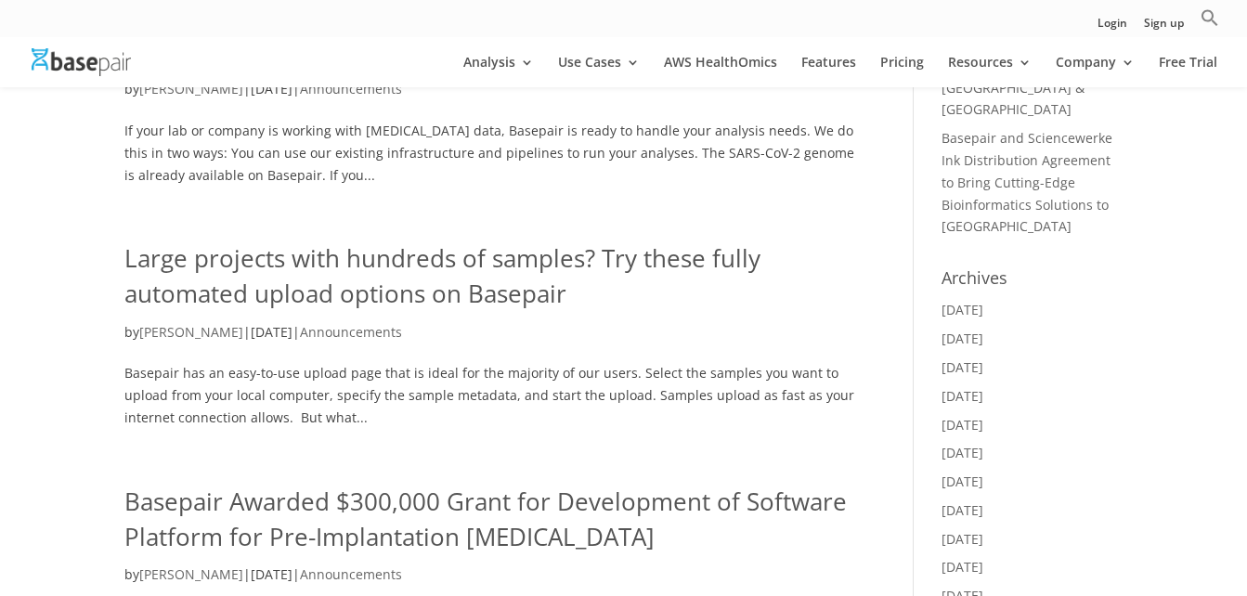
click at [440, 257] on link "Large projects with hundreds of samples? Try these fully automated upload optio…" at bounding box center [442, 275] width 636 height 69
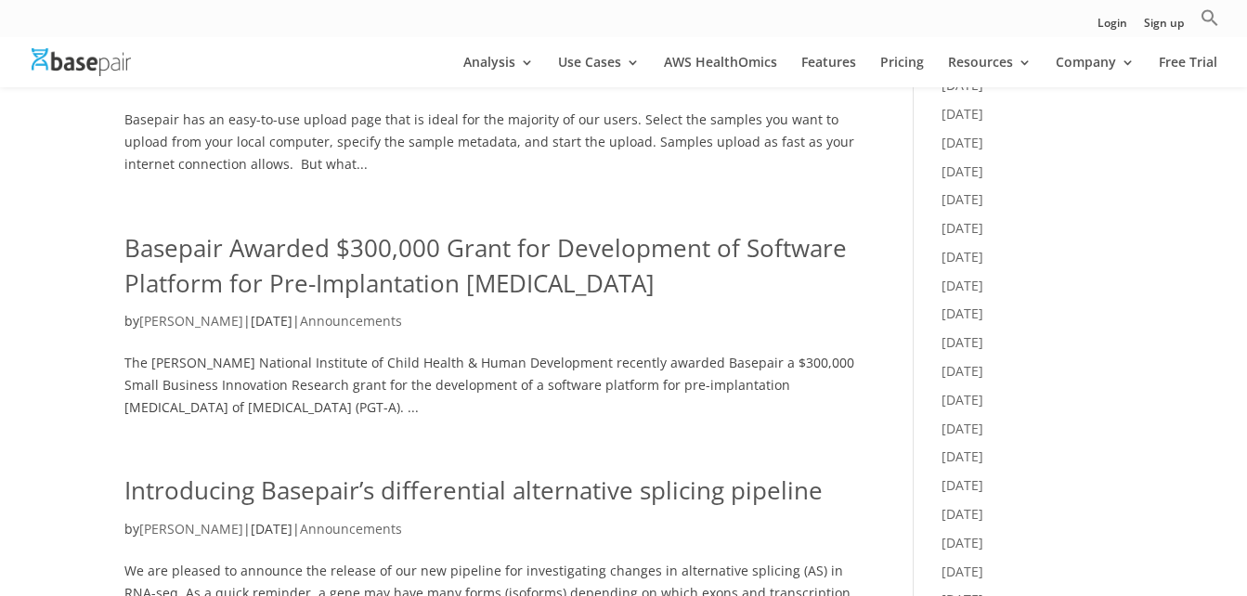
scroll to position [836, 0]
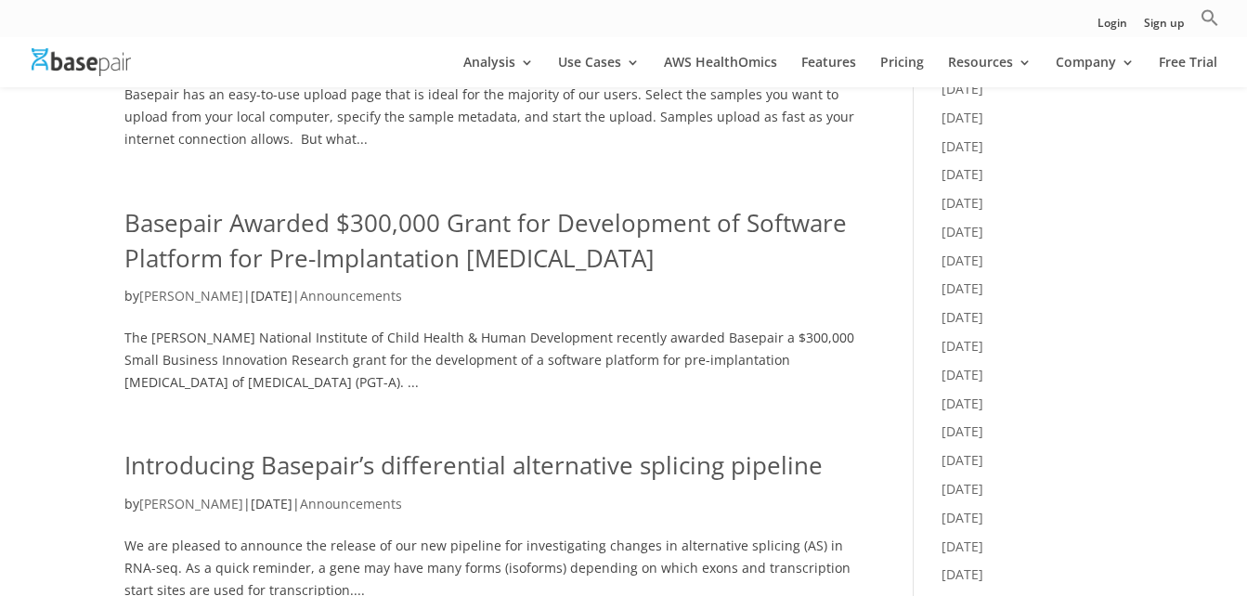
click at [424, 233] on link "Basepair Awarded $300,000 Grant for Development of Software Platform for Pre-Im…" at bounding box center [485, 240] width 722 height 69
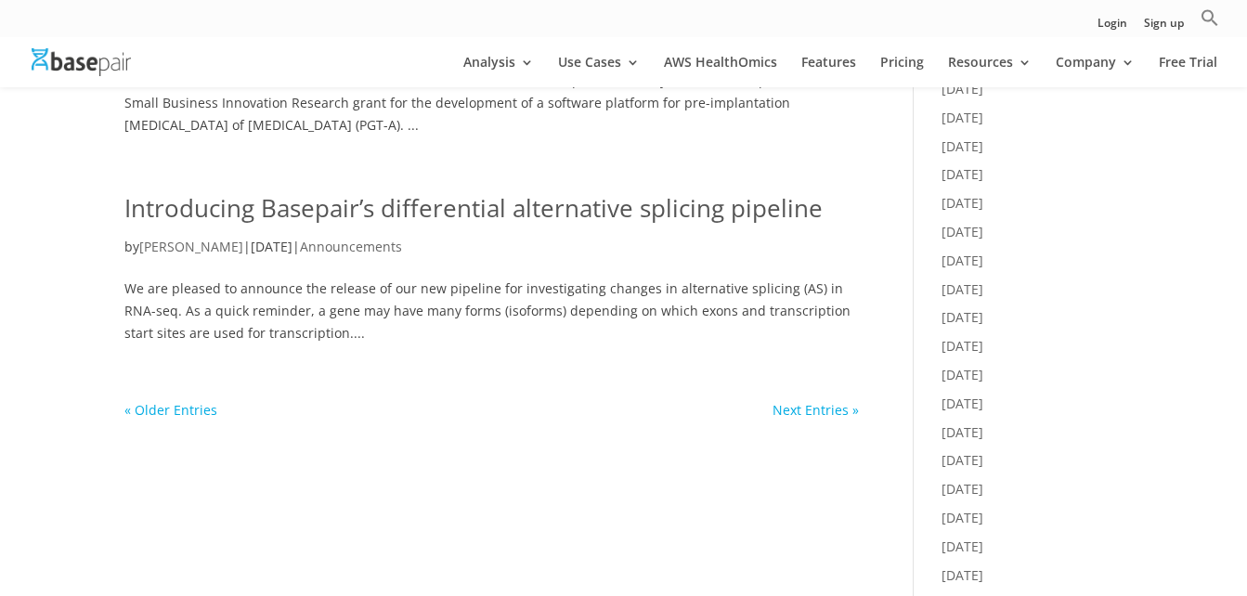
scroll to position [1114, 0]
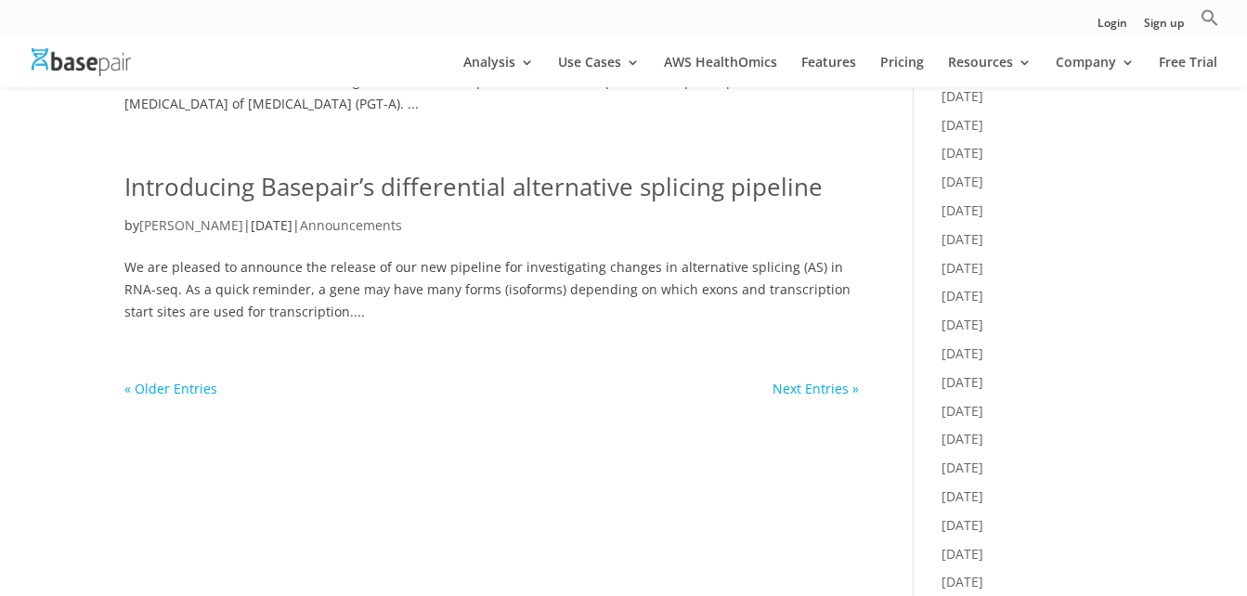
click at [407, 188] on link "Introducing Basepair’s differential alternative splicing pipeline" at bounding box center [473, 186] width 698 height 33
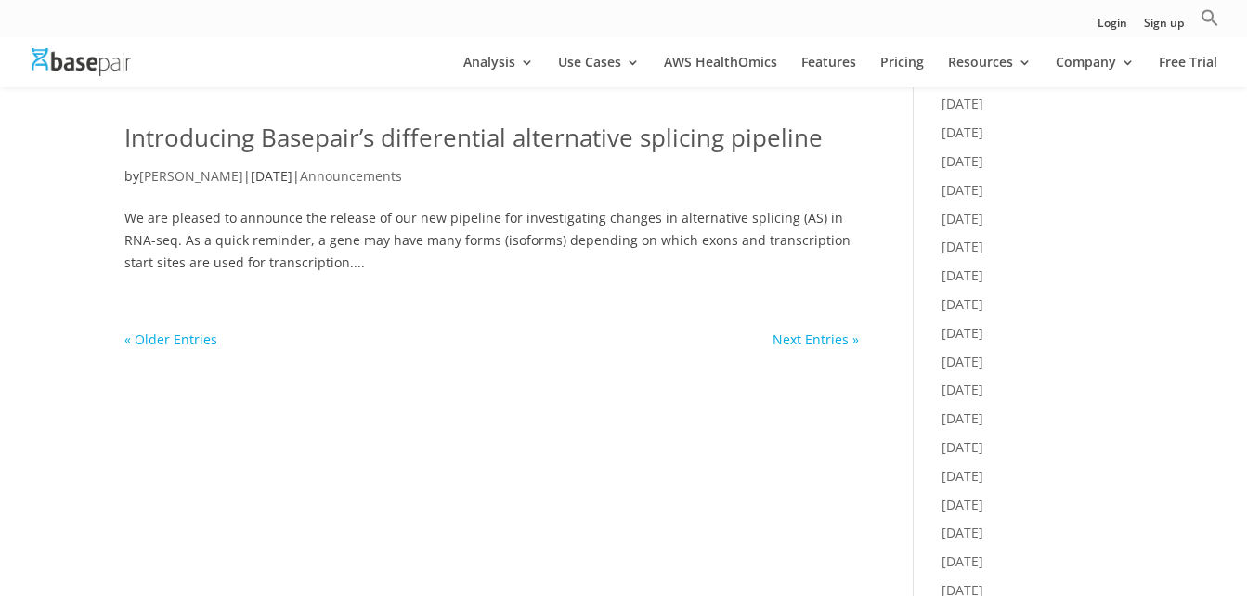
scroll to position [1207, 0]
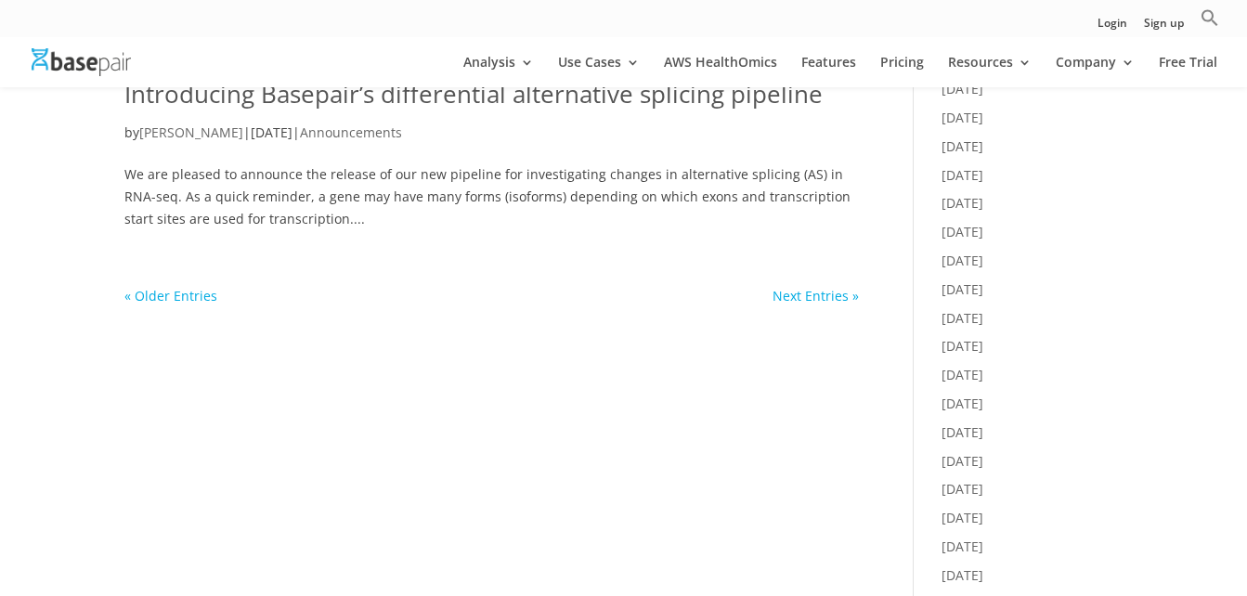
click at [800, 298] on link "Next Entries »" at bounding box center [816, 296] width 86 height 18
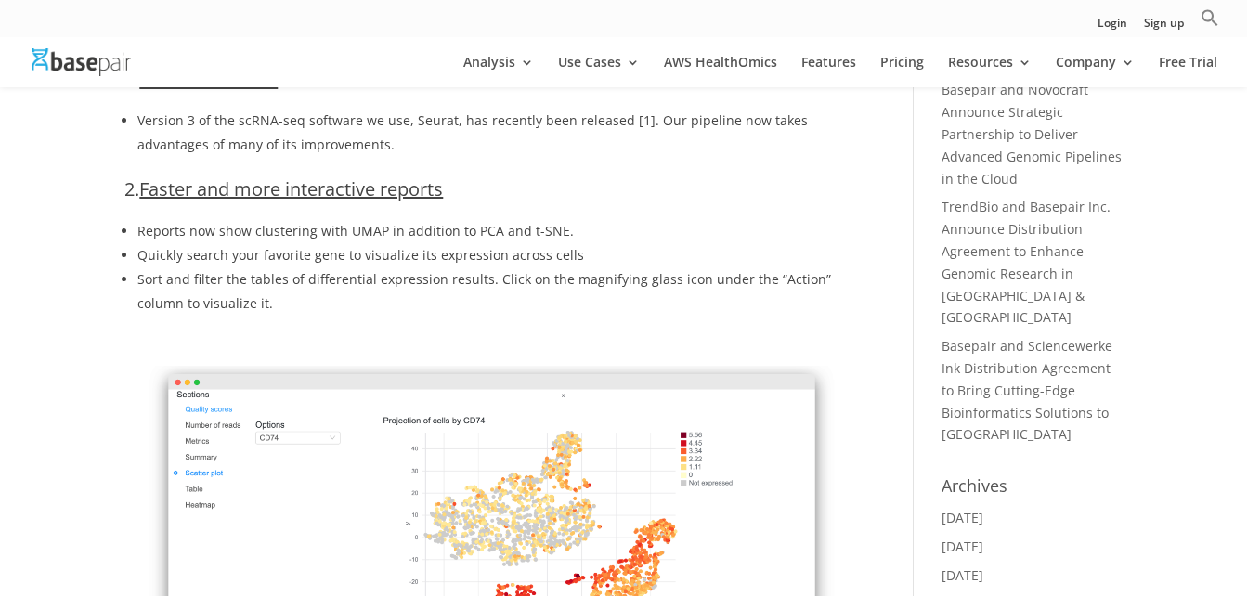
scroll to position [371, 0]
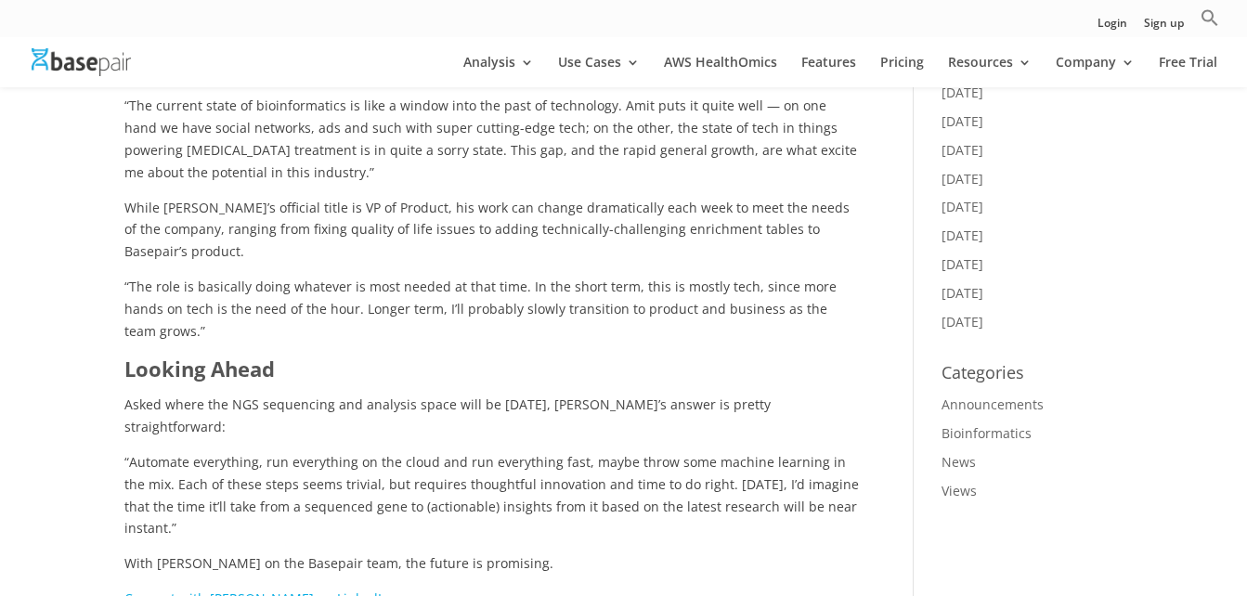
scroll to position [1671, 0]
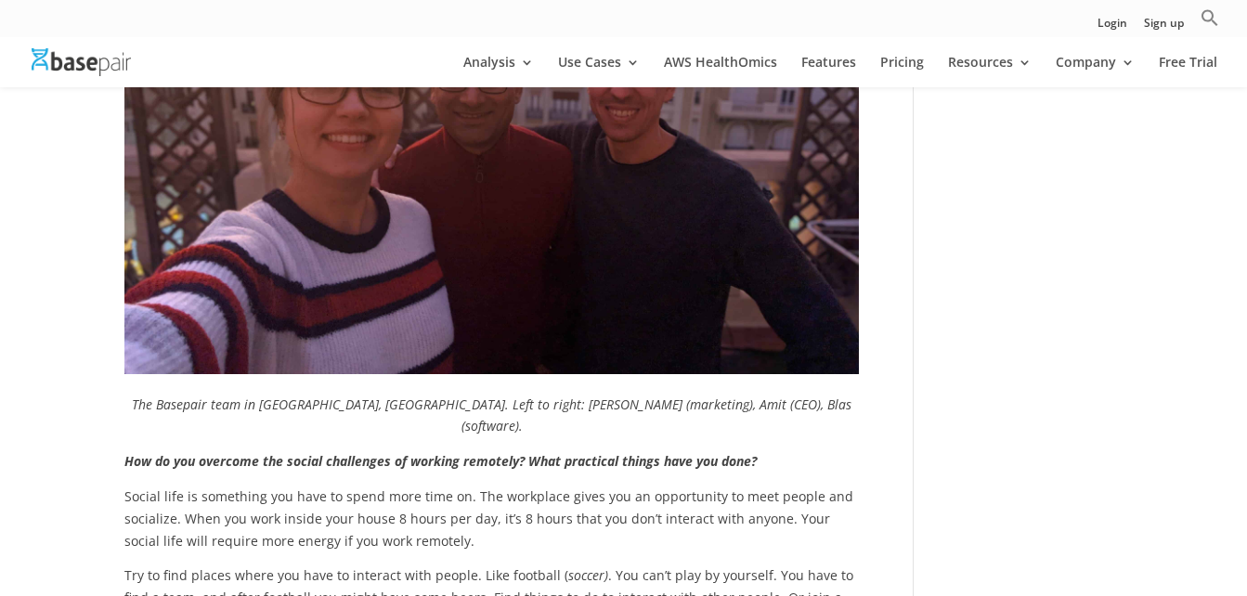
scroll to position [5200, 0]
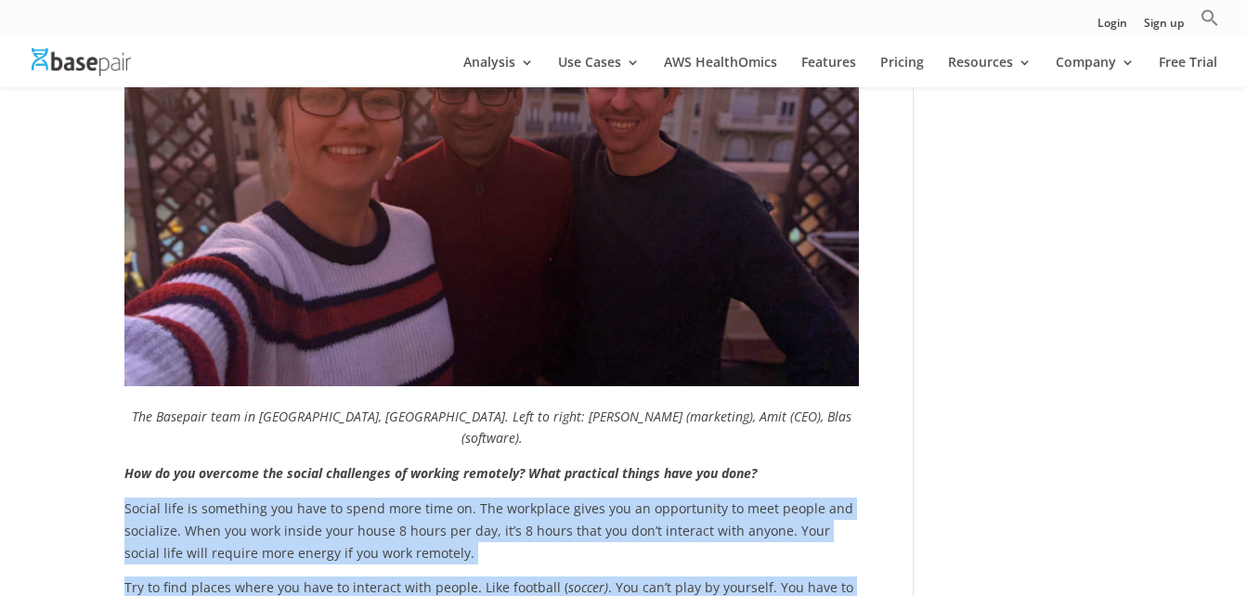
drag, startPoint x: 123, startPoint y: 311, endPoint x: 519, endPoint y: 426, distance: 412.0
drag, startPoint x: 518, startPoint y: 425, endPoint x: 432, endPoint y: 347, distance: 116.4
click at [432, 498] on p "Social life is something you have to spend more time on. The workplace gives yo…" at bounding box center [491, 537] width 734 height 79
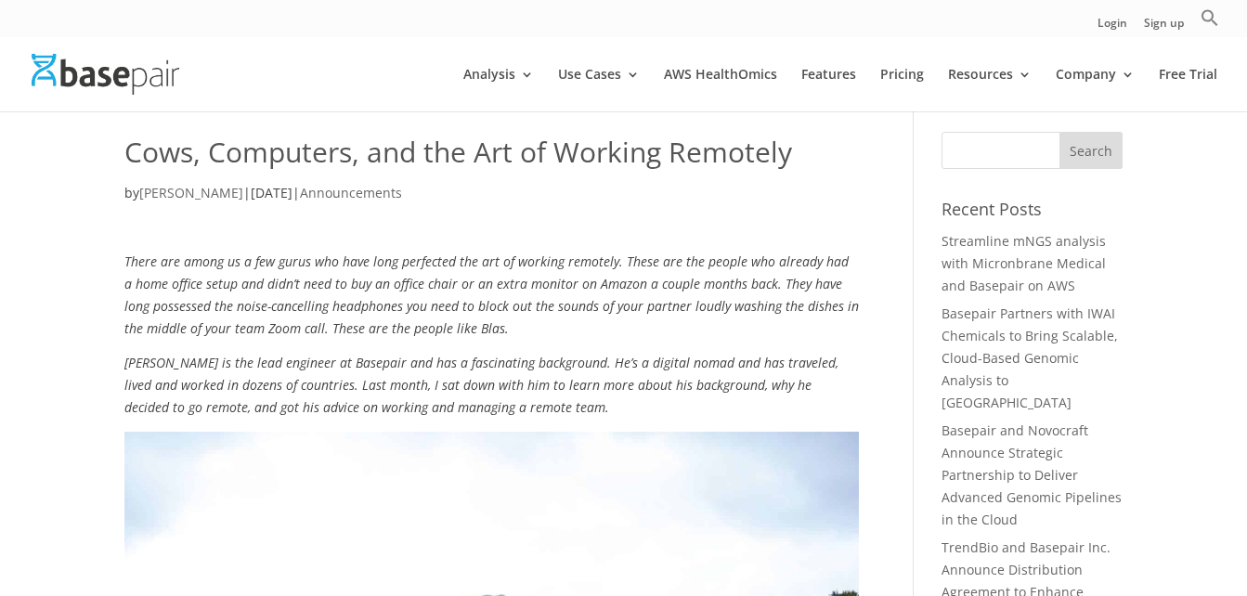
scroll to position [0, 0]
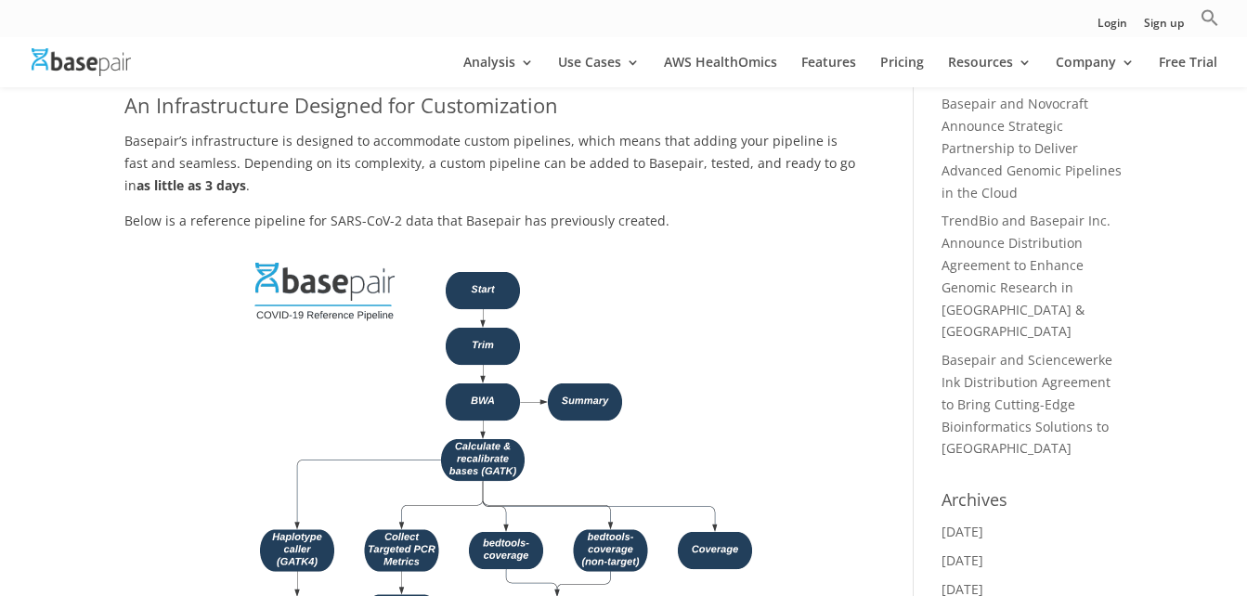
scroll to position [371, 0]
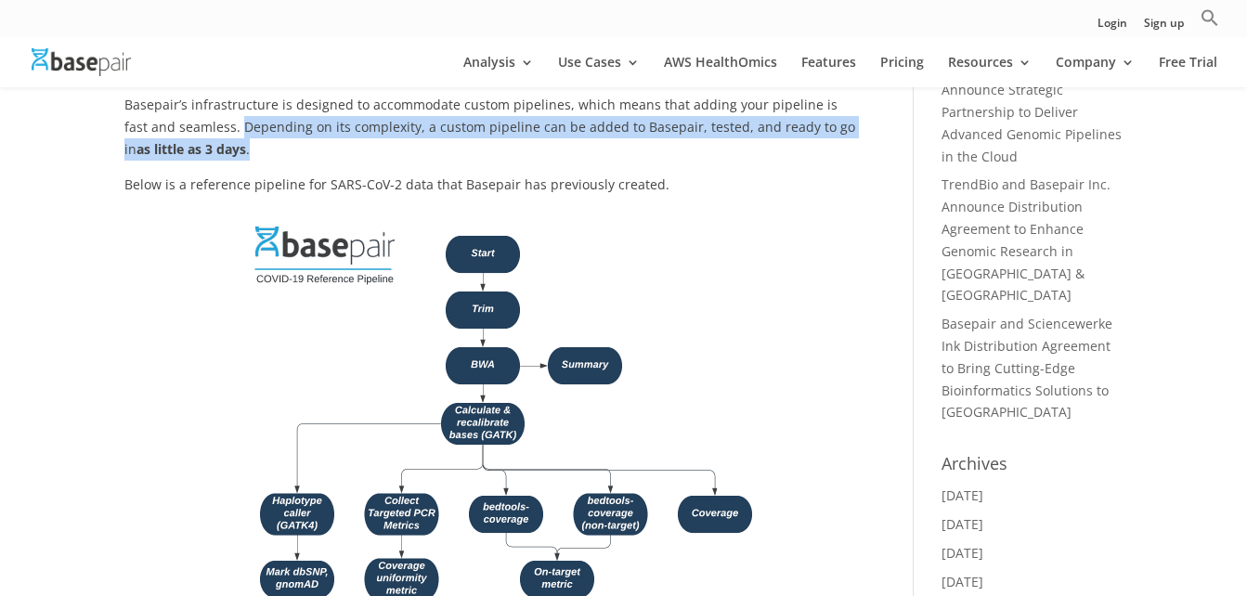
drag, startPoint x: 214, startPoint y: 157, endPoint x: 247, endPoint y: 183, distance: 42.3
click at [247, 173] on p "Basepair’s infrastructure is designed to accommodate custom pipelines, which me…" at bounding box center [491, 133] width 734 height 79
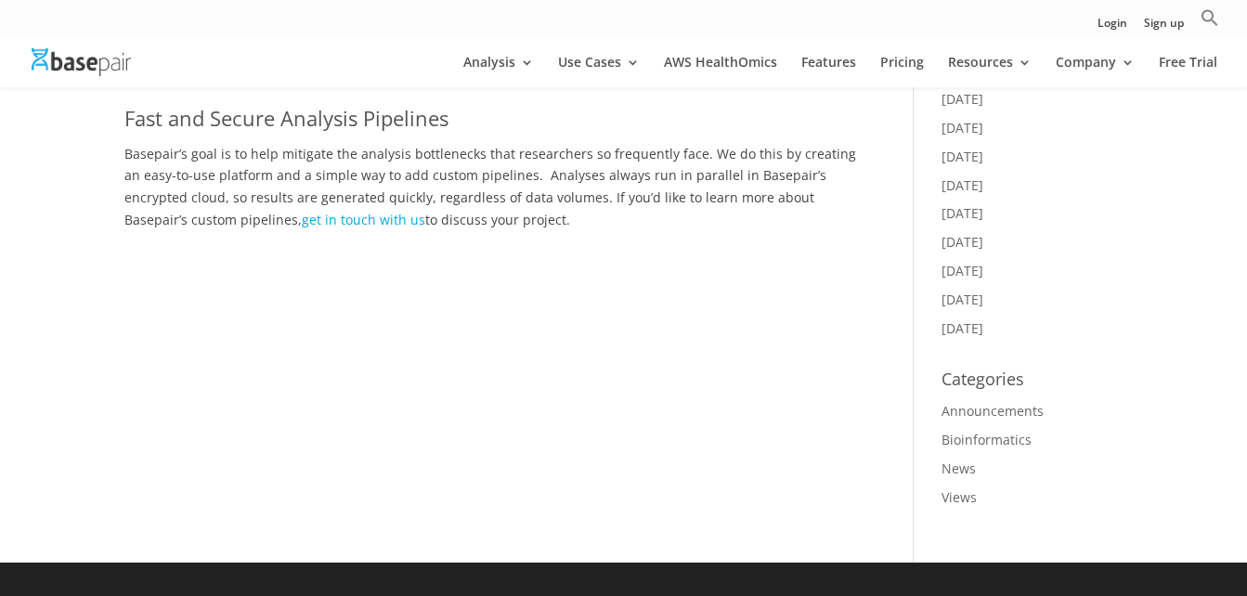
scroll to position [1764, 0]
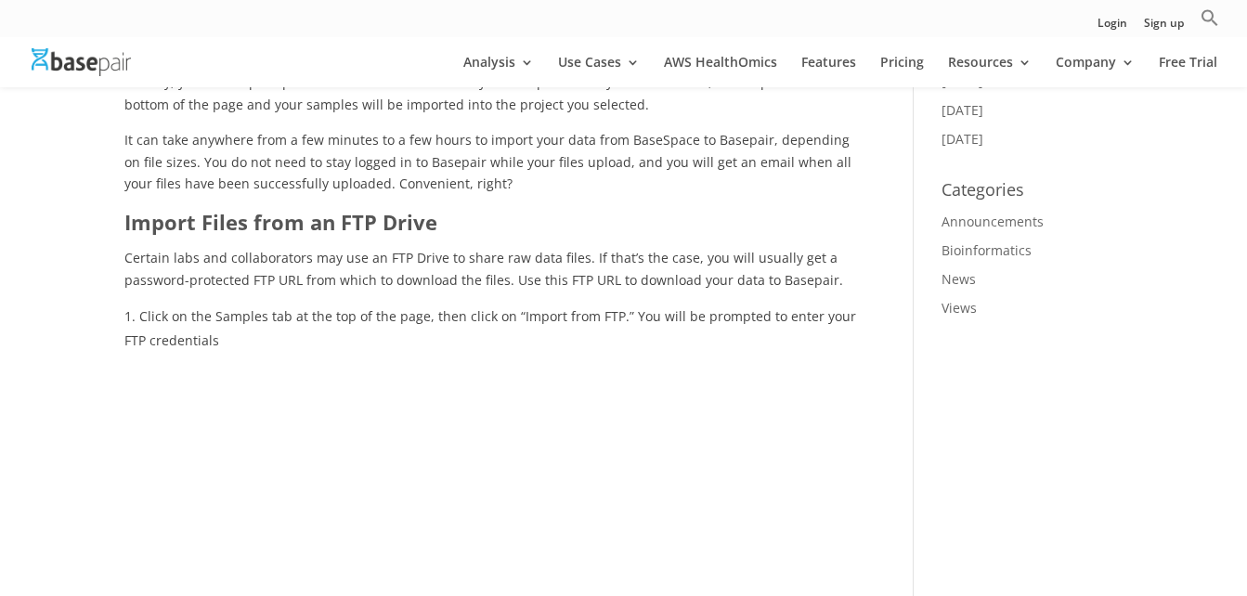
scroll to position [1857, 0]
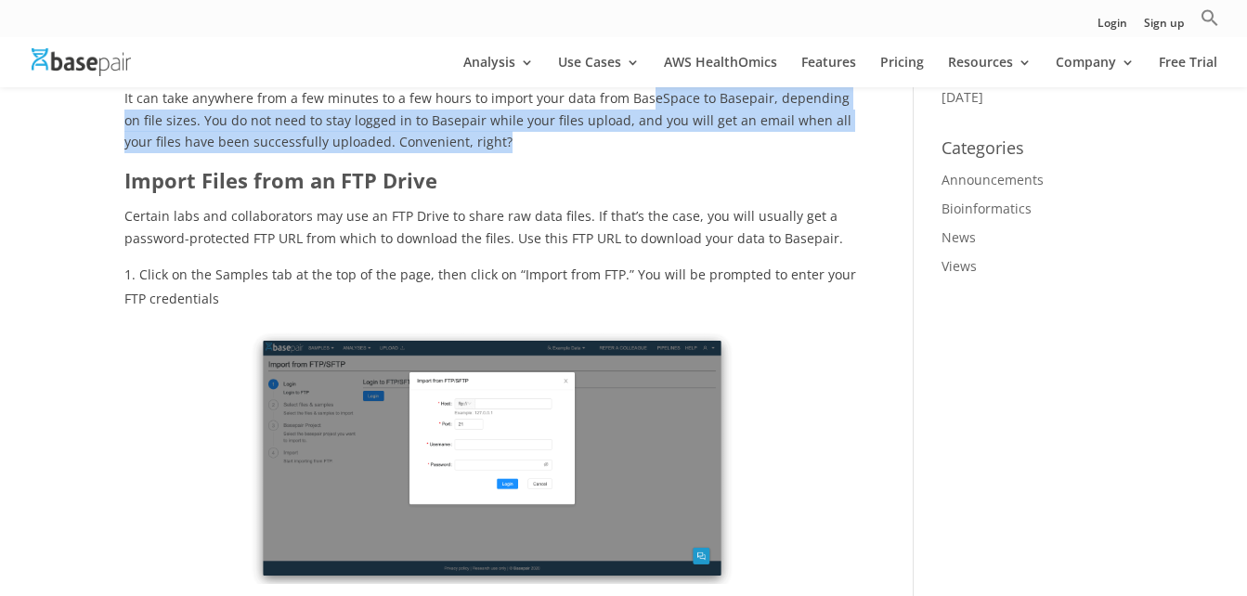
drag, startPoint x: 641, startPoint y: 126, endPoint x: 744, endPoint y: 169, distance: 111.6
click at [744, 166] on p "It can take anywhere from a few minutes to a few hours to import your data from…" at bounding box center [491, 126] width 734 height 79
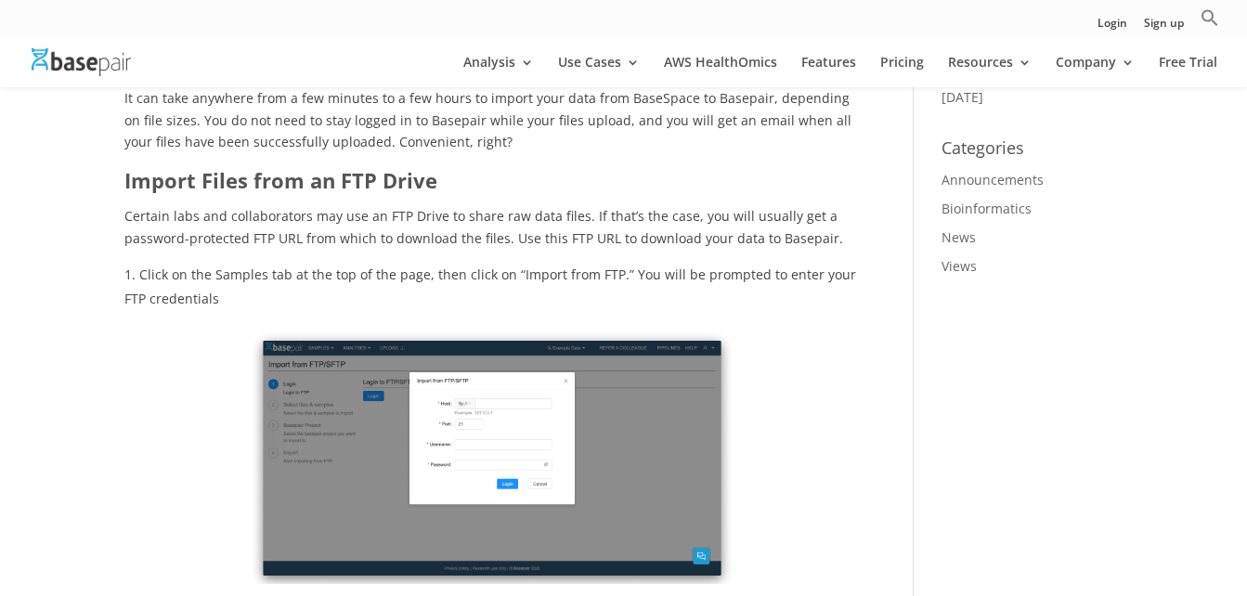
drag, startPoint x: 744, startPoint y: 169, endPoint x: 632, endPoint y: 204, distance: 116.9
click at [632, 204] on h3 "Import Files from an FTP Drive" at bounding box center [491, 185] width 734 height 39
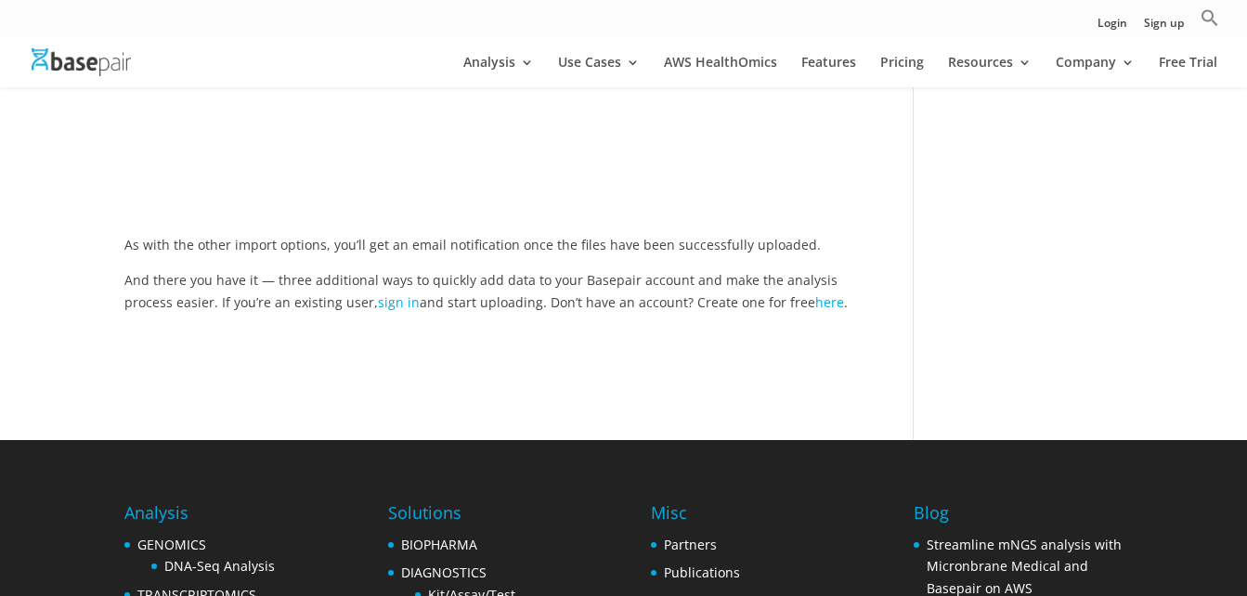
scroll to position [3621, 0]
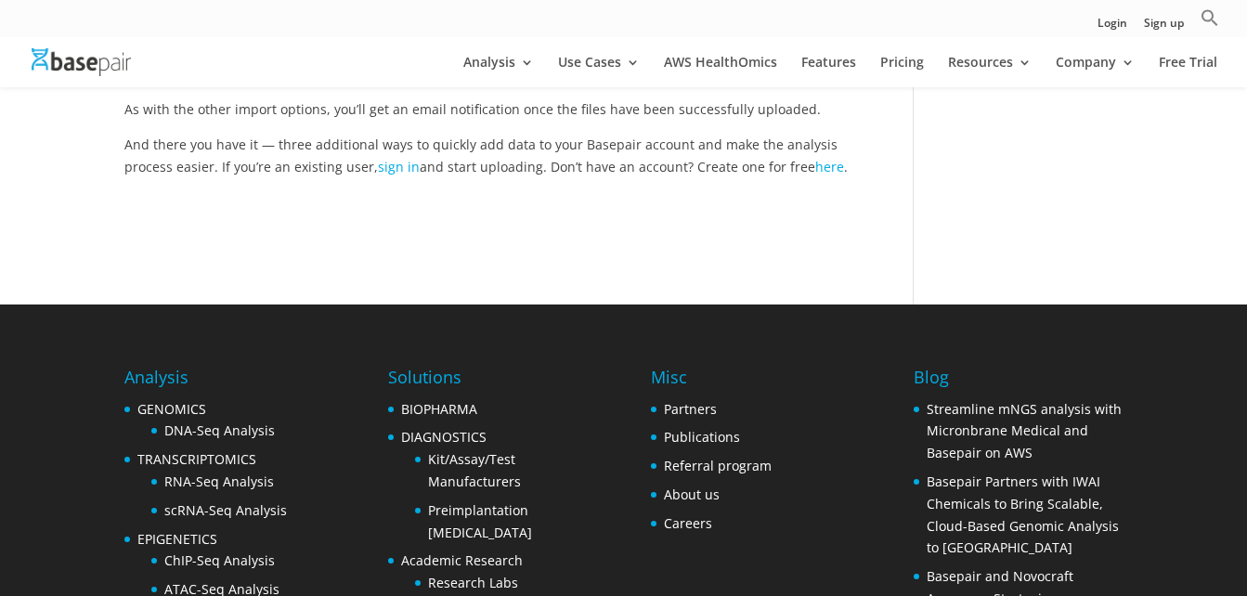
drag, startPoint x: 387, startPoint y: 170, endPoint x: 802, endPoint y: 195, distance: 415.8
click at [802, 175] on span "And there you have it — three additional ways to quickly add data to your Basep…" at bounding box center [485, 156] width 723 height 40
drag, startPoint x: 802, startPoint y: 195, endPoint x: 520, endPoint y: 251, distance: 287.7
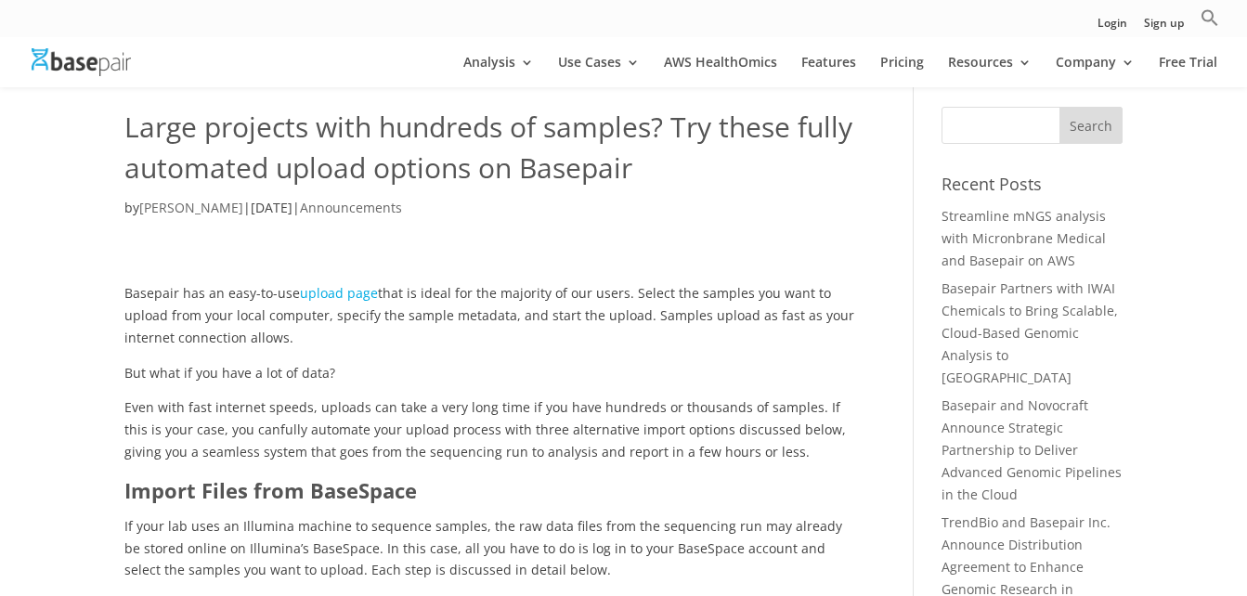
scroll to position [0, 0]
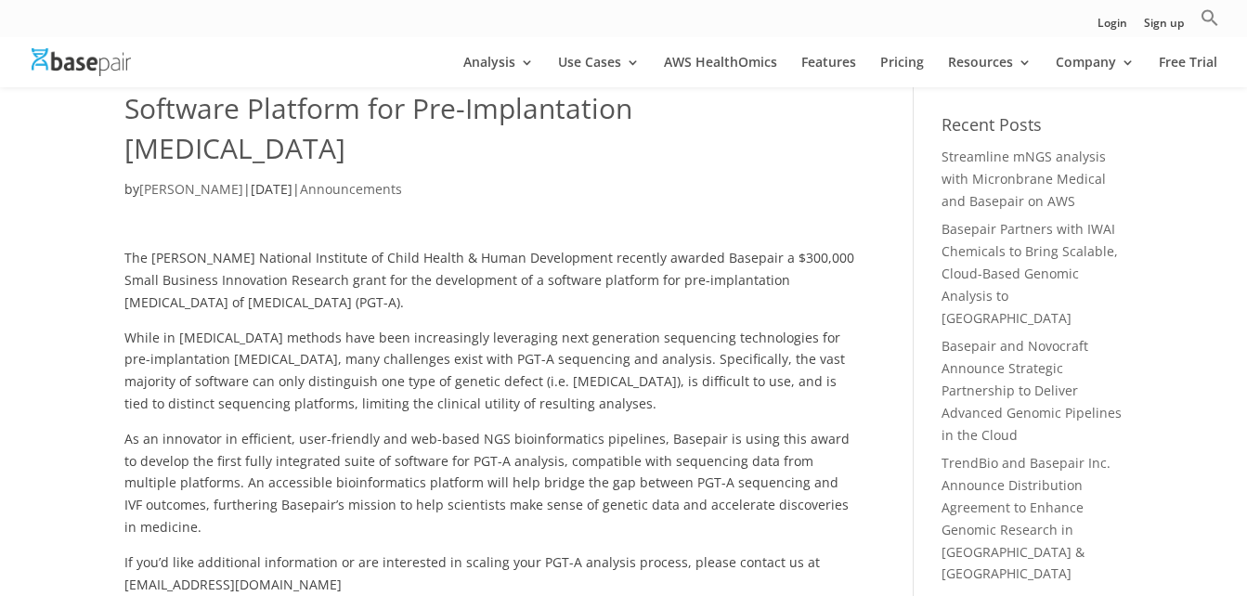
scroll to position [186, 0]
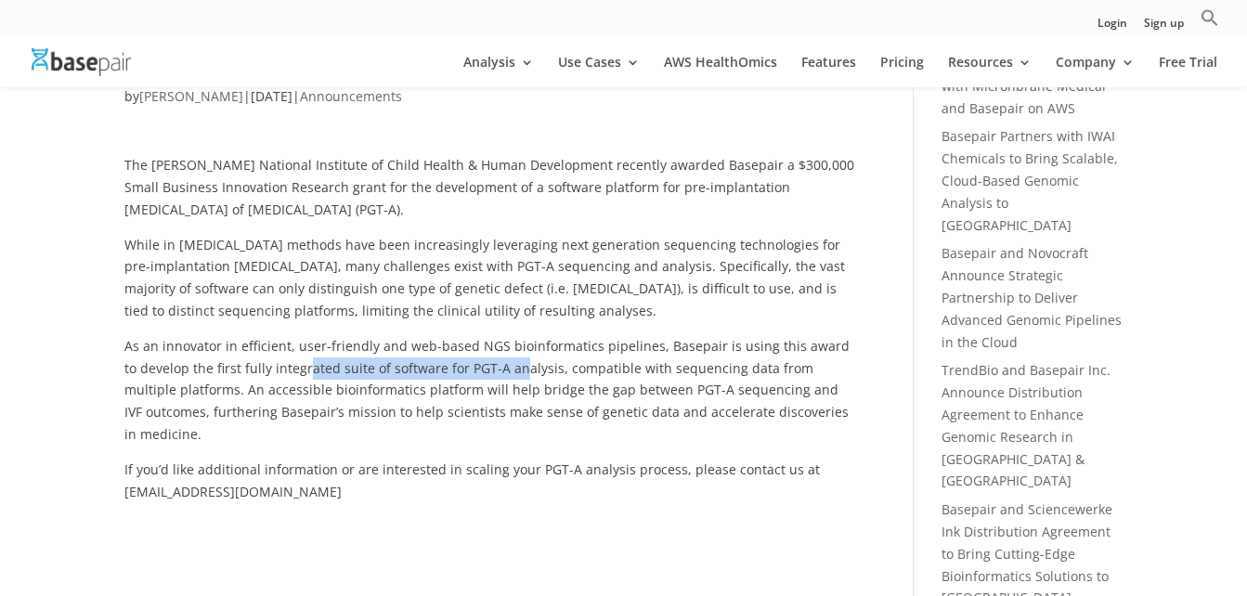
drag, startPoint x: 292, startPoint y: 320, endPoint x: 501, endPoint y: 318, distance: 208.9
click at [501, 337] on span "As an innovator in efficient, user-friendly and web-based NGS bioinformatics pi…" at bounding box center [486, 390] width 725 height 106
click at [519, 337] on span "As an innovator in efficient, user-friendly and web-based NGS bioinformatics pi…" at bounding box center [486, 390] width 725 height 106
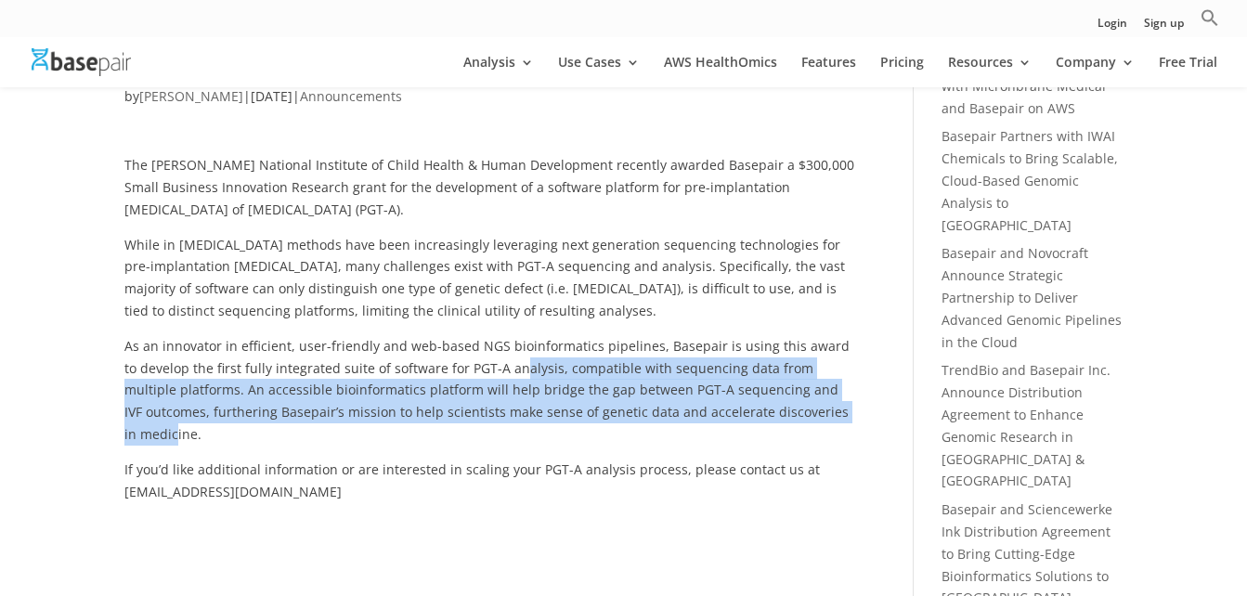
drag, startPoint x: 500, startPoint y: 331, endPoint x: 787, endPoint y: 372, distance: 289.8
click at [787, 372] on span "As an innovator in efficient, user-friendly and web-based NGS bioinformatics pi…" at bounding box center [486, 390] width 725 height 106
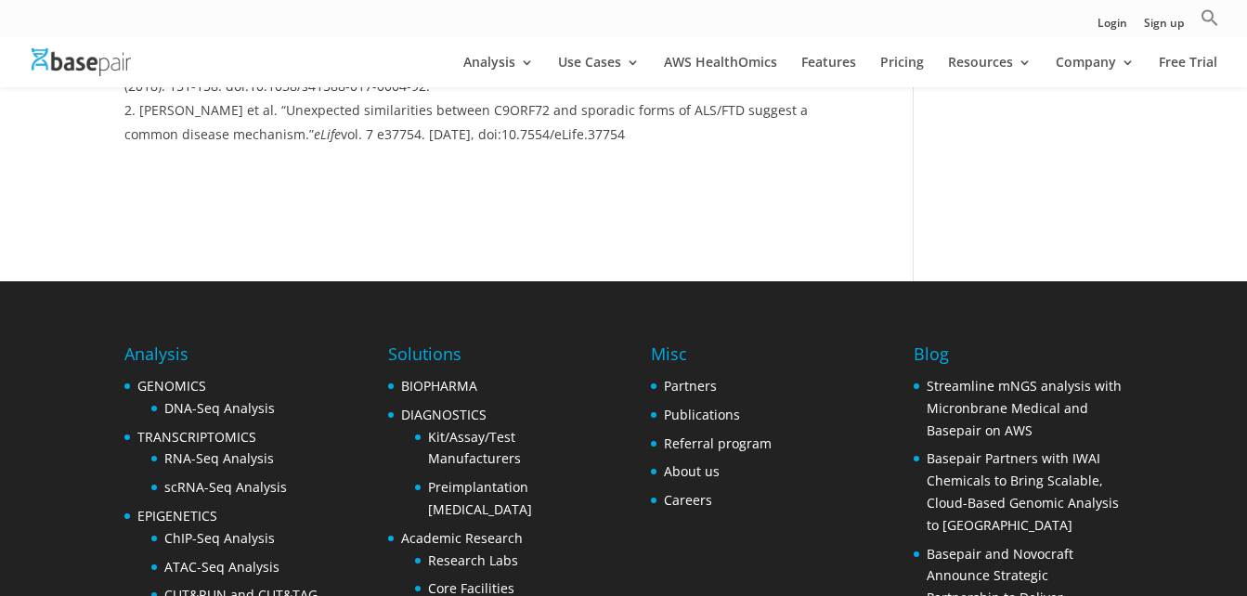
scroll to position [2581, 0]
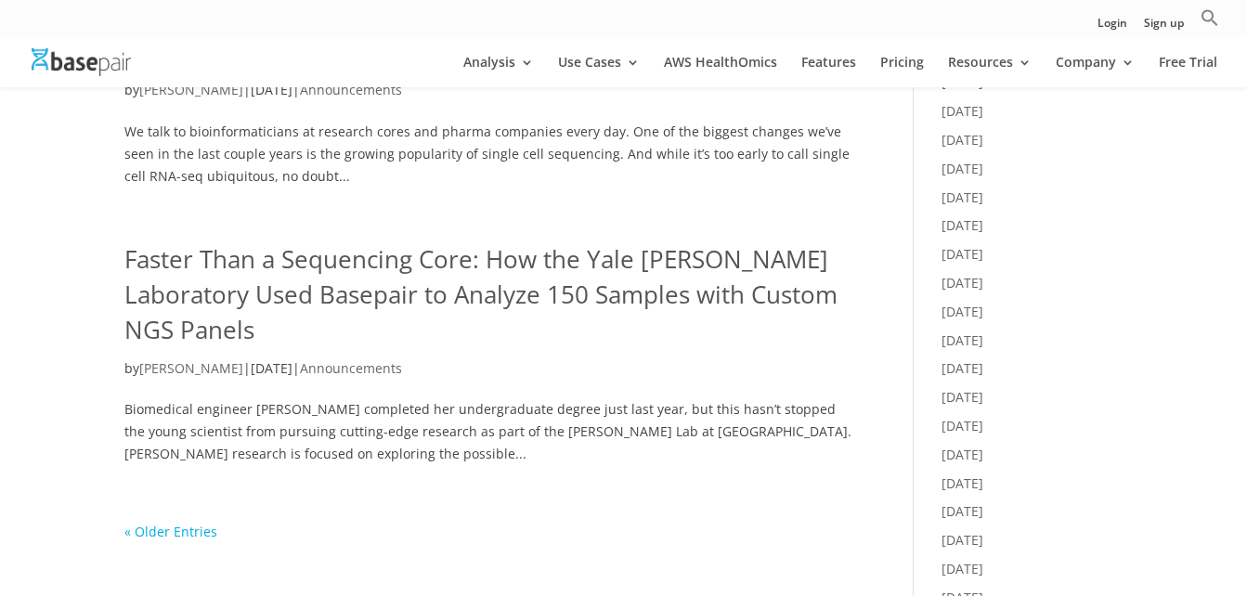
scroll to position [1040, 0]
click at [526, 254] on link "Faster Than a Sequencing Core: How the Yale [PERSON_NAME] Laboratory Used Basep…" at bounding box center [480, 295] width 713 height 103
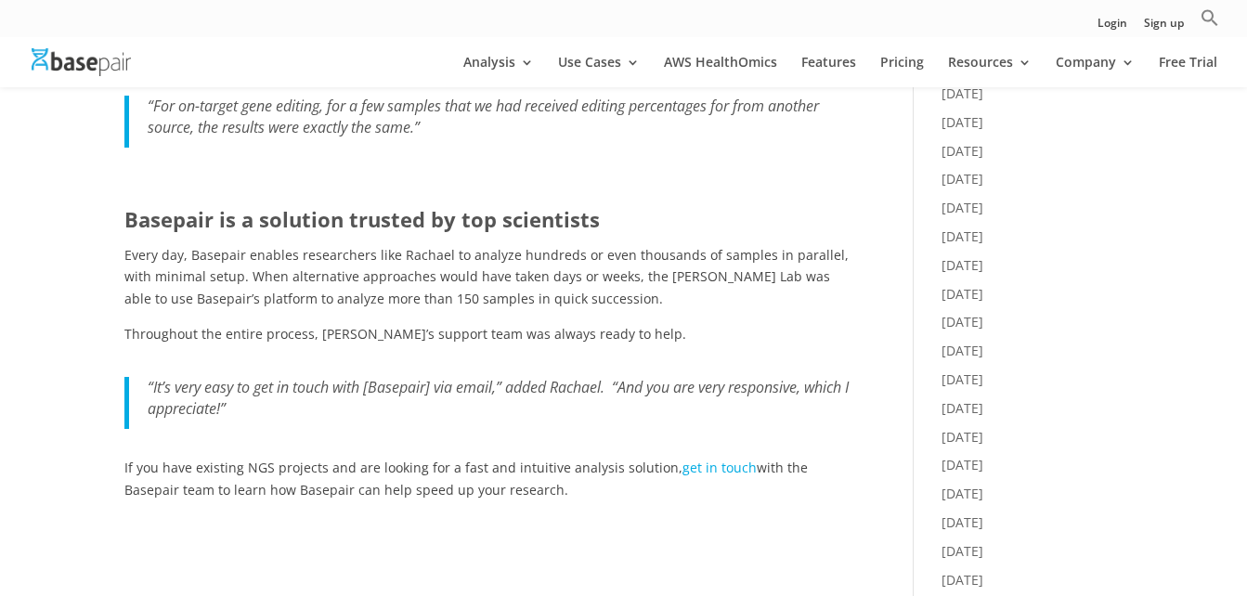
scroll to position [1411, 0]
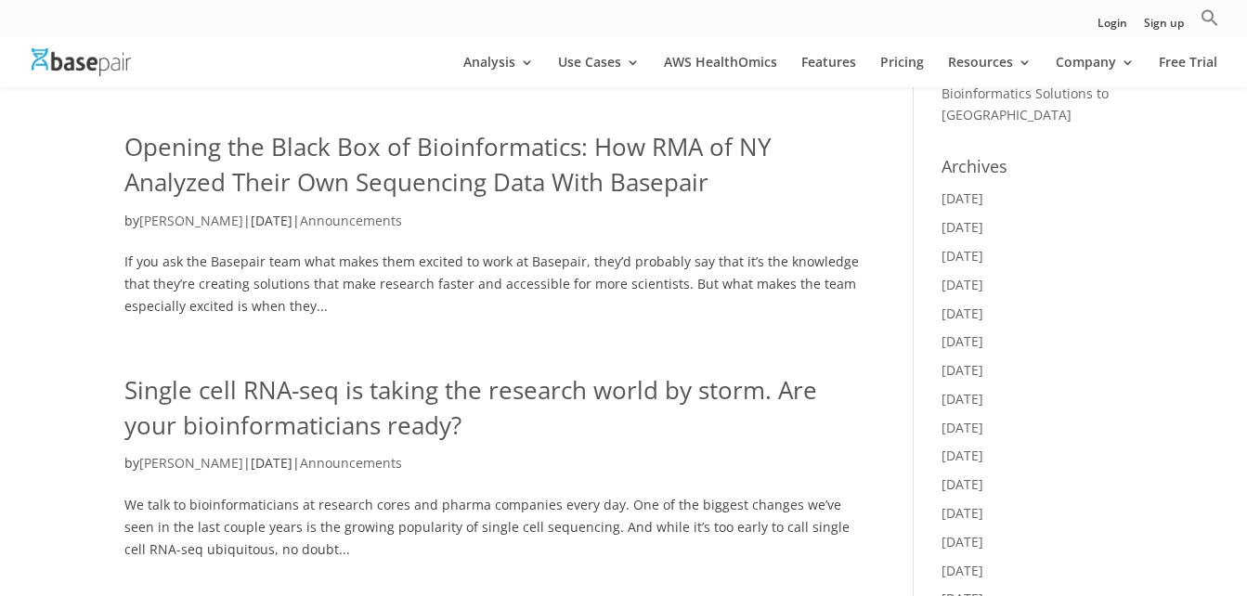
scroll to position [631, 0]
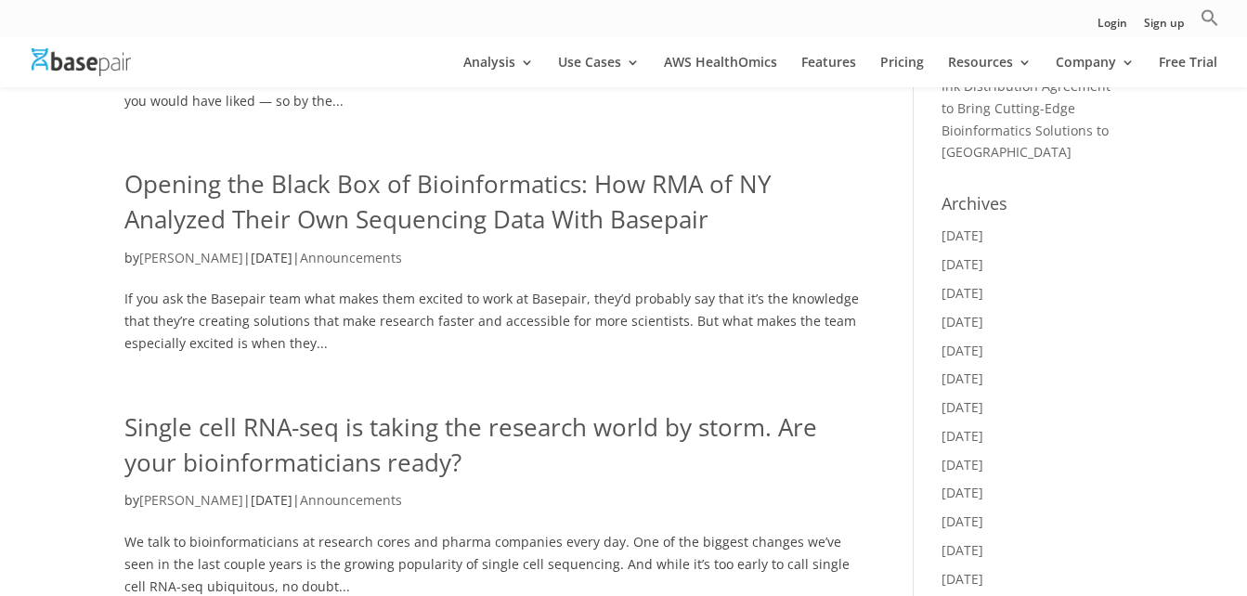
click at [286, 448] on link "Single cell RNA-seq is taking the research world by storm. Are your bioinformat…" at bounding box center [470, 444] width 693 height 69
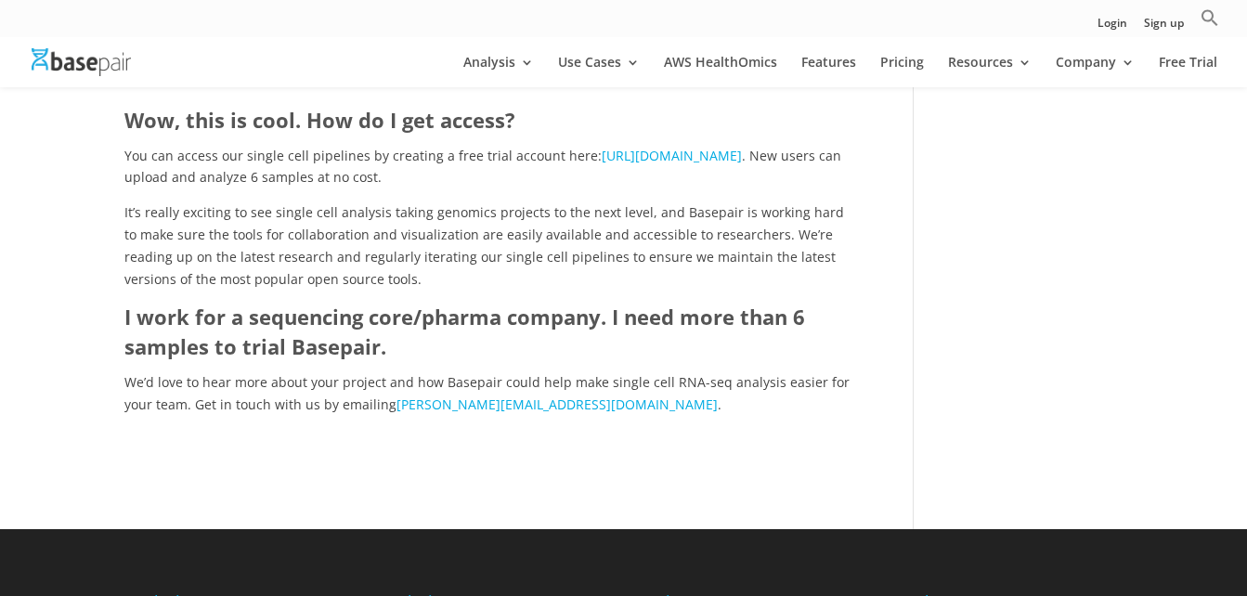
scroll to position [2879, 0]
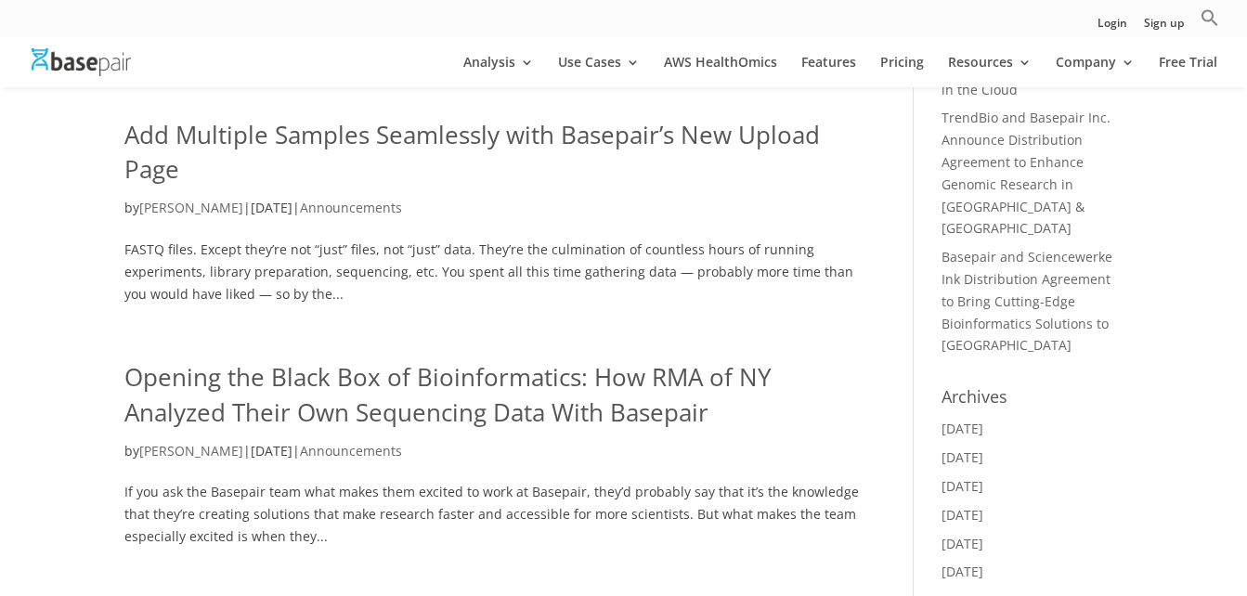
scroll to position [446, 0]
click at [568, 387] on link "Opening the Black Box of Bioinformatics: How RMA of NY Analyzed Their Own Seque…" at bounding box center [447, 395] width 647 height 69
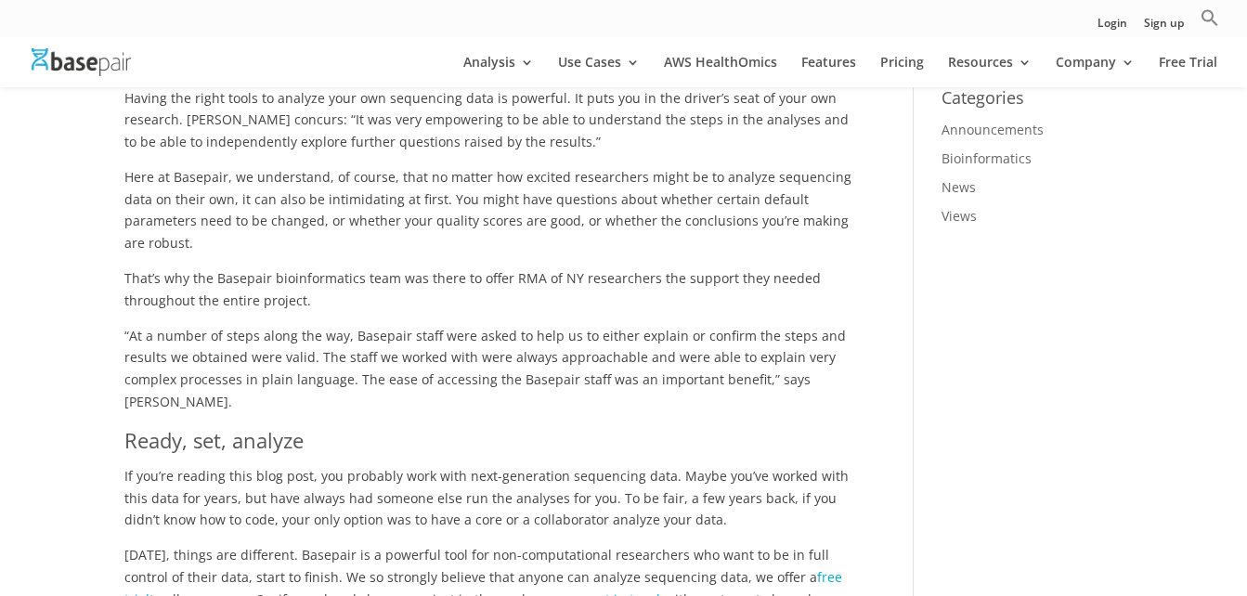
scroll to position [1950, 0]
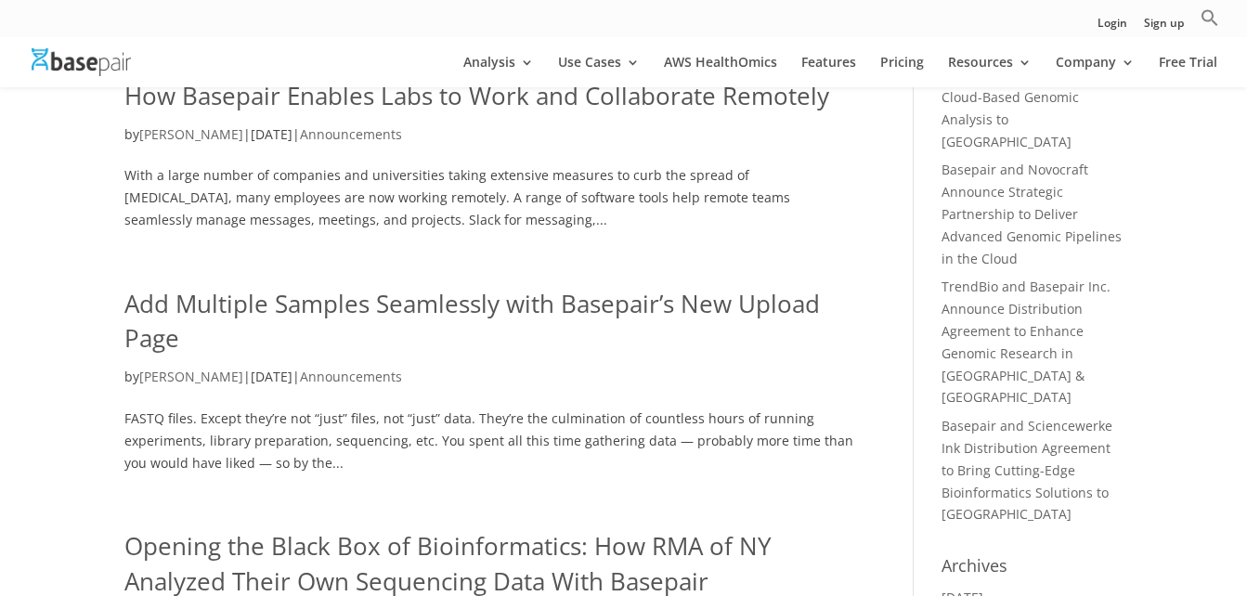
scroll to position [260, 0]
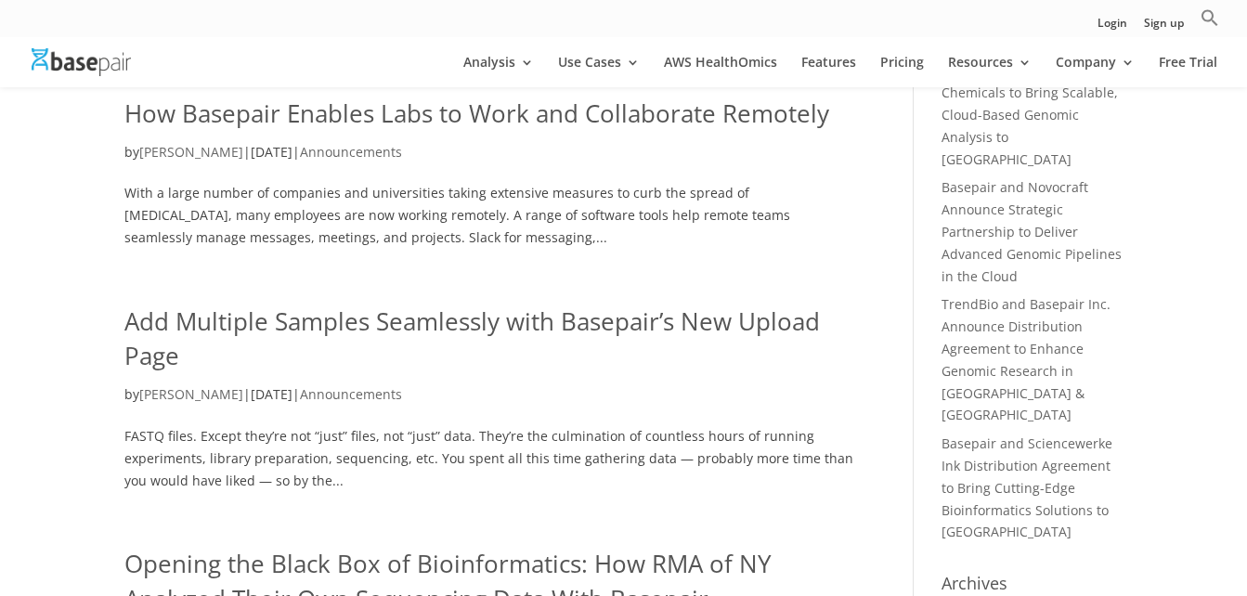
click at [326, 325] on link "Add Multiple Samples Seamlessly with Basepair’s New Upload Page" at bounding box center [471, 339] width 695 height 69
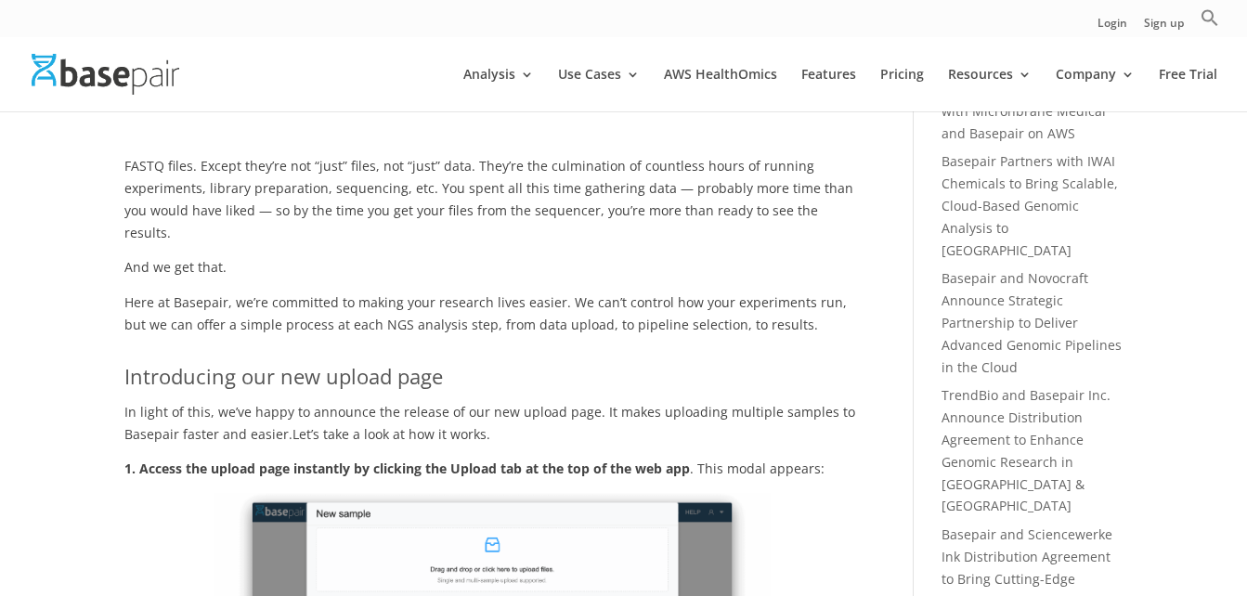
scroll to position [186, 0]
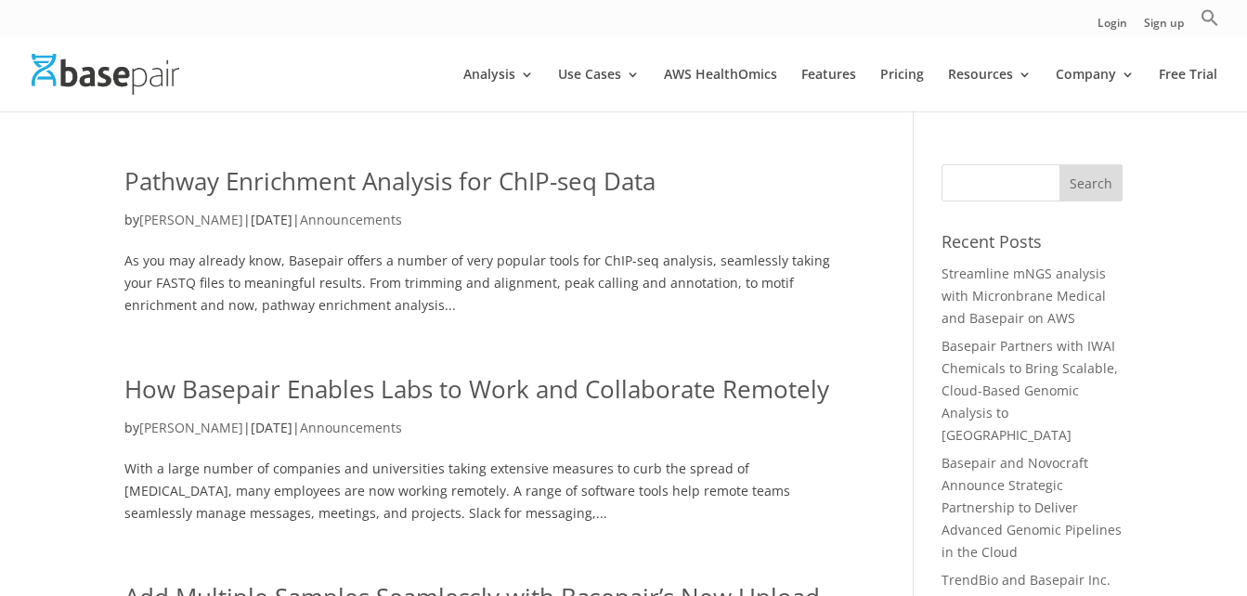
click at [525, 381] on link "How Basepair Enables Labs to Work and Collaborate Remotely" at bounding box center [476, 388] width 705 height 33
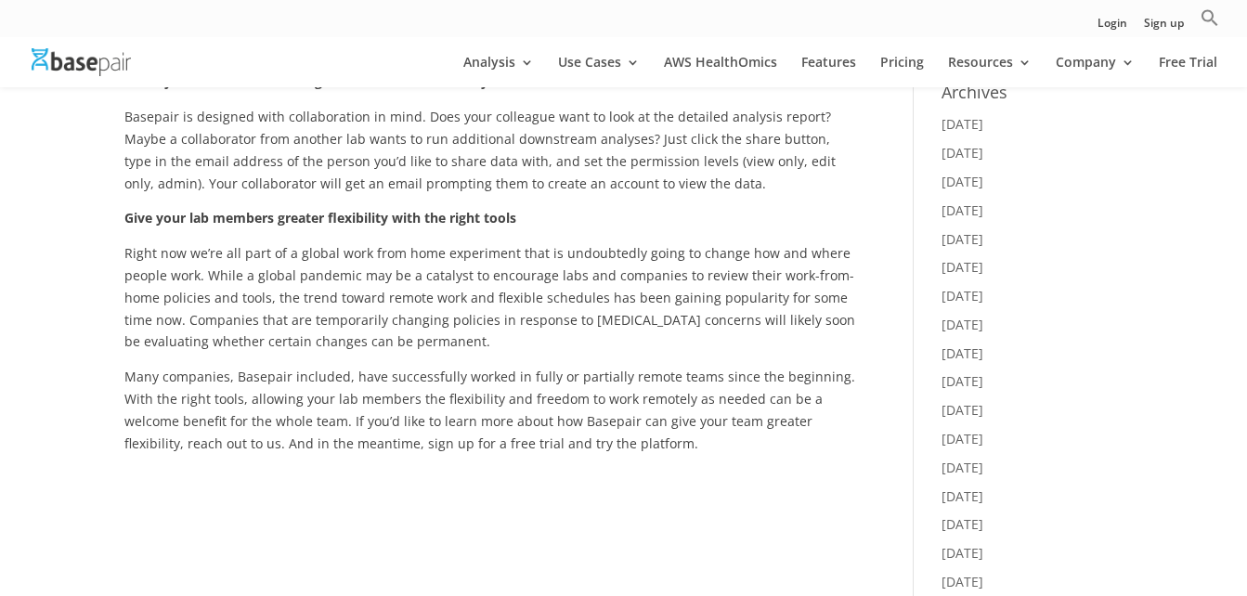
scroll to position [836, 0]
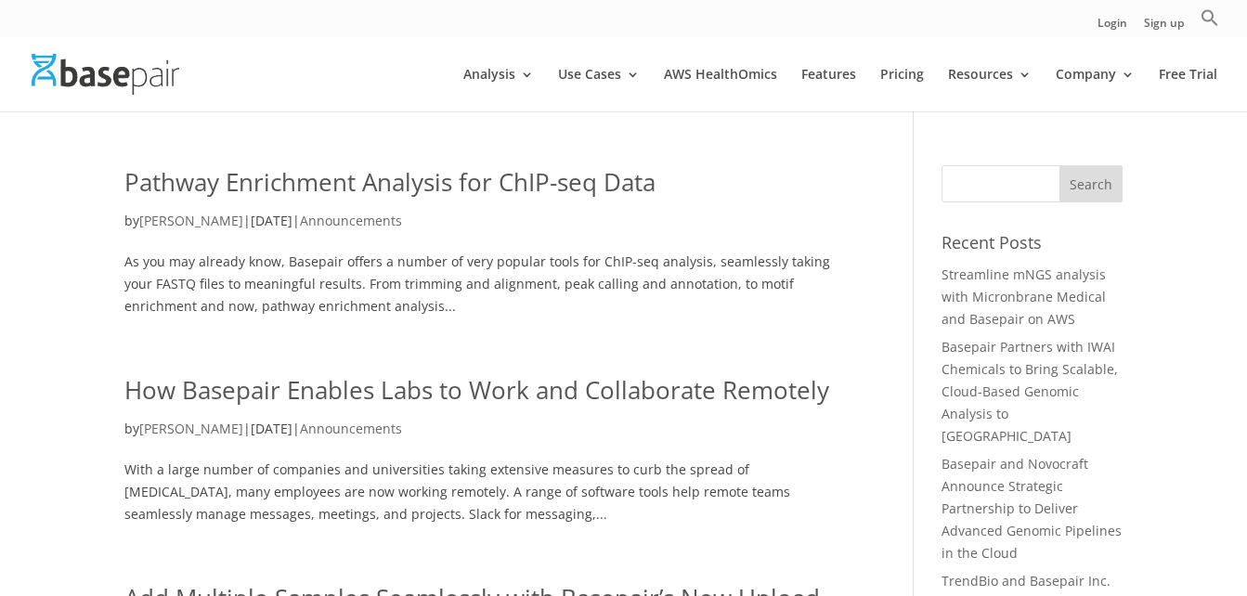
click at [379, 192] on link "Pathway Enrichment Analysis for ChIP-seq Data" at bounding box center [389, 181] width 531 height 33
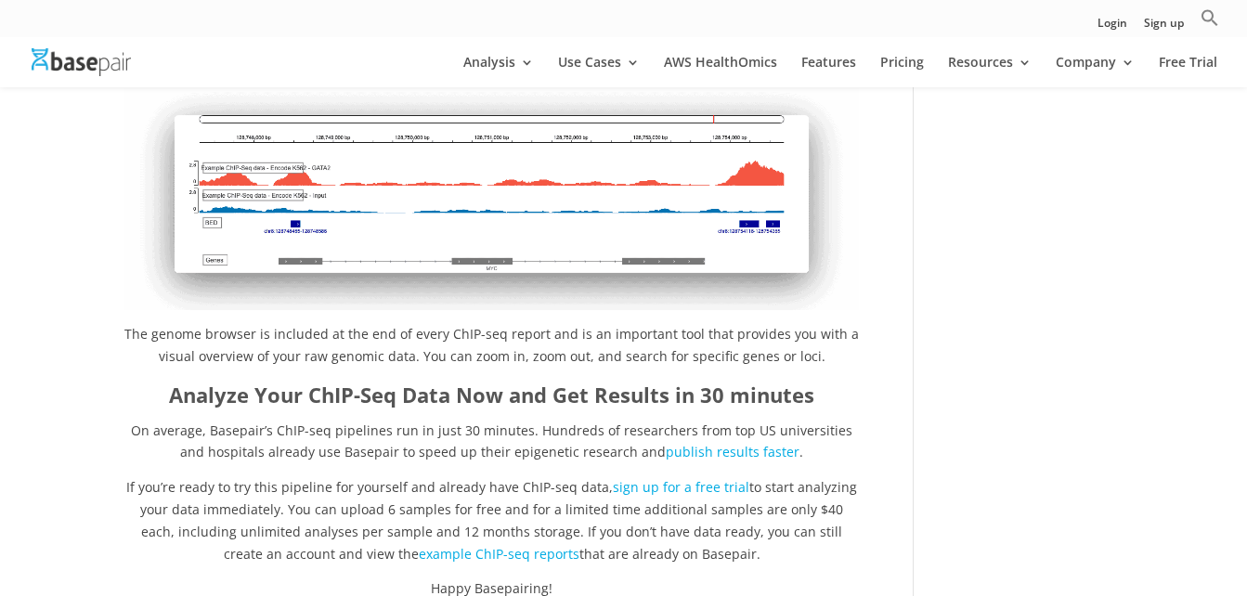
scroll to position [3064, 0]
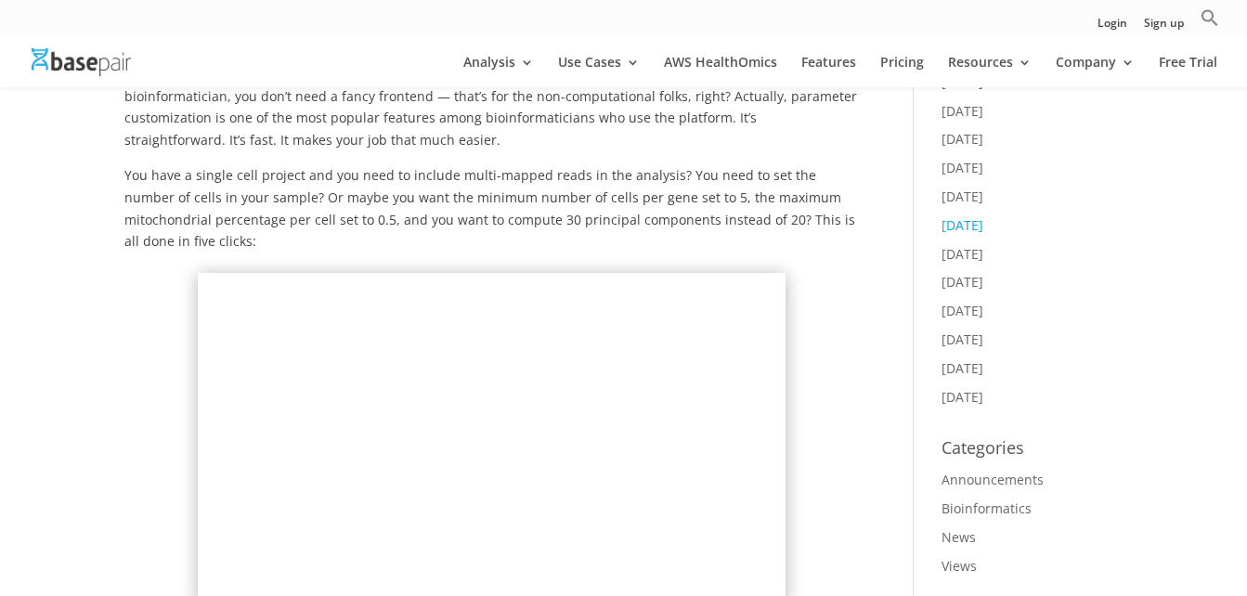
scroll to position [1671, 0]
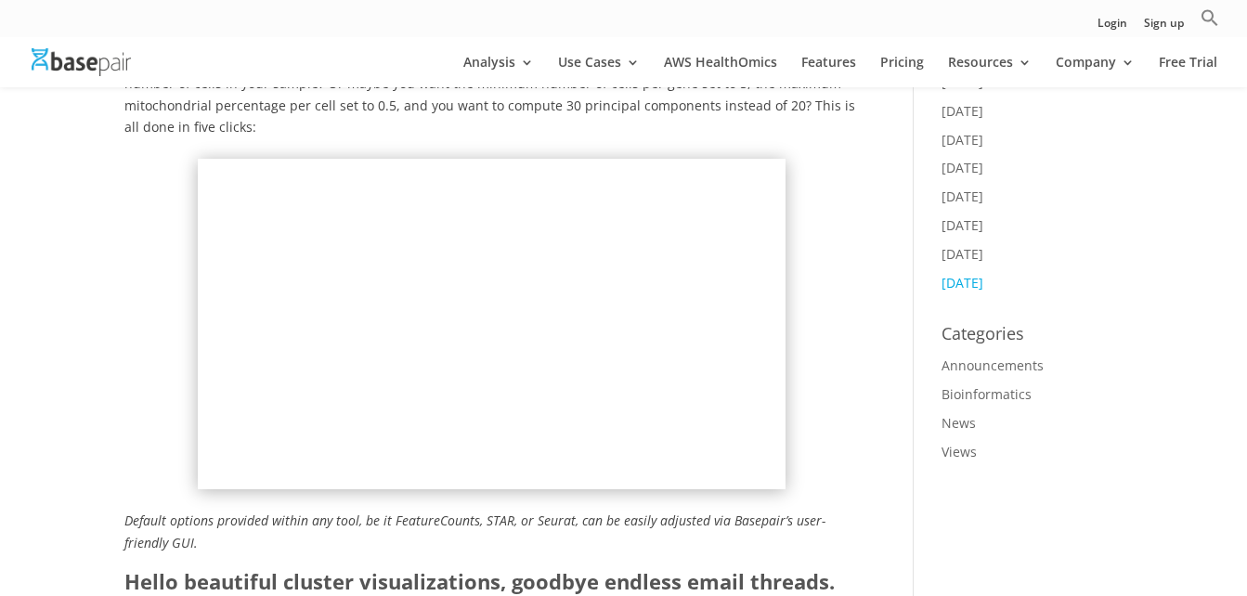
click at [970, 274] on link "[DATE]" at bounding box center [963, 283] width 42 height 18
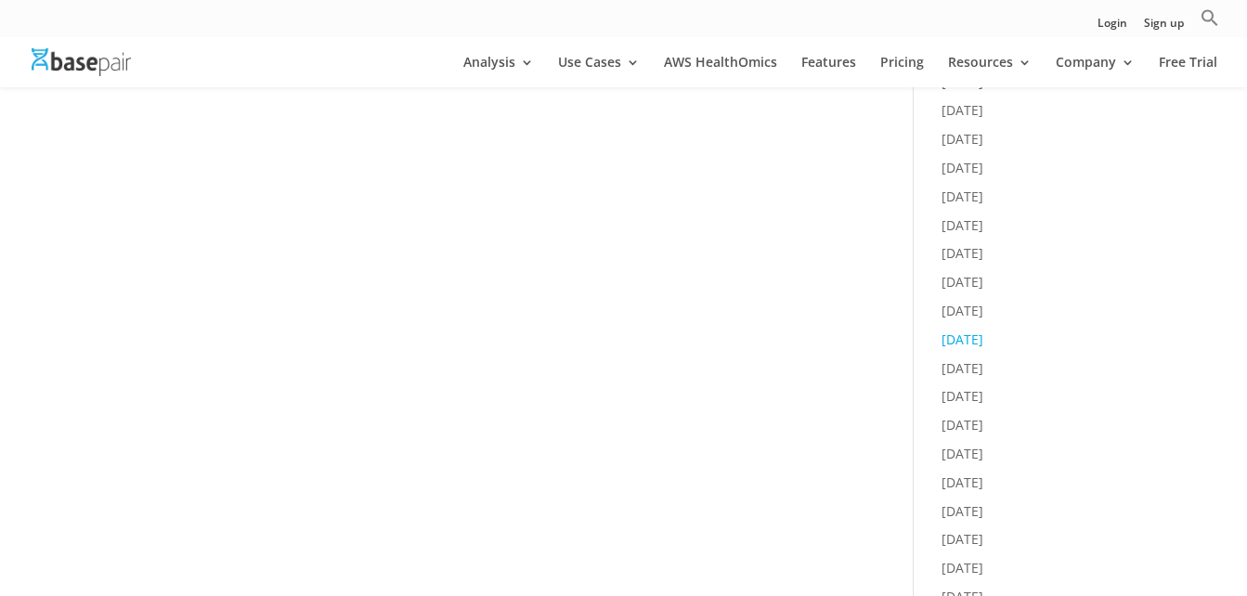
scroll to position [1671, 0]
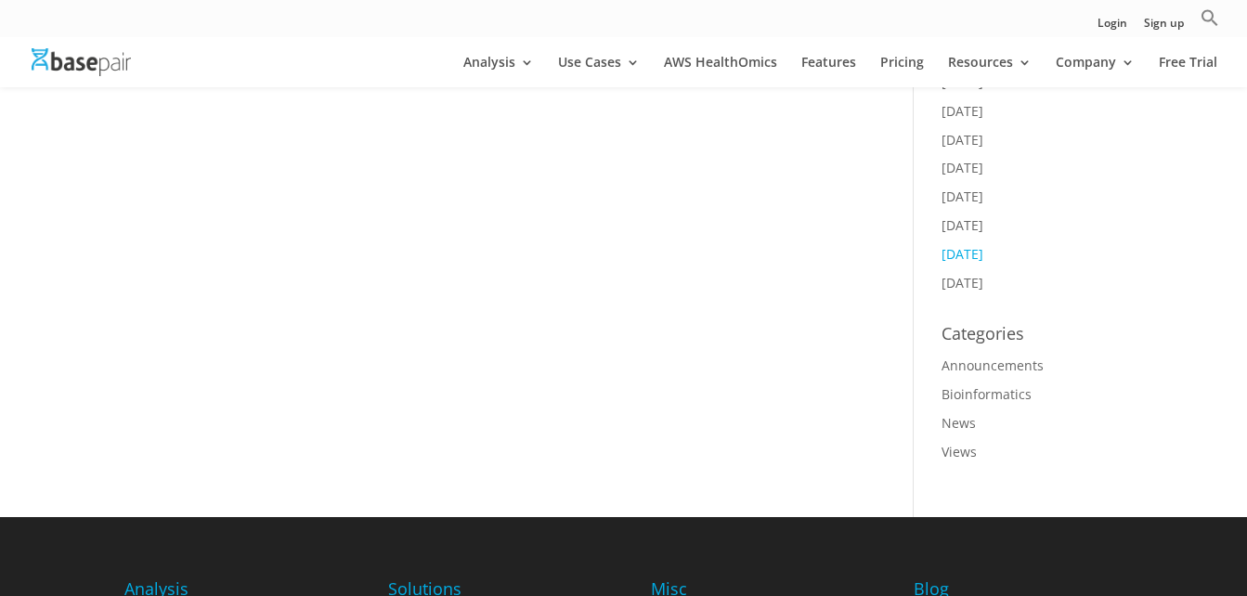
click at [966, 245] on link "[DATE]" at bounding box center [963, 254] width 42 height 18
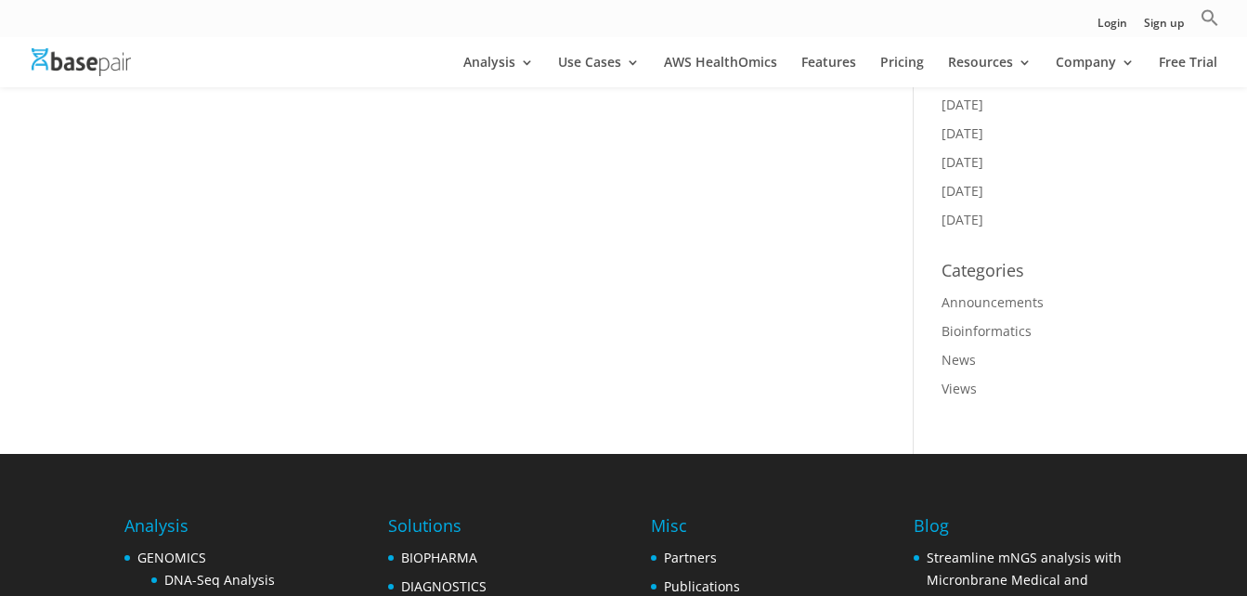
scroll to position [1671, 0]
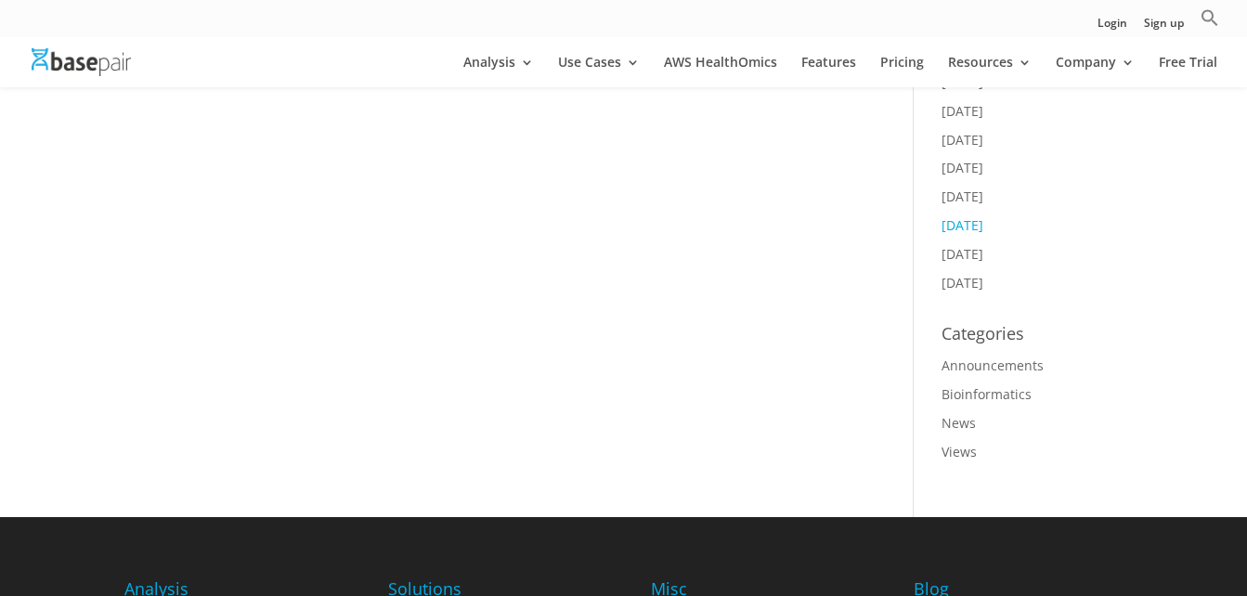
click at [976, 216] on link "[DATE]" at bounding box center [963, 225] width 42 height 18
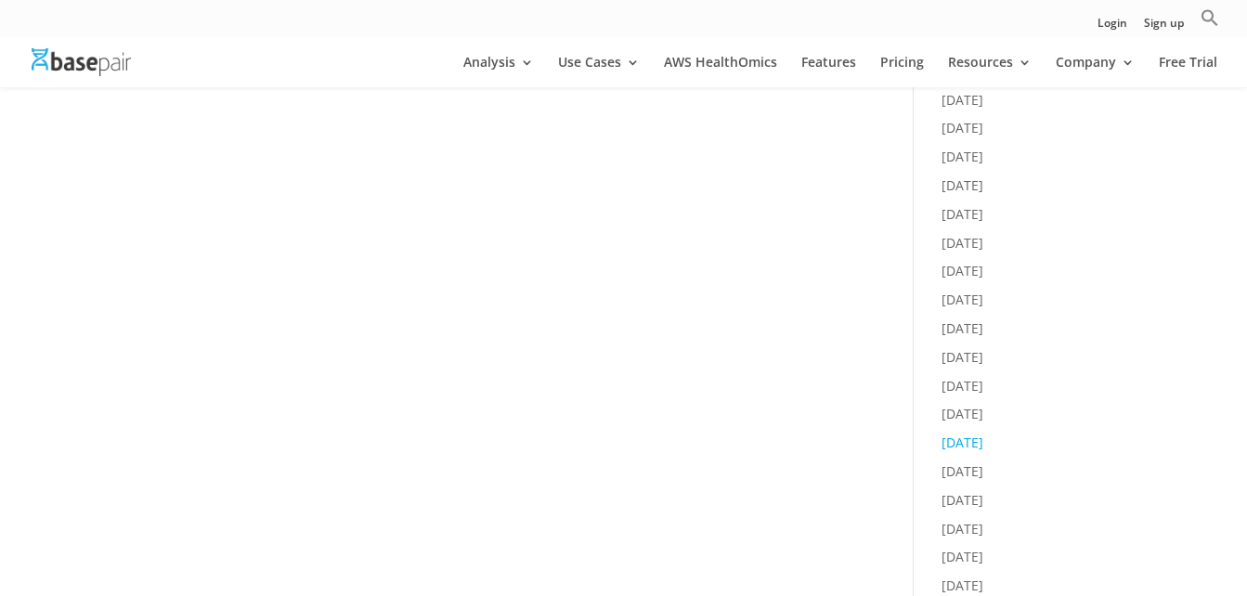
scroll to position [1021, 0]
click at [979, 437] on link "February 2022" at bounding box center [963, 446] width 42 height 18
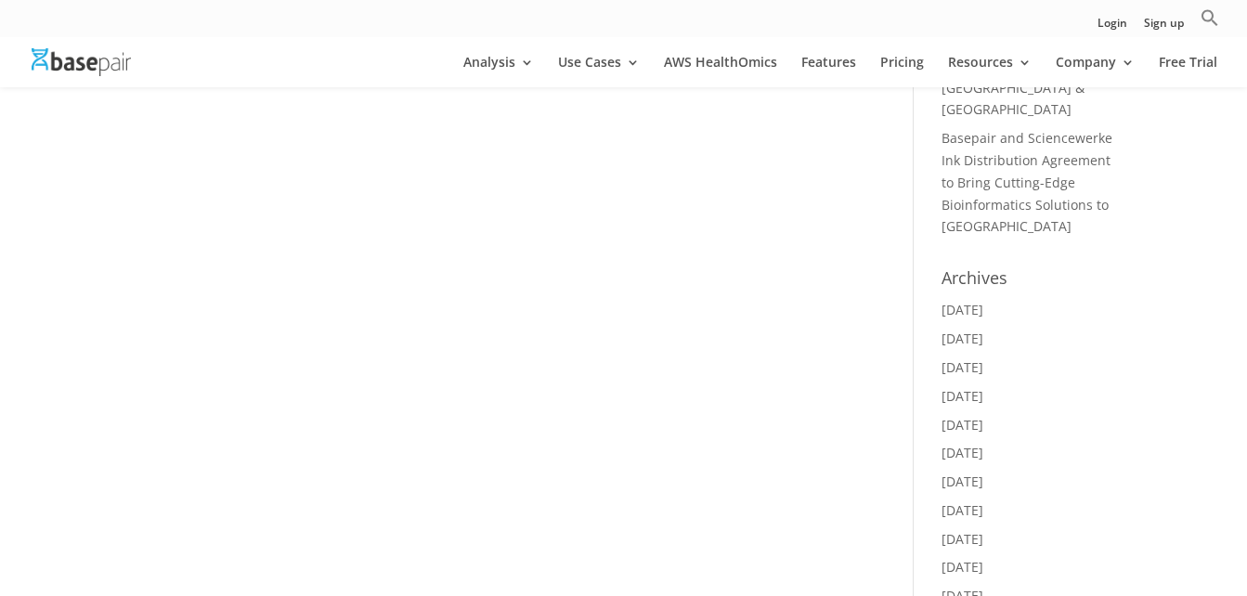
scroll to position [929, 0]
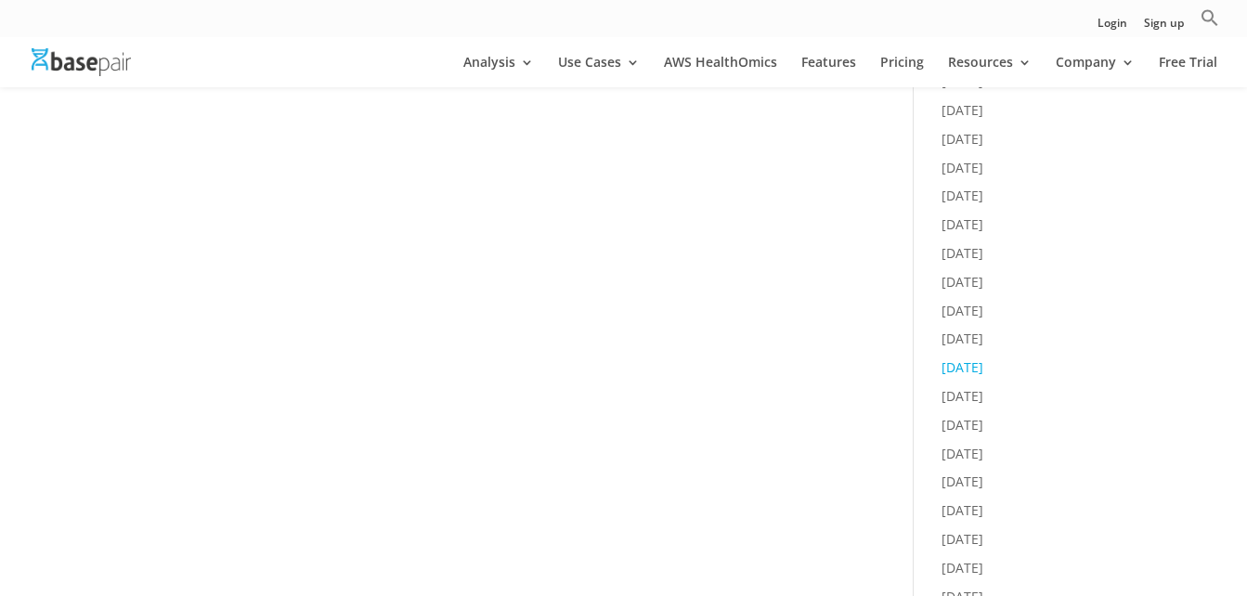
click at [979, 358] on link "March 2023" at bounding box center [963, 367] width 42 height 18
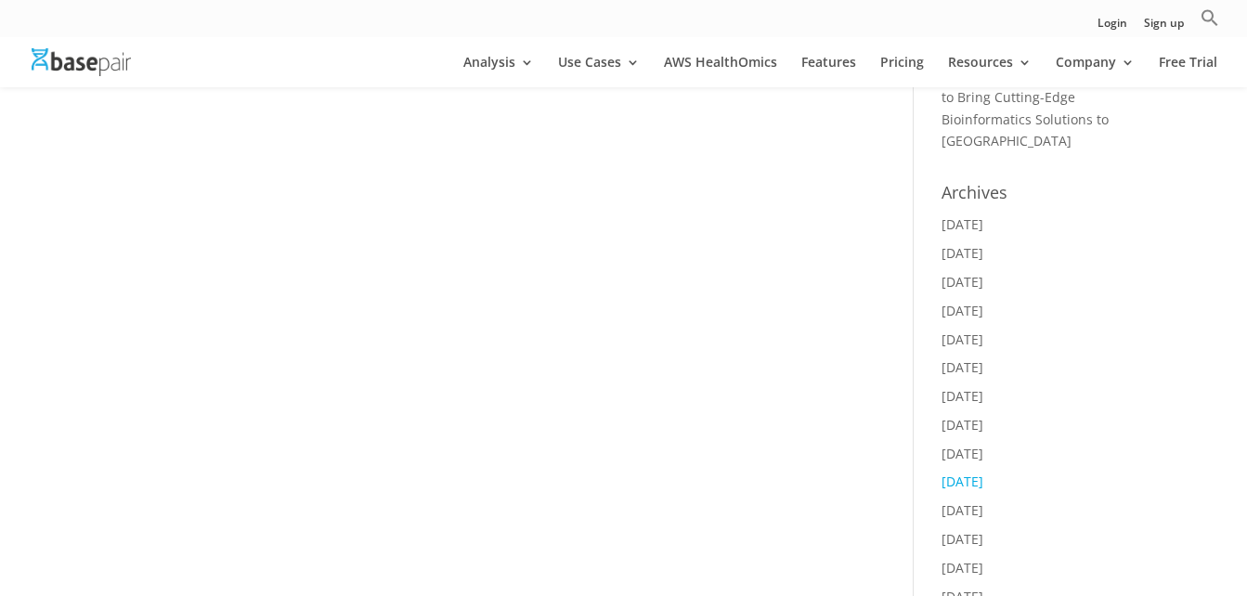
scroll to position [743, 0]
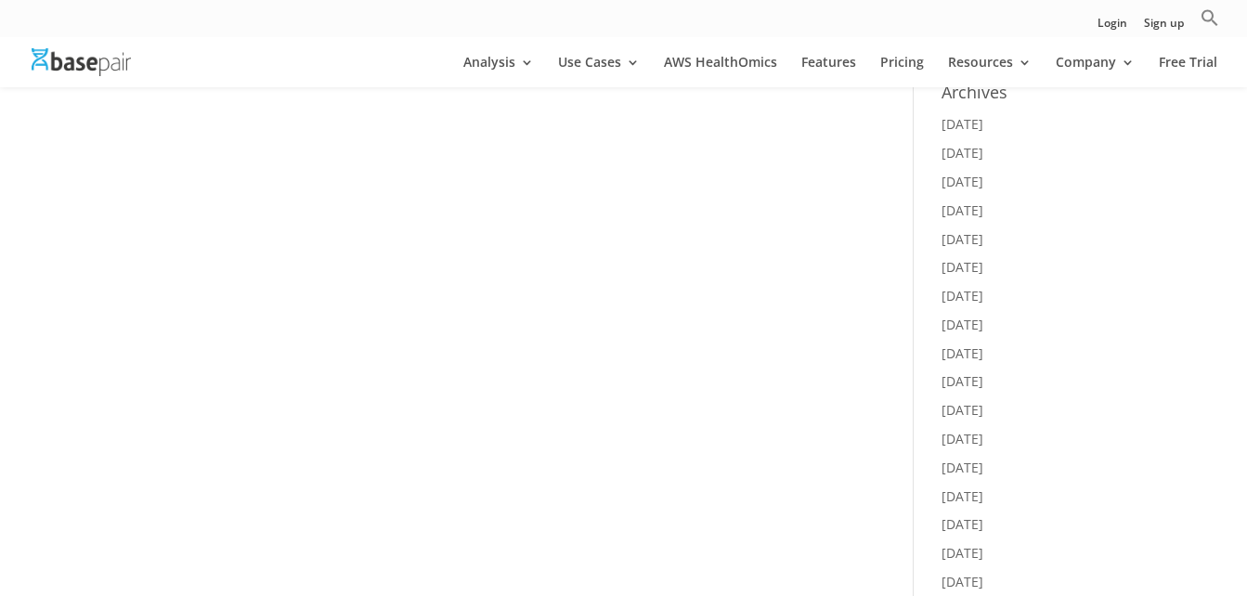
drag, startPoint x: 982, startPoint y: 198, endPoint x: 991, endPoint y: 208, distance: 13.2
click at [983, 230] on link "[DATE]" at bounding box center [963, 239] width 42 height 18
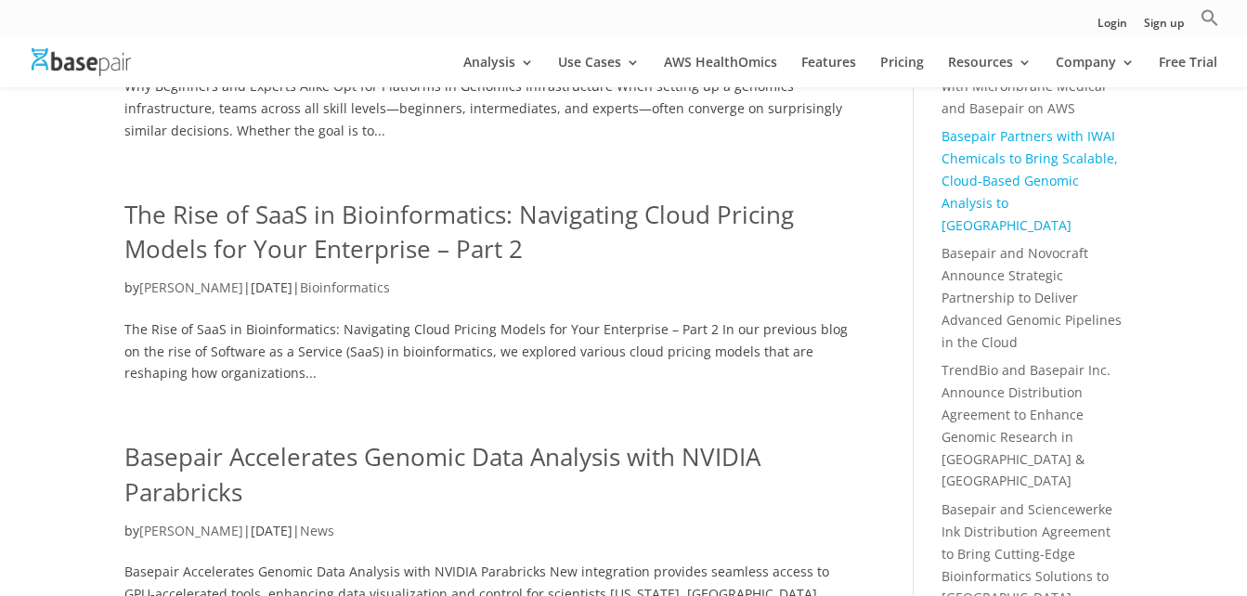
scroll to position [93, 0]
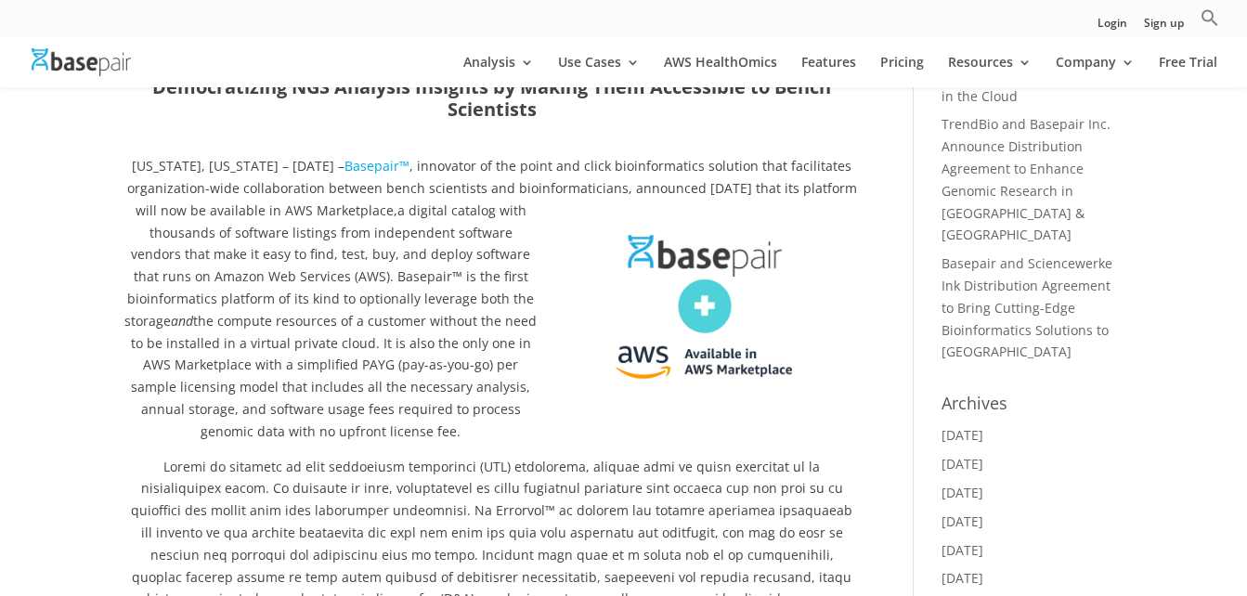
scroll to position [464, 0]
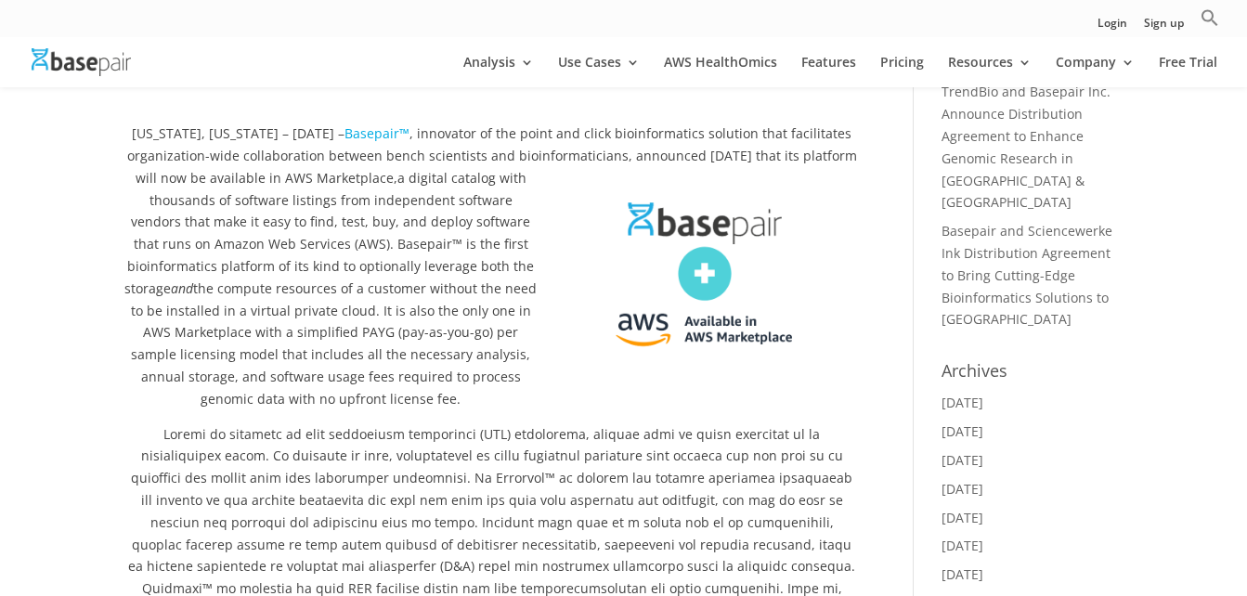
click at [402, 331] on span "the compute resources of a customer without the need to be installed in a virtu…" at bounding box center [334, 343] width 407 height 128
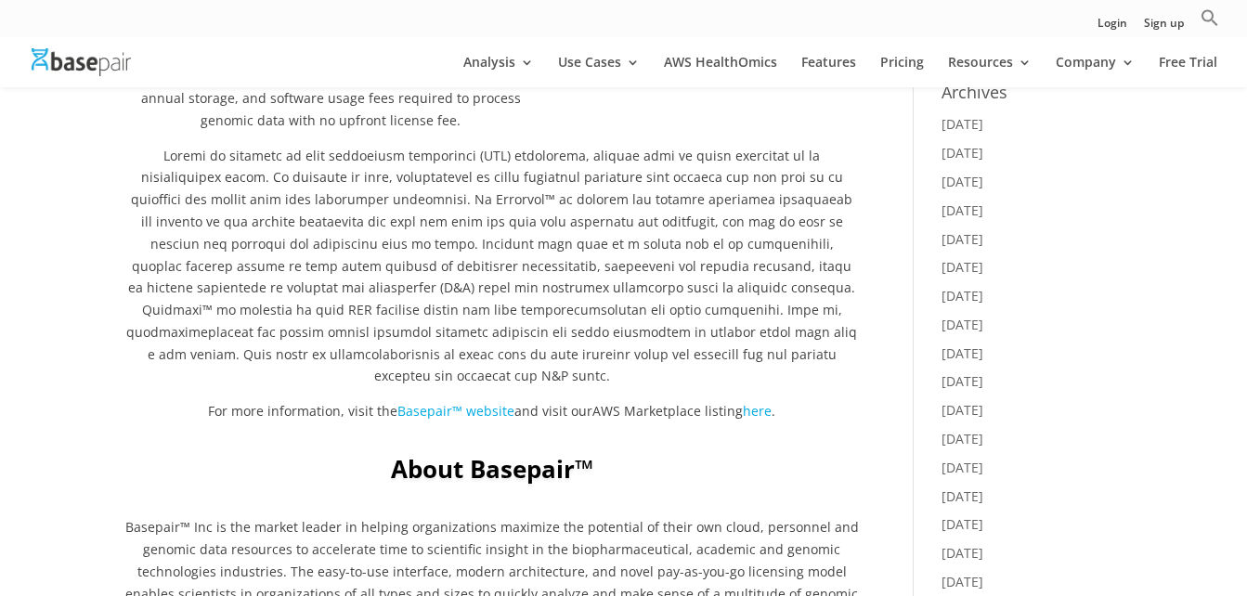
scroll to position [836, 0]
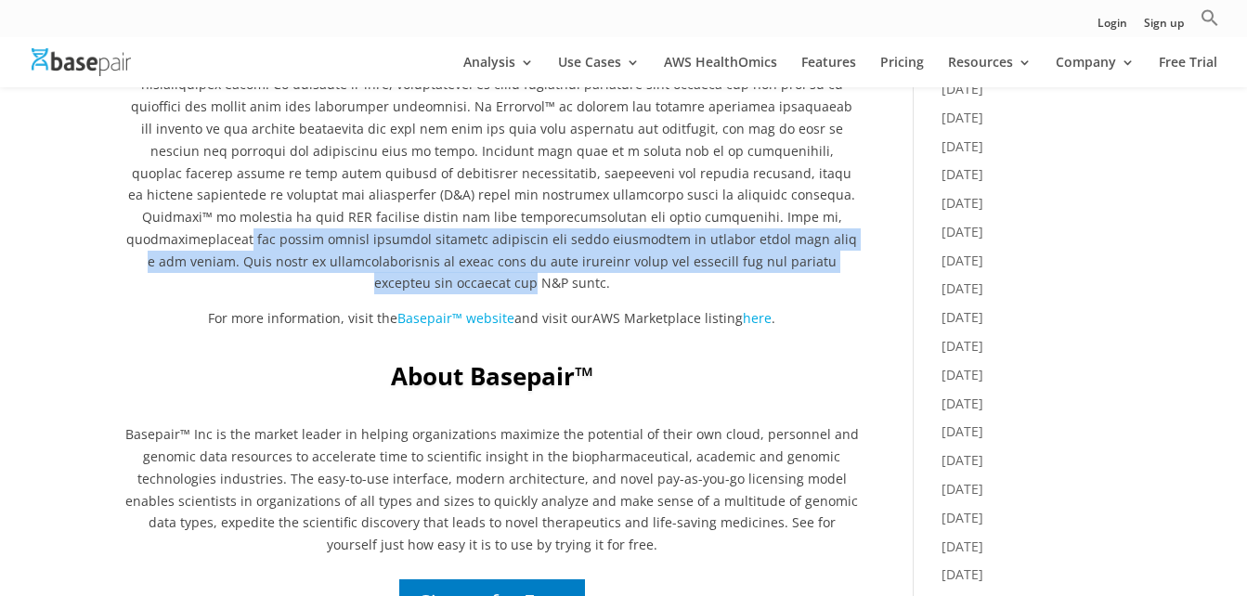
drag, startPoint x: 677, startPoint y: 266, endPoint x: 712, endPoint y: 303, distance: 50.6
click at [712, 303] on p at bounding box center [491, 180] width 734 height 256
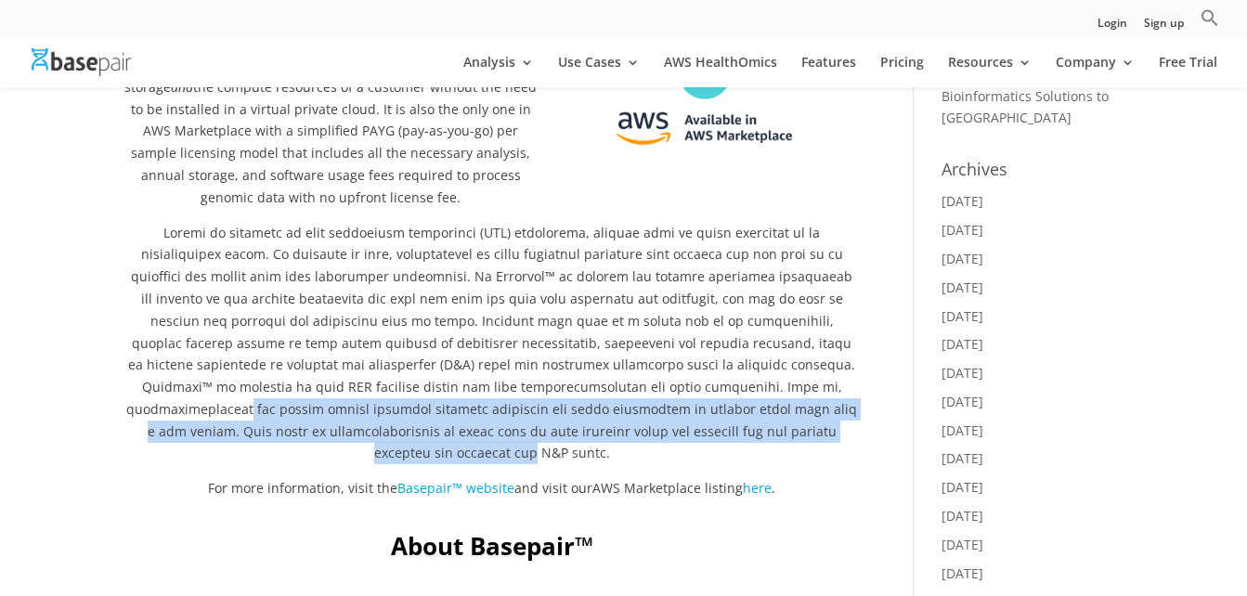
scroll to position [650, 0]
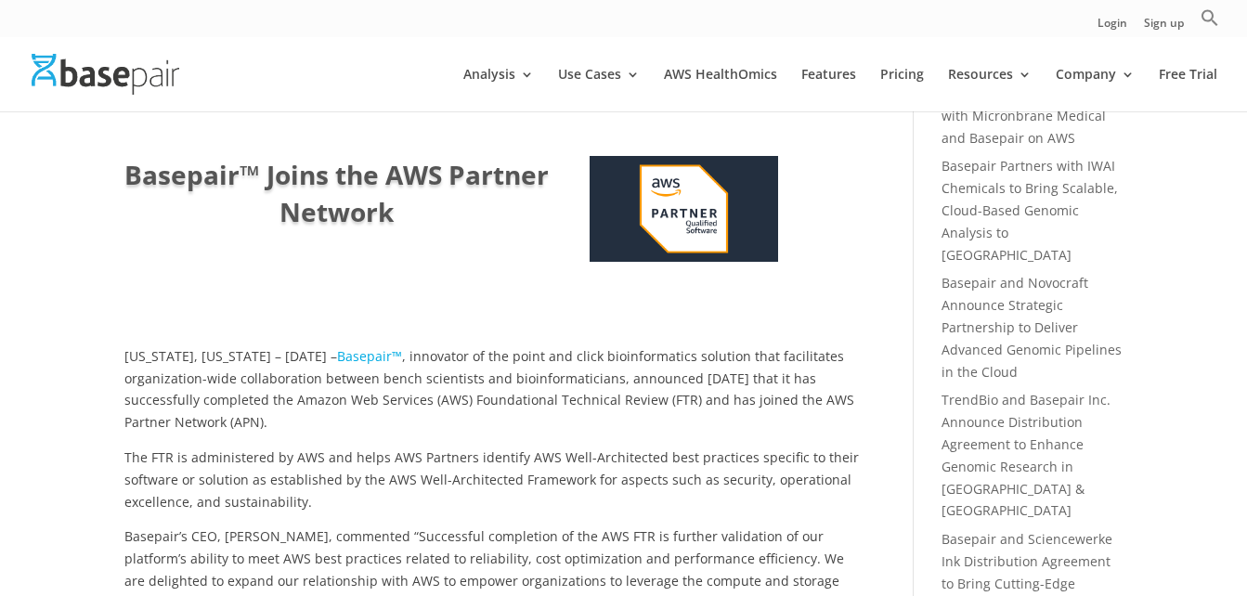
scroll to position [186, 0]
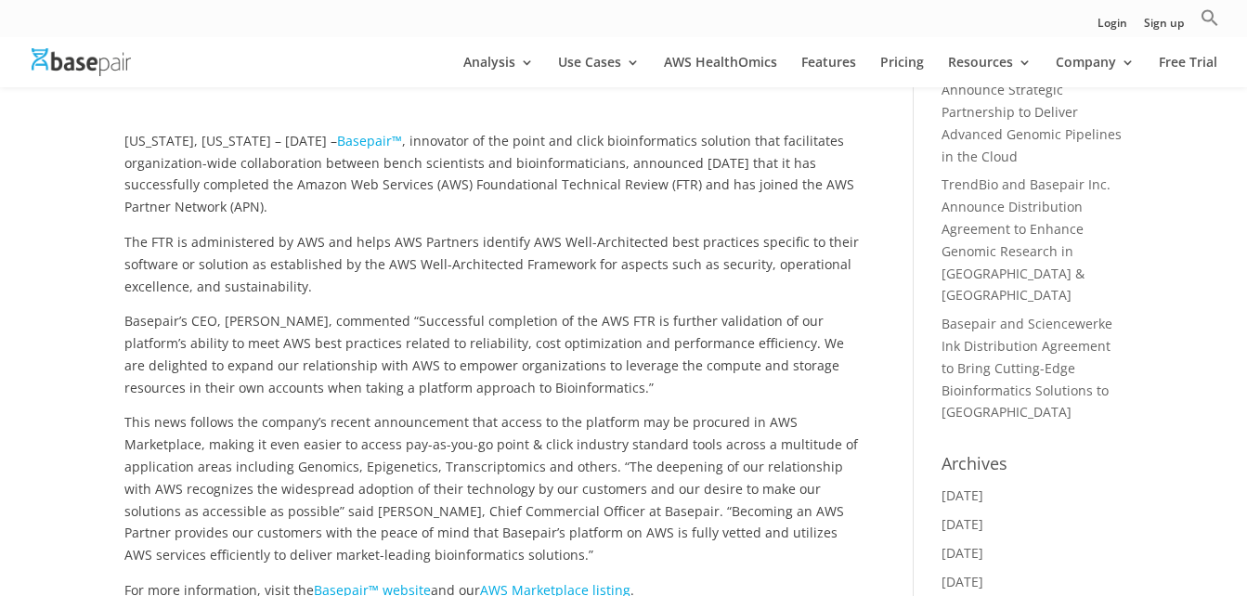
scroll to position [464, 0]
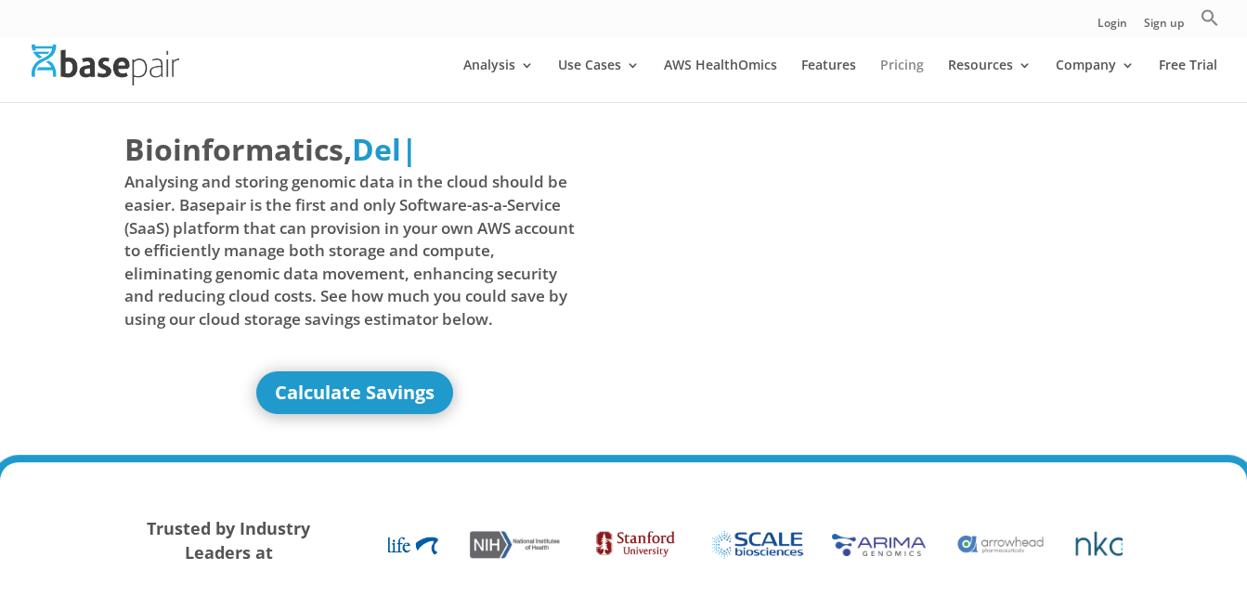
click at [906, 61] on link "Pricing" at bounding box center [902, 80] width 44 height 44
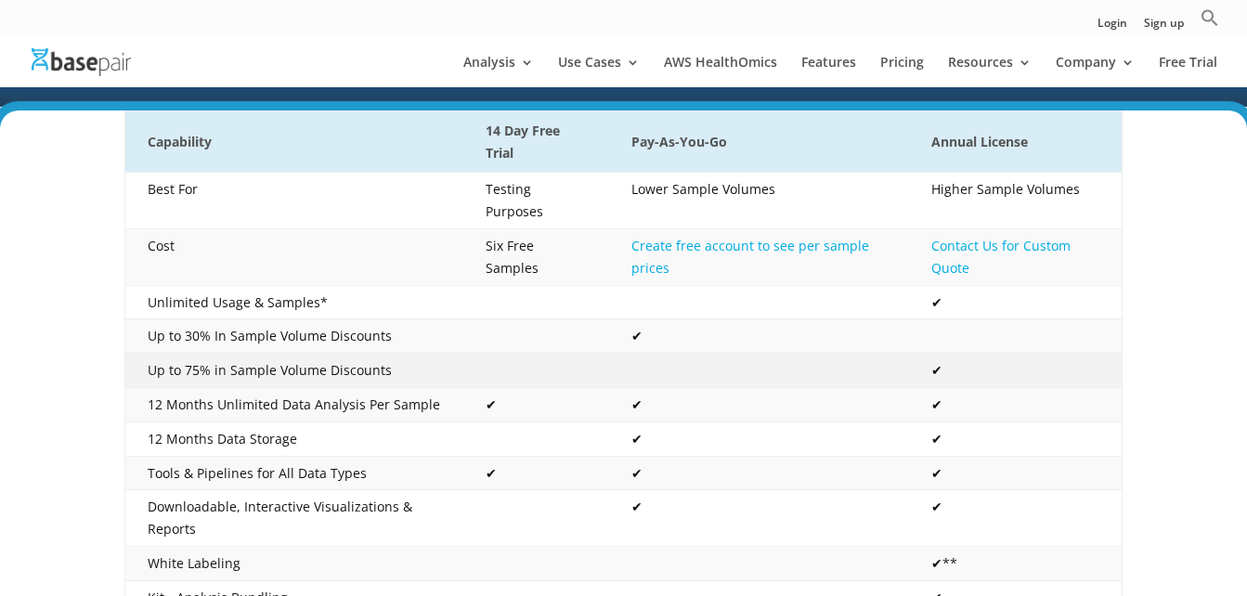
scroll to position [371, 0]
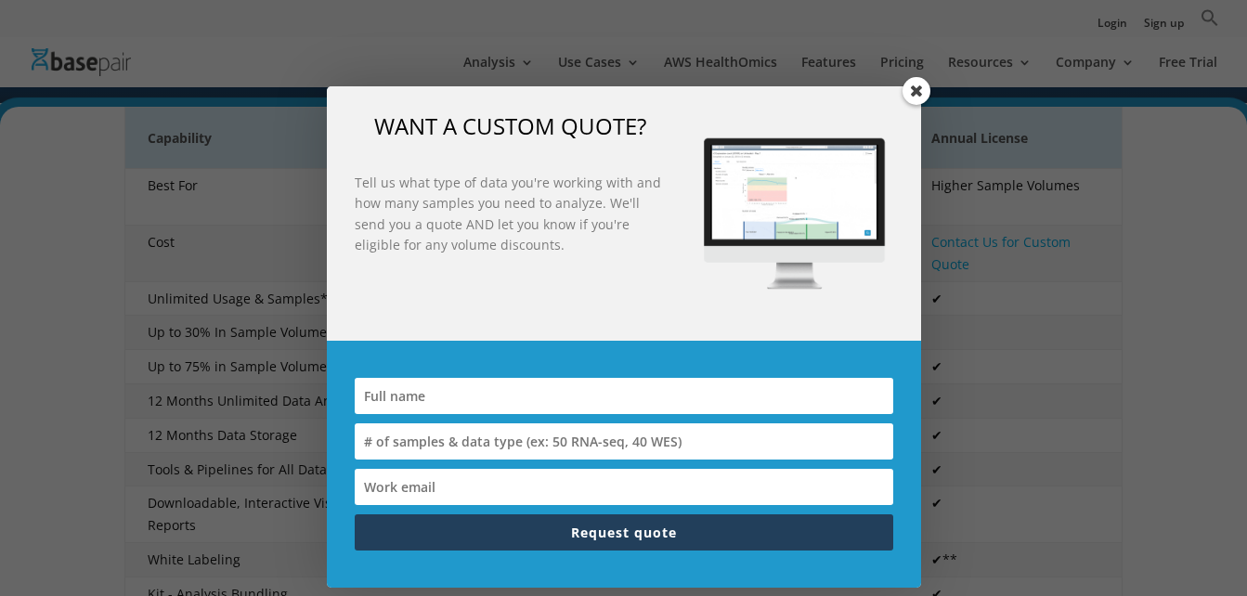
click at [919, 82] on span at bounding box center [917, 91] width 28 height 28
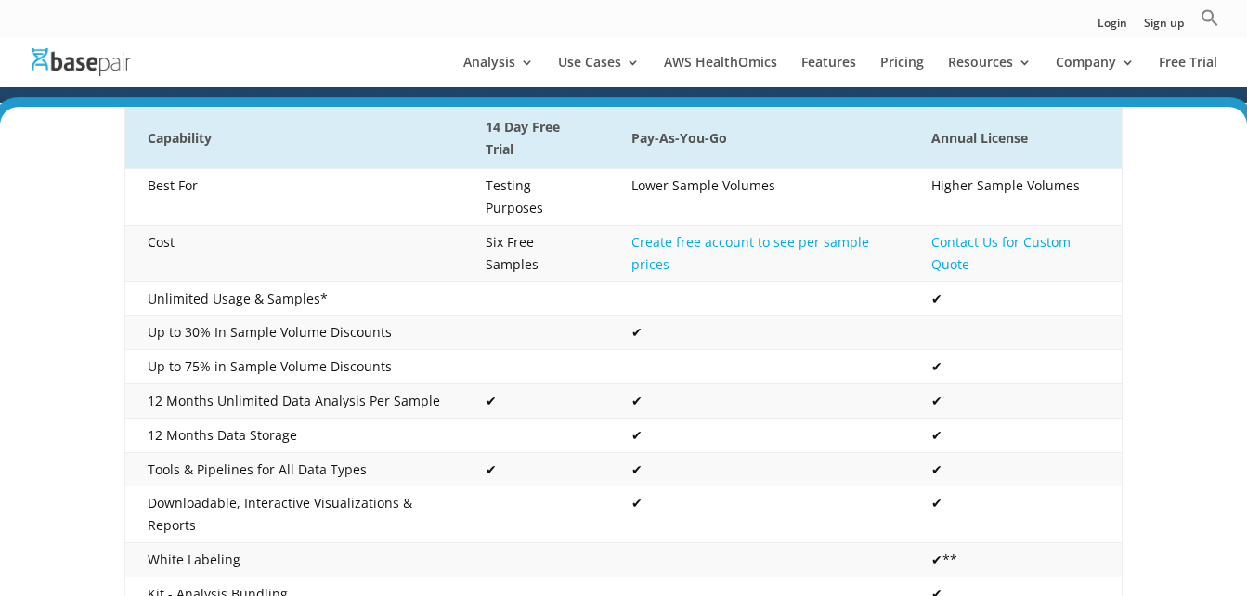
click at [1148, 166] on div "Capability 14 Day Free Trial Pay-As-You-Go Annual License Best For Testing Purp…" at bounding box center [623, 567] width 1247 height 920
drag, startPoint x: 494, startPoint y: 214, endPoint x: 599, endPoint y: 227, distance: 105.7
click at [599, 227] on td "Six Free Samples" at bounding box center [536, 254] width 146 height 57
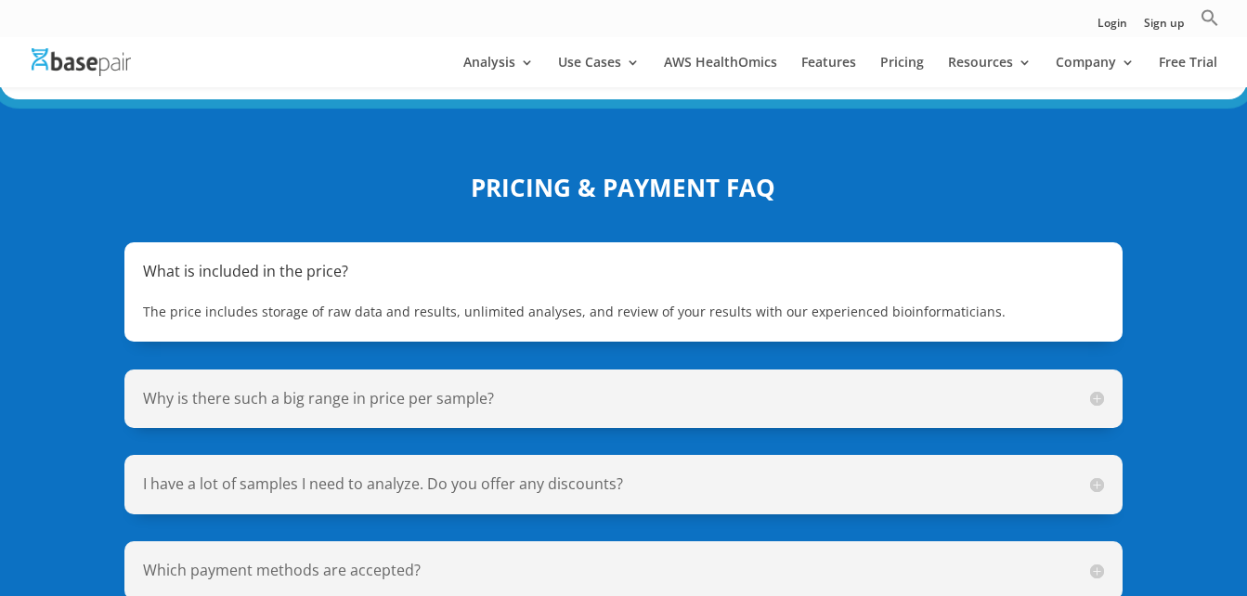
scroll to position [1300, 0]
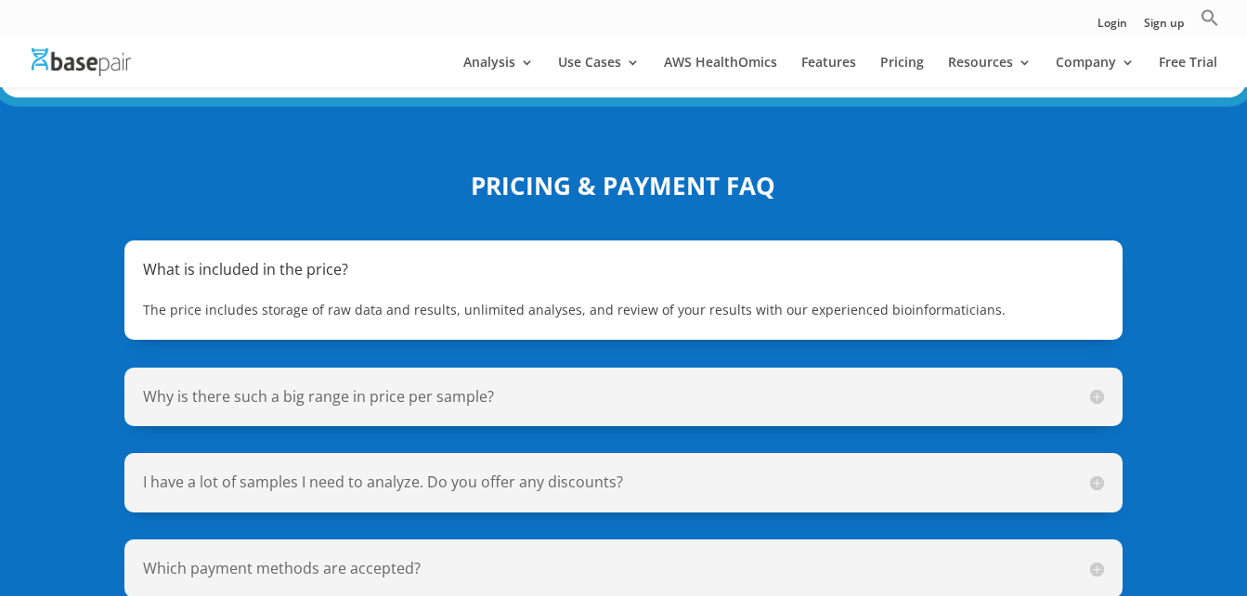
click at [646, 280] on div "The price includes storage of raw data and results, unlimited analyses, and rev…" at bounding box center [623, 300] width 960 height 41
click at [659, 301] on span "The price includes storage of raw data and results, unlimited analyses, and rev…" at bounding box center [574, 310] width 863 height 18
click at [538, 386] on h5 "Why is there such a big range in price per sample?" at bounding box center [623, 396] width 960 height 21
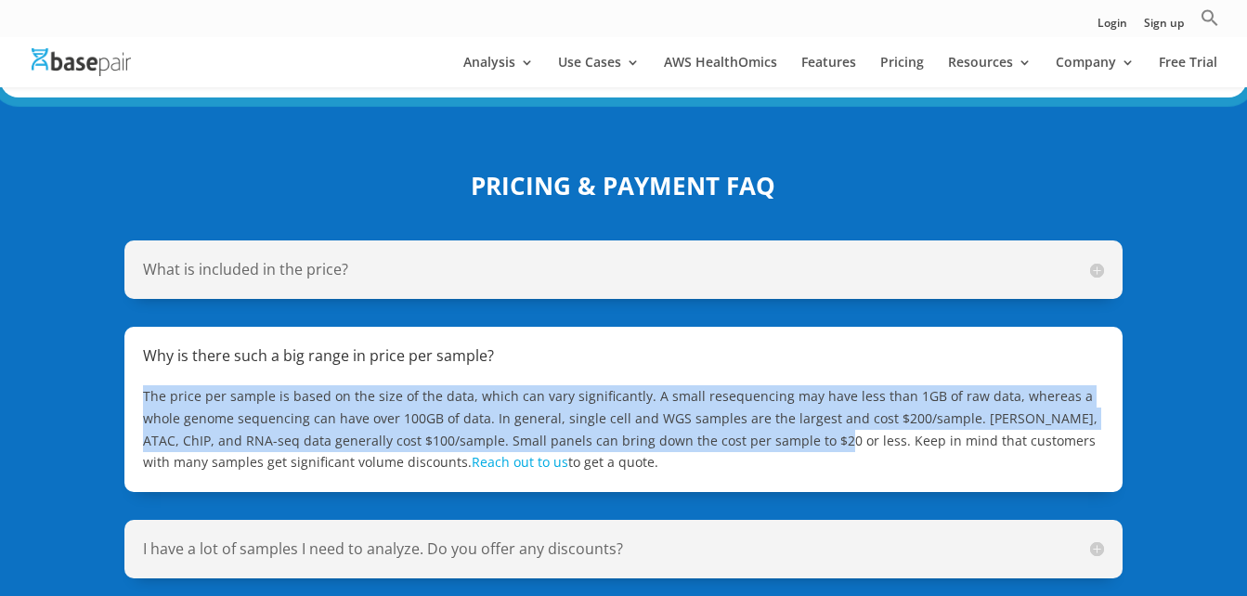
drag, startPoint x: 142, startPoint y: 374, endPoint x: 755, endPoint y: 422, distance: 614.8
click at [755, 422] on div "Why is there such a big range in price per sample? The price per sample is base…" at bounding box center [622, 409] width 997 height 165
copy span "The price per sample is based on the size of the data, which can vary significa…"
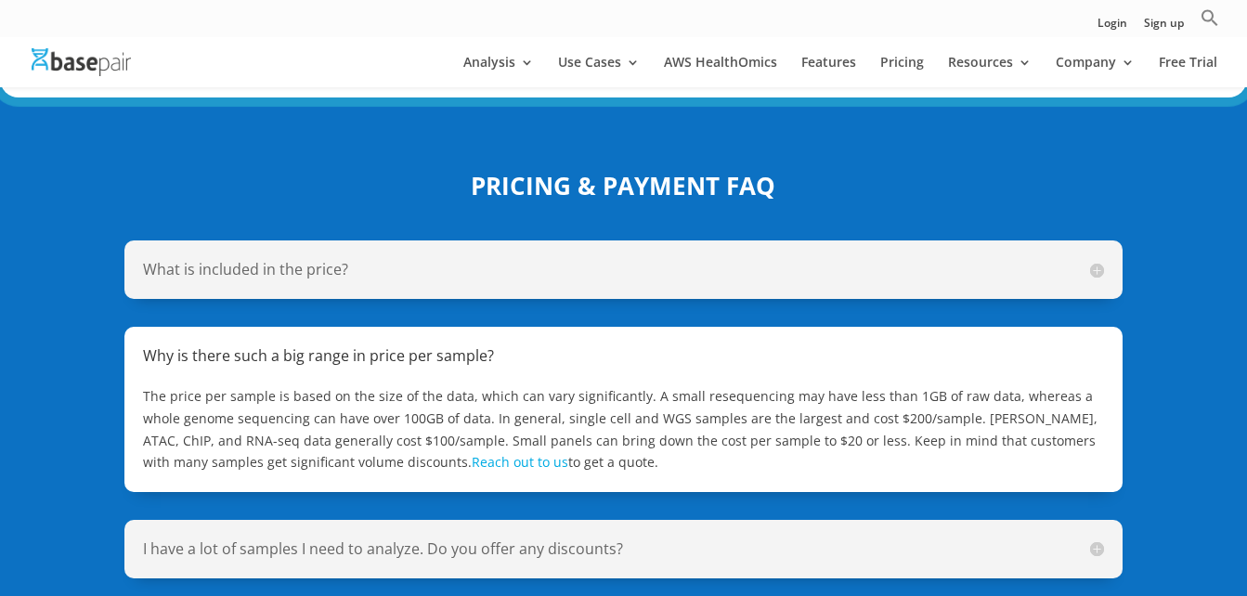
click at [371, 259] on h5 "What is included in the price?" at bounding box center [623, 269] width 960 height 21
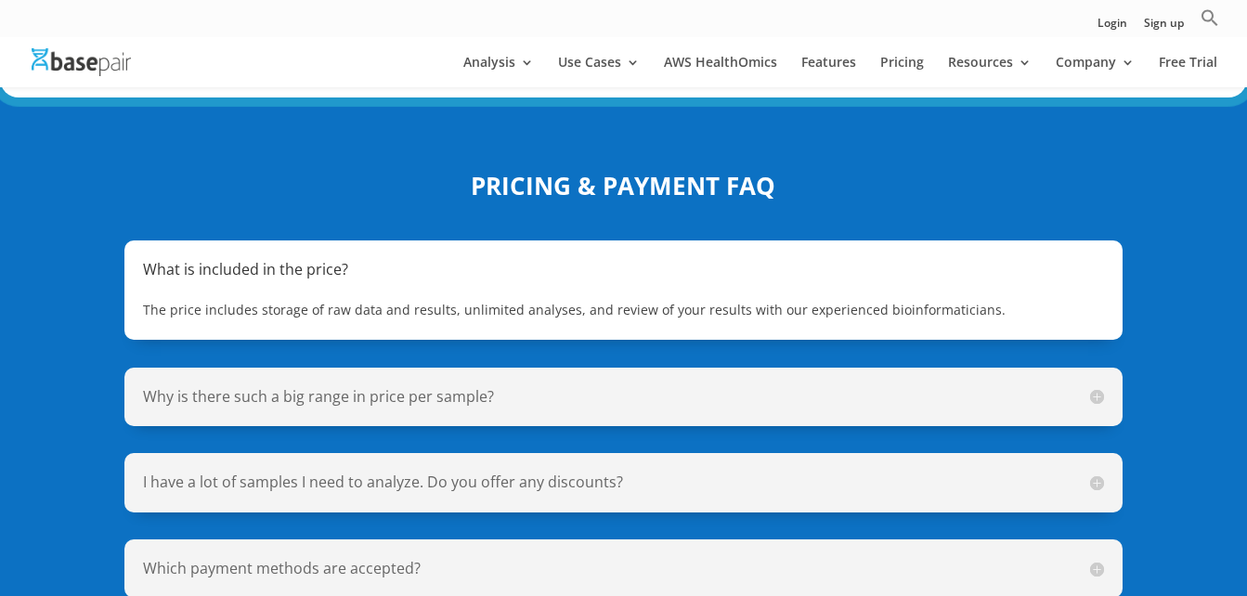
click at [397, 472] on h5 "I have a lot of samples I need to analyze. Do you offer any discounts?" at bounding box center [623, 482] width 960 height 21
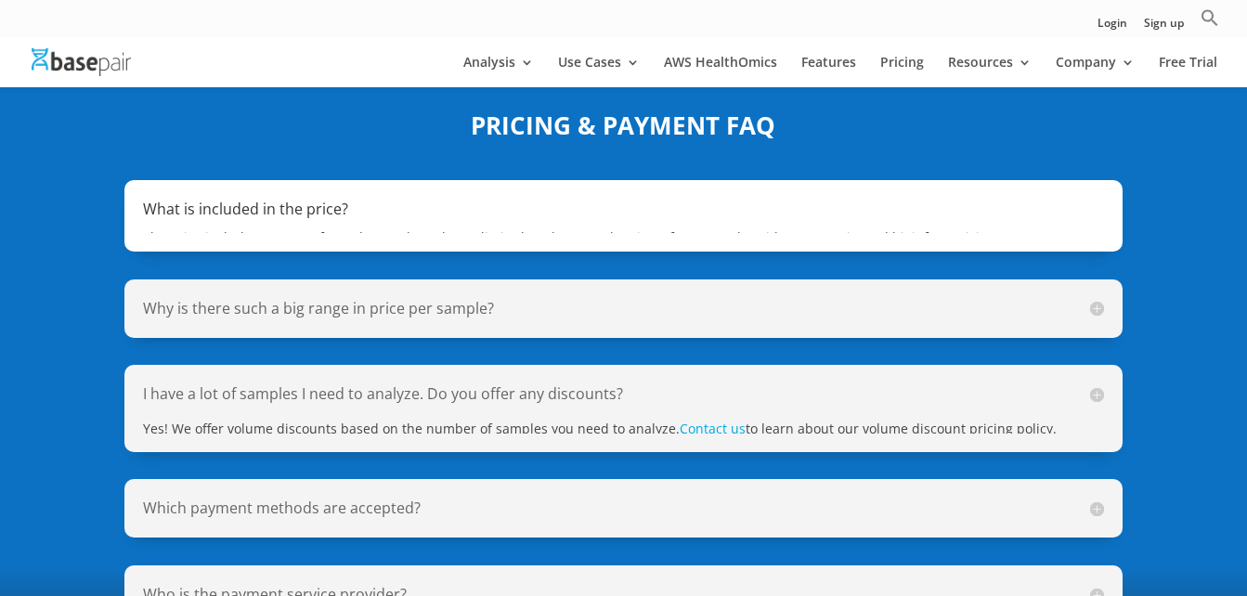
scroll to position [1393, 0]
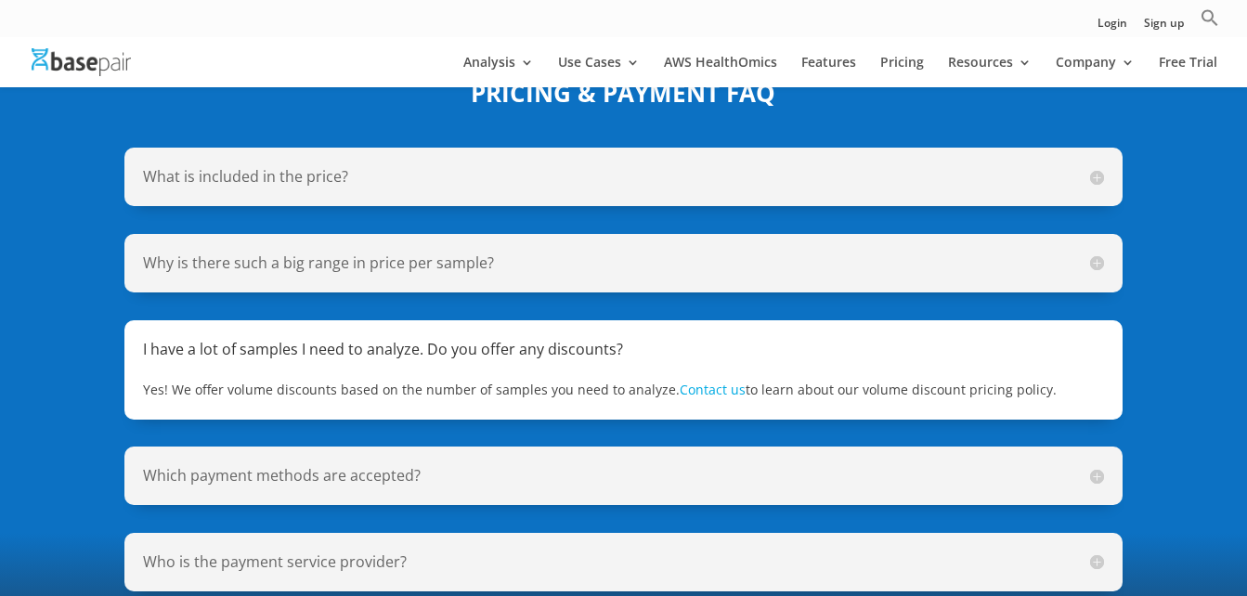
click at [335, 253] on h5 "Why is there such a big range in price per sample?" at bounding box center [623, 263] width 960 height 21
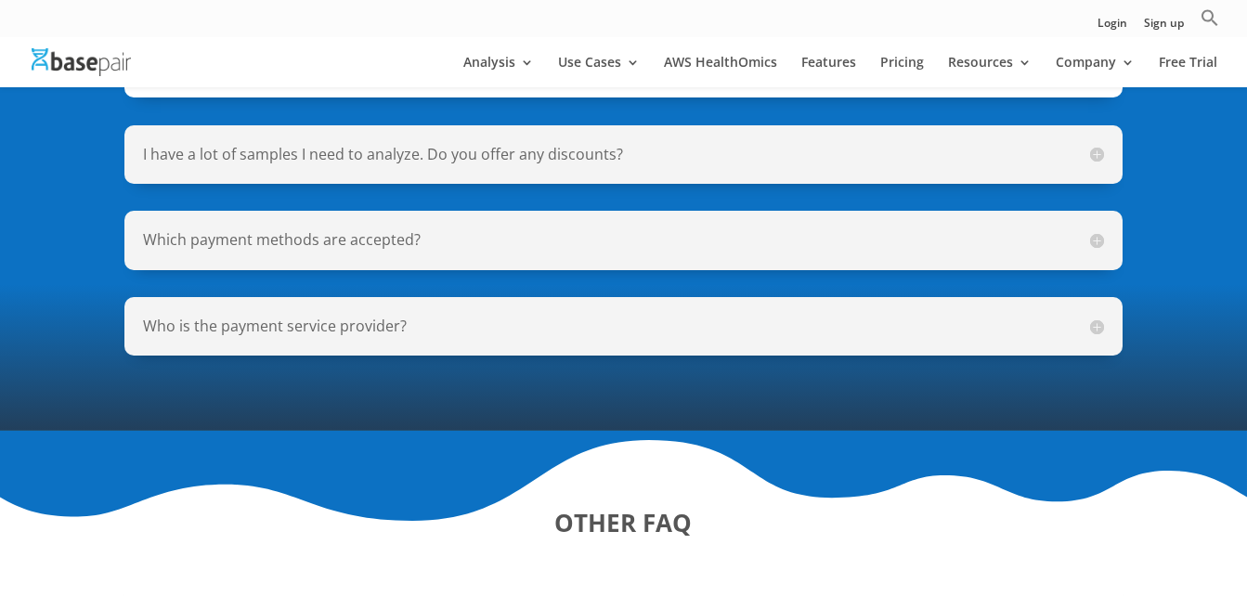
scroll to position [1764, 0]
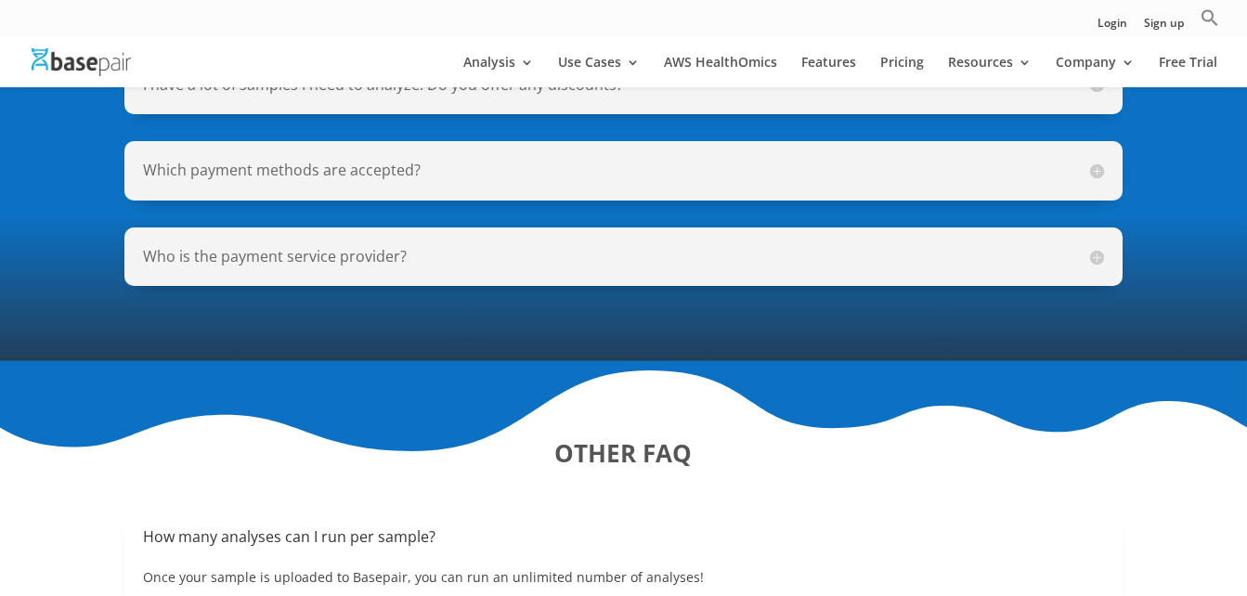
click at [338, 160] on h5 "Which payment methods are accepted?" at bounding box center [623, 170] width 960 height 21
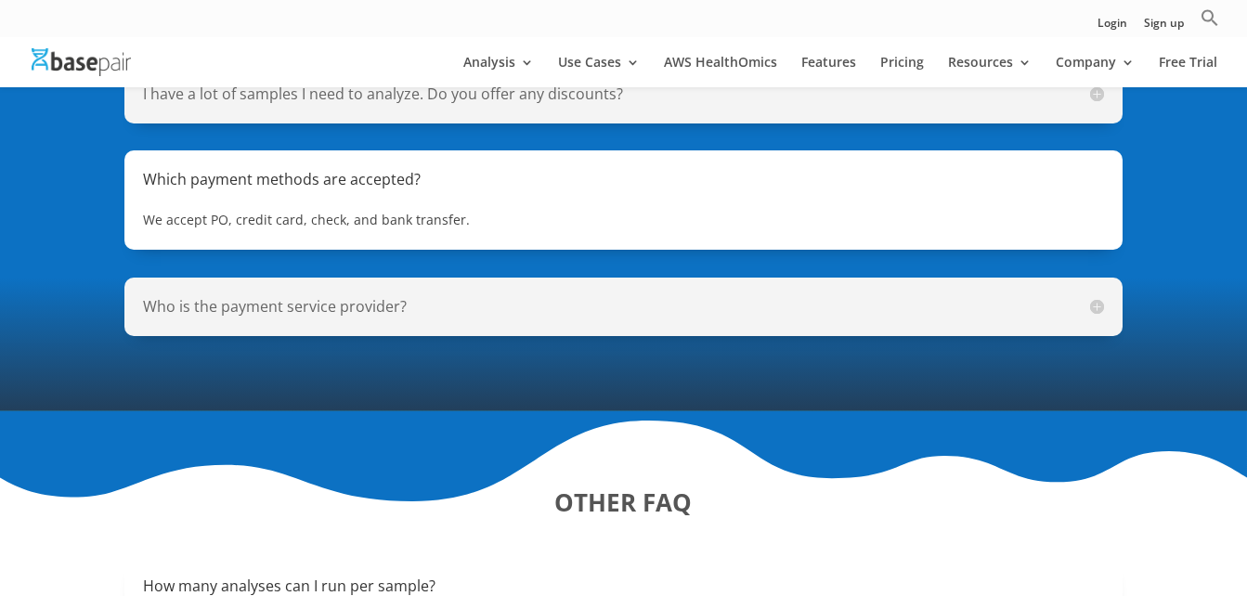
scroll to position [1644, 0]
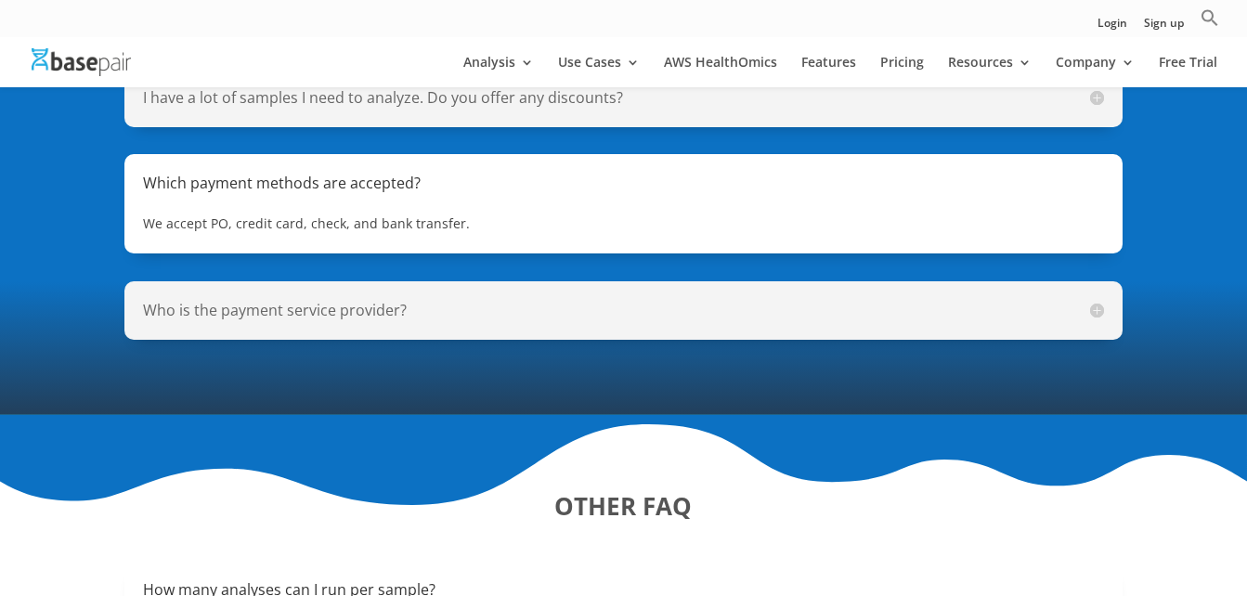
click at [318, 281] on div "Who is the payment service provider? The payment service is provided by Intuit …" at bounding box center [622, 310] width 997 height 58
click at [362, 300] on h5 "Who is the payment service provider?" at bounding box center [623, 310] width 960 height 21
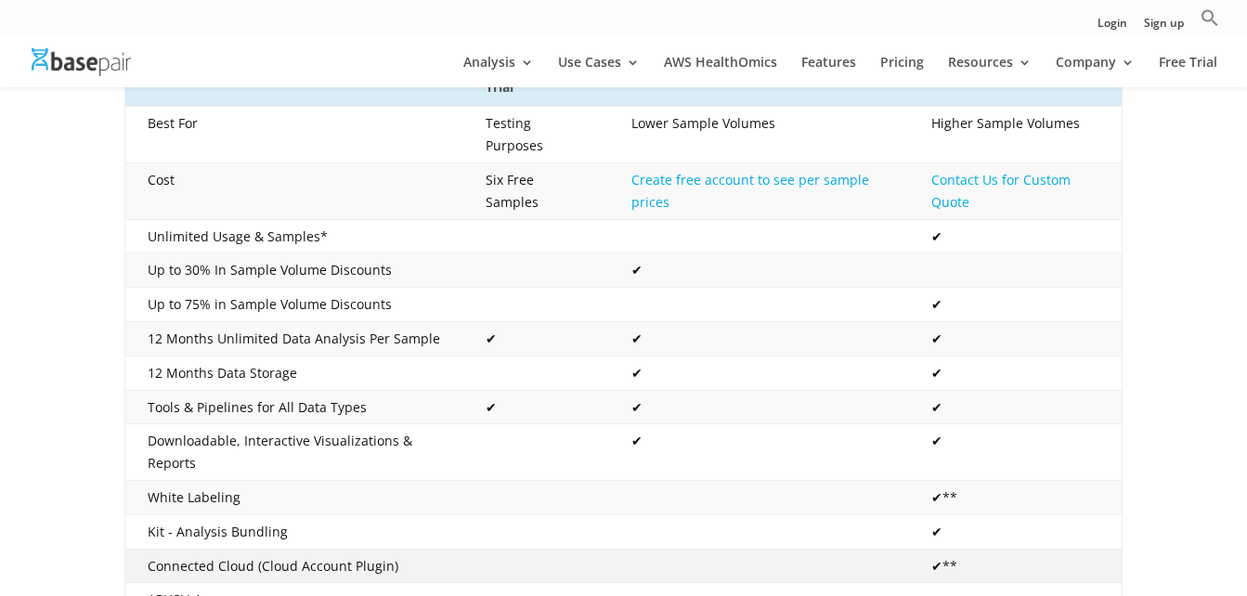
scroll to position [252, 0]
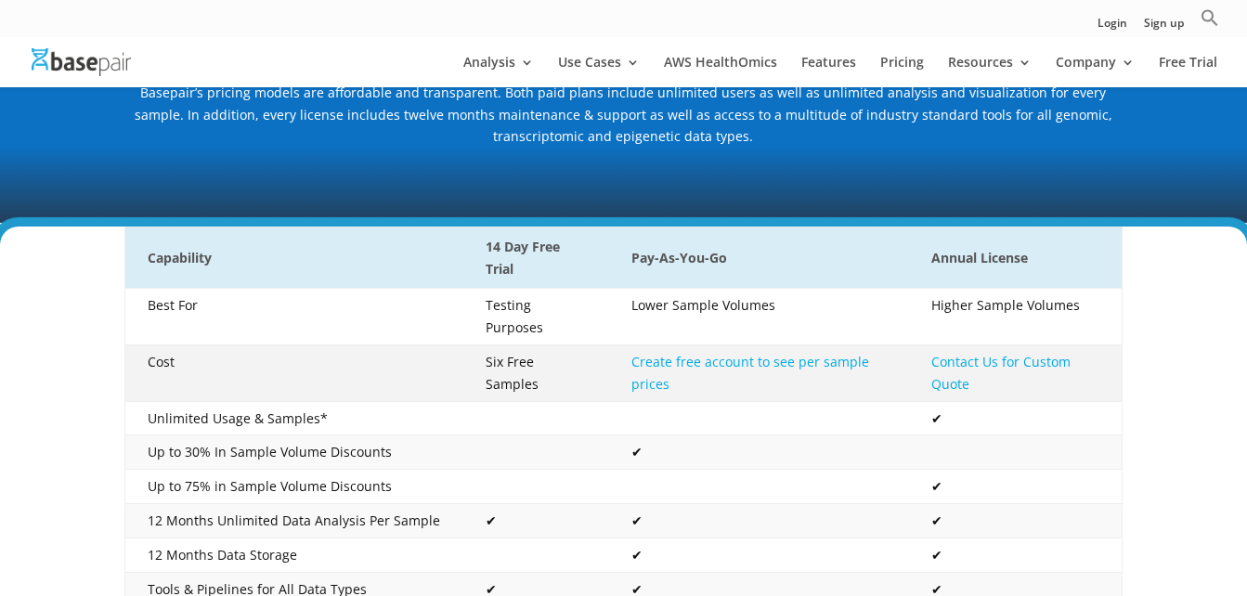
click at [542, 345] on td "Six Free Samples" at bounding box center [536, 373] width 146 height 57
click at [550, 345] on td "Six Free Samples" at bounding box center [536, 373] width 146 height 57
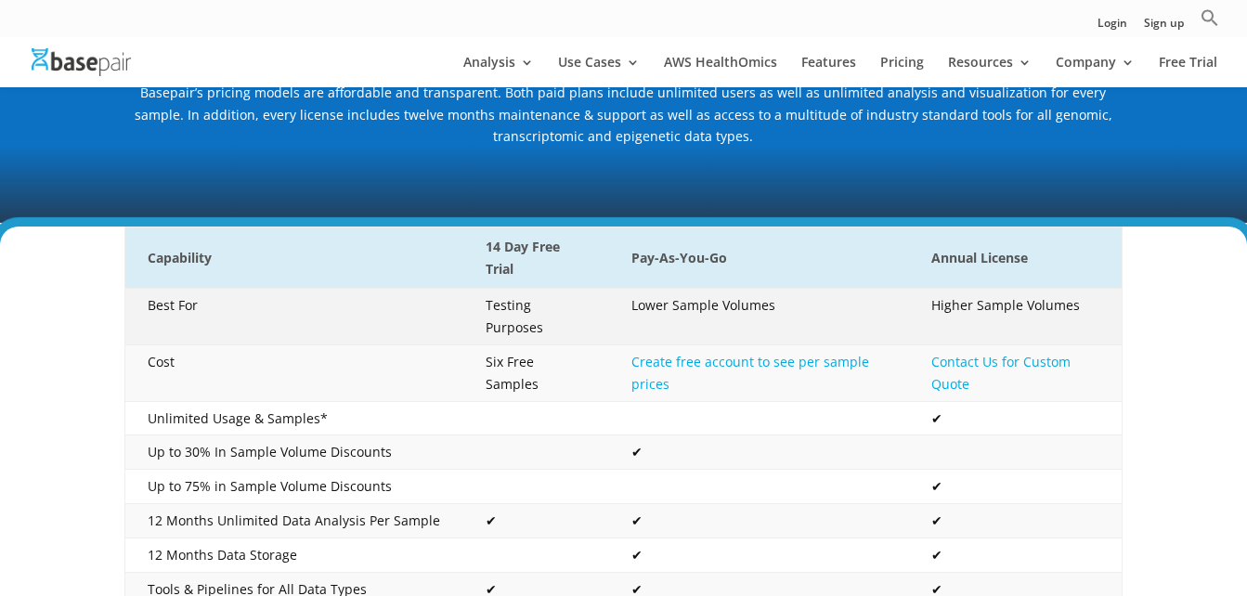
click at [543, 311] on td "Testing Purposes" at bounding box center [536, 317] width 146 height 57
click at [493, 292] on td "Testing Purposes" at bounding box center [536, 317] width 146 height 57
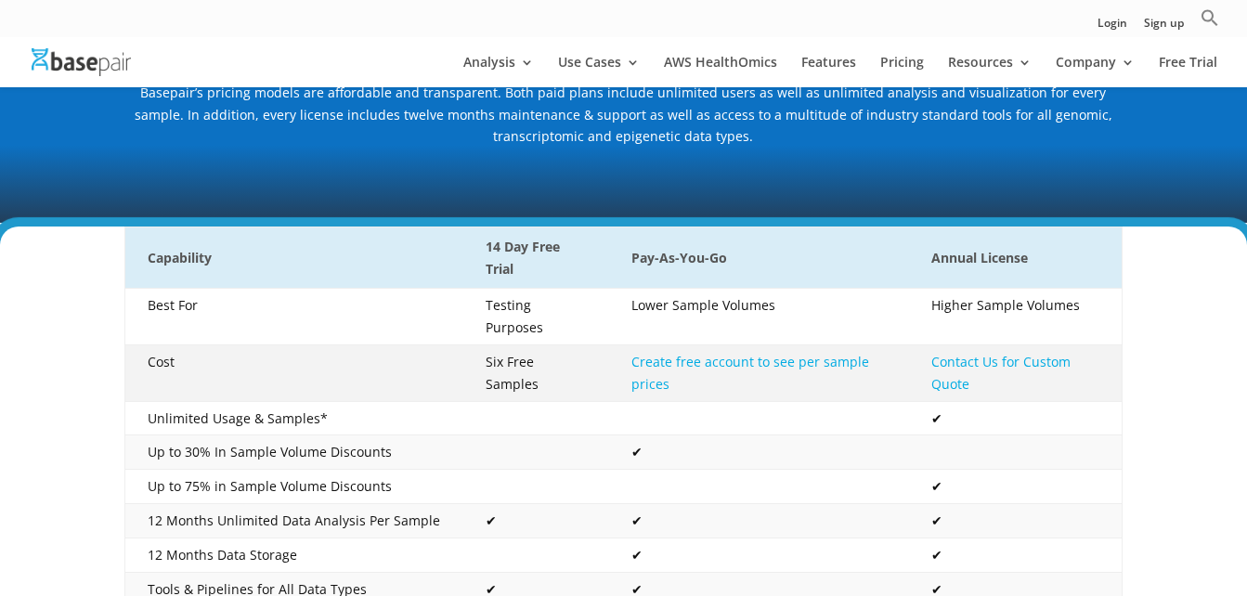
drag, startPoint x: 493, startPoint y: 292, endPoint x: 526, endPoint y: 342, distance: 59.0
click at [526, 345] on td "Six Free Samples" at bounding box center [536, 373] width 146 height 57
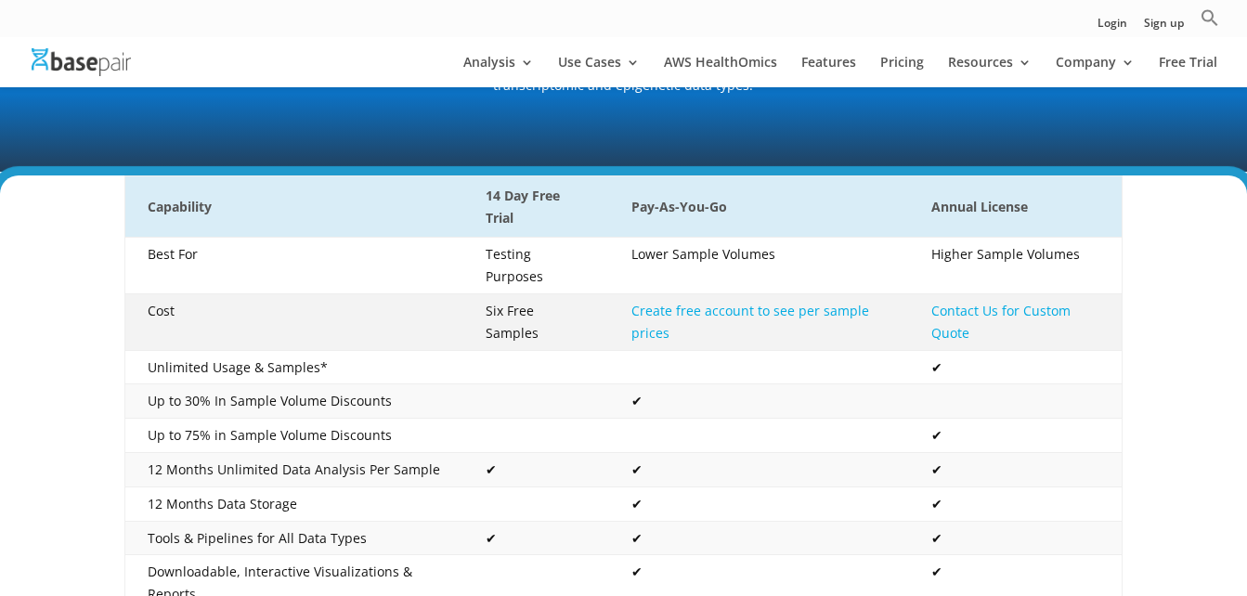
scroll to position [344, 0]
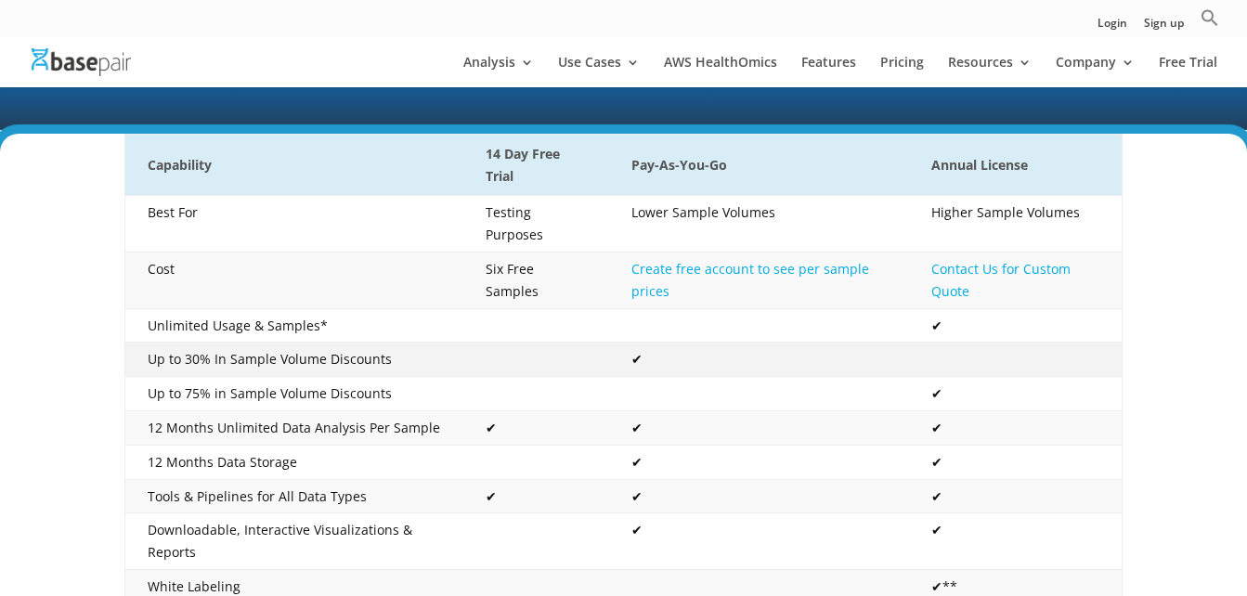
drag, startPoint x: 643, startPoint y: 336, endPoint x: 649, endPoint y: 376, distance: 40.3
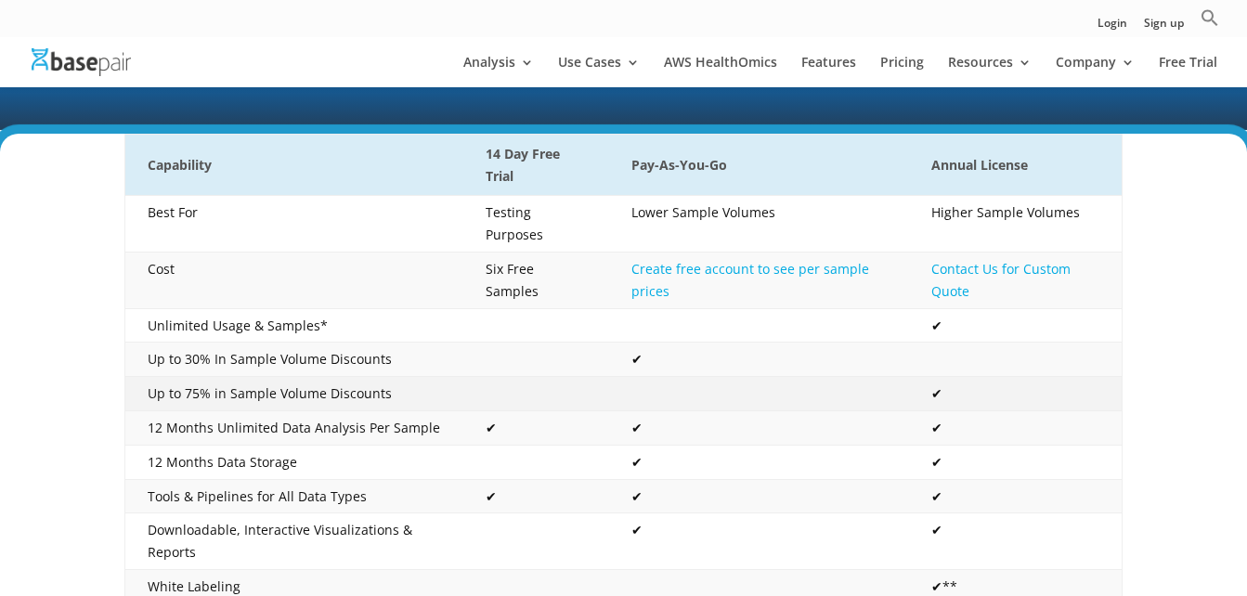
click at [643, 343] on td "✔" at bounding box center [759, 360] width 300 height 34
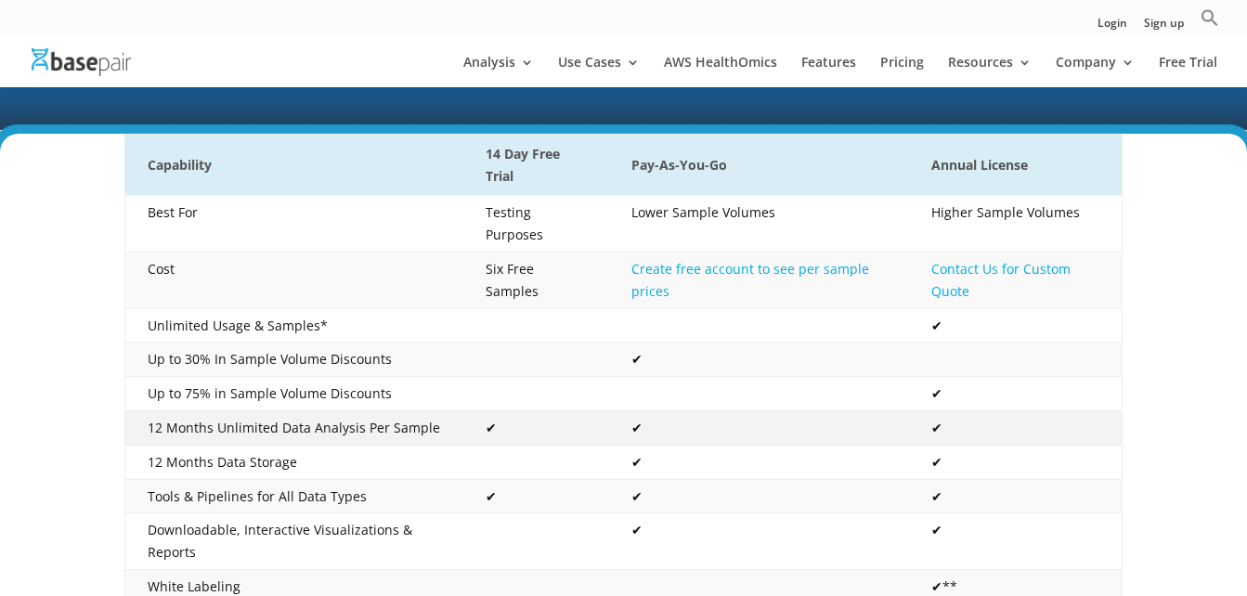
click at [650, 411] on td "✔" at bounding box center [759, 428] width 300 height 34
click at [341, 411] on td "12 Months Unlimited Data Analysis Per Sample" at bounding box center [294, 428] width 338 height 34
drag, startPoint x: 341, startPoint y: 403, endPoint x: 224, endPoint y: 474, distance: 136.6
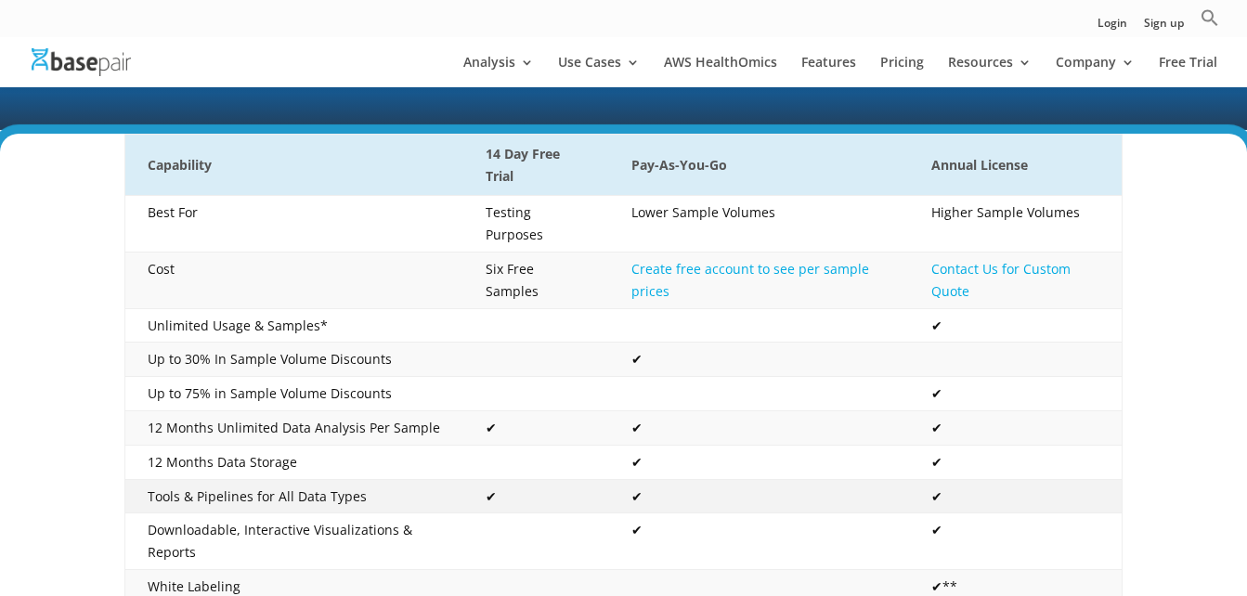
click at [224, 479] on td "Tools & Pipelines for All Data Types" at bounding box center [294, 496] width 338 height 34
drag, startPoint x: 224, startPoint y: 474, endPoint x: 178, endPoint y: 471, distance: 45.6
click at [178, 479] on td "Tools & Pipelines for All Data Types" at bounding box center [294, 496] width 338 height 34
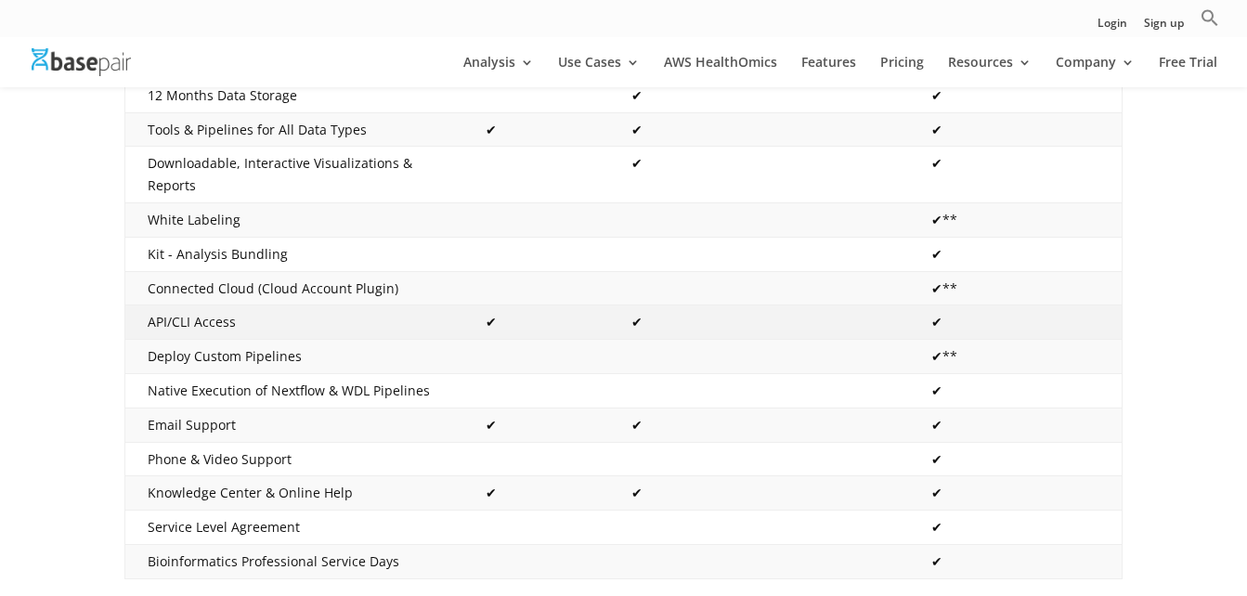
scroll to position [716, 0]
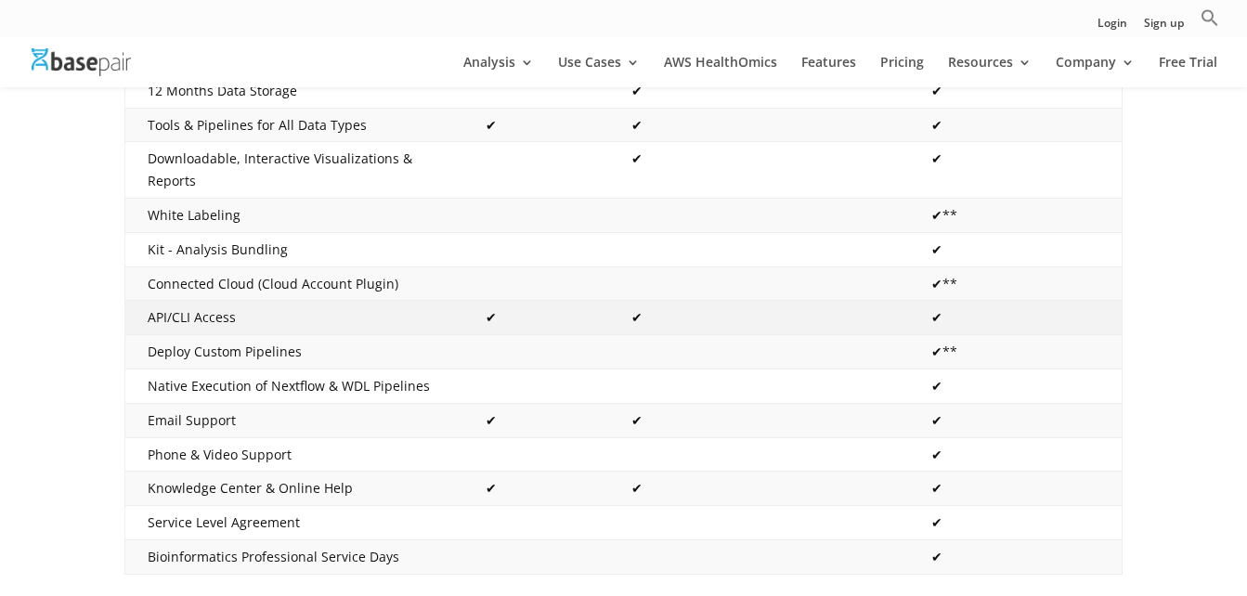
click at [192, 301] on td "API/CLI Access" at bounding box center [294, 318] width 338 height 34
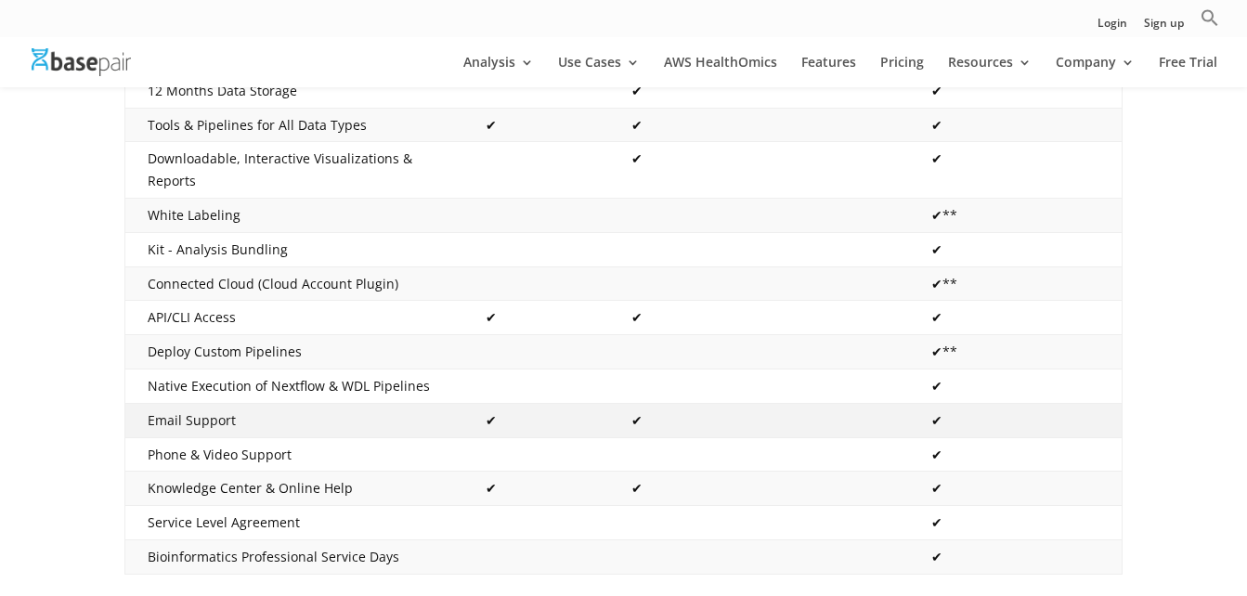
click at [227, 403] on td "Email Support" at bounding box center [294, 420] width 338 height 34
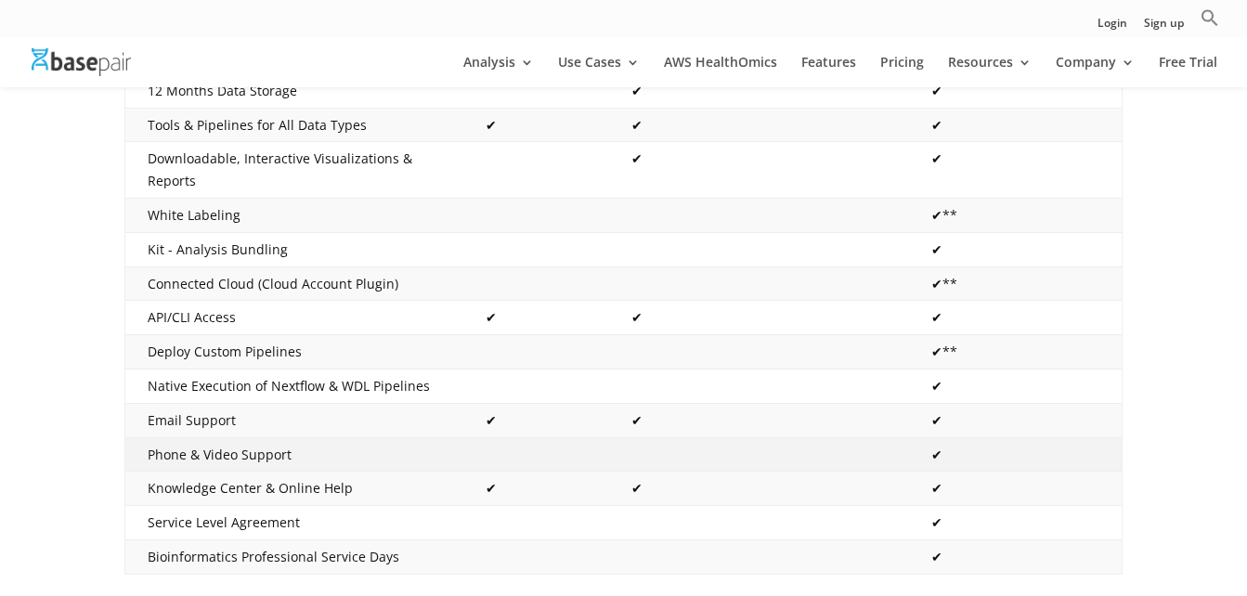
drag, startPoint x: 227, startPoint y: 389, endPoint x: 227, endPoint y: 444, distance: 54.8
click at [227, 444] on td "Phone & Video Support" at bounding box center [294, 454] width 338 height 34
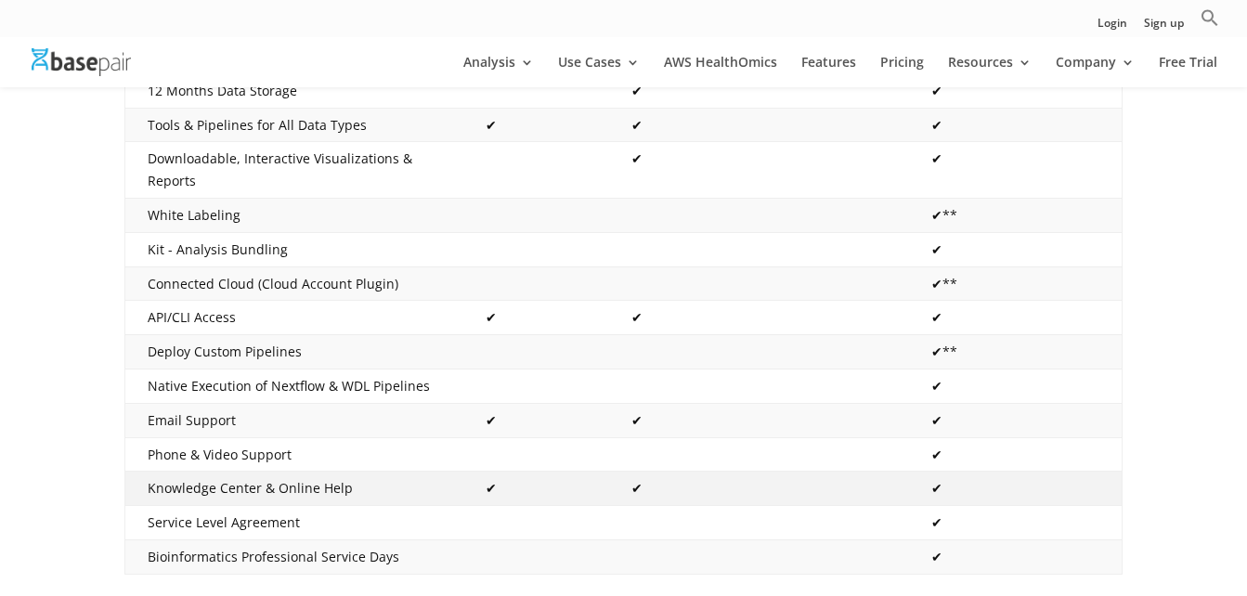
click at [238, 472] on td "Knowledge Center & Online Help" at bounding box center [294, 489] width 338 height 34
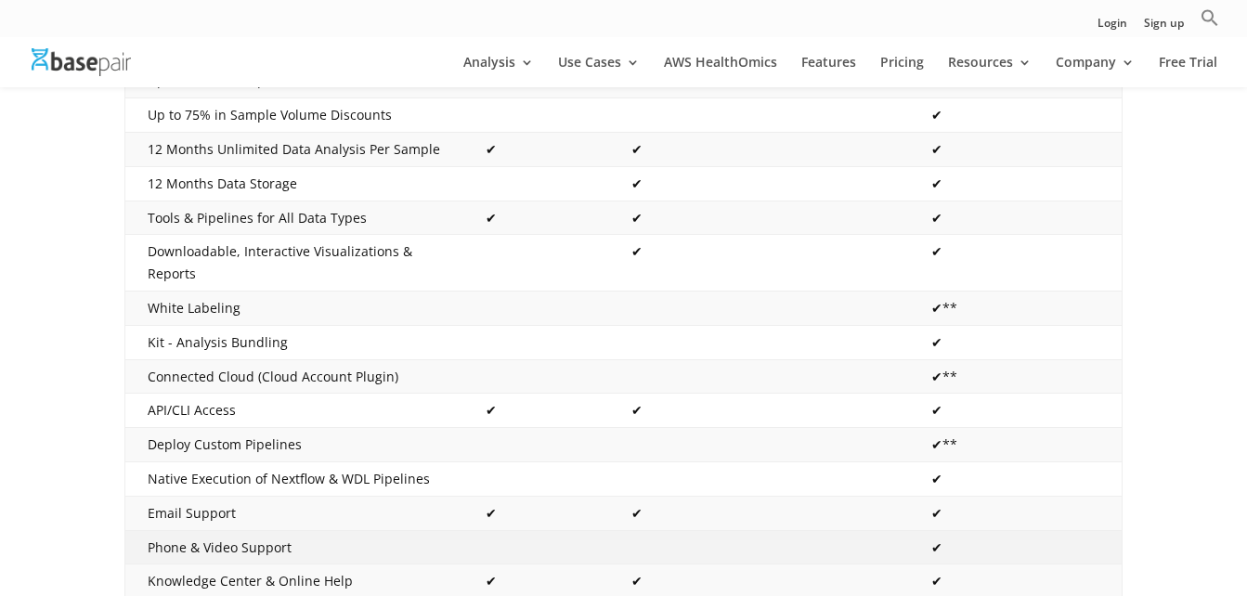
click at [920, 428] on td "✔**" at bounding box center [1015, 445] width 213 height 34
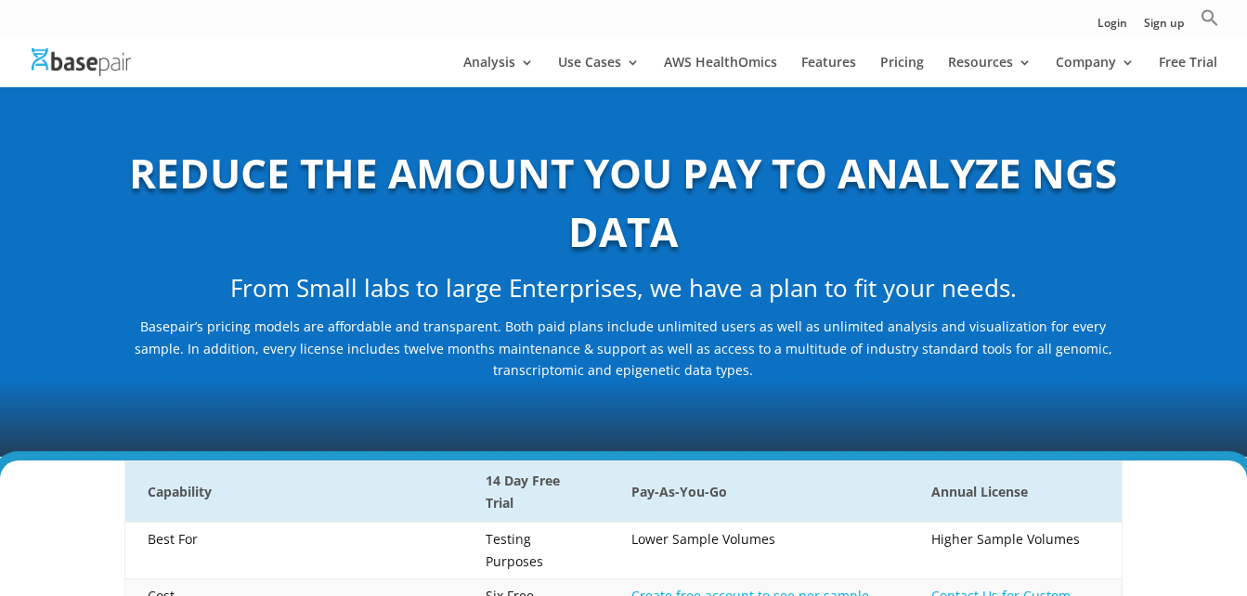
scroll to position [0, 0]
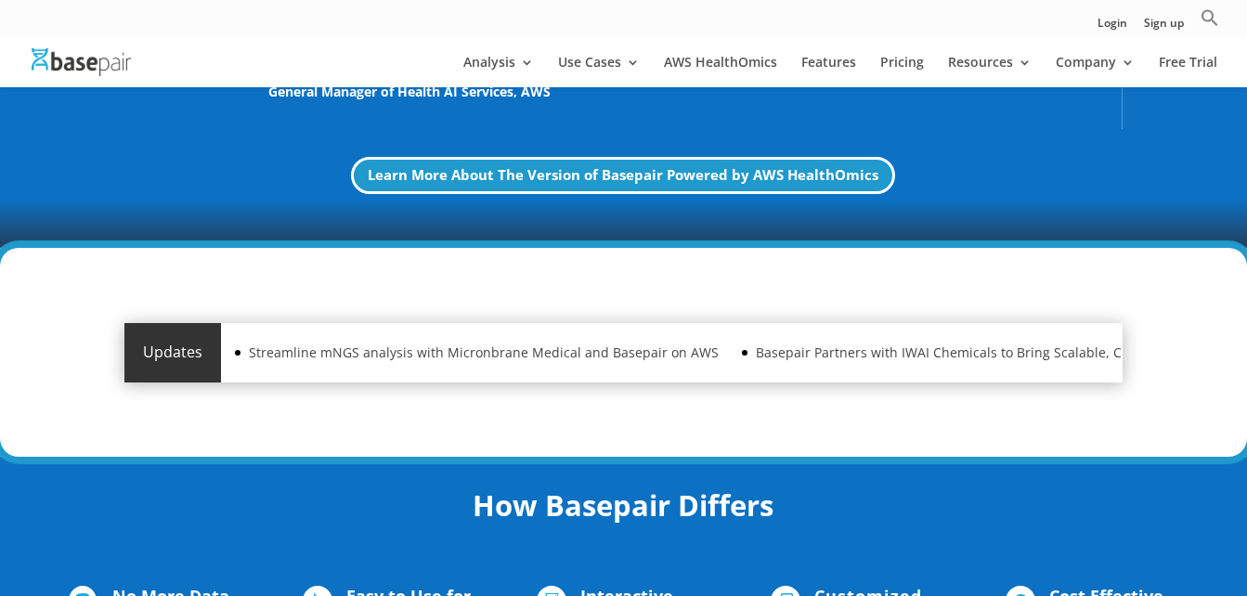
scroll to position [650, 0]
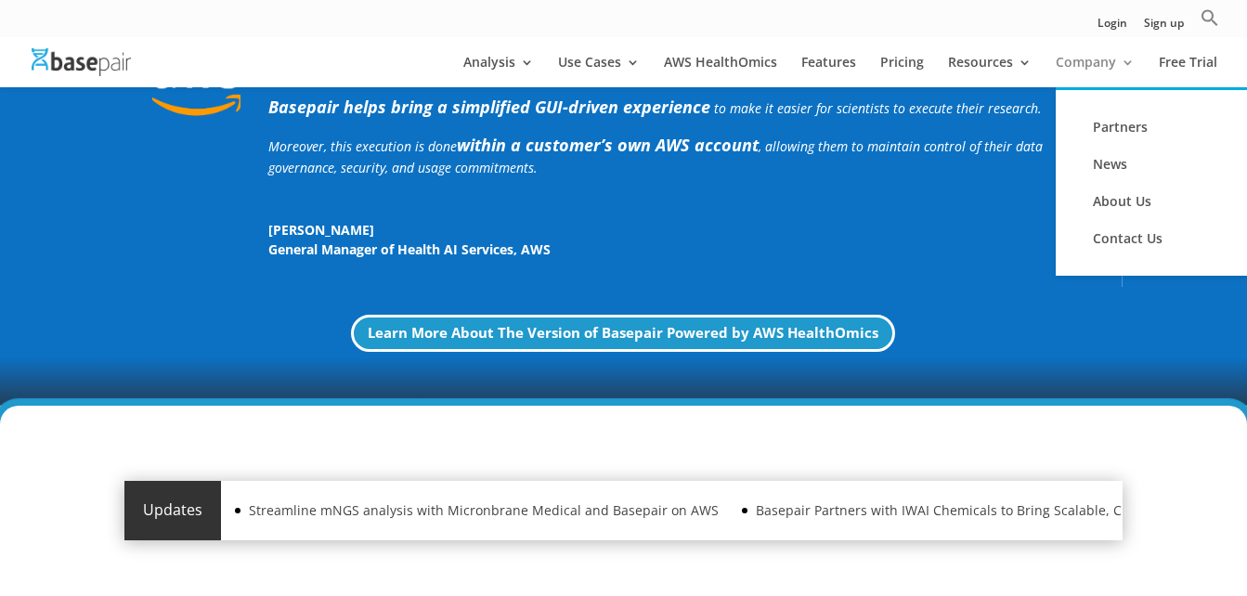
click at [1099, 69] on link "Company" at bounding box center [1095, 72] width 79 height 32
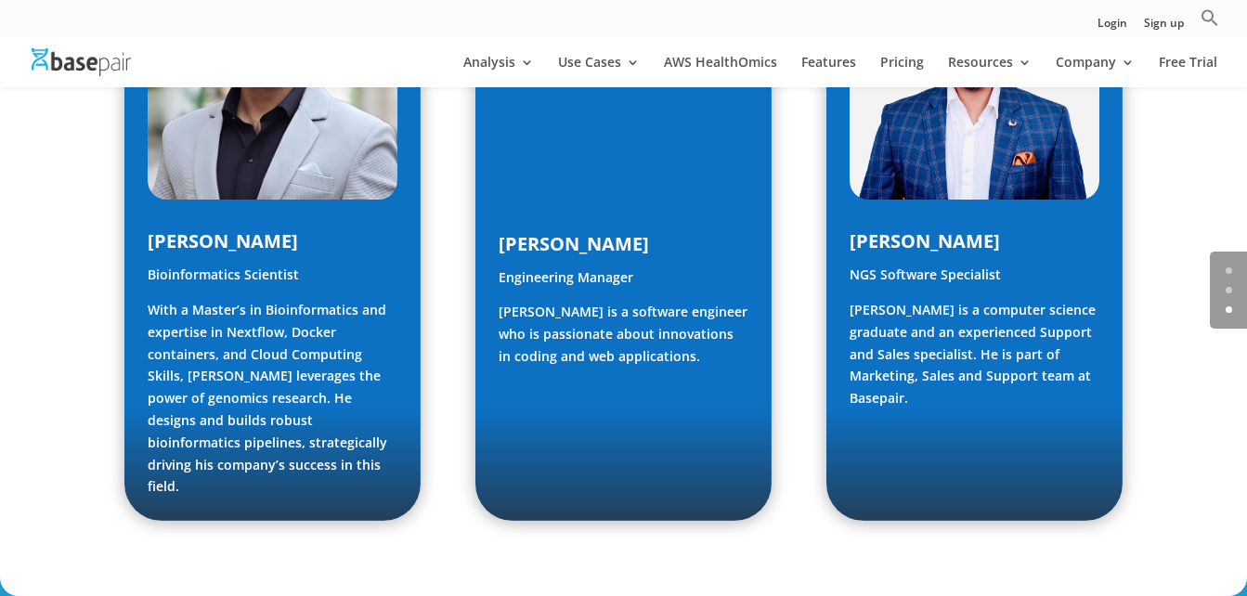
scroll to position [2414, 0]
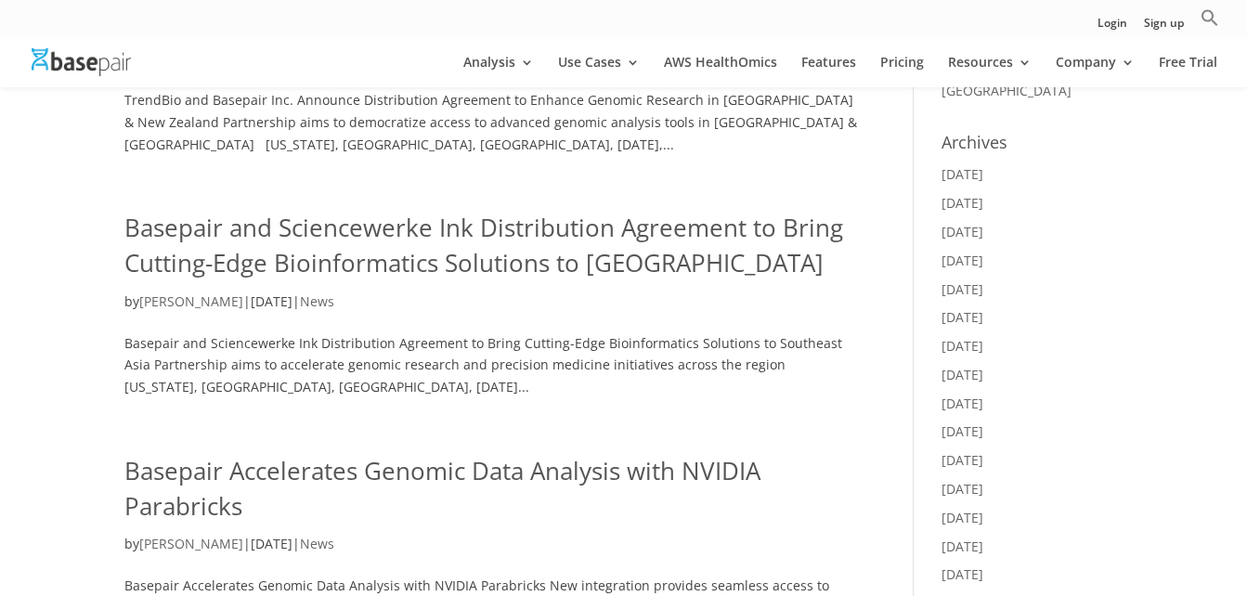
scroll to position [650, 0]
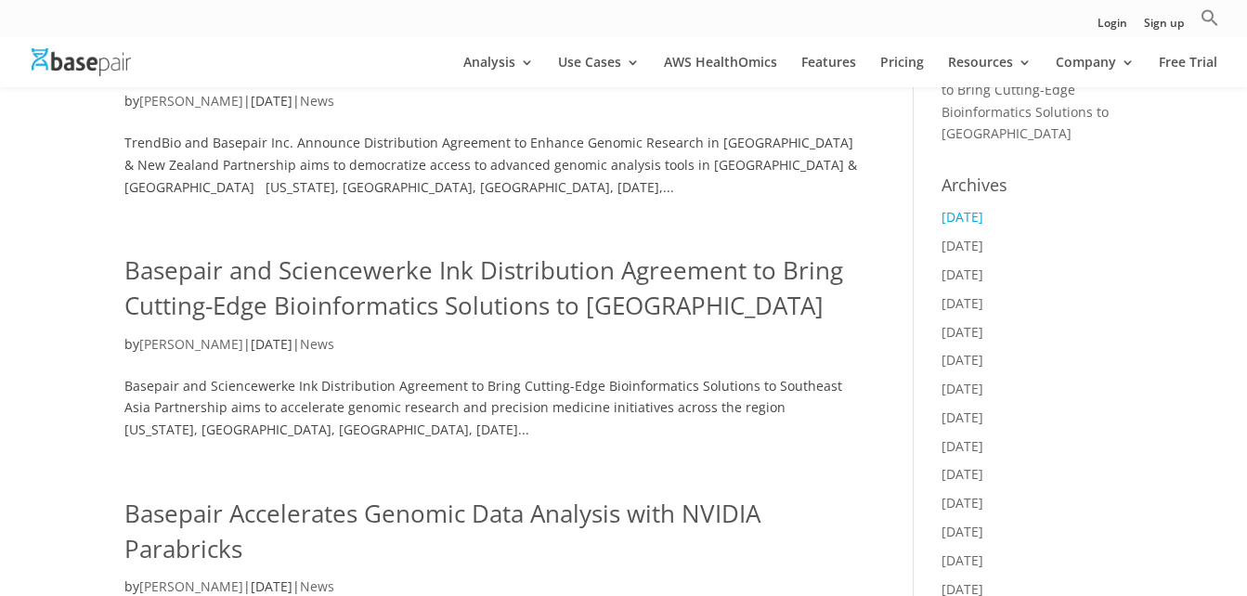
click at [981, 208] on link "[DATE]" at bounding box center [963, 217] width 42 height 18
click at [973, 237] on link "[DATE]" at bounding box center [963, 246] width 42 height 18
click at [977, 266] on link "[DATE]" at bounding box center [963, 275] width 42 height 18
click at [976, 294] on link "[DATE]" at bounding box center [963, 303] width 42 height 18
click at [981, 323] on link "[DATE]" at bounding box center [963, 332] width 42 height 18
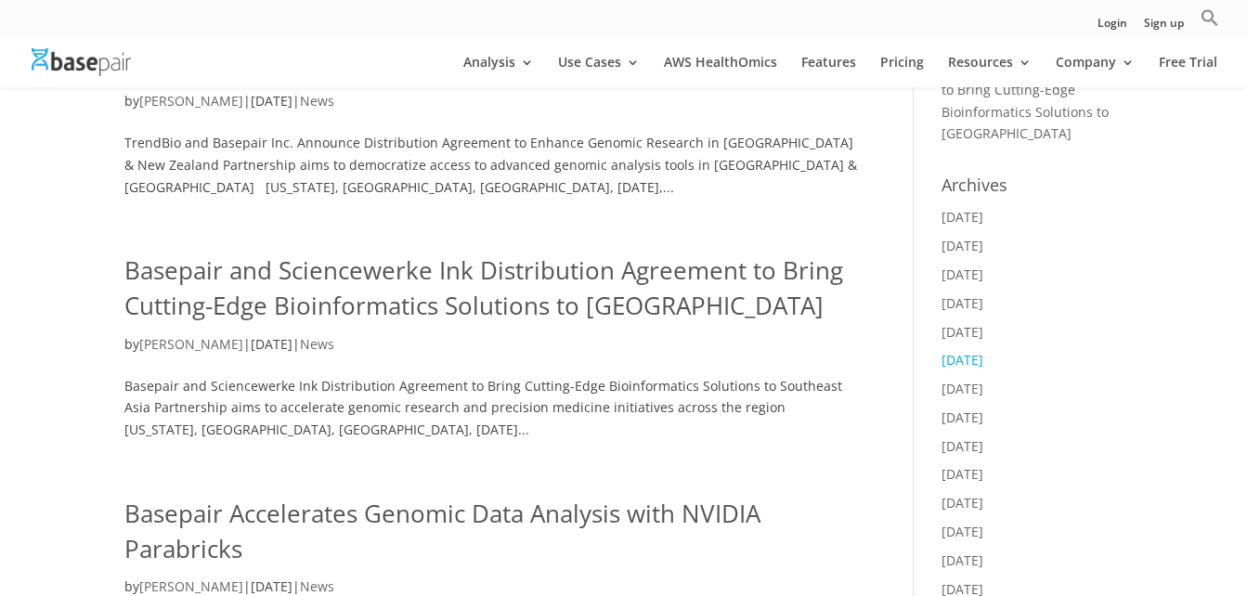
click at [983, 351] on link "[DATE]" at bounding box center [963, 360] width 42 height 18
click at [980, 380] on link "[DATE]" at bounding box center [963, 389] width 42 height 18
click at [983, 409] on link "[DATE]" at bounding box center [963, 418] width 42 height 18
click at [983, 437] on link "[DATE]" at bounding box center [963, 446] width 42 height 18
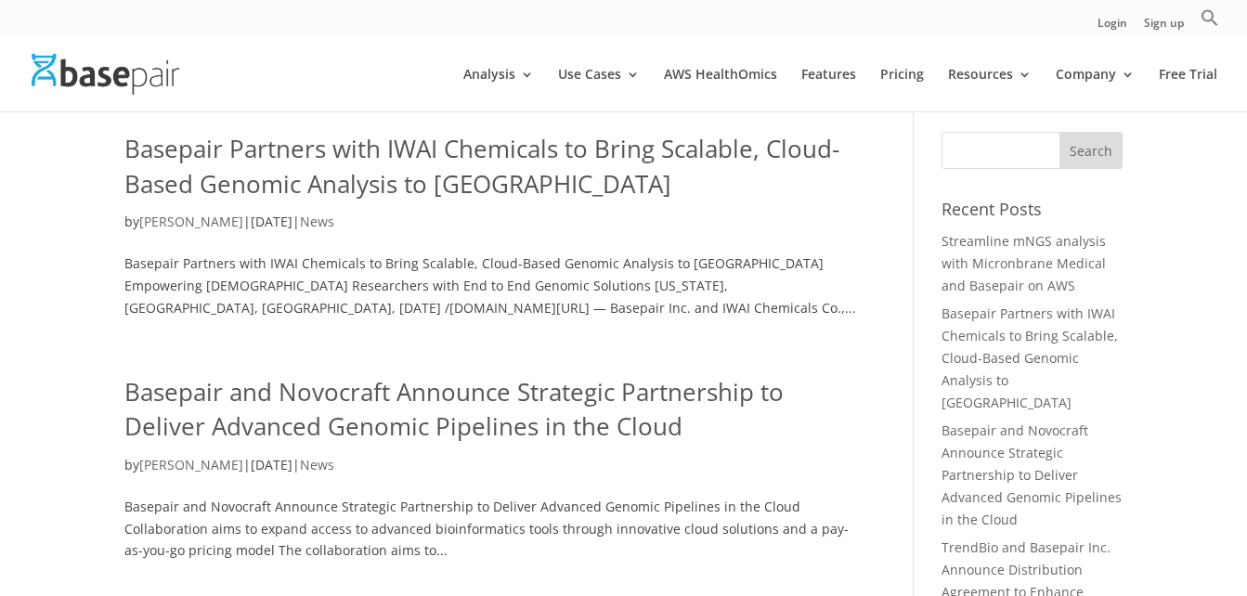
scroll to position [0, 0]
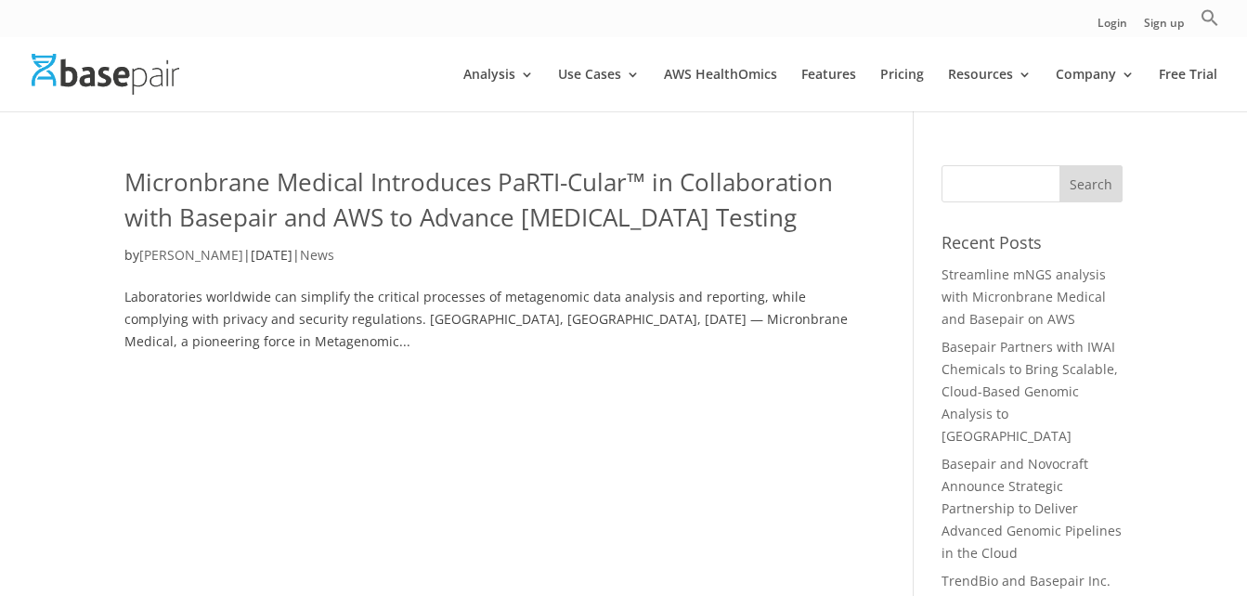
click at [425, 188] on link "Micronbrane Medical Introduces PaRTI-Cular™ in Collaboration with Basepair and …" at bounding box center [478, 199] width 708 height 69
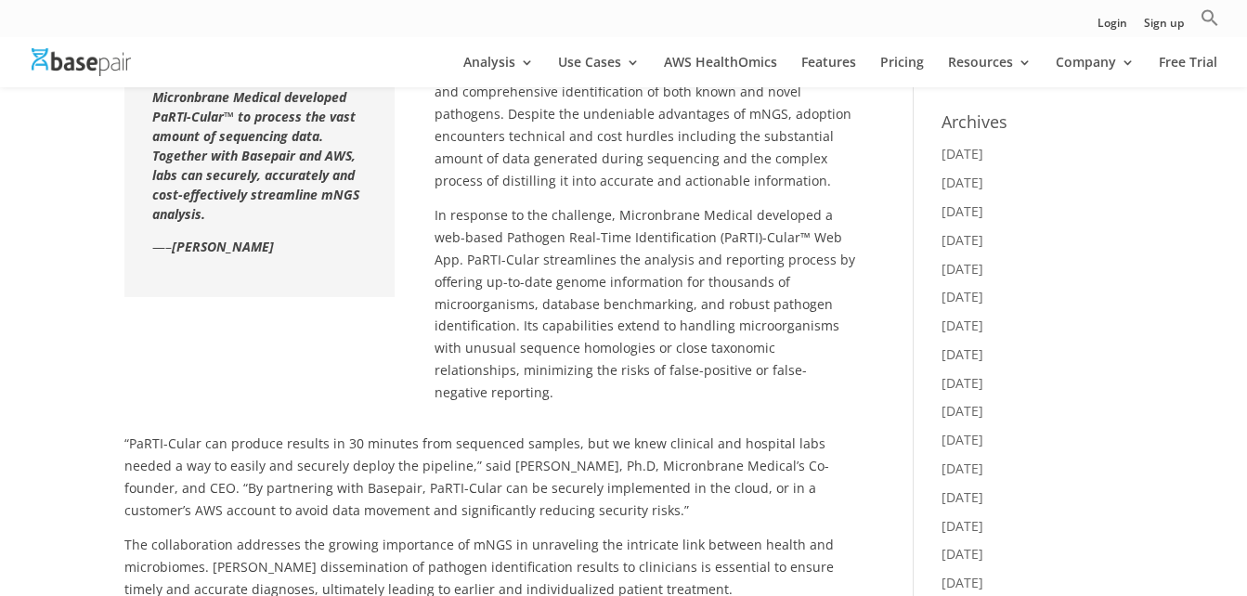
scroll to position [743, 0]
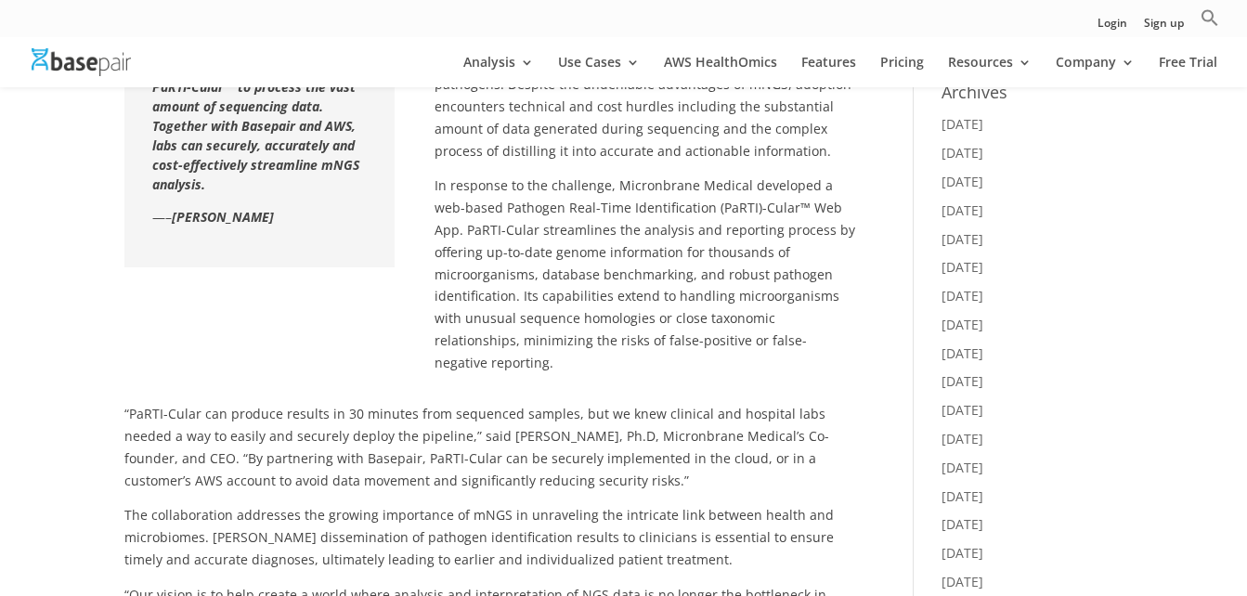
click at [353, 332] on div "Micronbrane Medical developed PaRTI-Cular™ to process the vast amount of sequen…" at bounding box center [491, 202] width 734 height 374
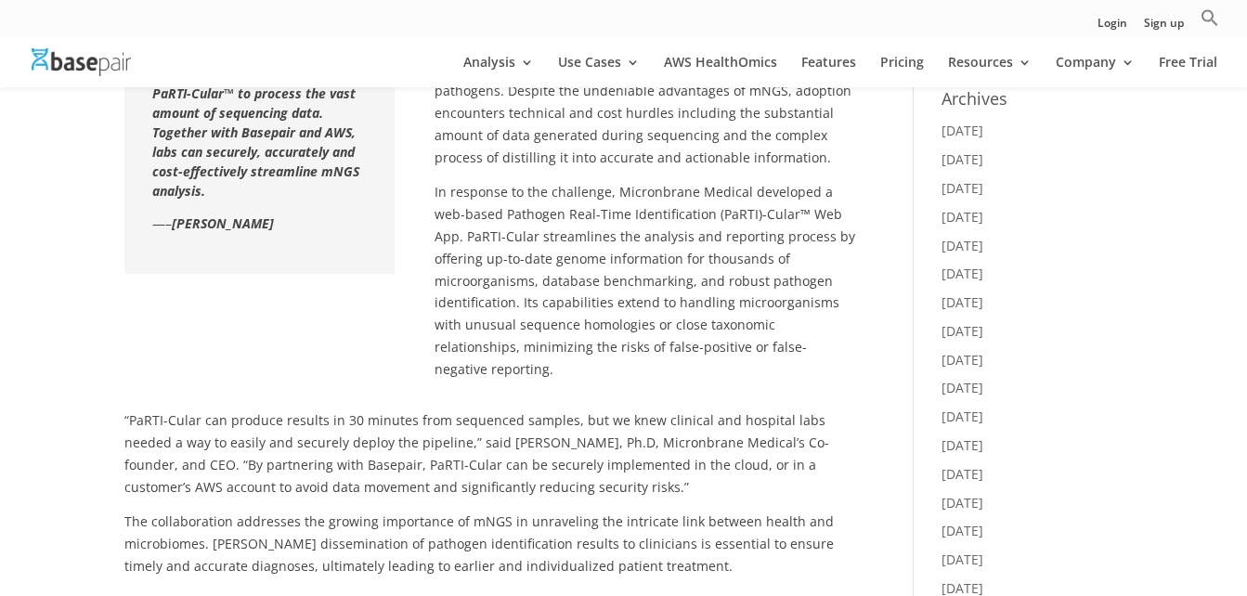
scroll to position [775, 0]
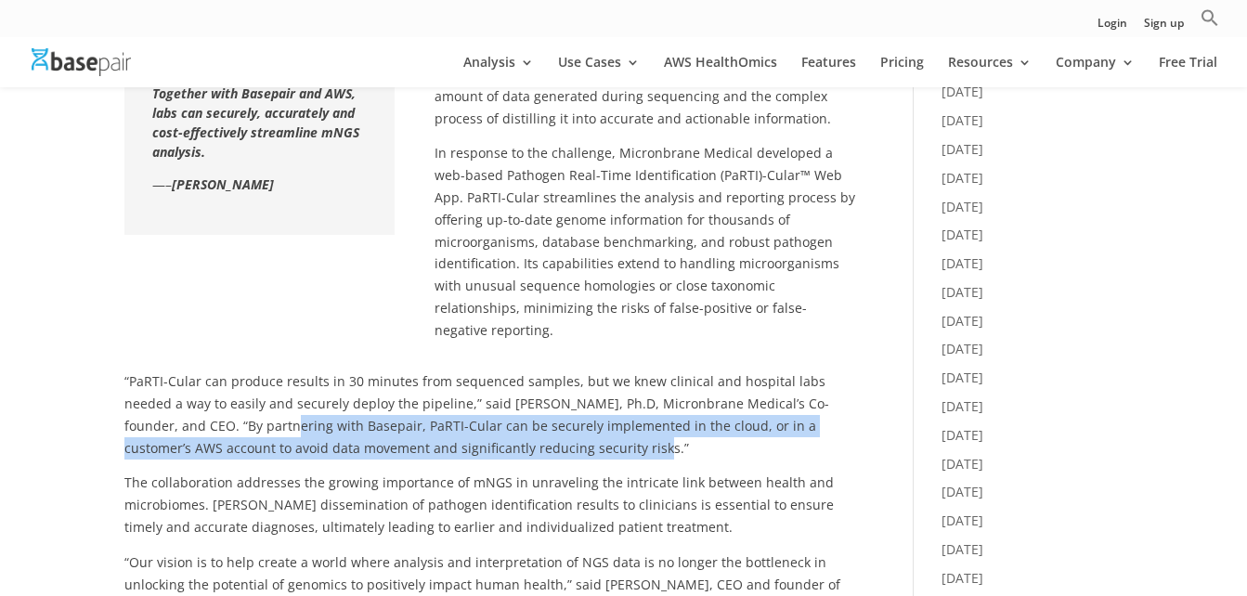
drag, startPoint x: 175, startPoint y: 455, endPoint x: 499, endPoint y: 475, distance: 323.8
click at [499, 472] on p "“PaRTI-Cular can produce results in 30 minutes from sequenced samples, but we k…" at bounding box center [491, 420] width 734 height 101
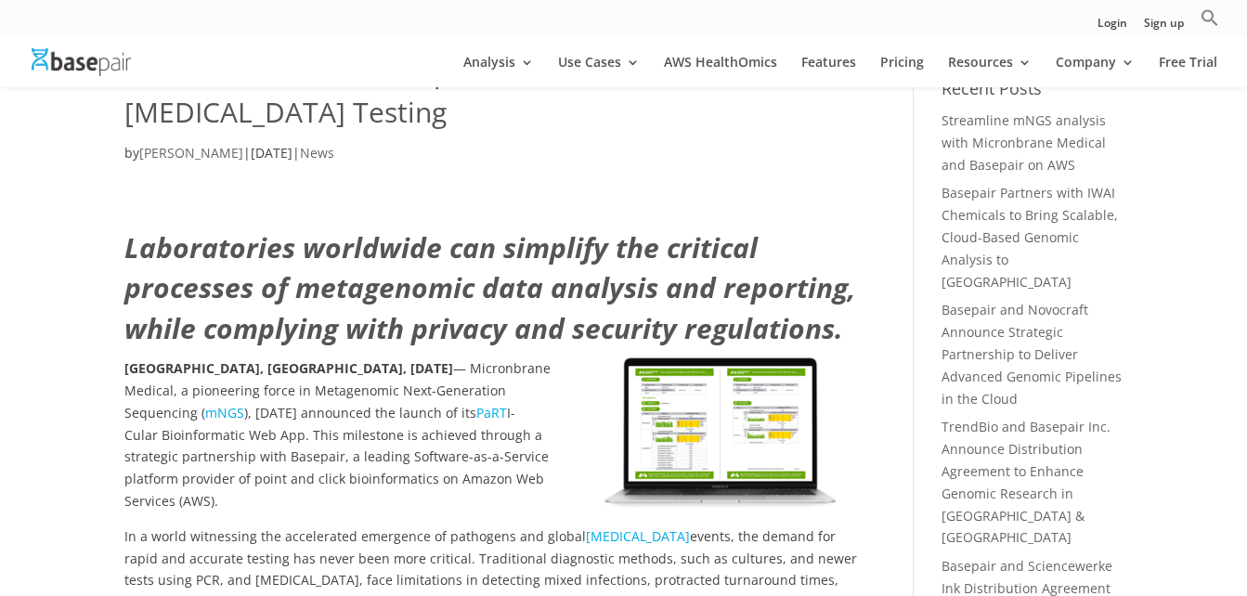
scroll to position [0, 0]
